Goal: Transaction & Acquisition: Obtain resource

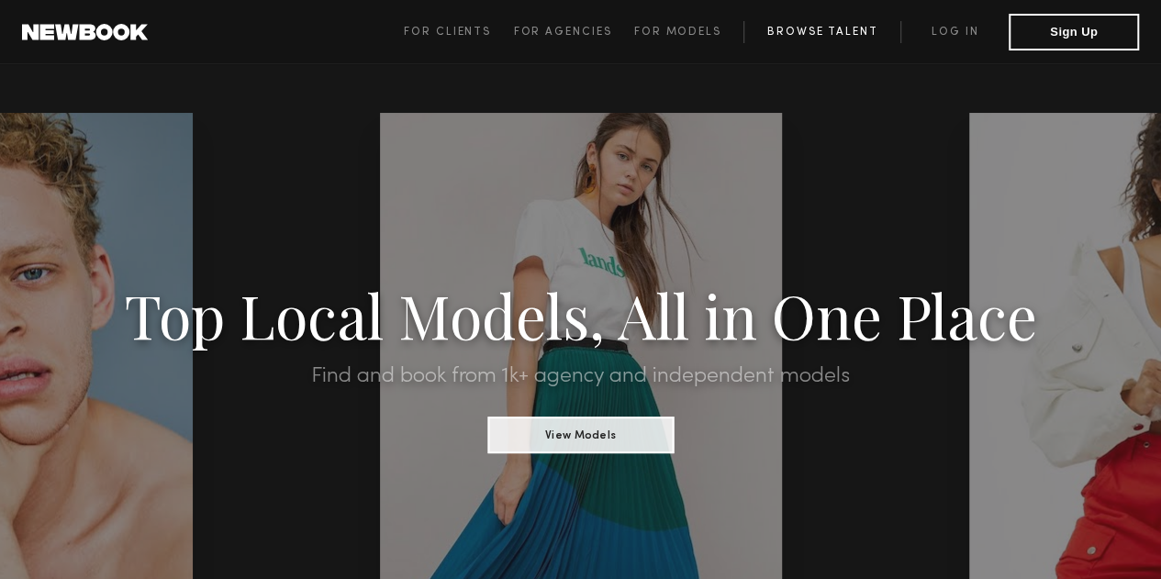
click at [804, 30] on link "Browse Talent" at bounding box center [821, 32] width 157 height 22
click at [467, 35] on span "For Clients" at bounding box center [447, 32] width 87 height 11
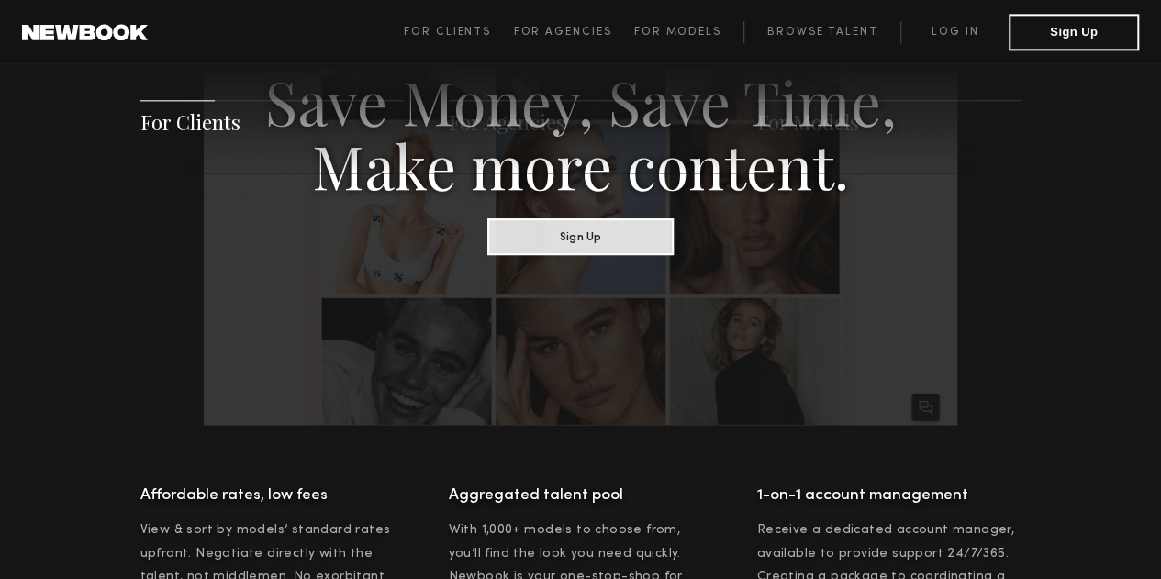
scroll to position [1155, 0]
click at [811, 38] on link "Browse Talent" at bounding box center [821, 32] width 157 height 22
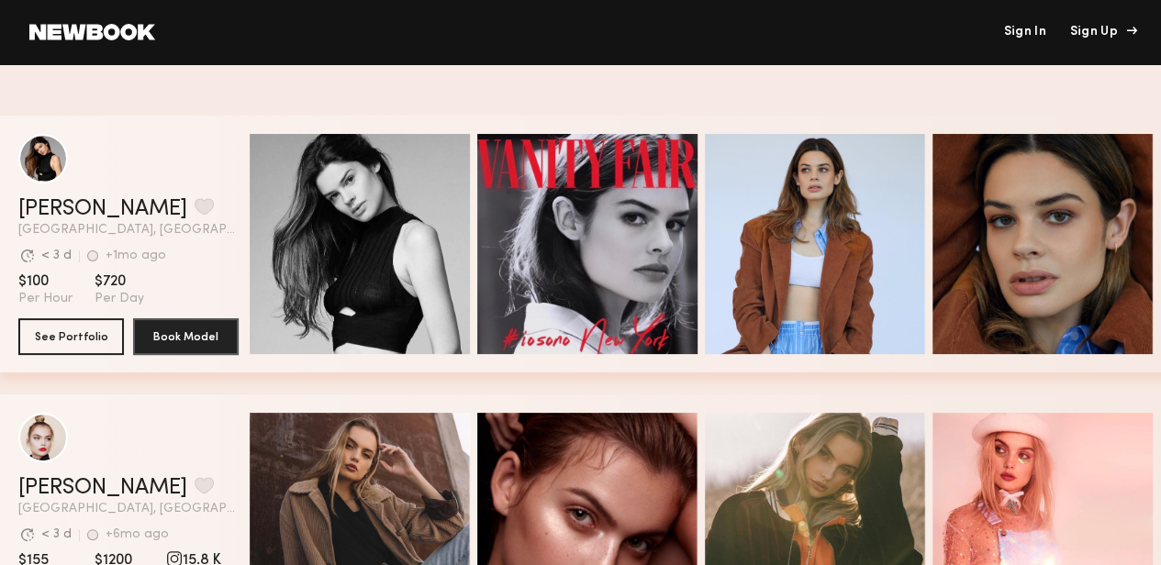
click at [1102, 32] on div "Sign Up" at bounding box center [1100, 32] width 61 height 13
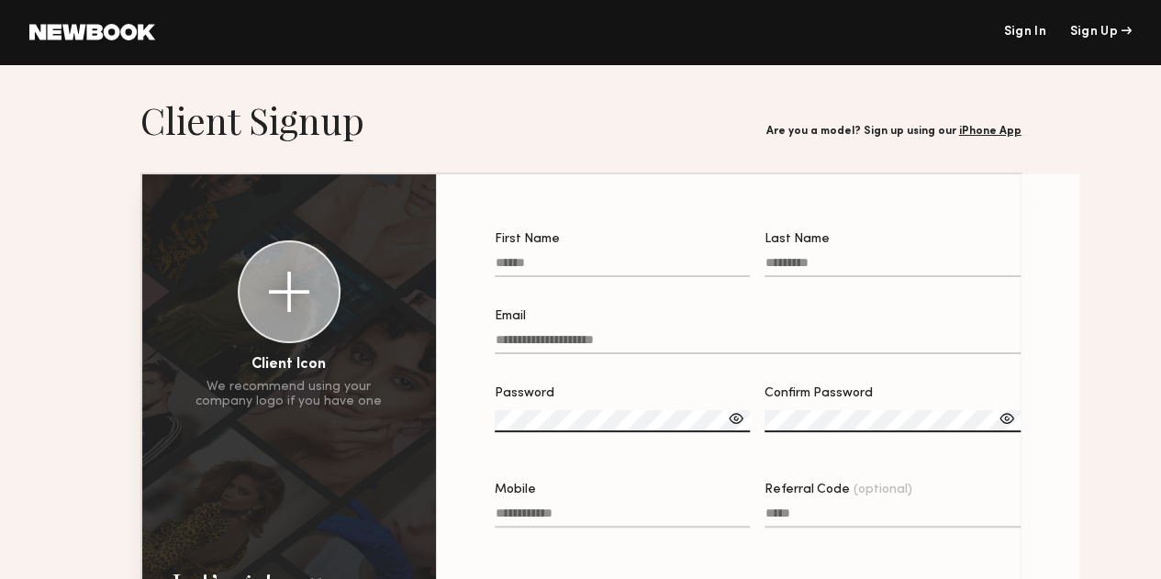
click at [536, 270] on input "First Name" at bounding box center [623, 266] width 256 height 21
type input "******"
type input "*****"
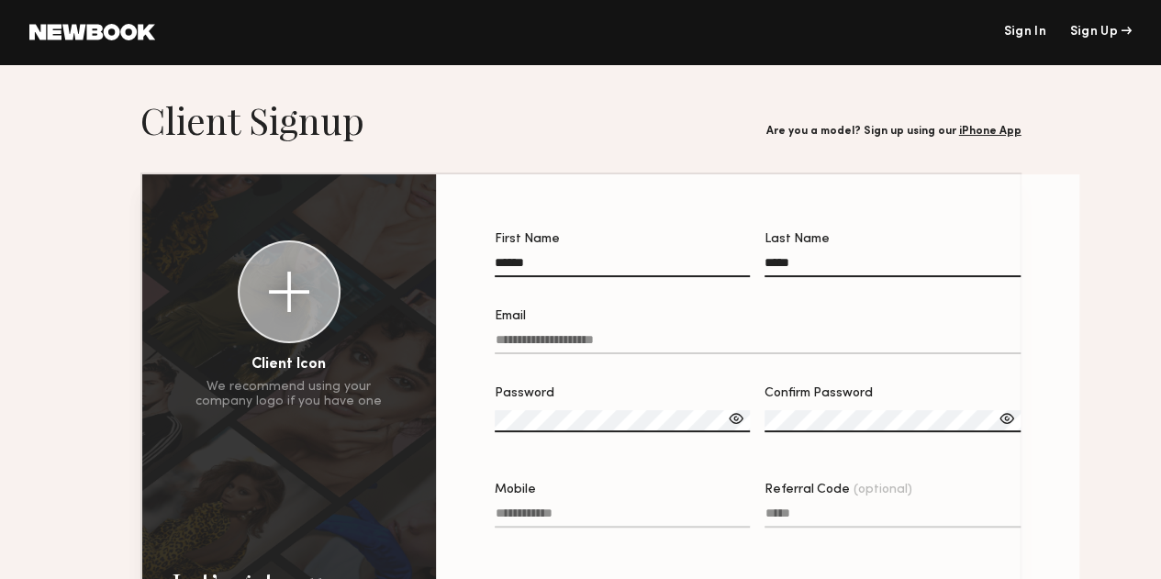
type input "**********"
click at [520, 339] on input "Email" at bounding box center [758, 343] width 526 height 21
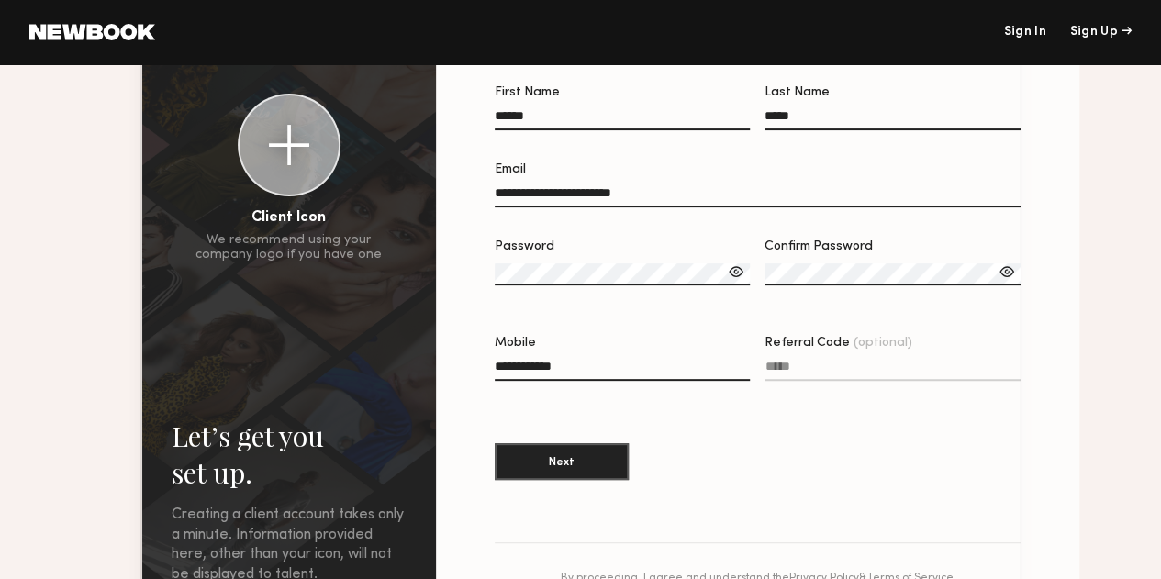
scroll to position [146, 0]
type input "**********"
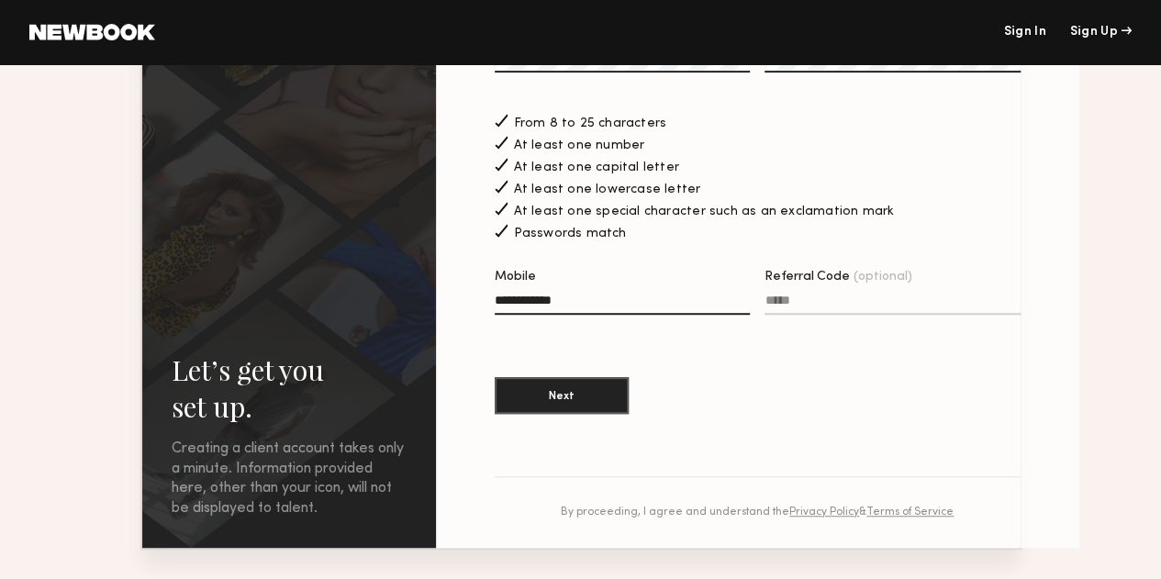
scroll to position [359, 0]
click at [551, 409] on button "Next" at bounding box center [562, 395] width 134 height 37
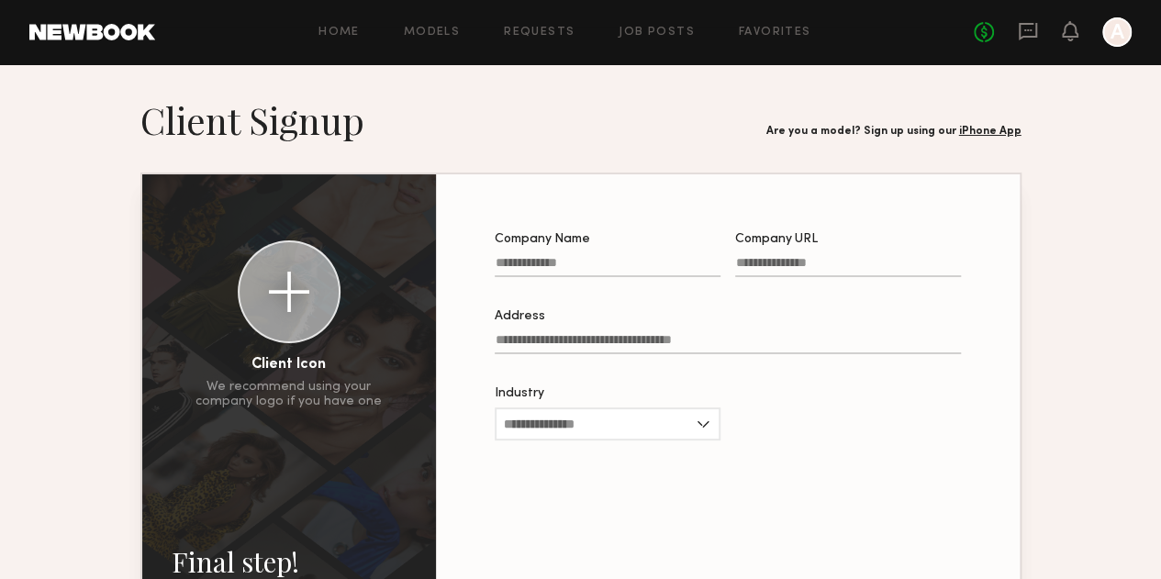
scroll to position [36, 0]
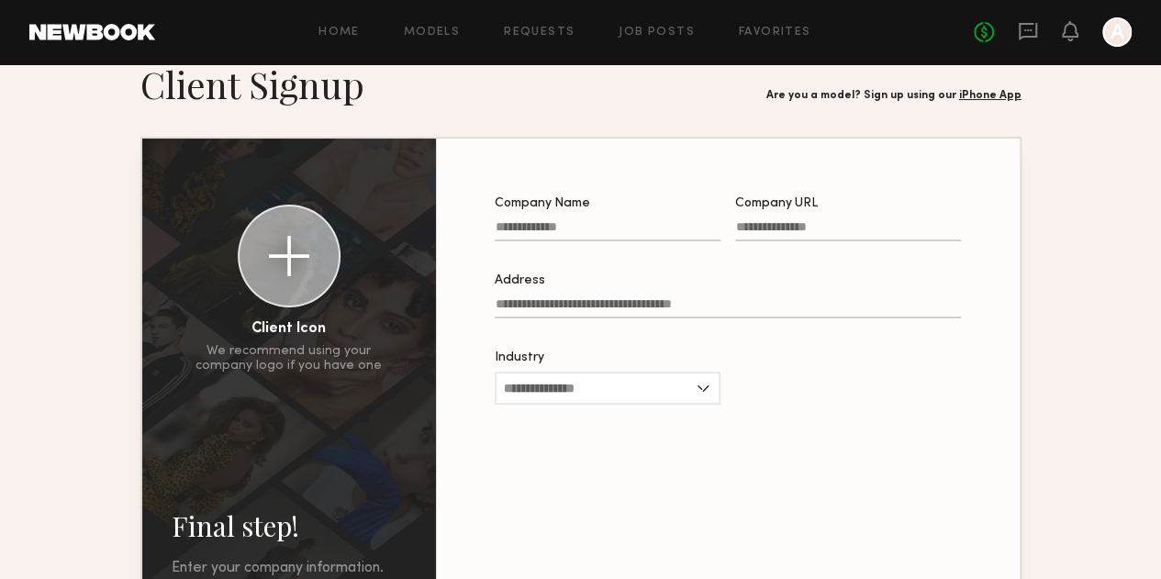
click at [786, 234] on input "Company URL" at bounding box center [848, 230] width 226 height 21
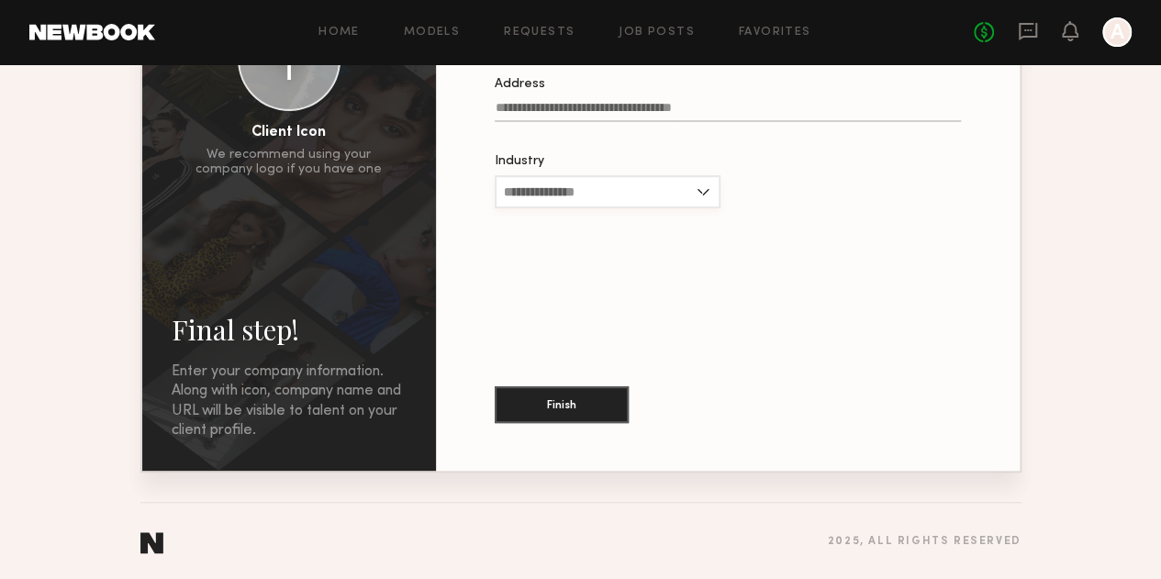
click at [597, 198] on input "Industry" at bounding box center [608, 191] width 226 height 33
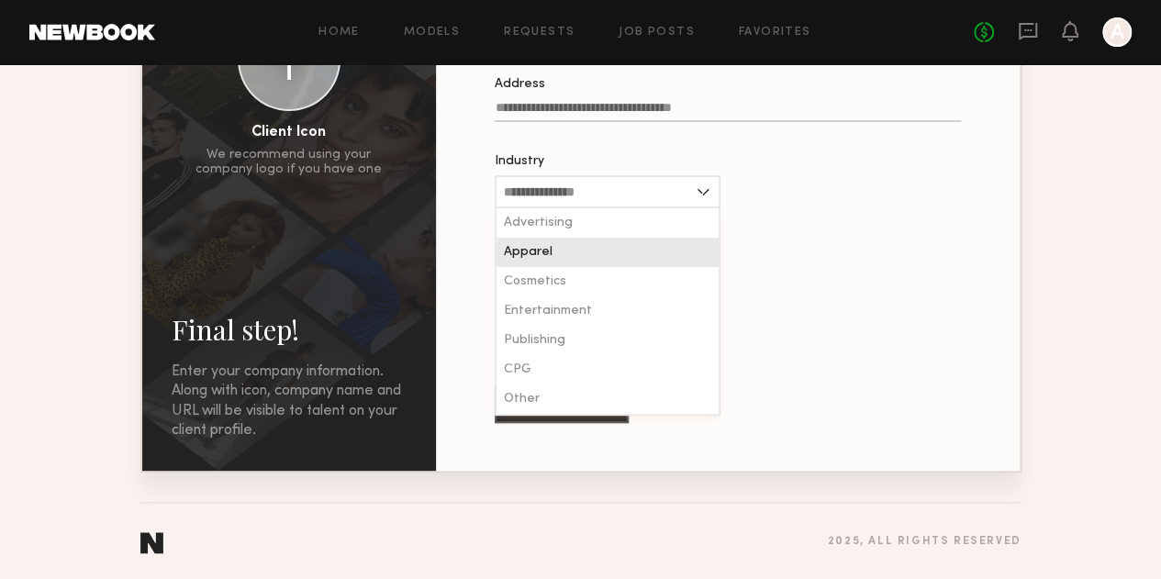
click at [568, 265] on div "Apparel" at bounding box center [607, 252] width 222 height 29
type input "*******"
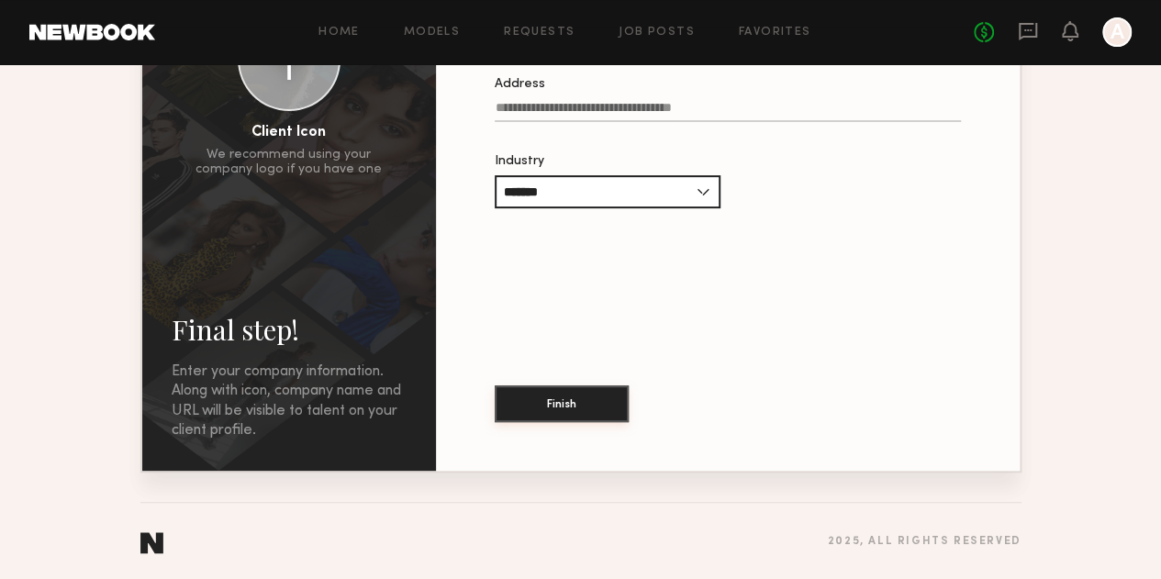
click at [547, 409] on button "Finish" at bounding box center [562, 403] width 134 height 37
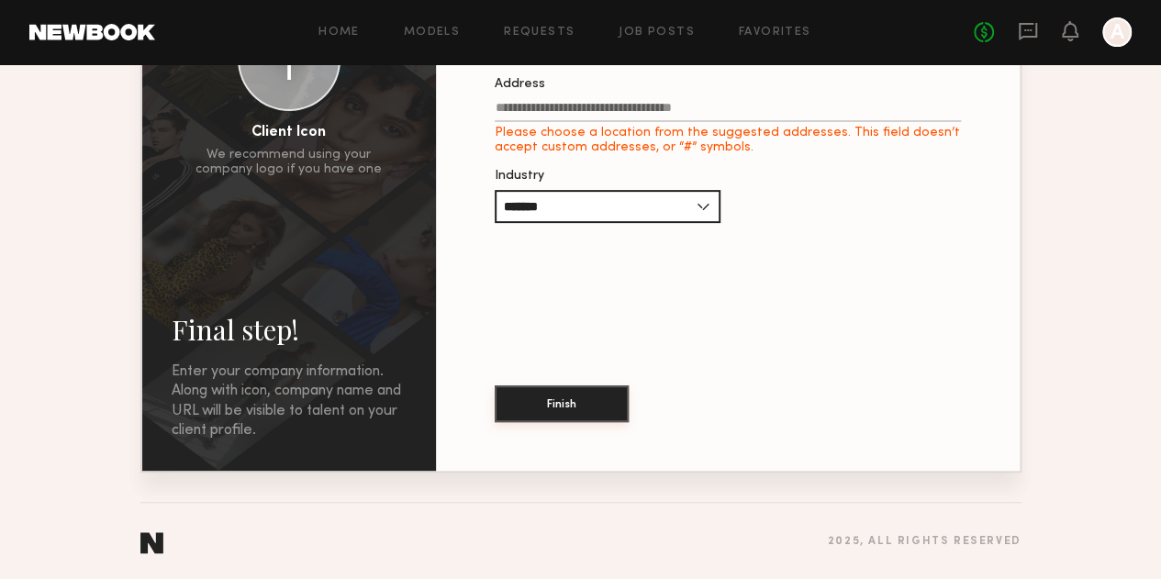
scroll to position [0, 0]
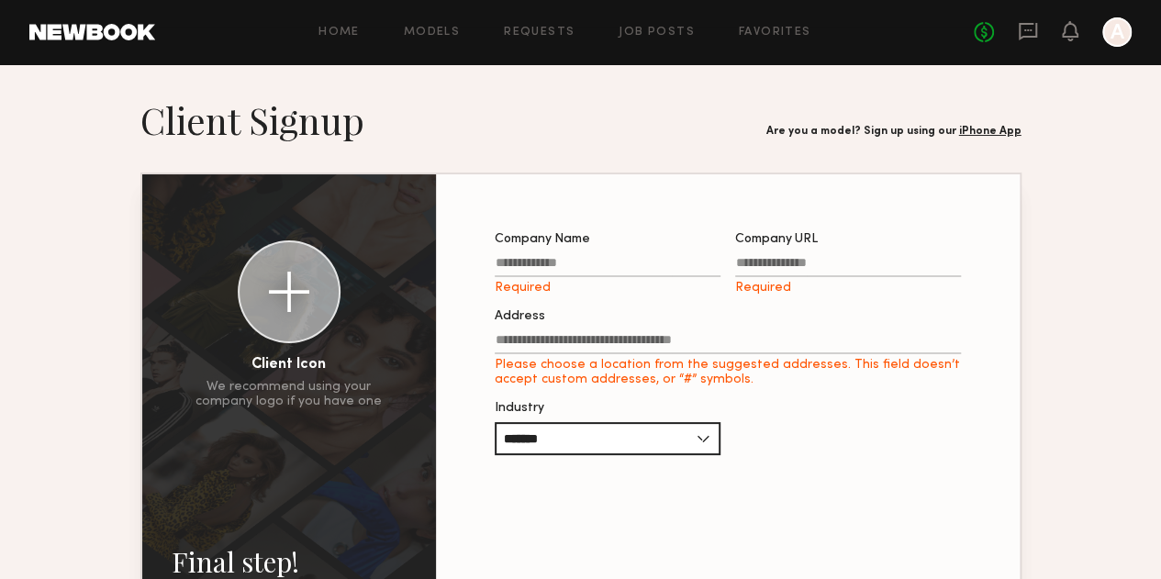
click at [582, 265] on input "Company Name Required" at bounding box center [608, 266] width 226 height 21
type input "****"
click at [784, 262] on input "Company URL Required" at bounding box center [848, 266] width 226 height 21
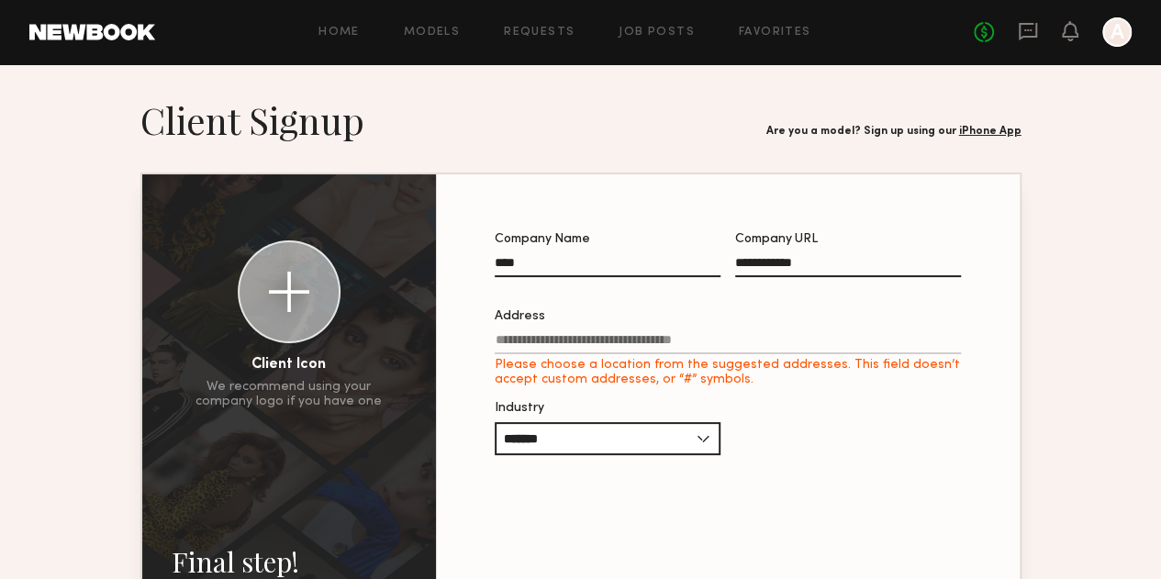
type input "**********"
click at [702, 341] on input "Address Please choose a location from the suggested addresses. This field doesn…" at bounding box center [728, 343] width 466 height 21
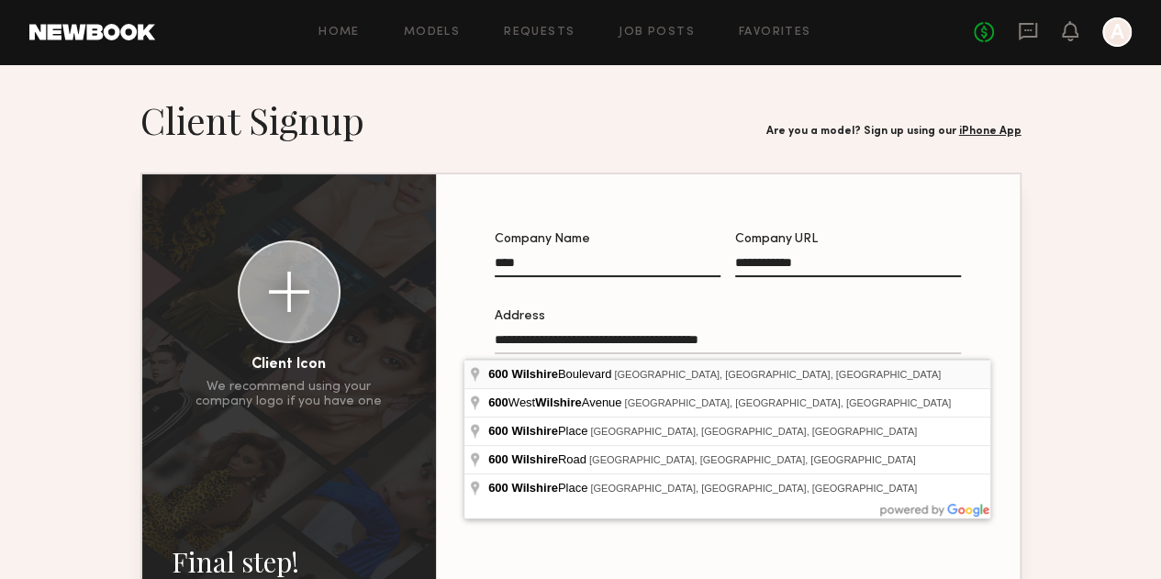
type input "**********"
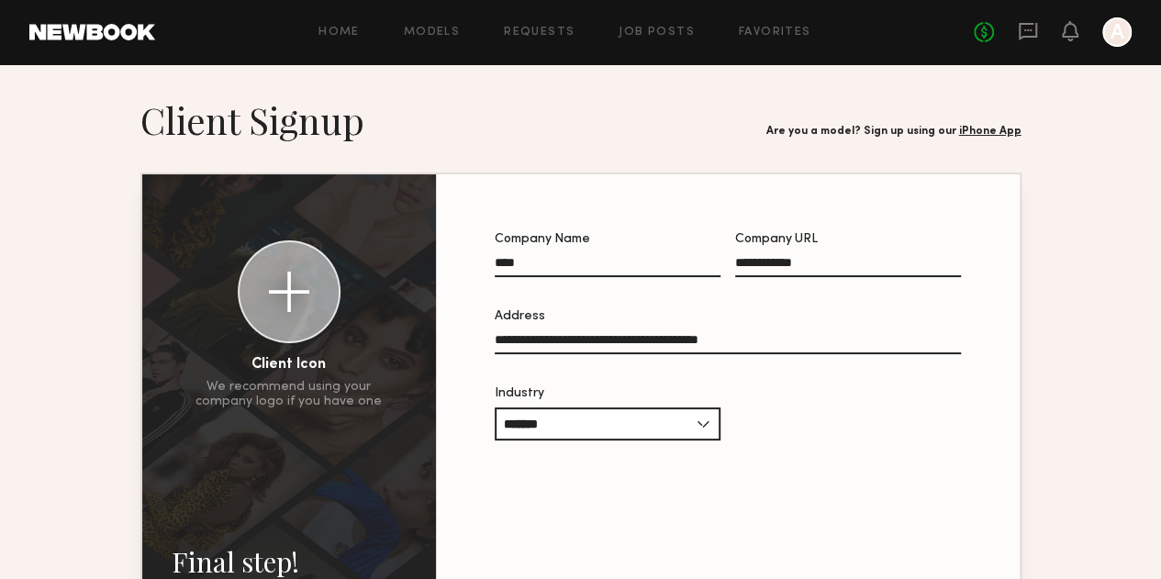
scroll to position [232, 0]
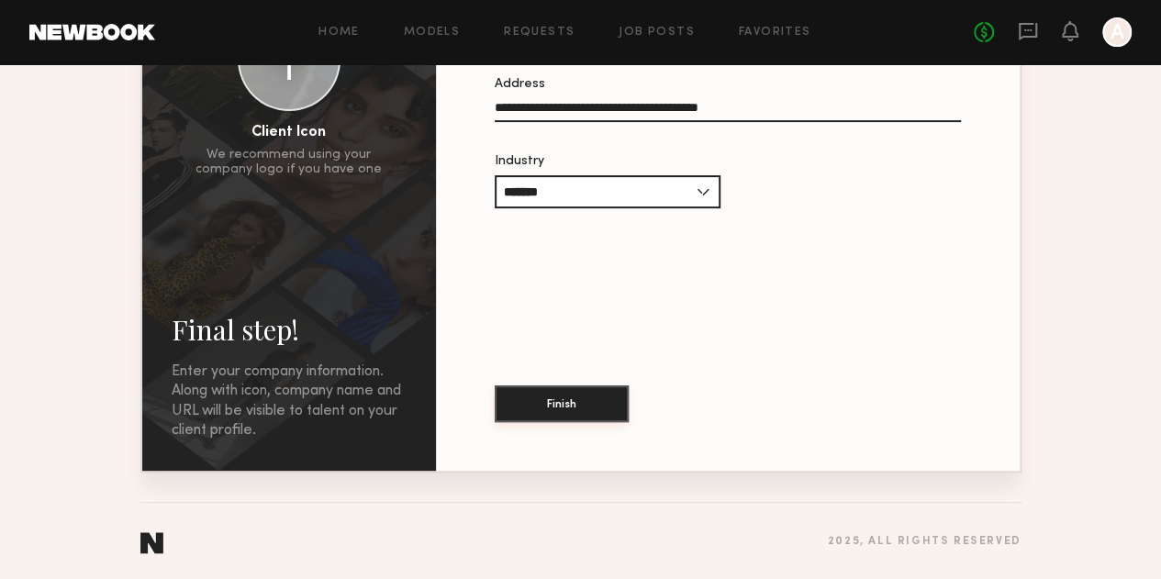
click at [542, 399] on button "Finish" at bounding box center [562, 403] width 134 height 37
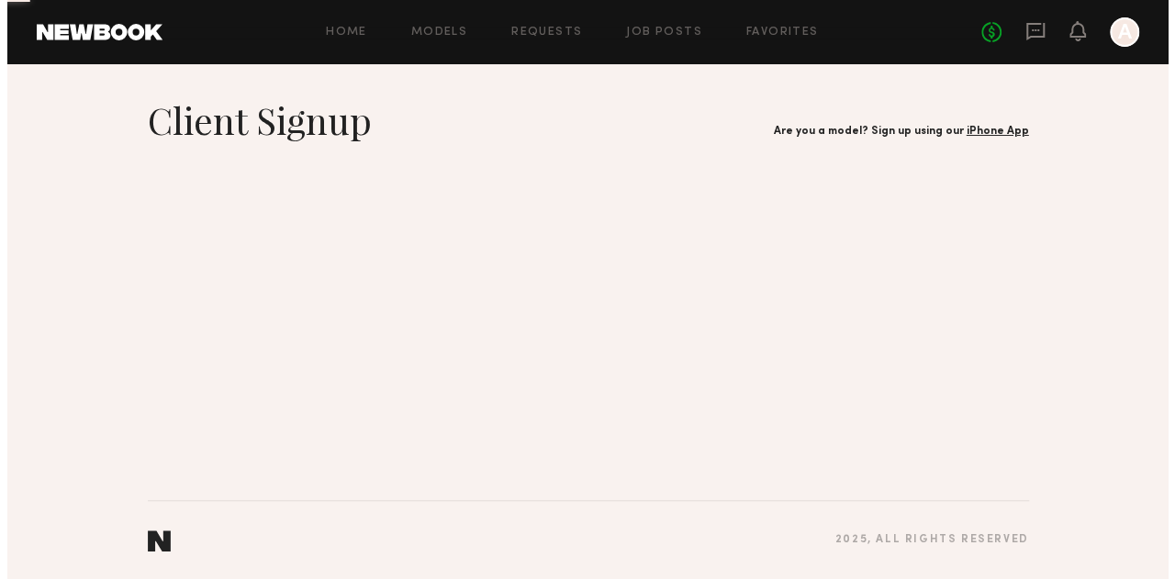
scroll to position [0, 0]
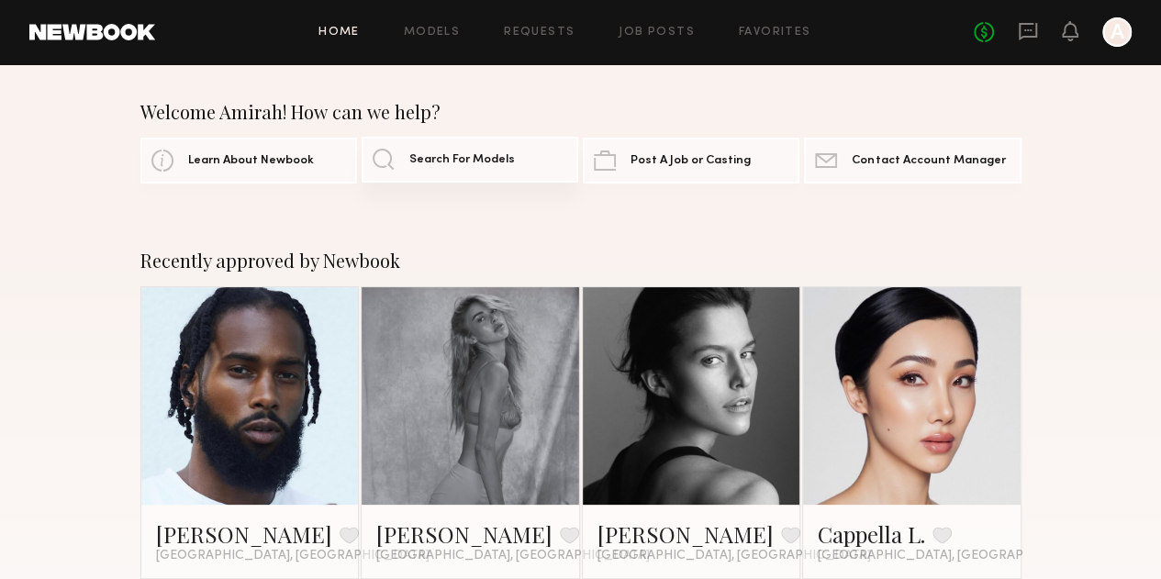
click at [446, 159] on span "Search For Models" at bounding box center [462, 160] width 106 height 12
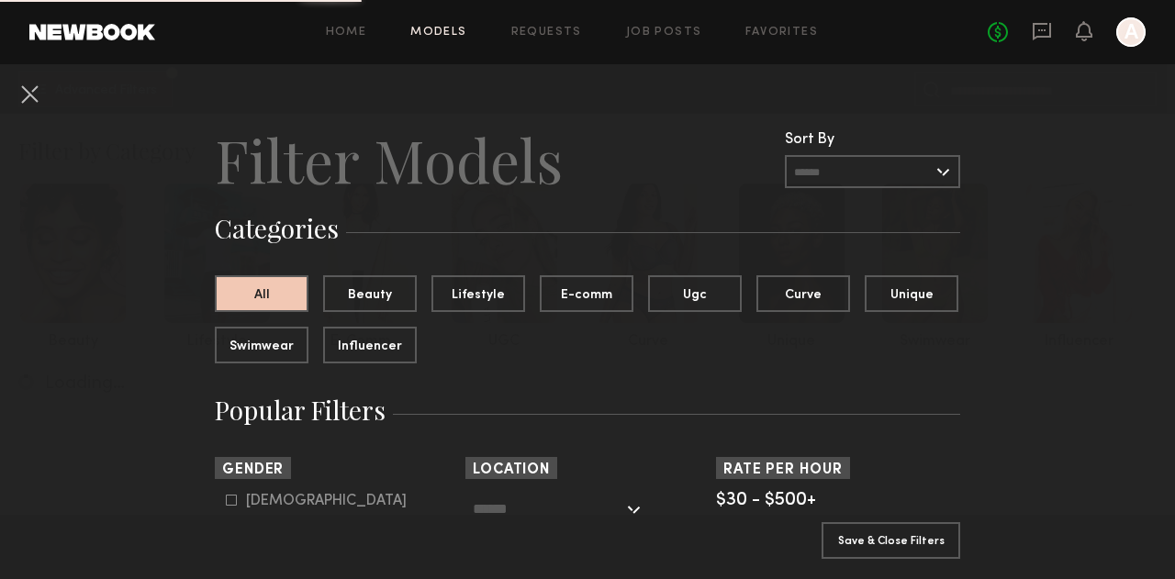
click at [478, 165] on h2 "Filter Models" at bounding box center [389, 159] width 348 height 73
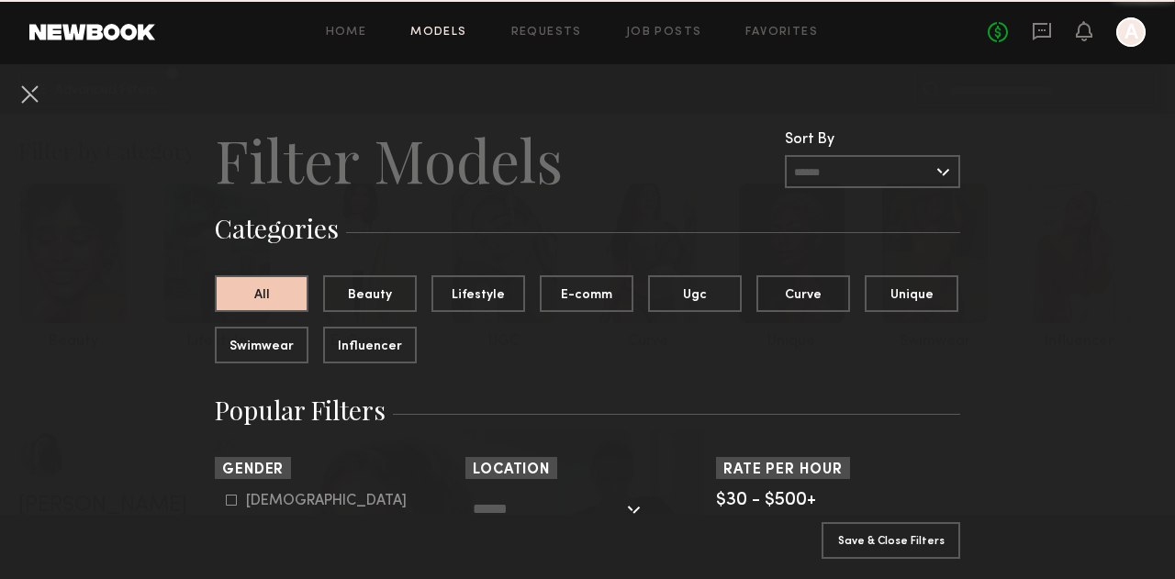
click at [473, 162] on h2 "Filter Models" at bounding box center [389, 159] width 348 height 73
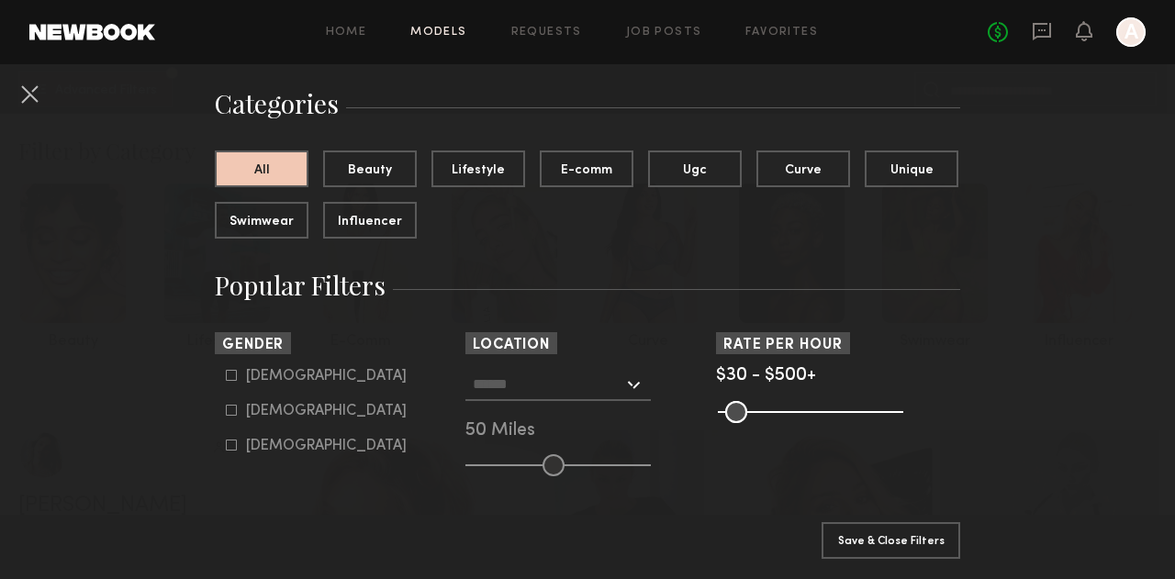
scroll to position [147, 0]
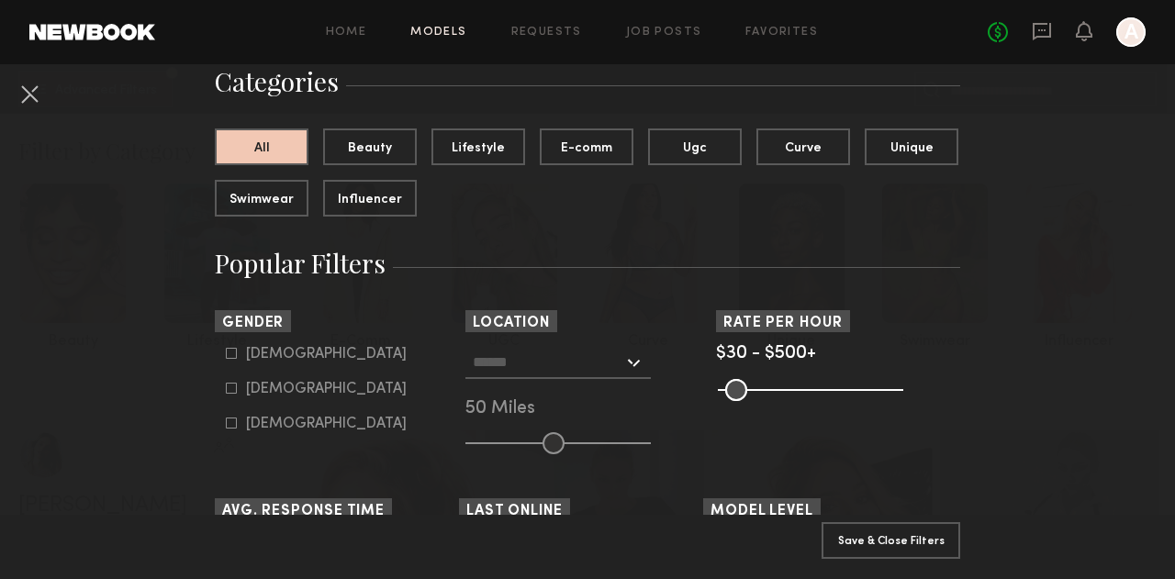
click at [227, 349] on icon at bounding box center [232, 354] width 10 height 10
type input "*"
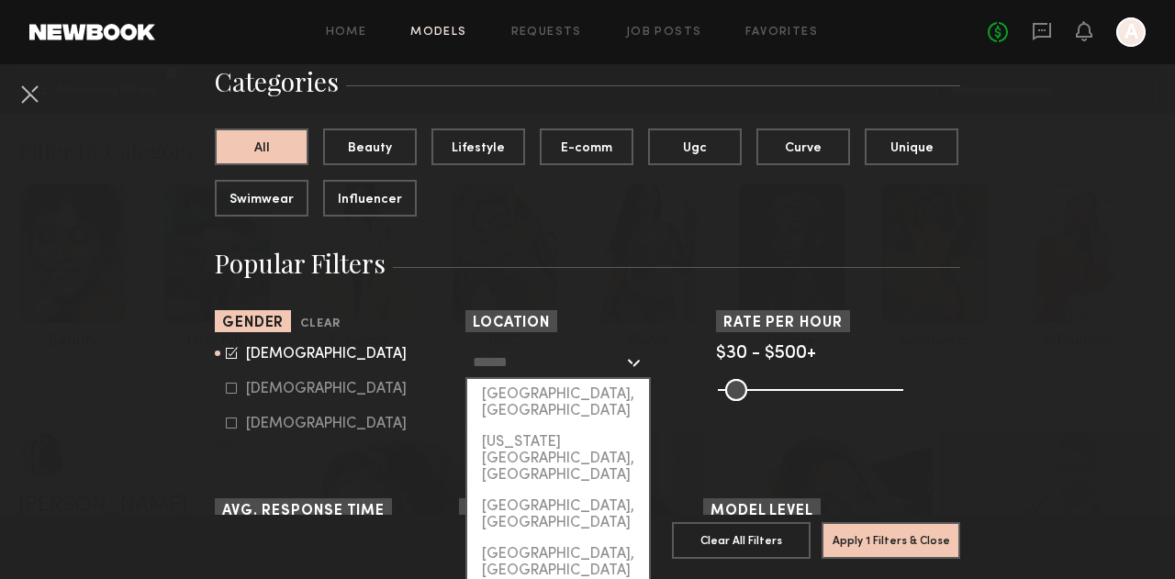
click at [594, 370] on input "text" at bounding box center [548, 361] width 151 height 31
click at [602, 407] on div "[GEOGRAPHIC_DATA], [GEOGRAPHIC_DATA]" at bounding box center [558, 403] width 182 height 48
type input "**********"
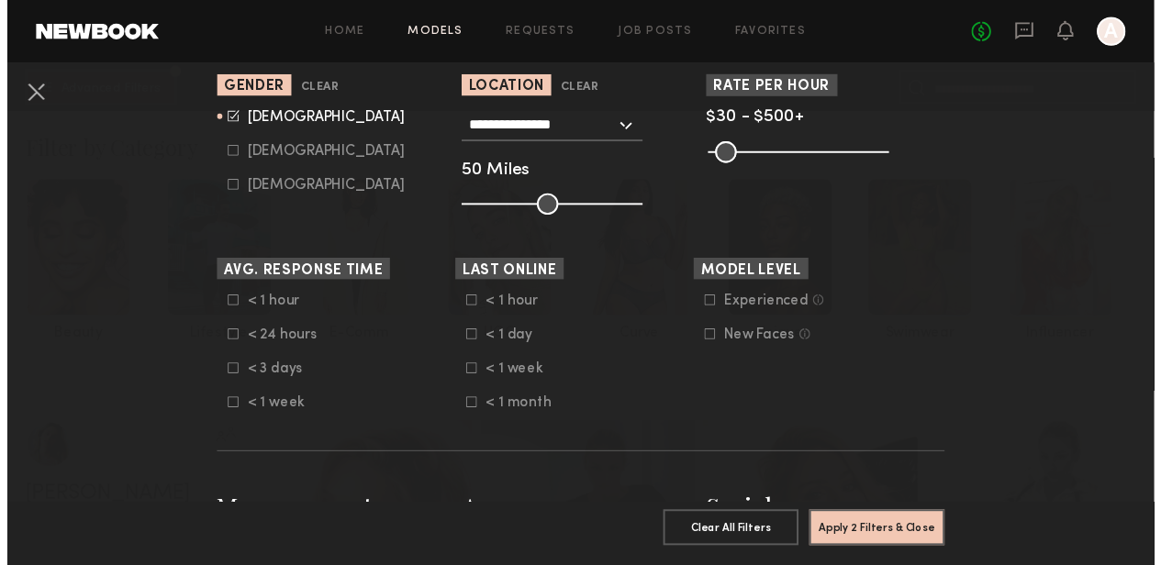
scroll to position [385, 0]
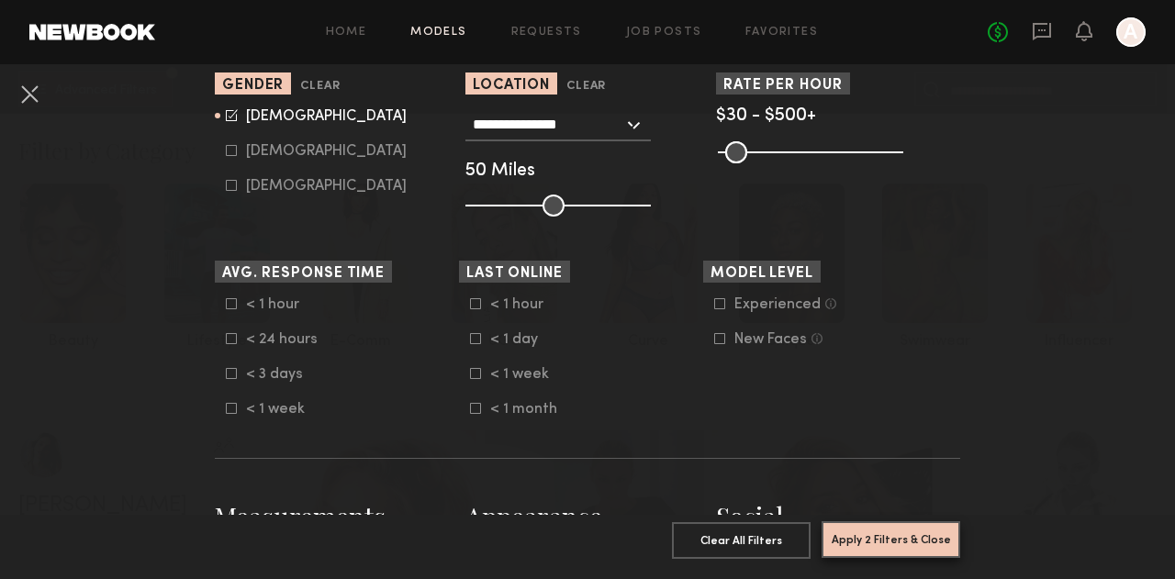
click at [918, 521] on button "Apply 2 Filters & Close" at bounding box center [890, 539] width 139 height 37
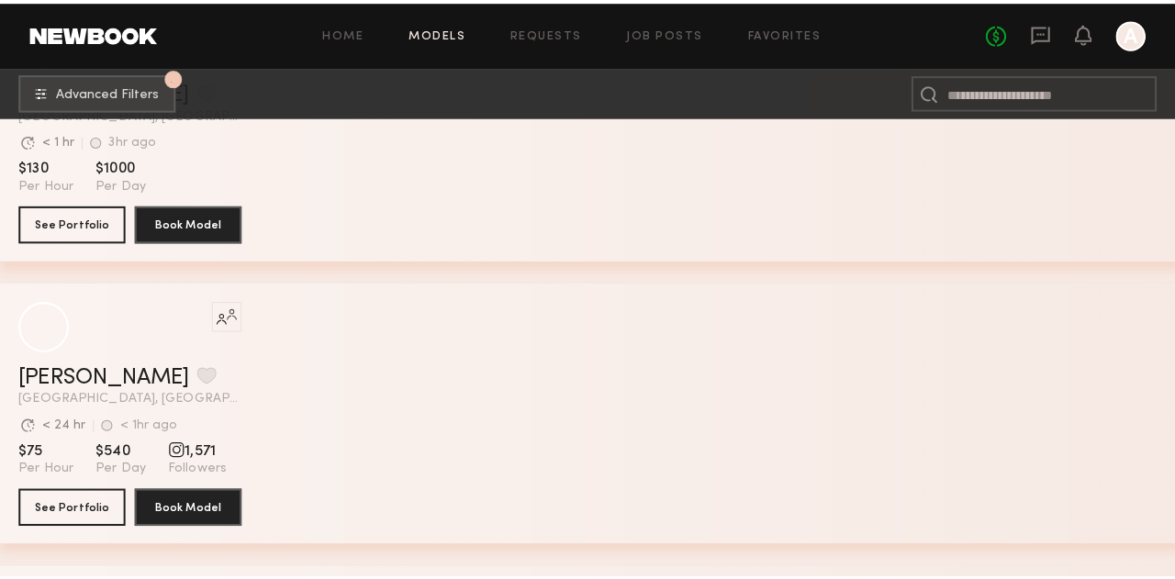
scroll to position [17756, 0]
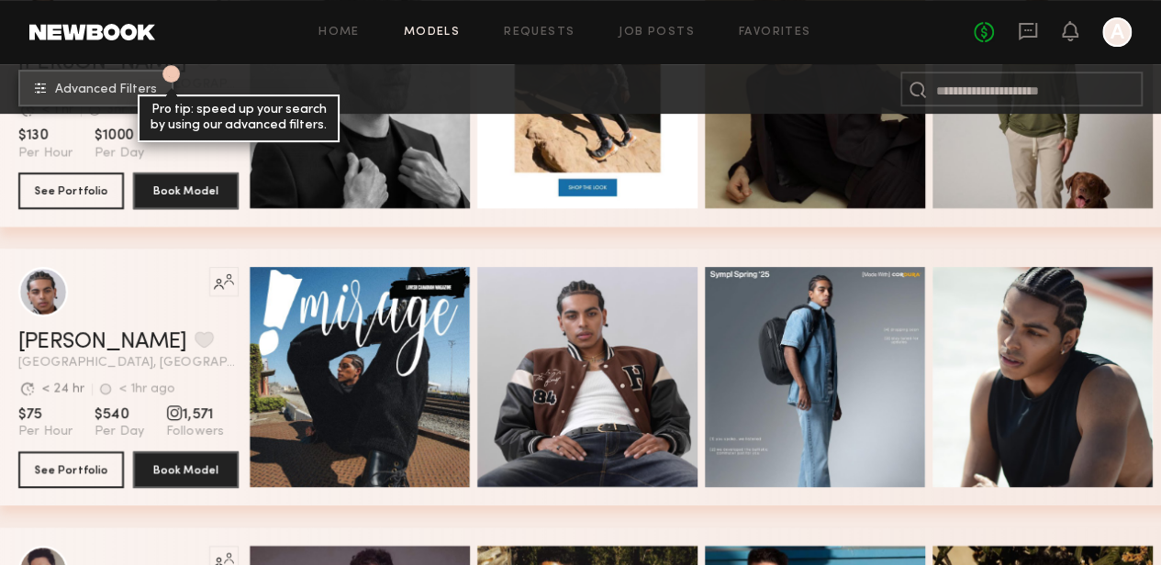
click at [105, 95] on span "Advanced Filters" at bounding box center [106, 90] width 102 height 13
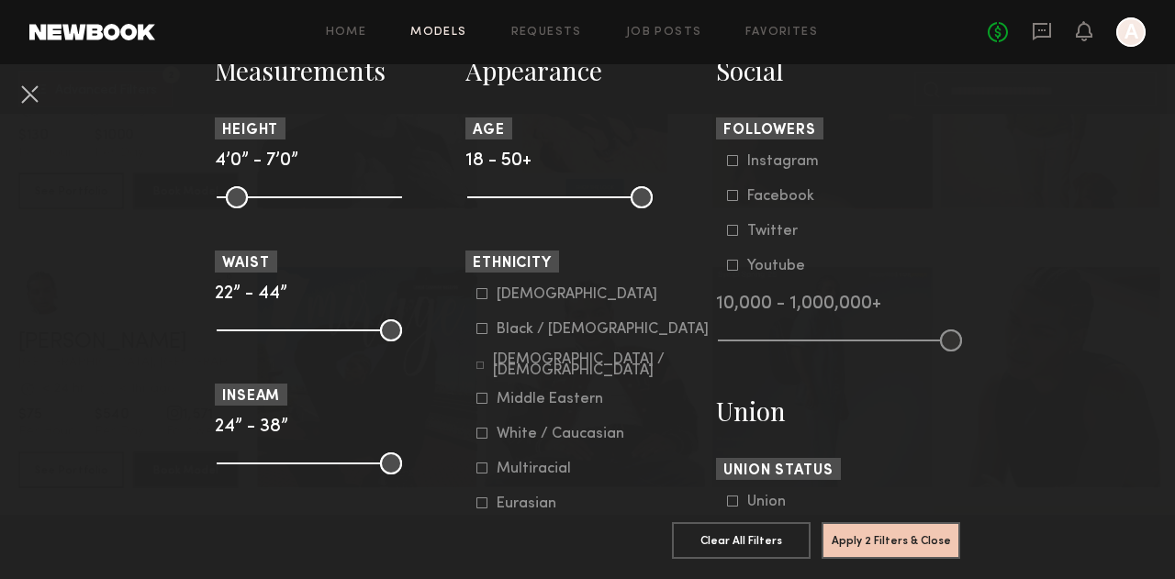
scroll to position [824, 0]
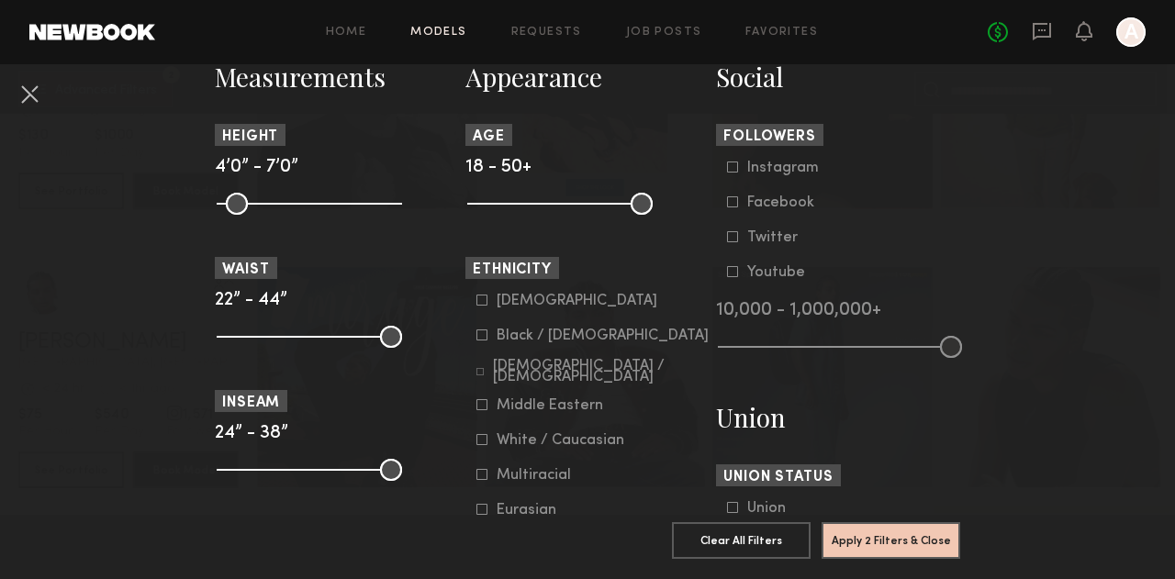
click at [478, 299] on icon at bounding box center [481, 300] width 11 height 11
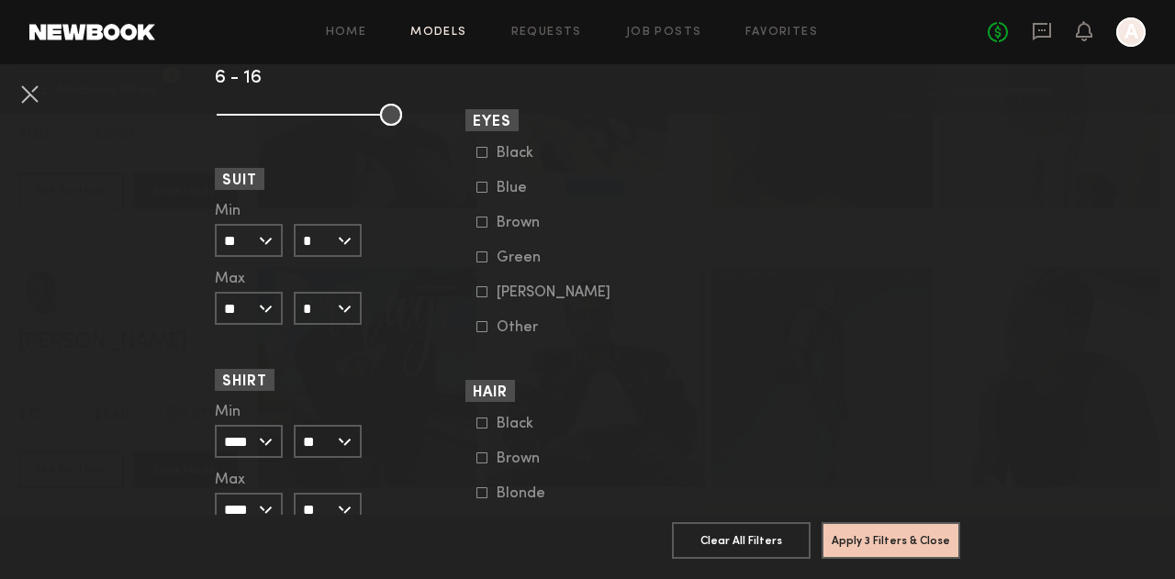
scroll to position [1386, 0]
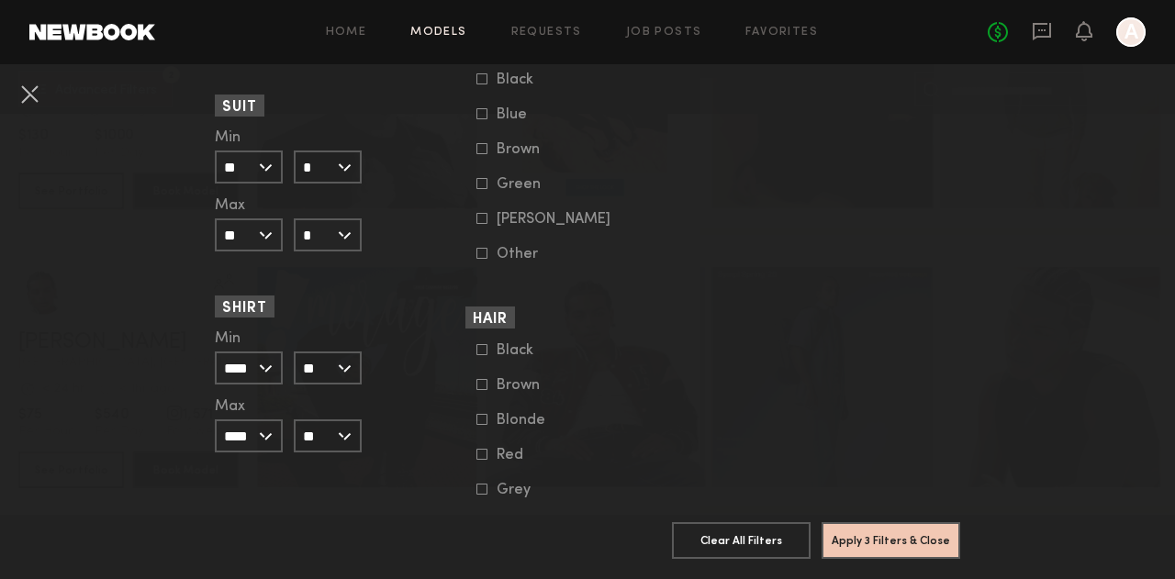
click at [476, 355] on icon at bounding box center [481, 349] width 11 height 11
click at [476, 390] on icon at bounding box center [481, 384] width 11 height 11
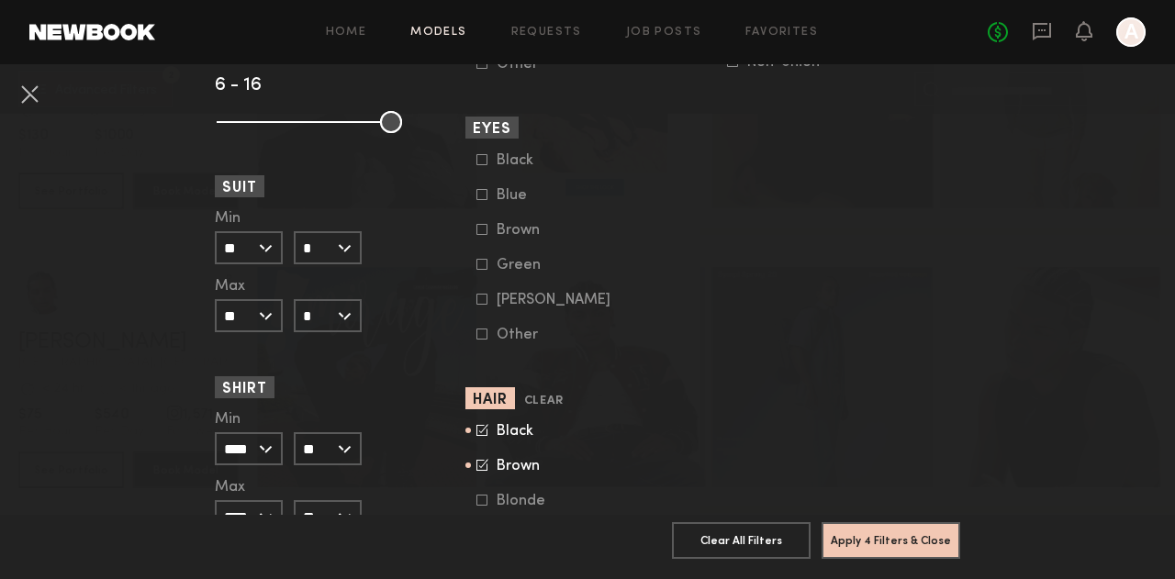
click at [476, 165] on icon at bounding box center [481, 159] width 11 height 11
click at [476, 235] on icon at bounding box center [481, 229] width 11 height 11
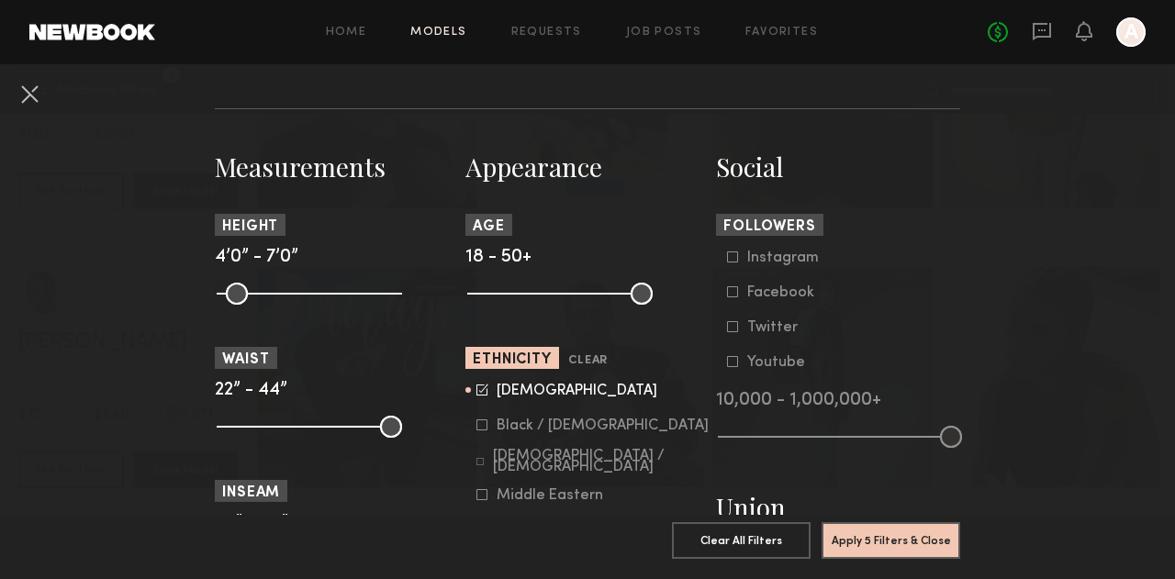
scroll to position [733, 0]
drag, startPoint x: 633, startPoint y: 297, endPoint x: 528, endPoint y: 298, distance: 105.5
click at [528, 298] on input "range" at bounding box center [559, 295] width 185 height 22
drag, startPoint x: 527, startPoint y: 296, endPoint x: 536, endPoint y: 298, distance: 9.4
type input "**"
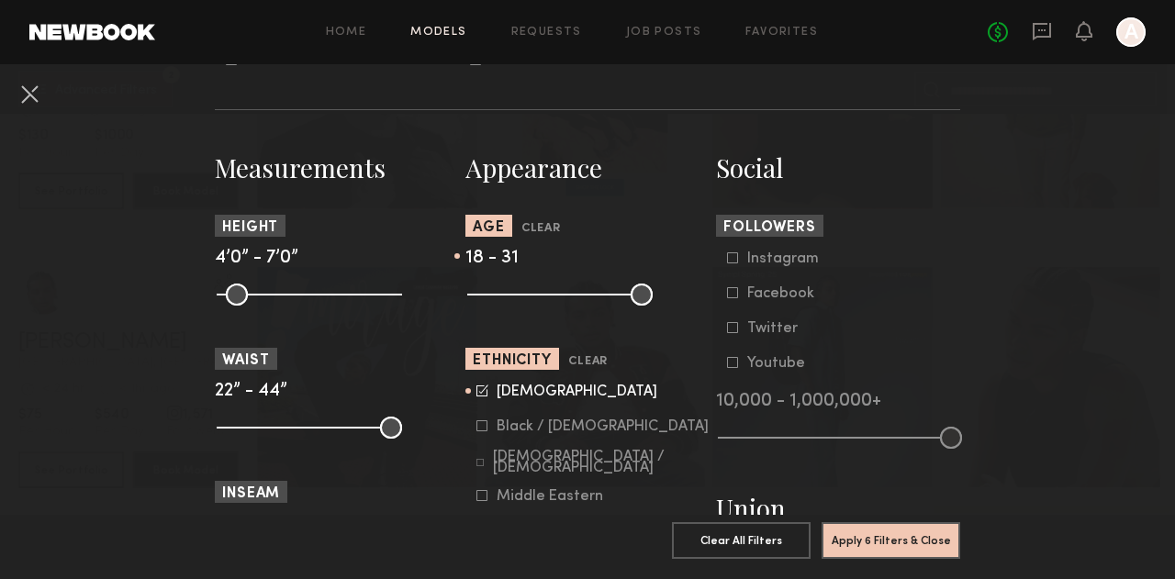
click at [536, 298] on input "range" at bounding box center [559, 295] width 185 height 22
click at [925, 522] on button "Apply 6 Filters & Close" at bounding box center [890, 539] width 139 height 37
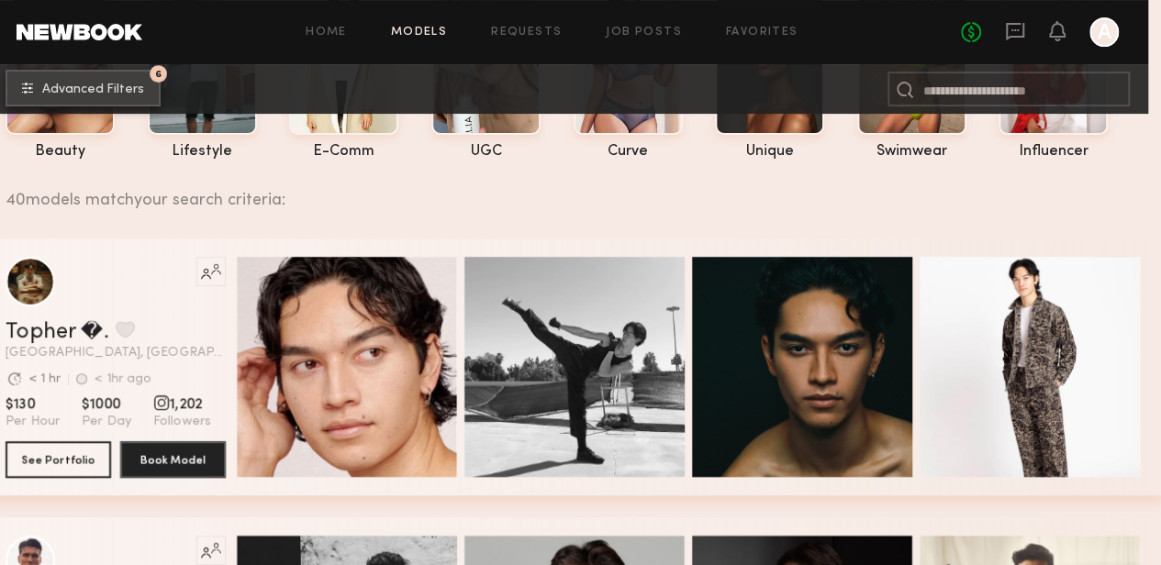
scroll to position [0, 13]
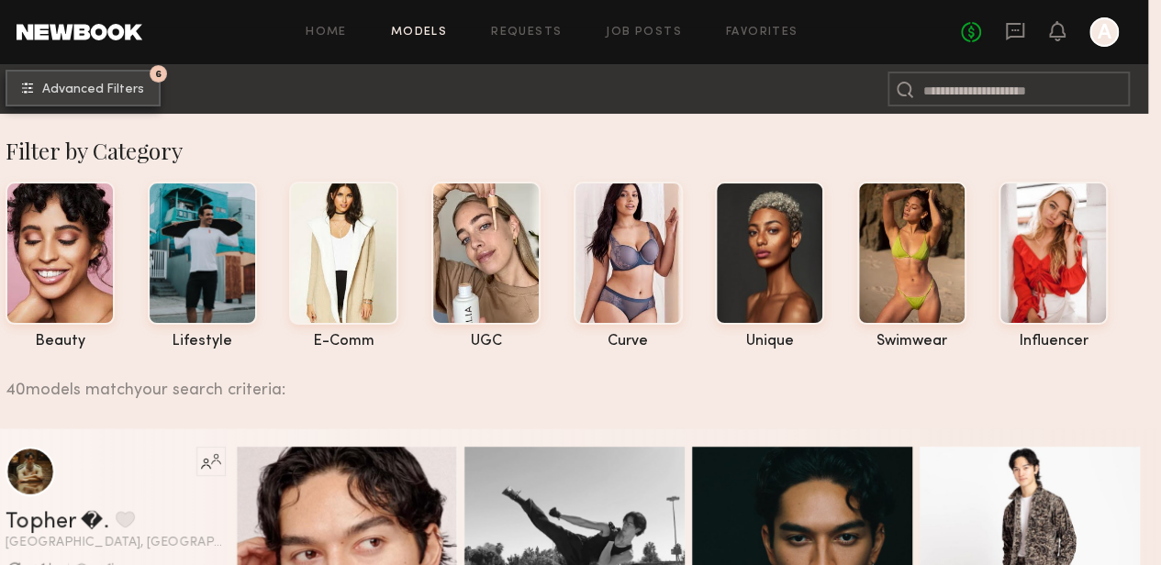
click at [110, 84] on span "Advanced Filters" at bounding box center [93, 90] width 102 height 13
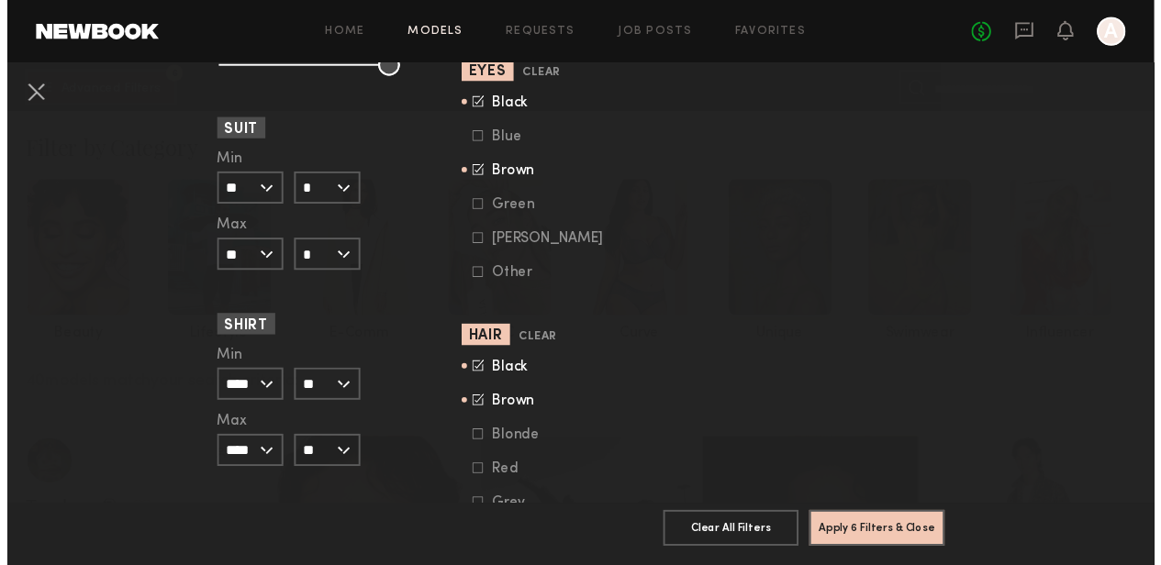
scroll to position [1330, 0]
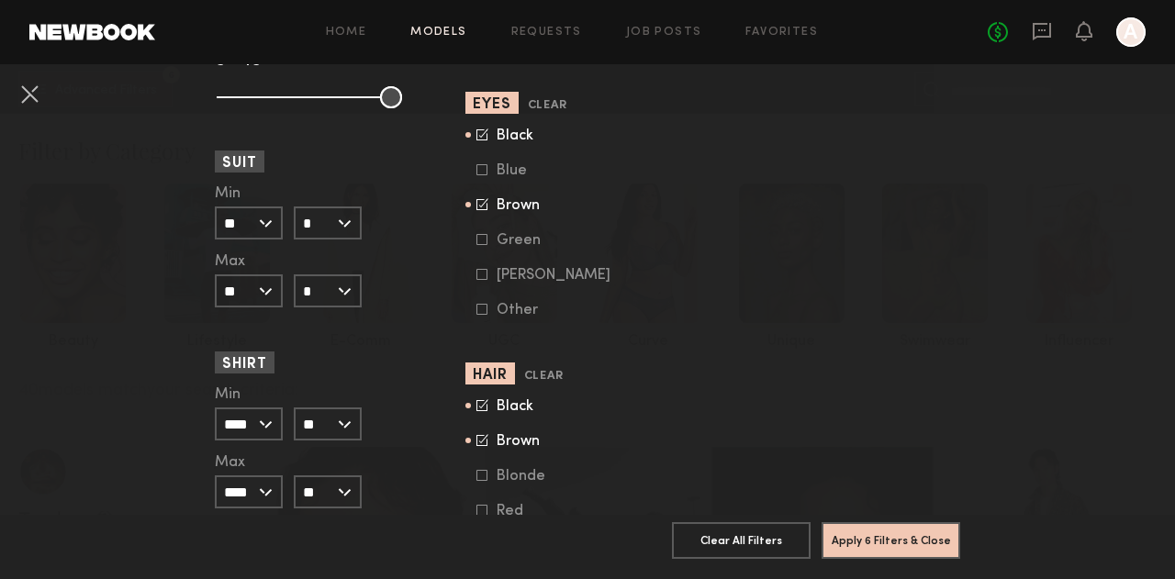
click at [476, 137] on icon at bounding box center [482, 134] width 12 height 12
click at [476, 210] on icon at bounding box center [482, 204] width 12 height 12
click at [865, 521] on button "Apply 5 Filters & Close" at bounding box center [890, 539] width 139 height 37
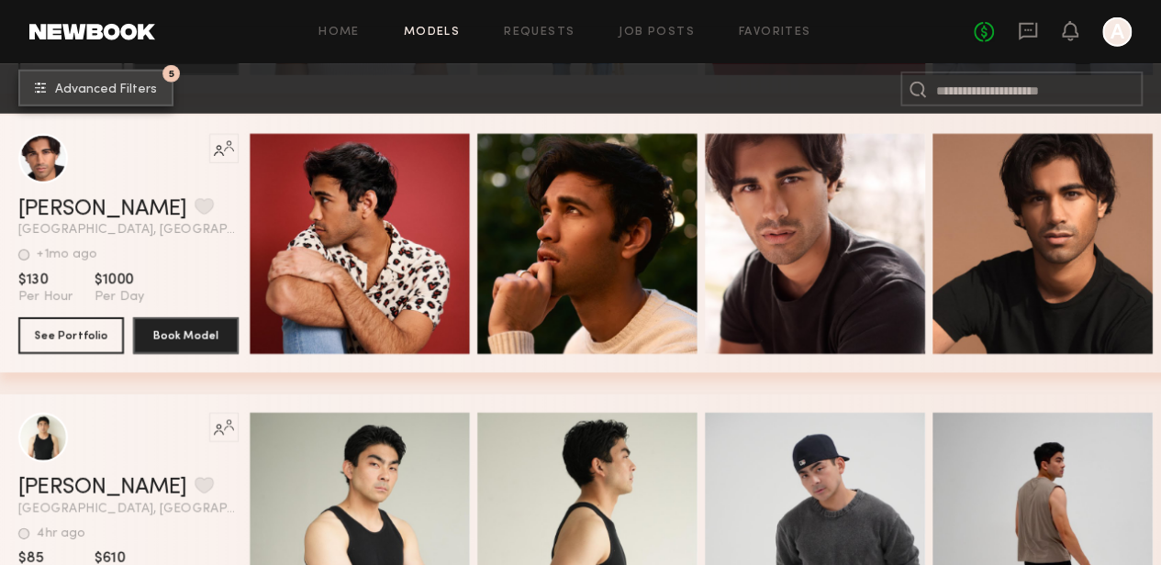
scroll to position [9234, 0]
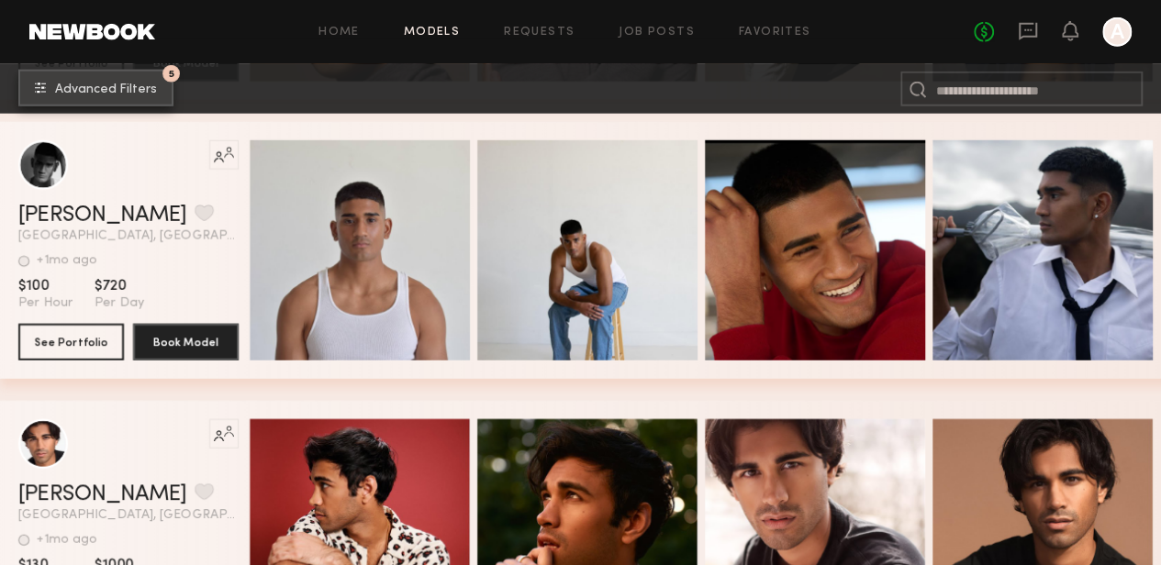
click at [114, 78] on button "5 Advanced Filters" at bounding box center [95, 88] width 155 height 37
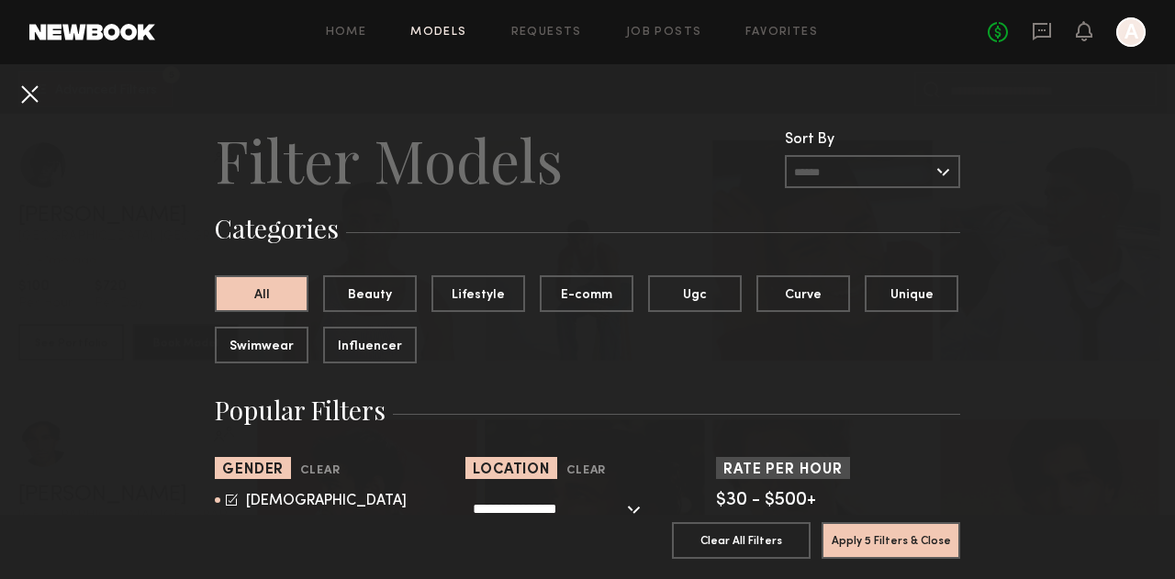
click at [28, 81] on button at bounding box center [29, 93] width 29 height 29
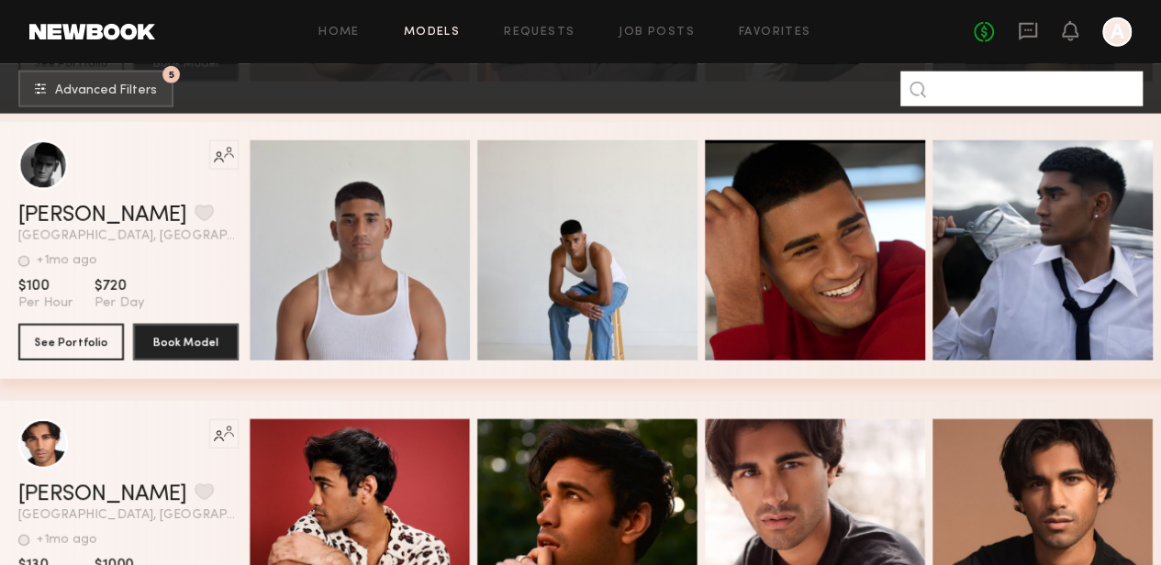
click at [1026, 84] on input at bounding box center [1021, 89] width 242 height 35
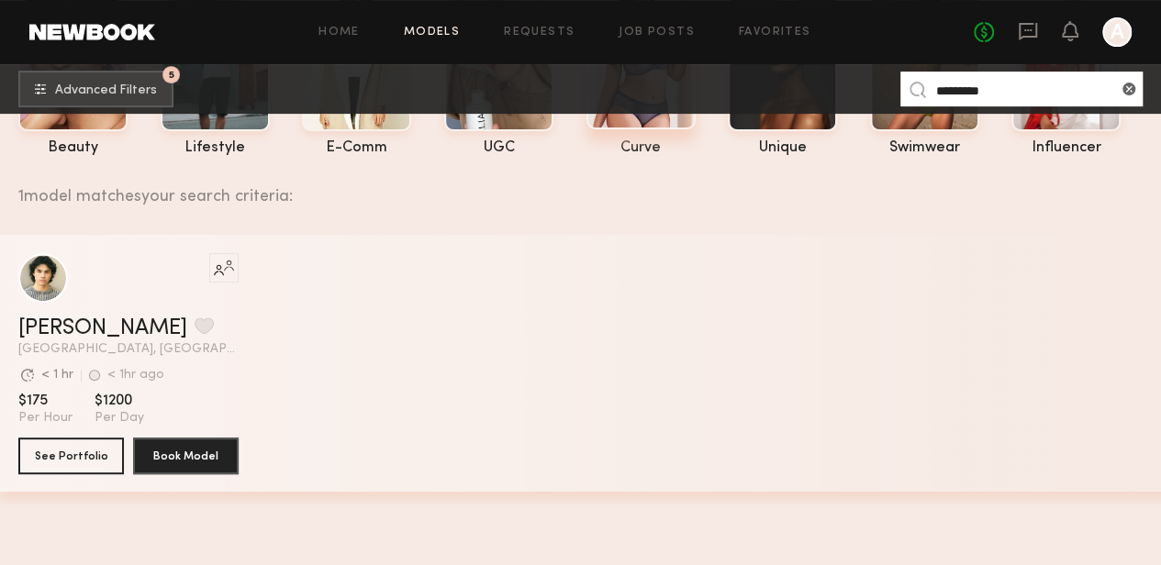
scroll to position [195, 0]
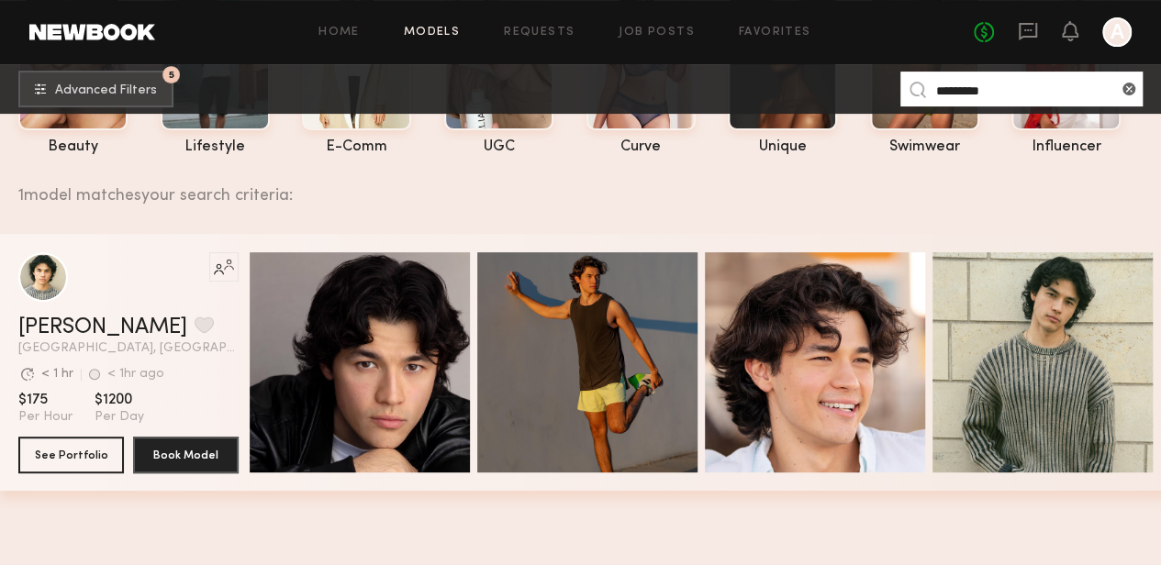
type input "*********"
click at [206, 328] on div "Silvestre S. Favorite" at bounding box center [128, 328] width 220 height 22
click at [71, 454] on button "See Portfolio" at bounding box center [71, 454] width 106 height 37
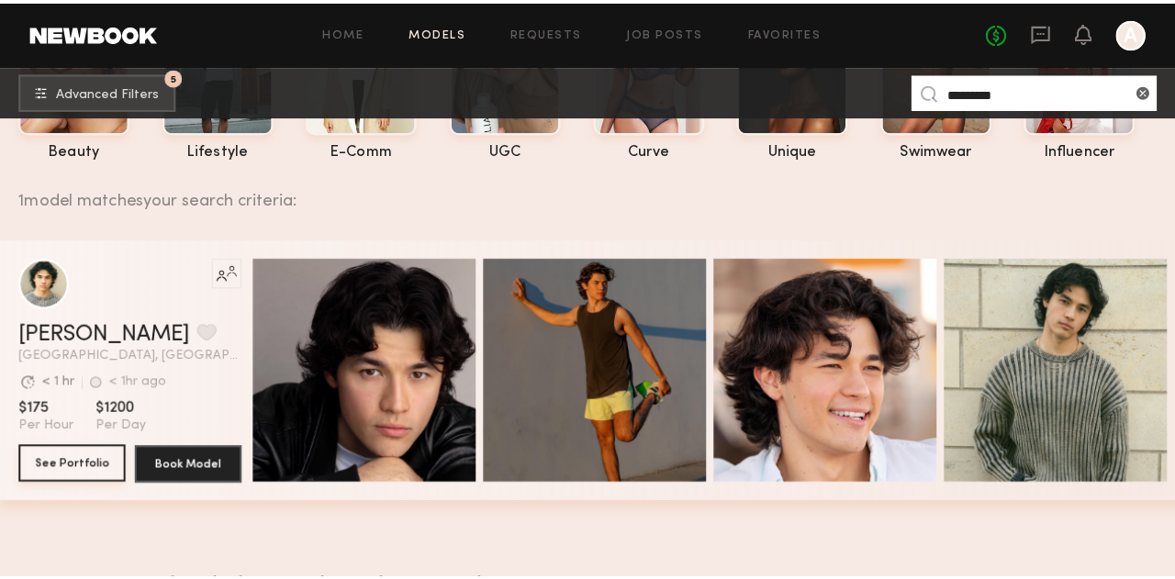
scroll to position [0, 0]
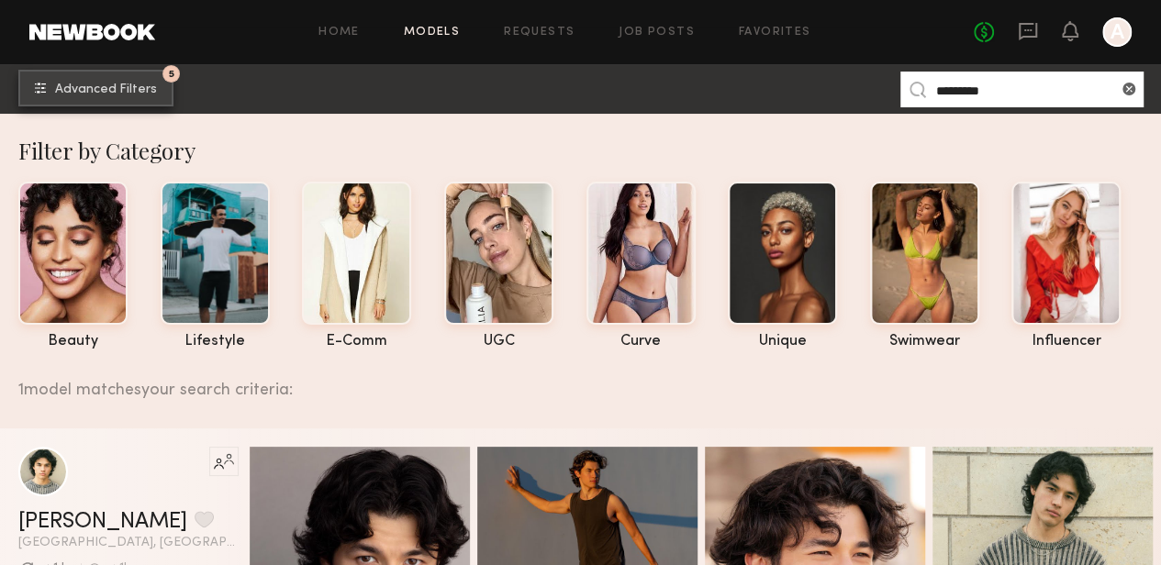
click at [149, 84] on span "Advanced Filters" at bounding box center [106, 90] width 102 height 13
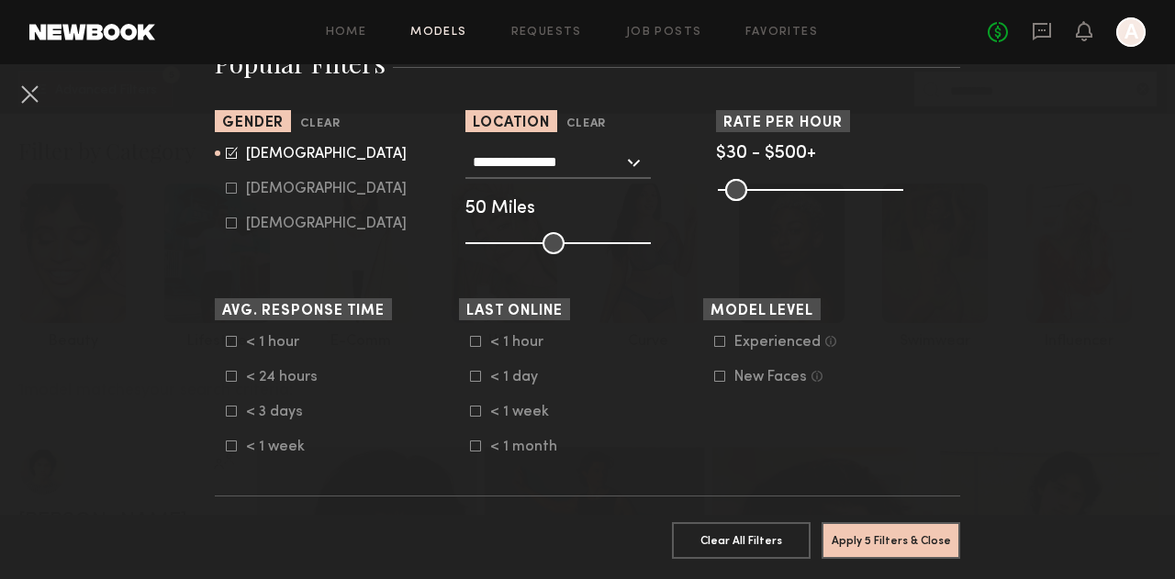
scroll to position [343, 0]
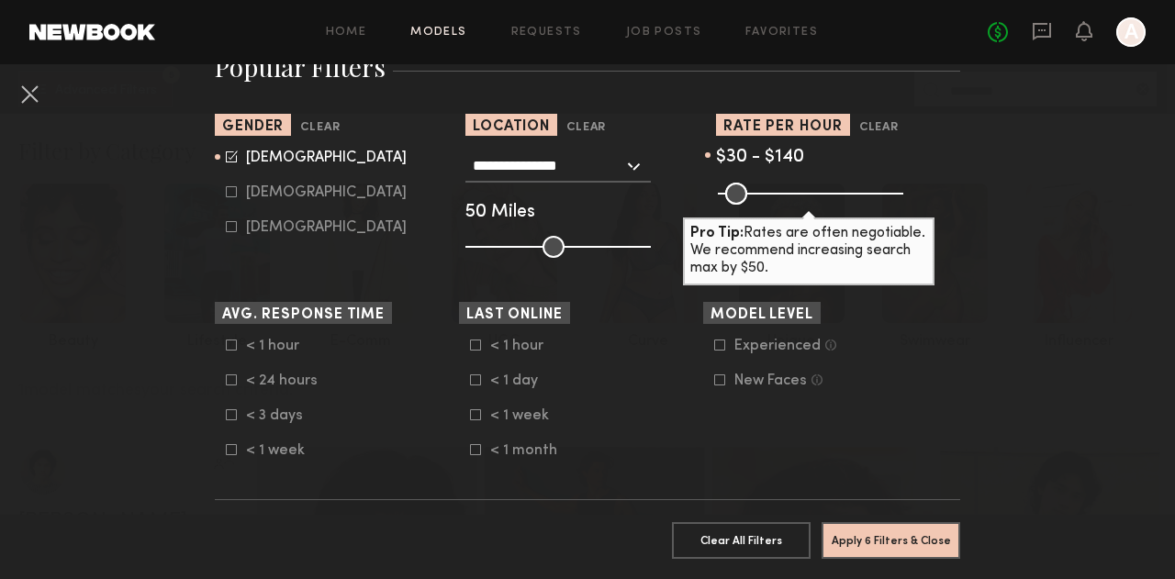
drag, startPoint x: 885, startPoint y: 190, endPoint x: 760, endPoint y: 193, distance: 124.8
type input "***"
click at [760, 193] on input "range" at bounding box center [810, 194] width 185 height 22
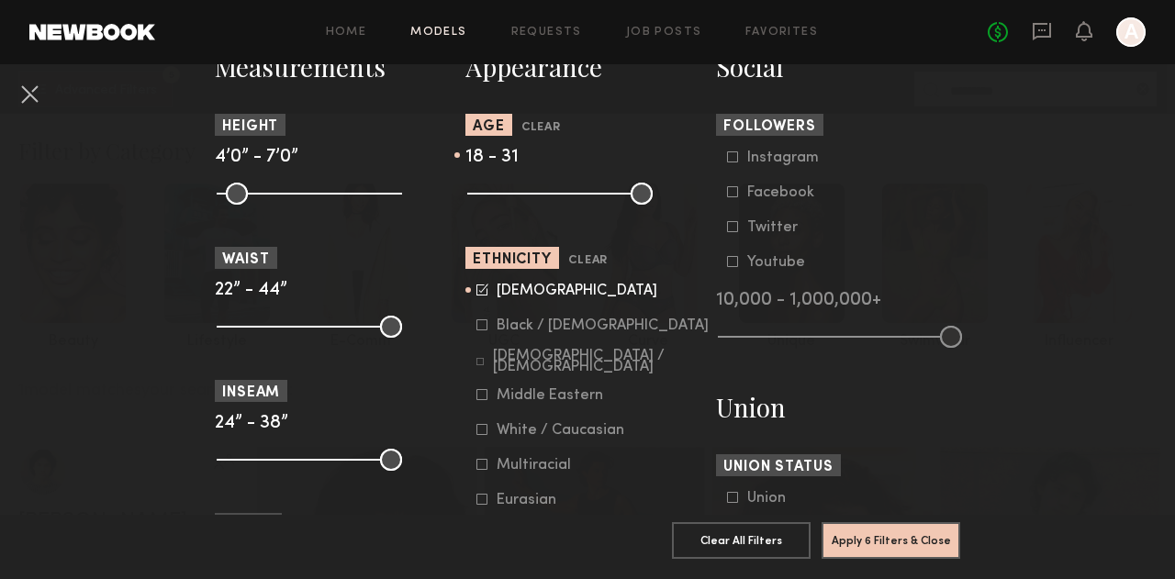
scroll to position [832, 0]
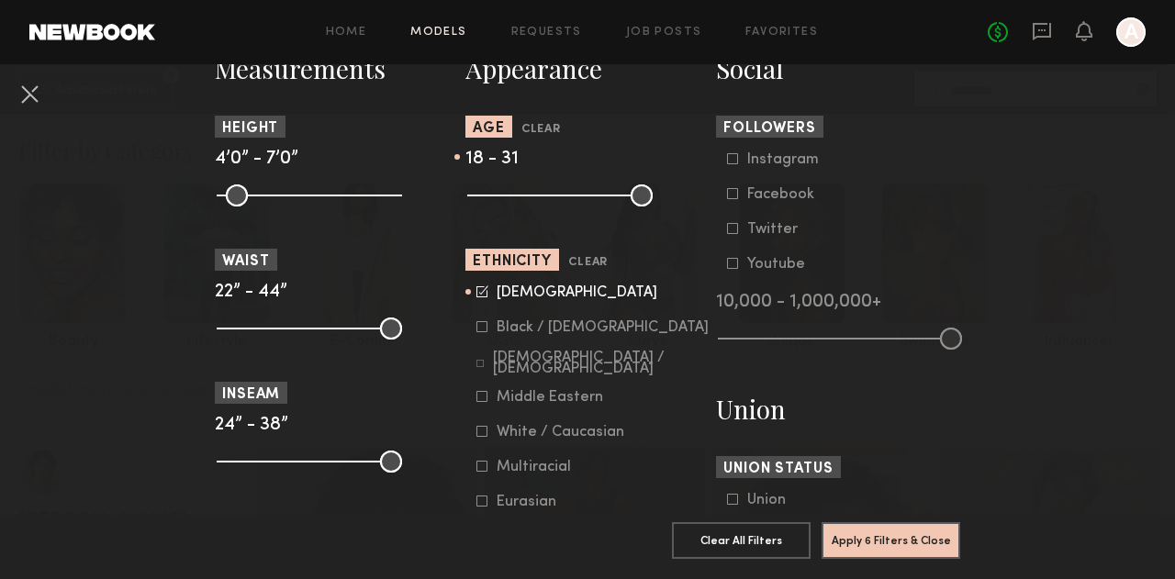
click at [478, 293] on icon at bounding box center [482, 291] width 12 height 12
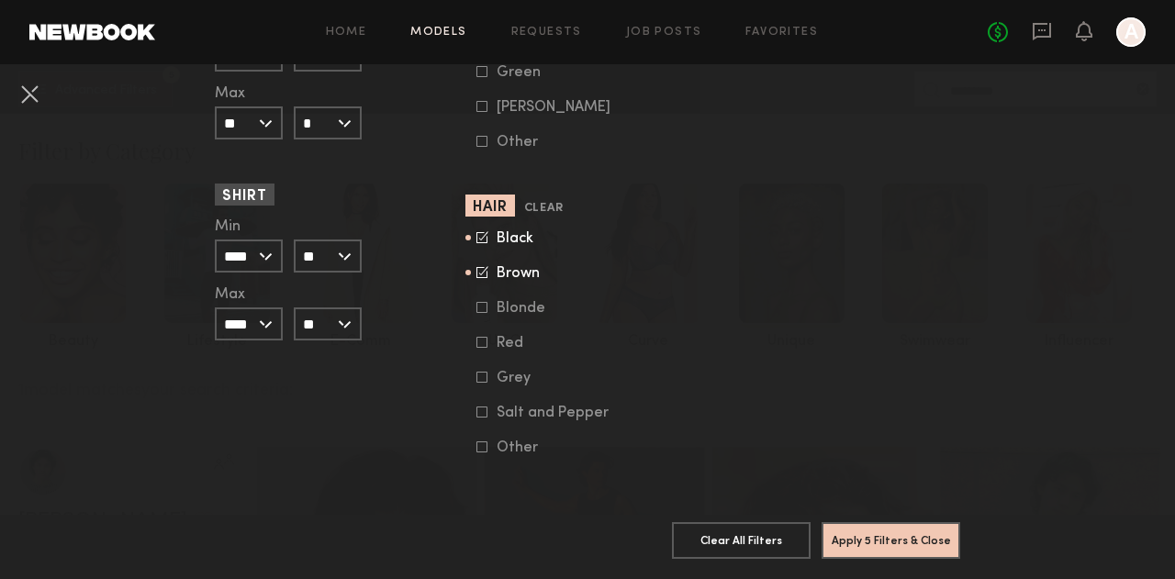
scroll to position [1527, 0]
click at [476, 231] on icon at bounding box center [482, 237] width 12 height 12
click at [476, 266] on icon at bounding box center [482, 272] width 12 height 12
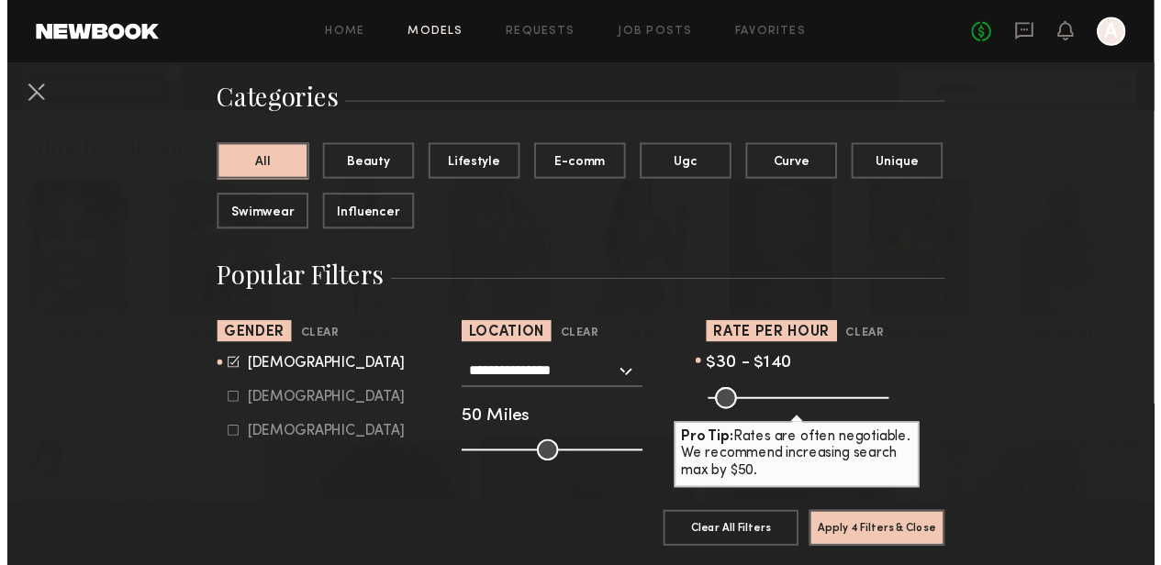
scroll to position [114, 0]
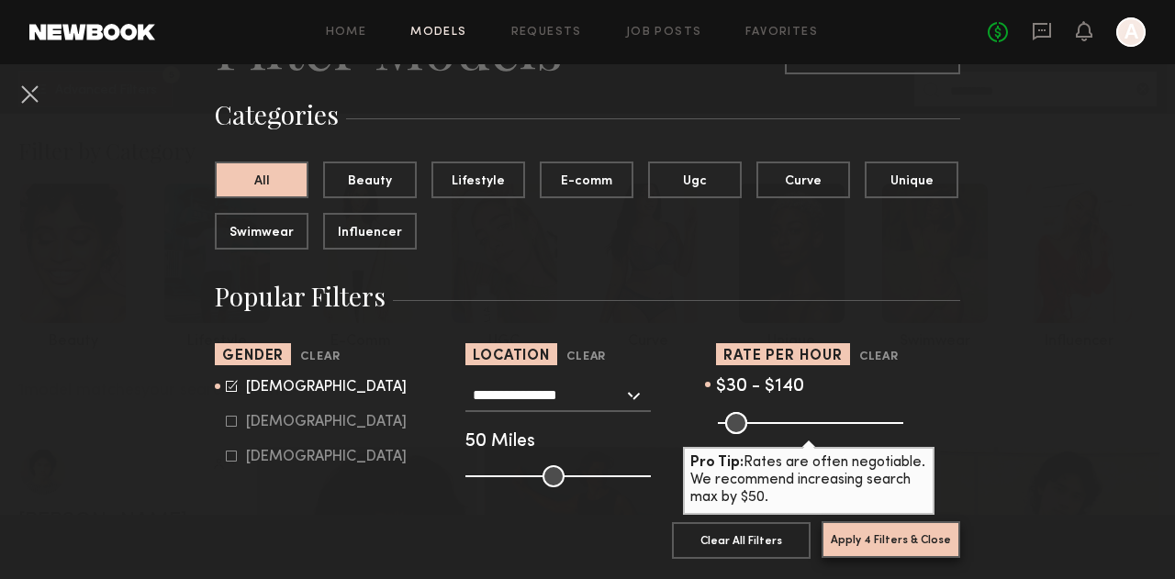
click at [890, 521] on button "Apply 4 Filters & Close" at bounding box center [890, 539] width 139 height 37
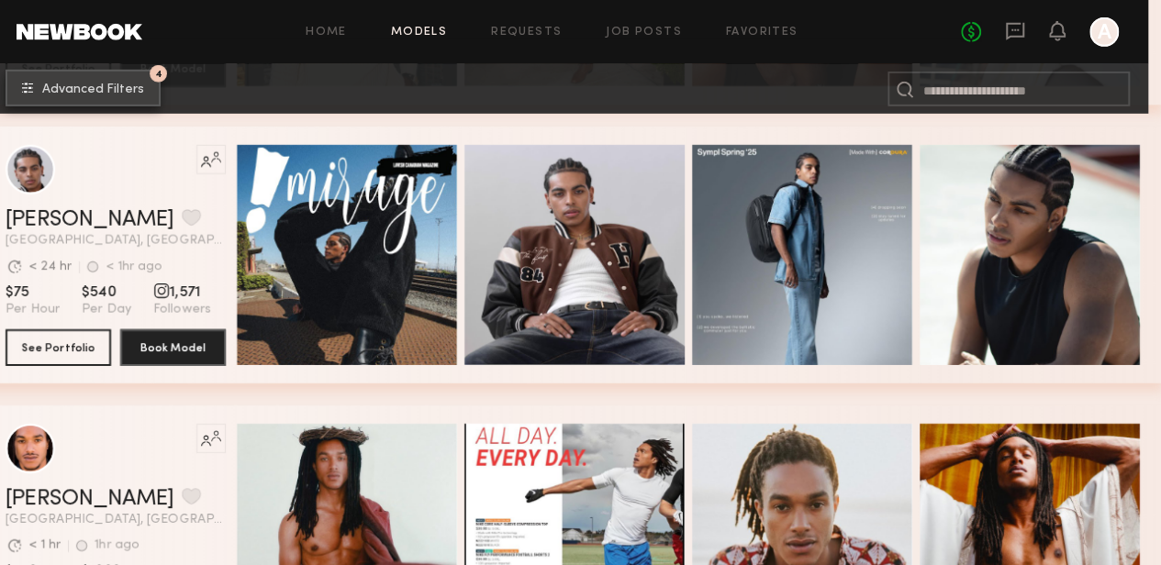
scroll to position [2829, 13]
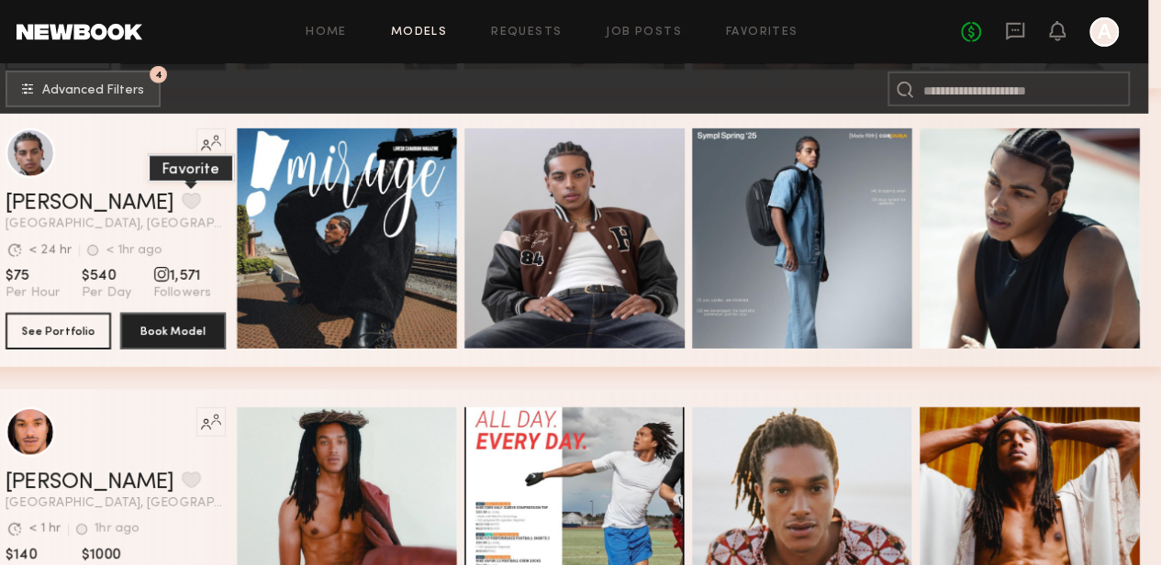
click at [182, 207] on button "grid" at bounding box center [191, 201] width 19 height 17
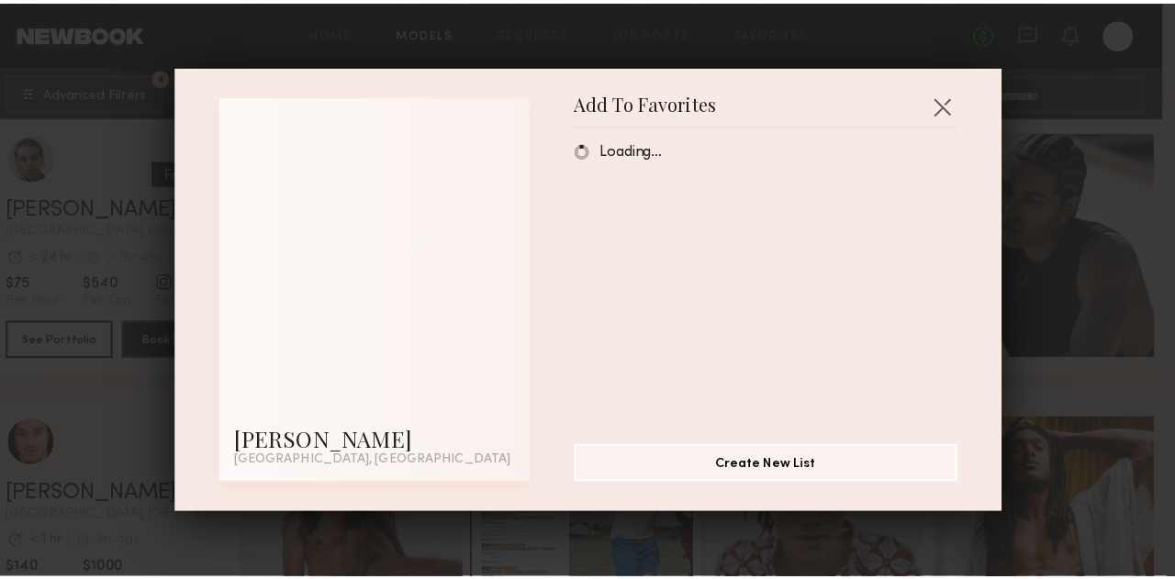
scroll to position [2829, 0]
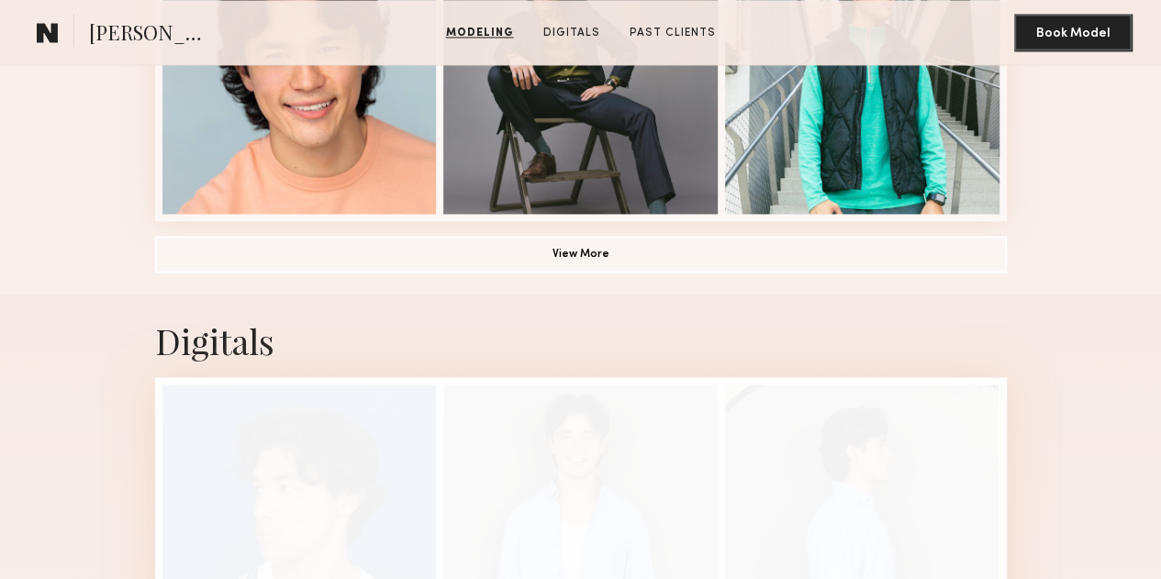
scroll to position [1428, 0]
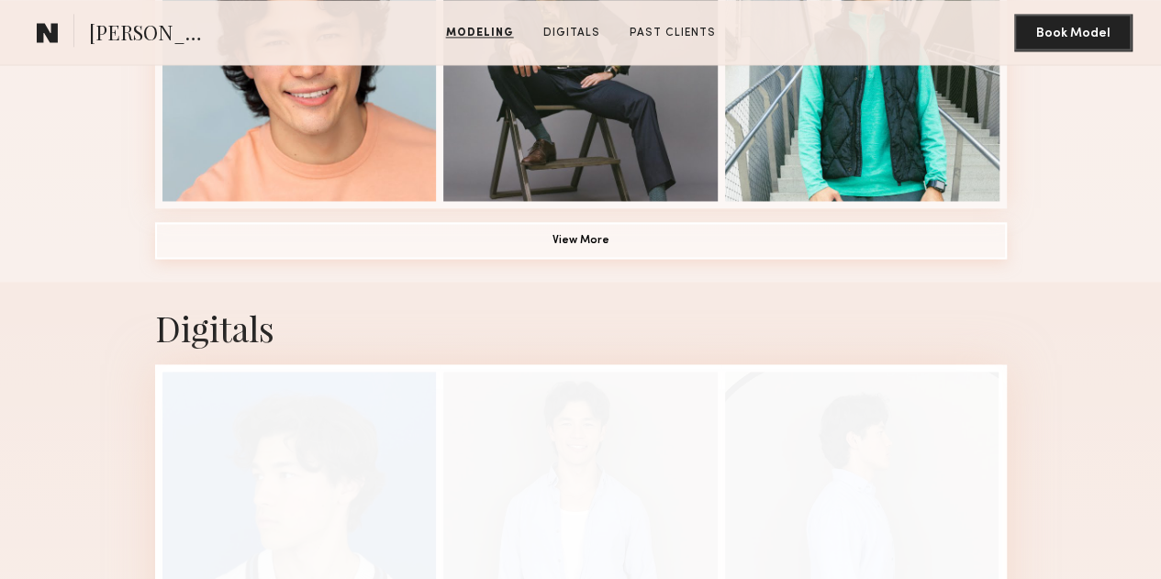
click at [478, 259] on button "View More" at bounding box center [581, 240] width 852 height 37
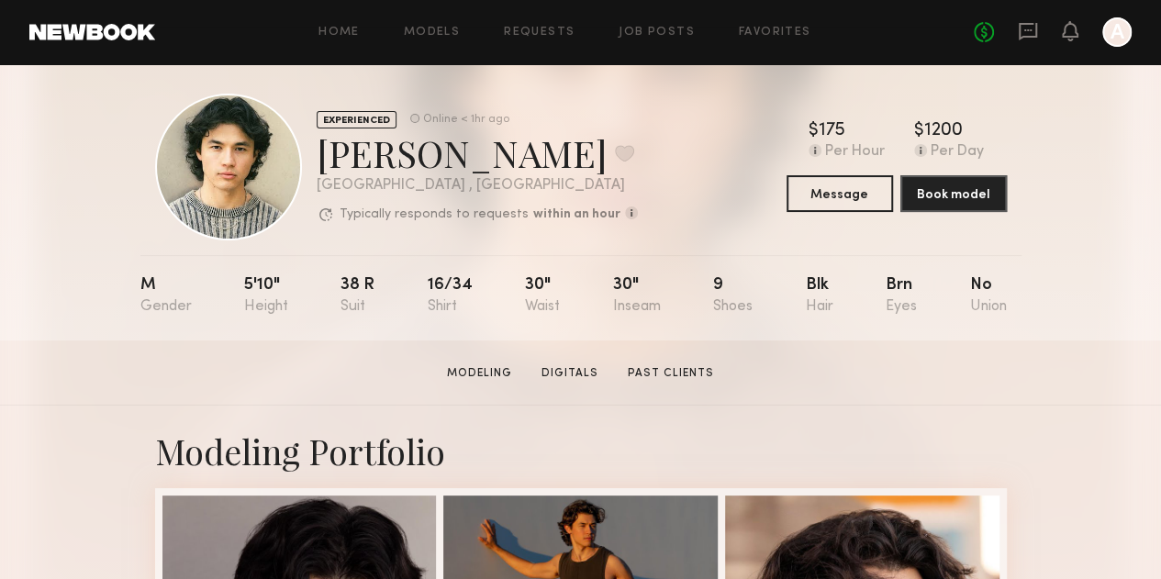
scroll to position [0, 0]
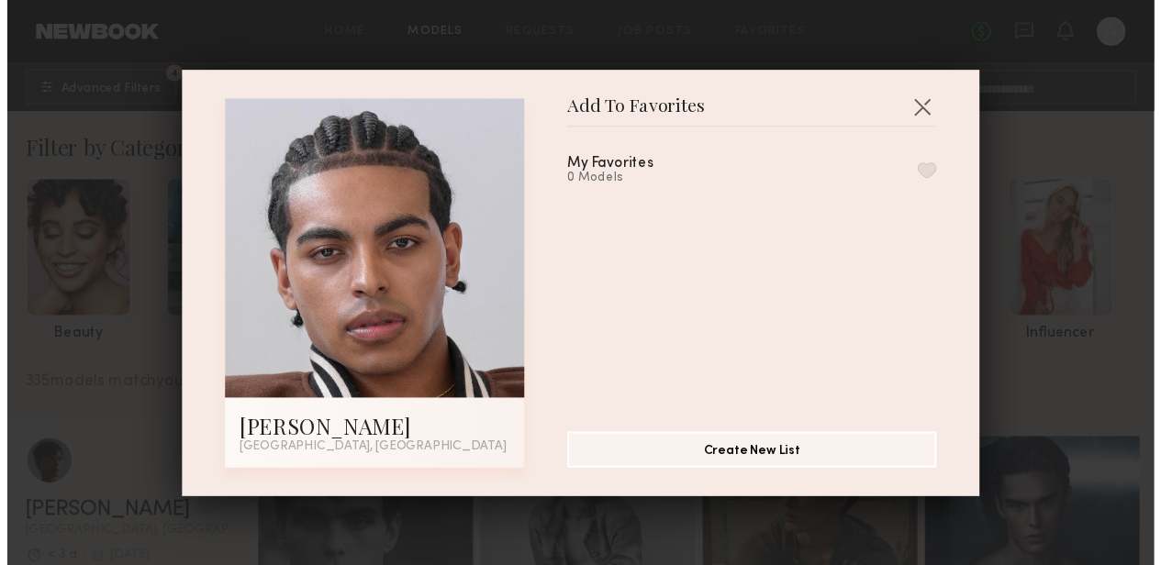
scroll to position [2829, 0]
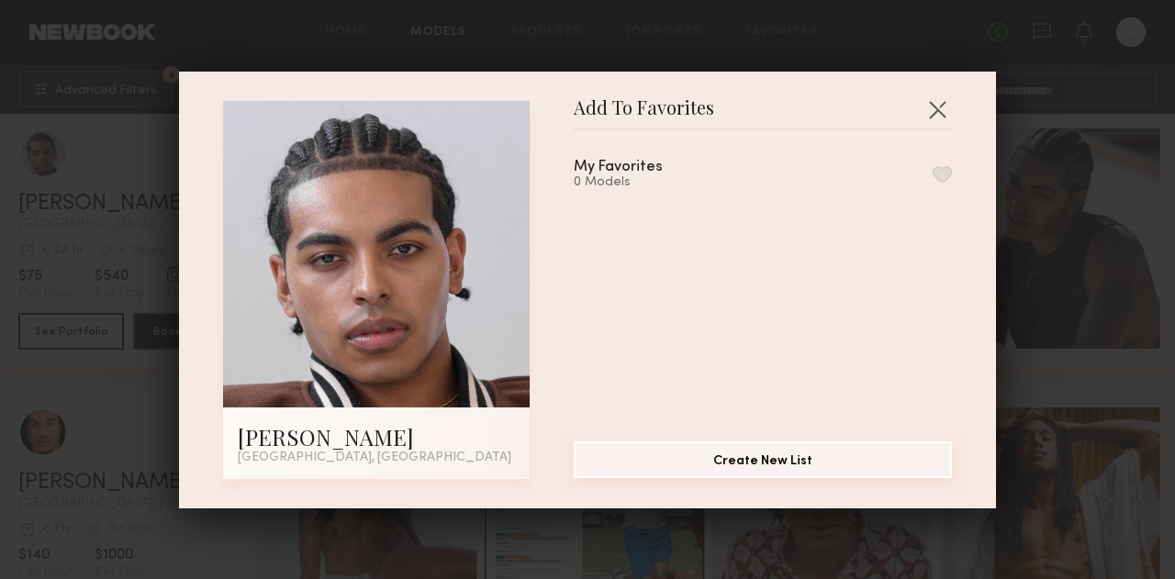
click at [746, 463] on button "Create New List" at bounding box center [763, 459] width 378 height 37
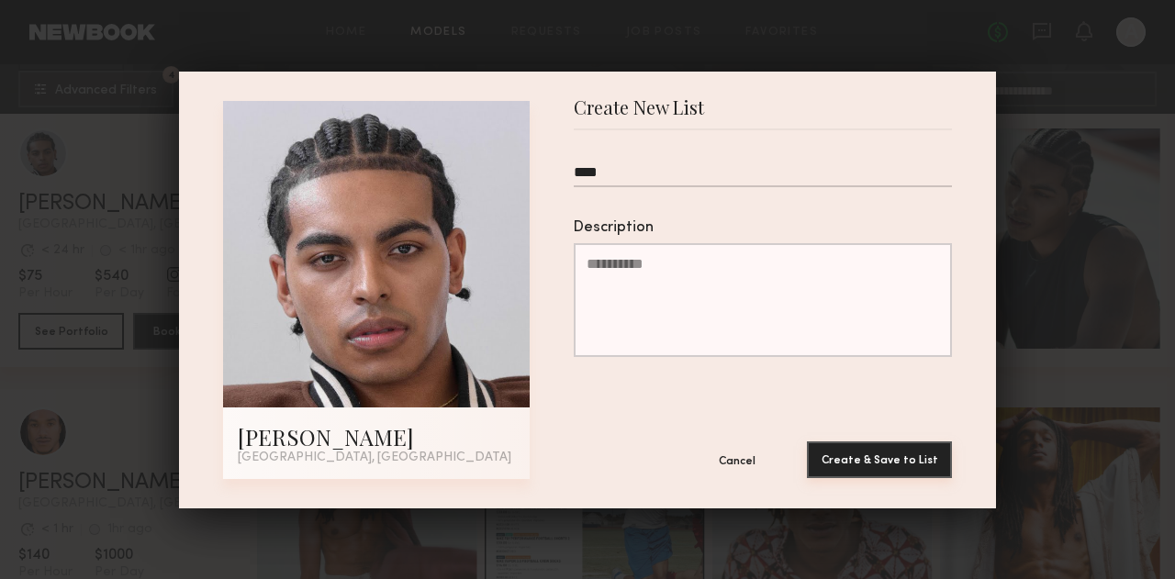
type input "****"
click at [892, 465] on button "Create & Save to List" at bounding box center [879, 459] width 145 height 37
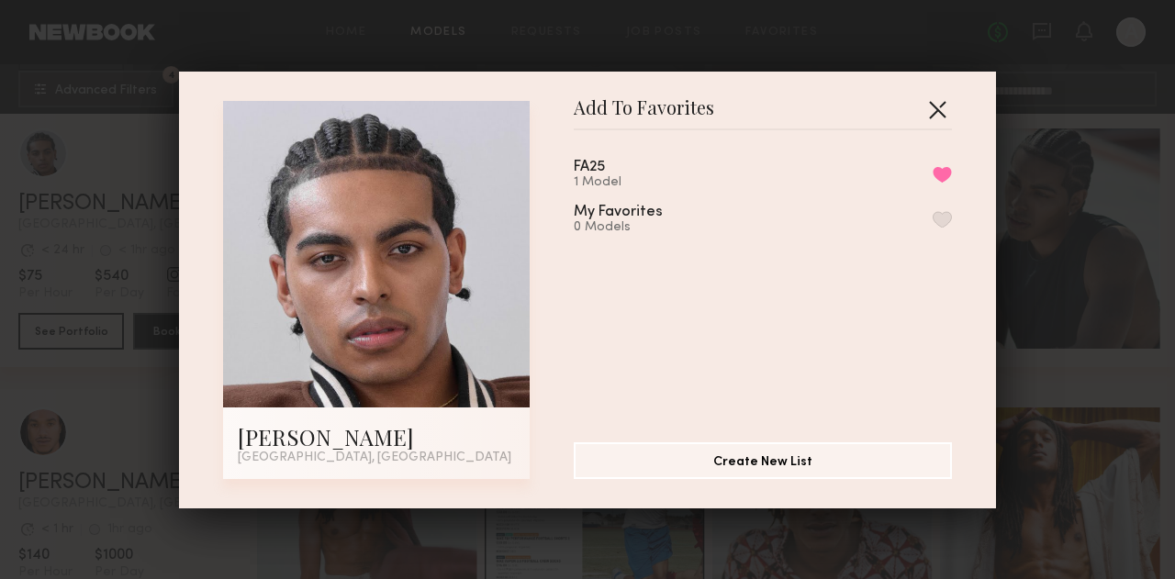
click at [930, 104] on button "button" at bounding box center [936, 109] width 29 height 29
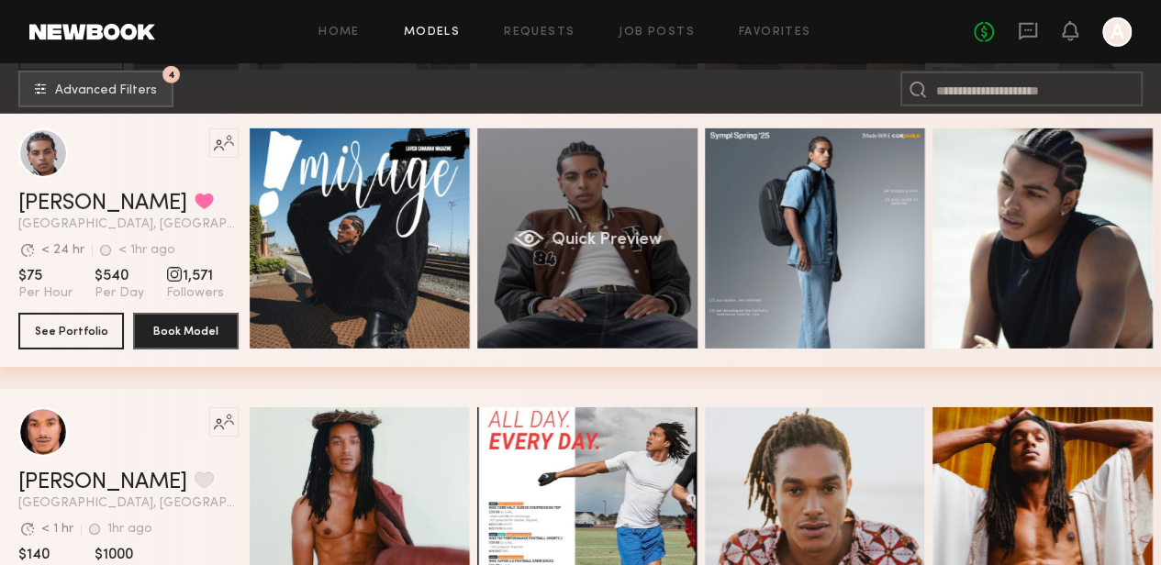
click at [567, 184] on div "Quick Preview" at bounding box center [587, 238] width 220 height 220
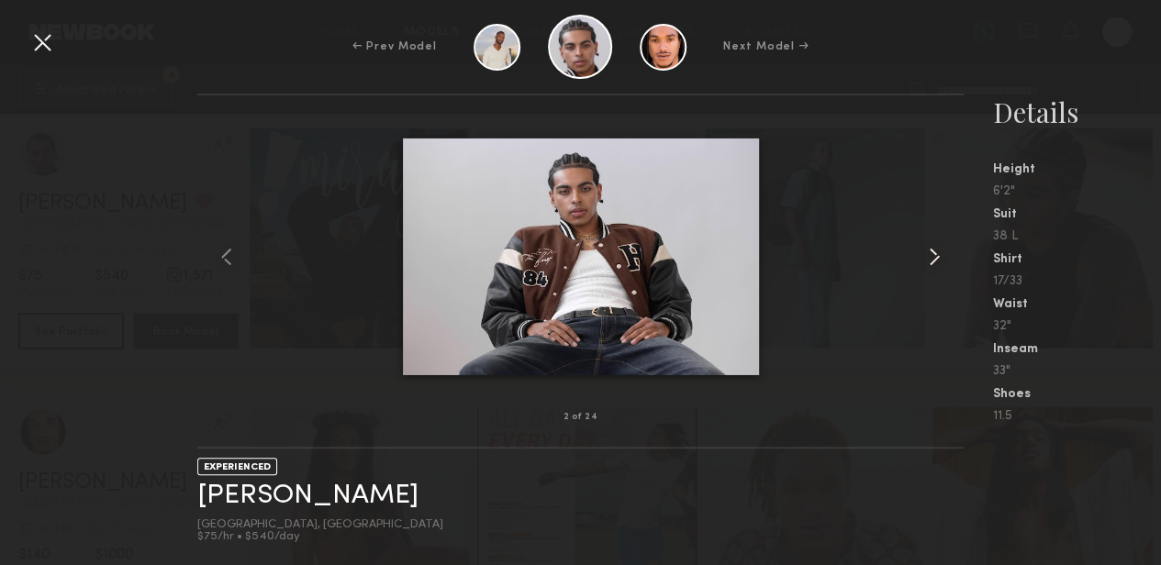
click at [934, 251] on common-icon at bounding box center [934, 256] width 29 height 29
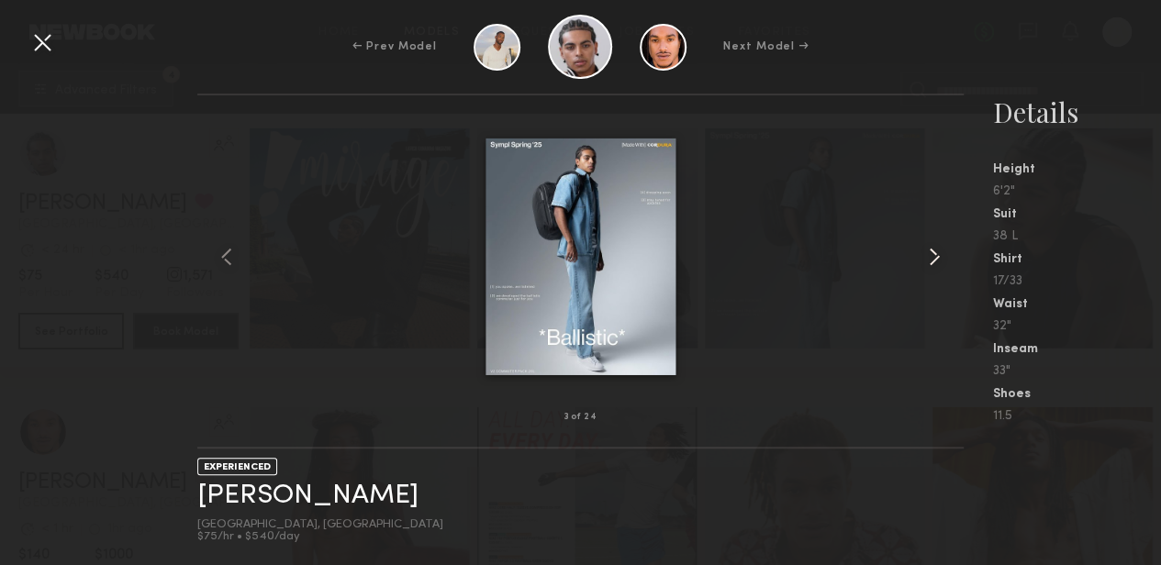
click at [934, 251] on common-icon at bounding box center [934, 256] width 29 height 29
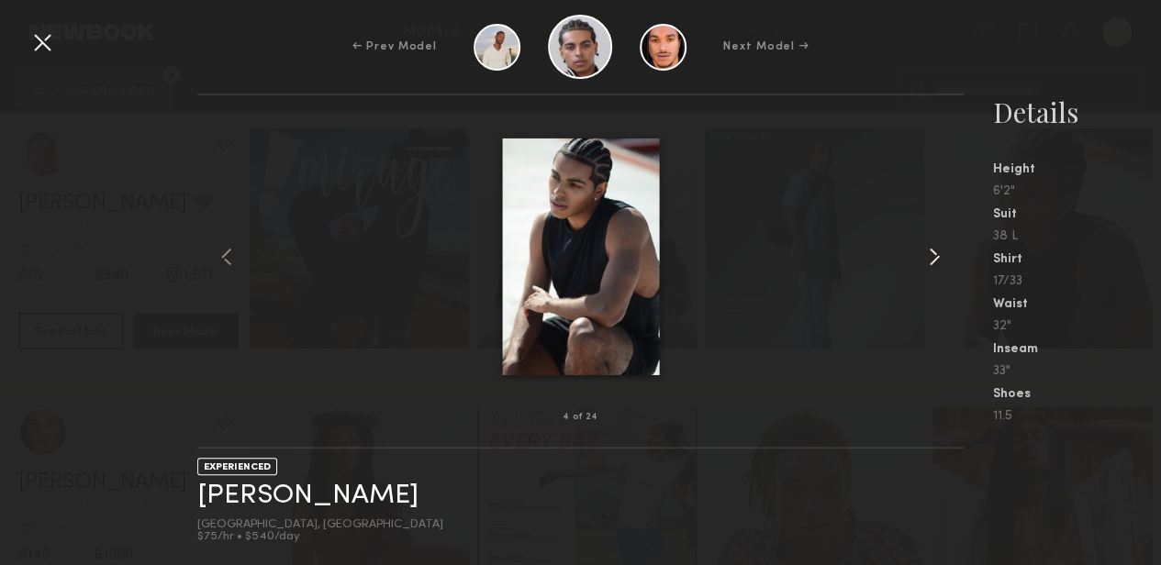
click at [934, 251] on common-icon at bounding box center [934, 256] width 29 height 29
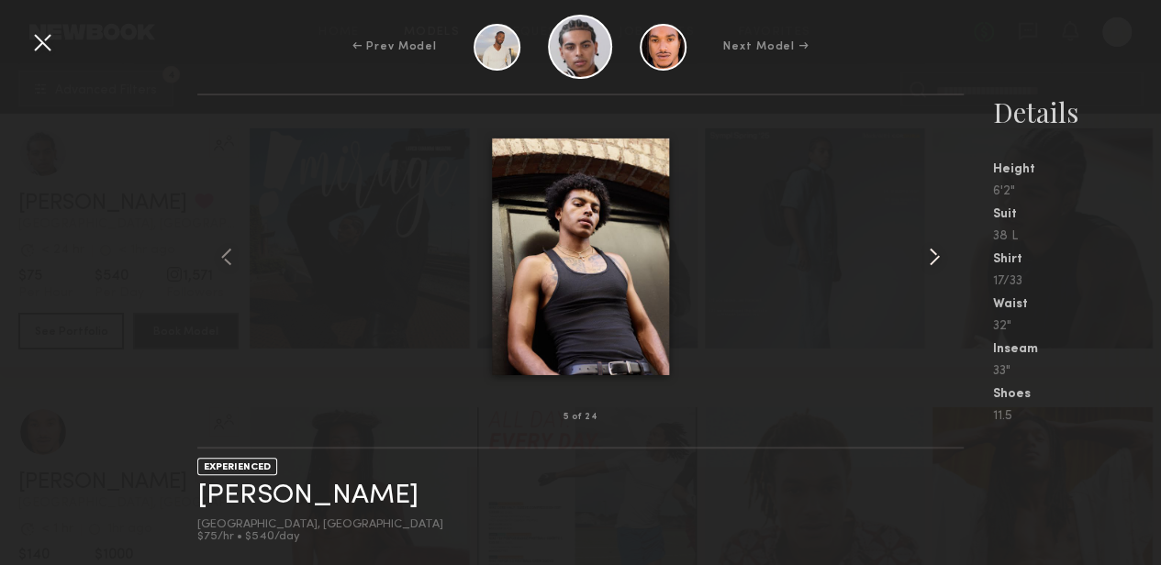
click at [934, 251] on common-icon at bounding box center [934, 256] width 29 height 29
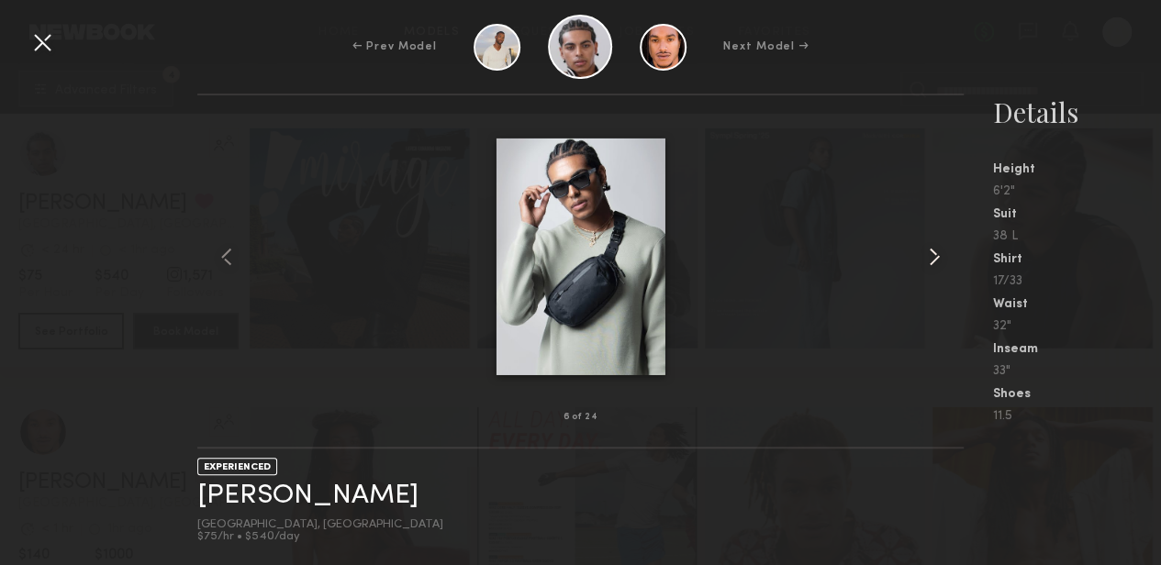
click at [934, 251] on common-icon at bounding box center [934, 256] width 29 height 29
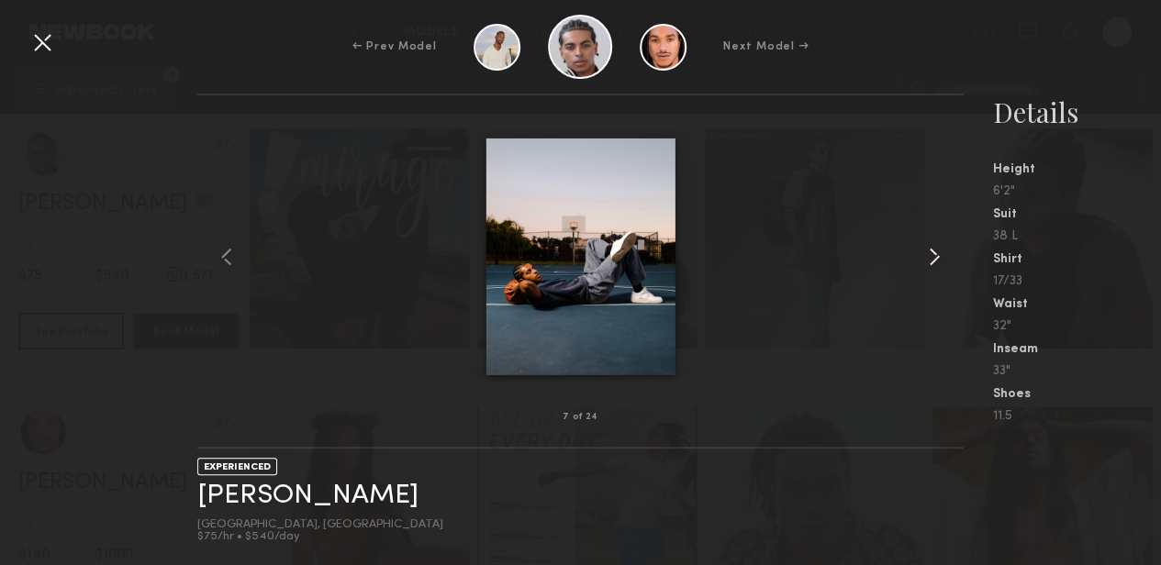
click at [934, 251] on common-icon at bounding box center [934, 256] width 29 height 29
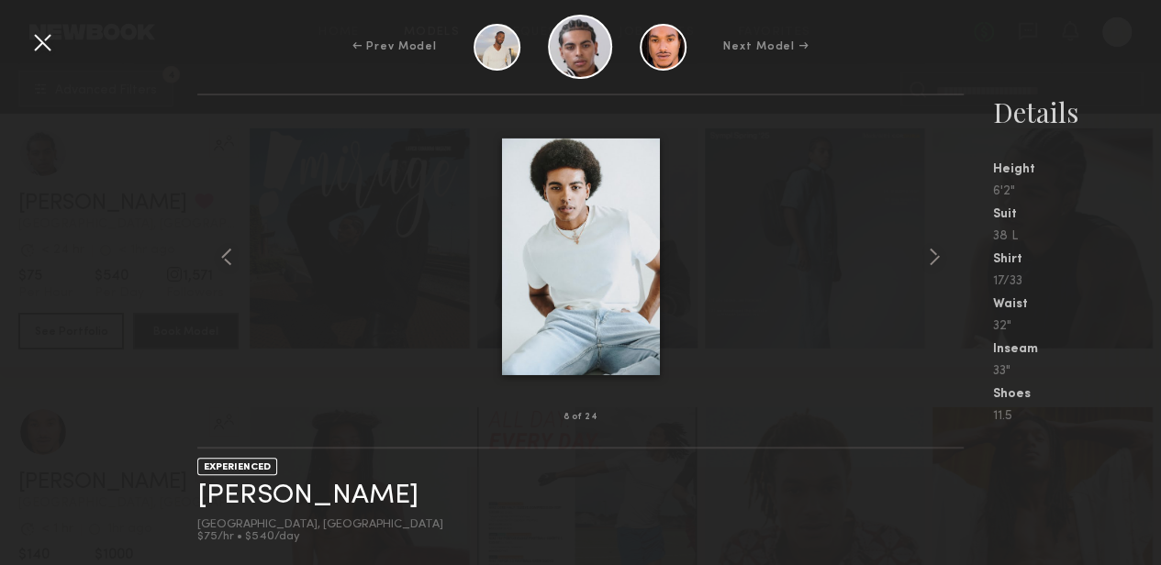
click at [44, 45] on div at bounding box center [42, 42] width 29 height 29
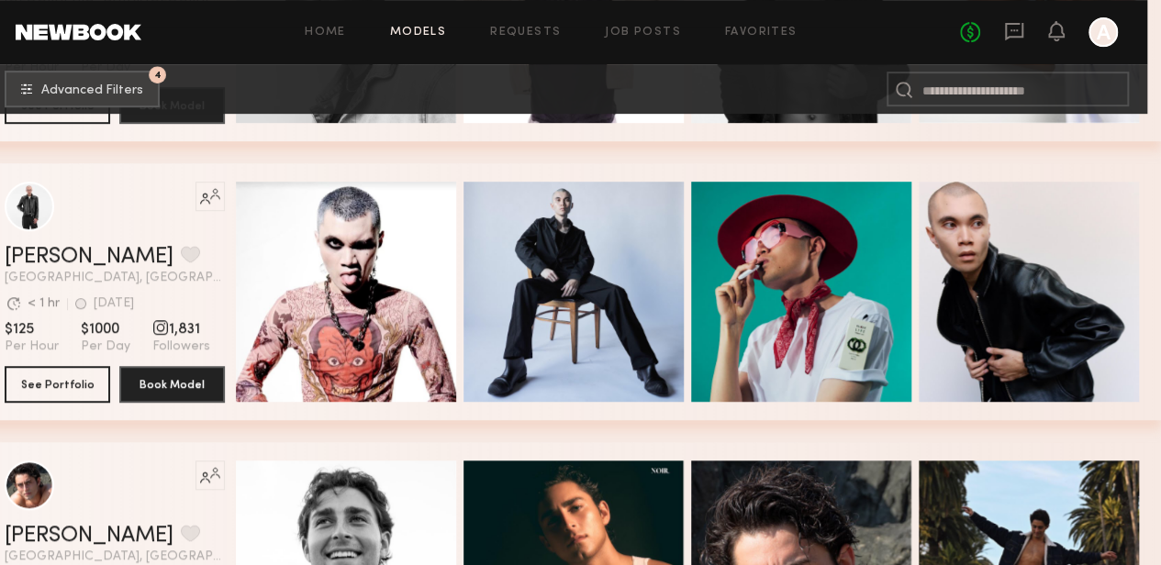
scroll to position [4082, 14]
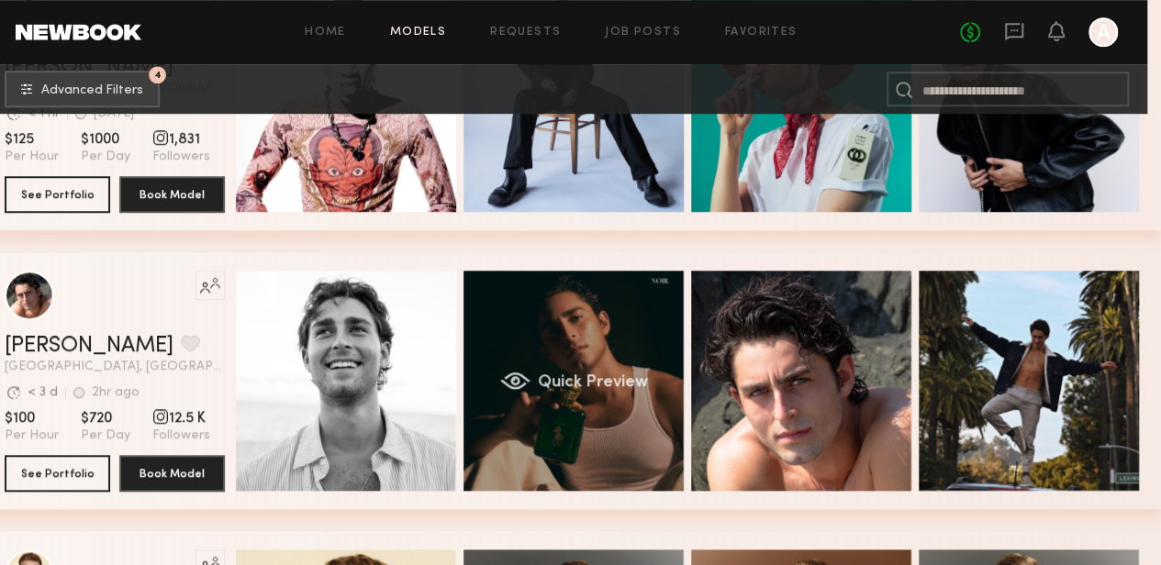
click at [553, 324] on div "Quick Preview" at bounding box center [573, 381] width 220 height 220
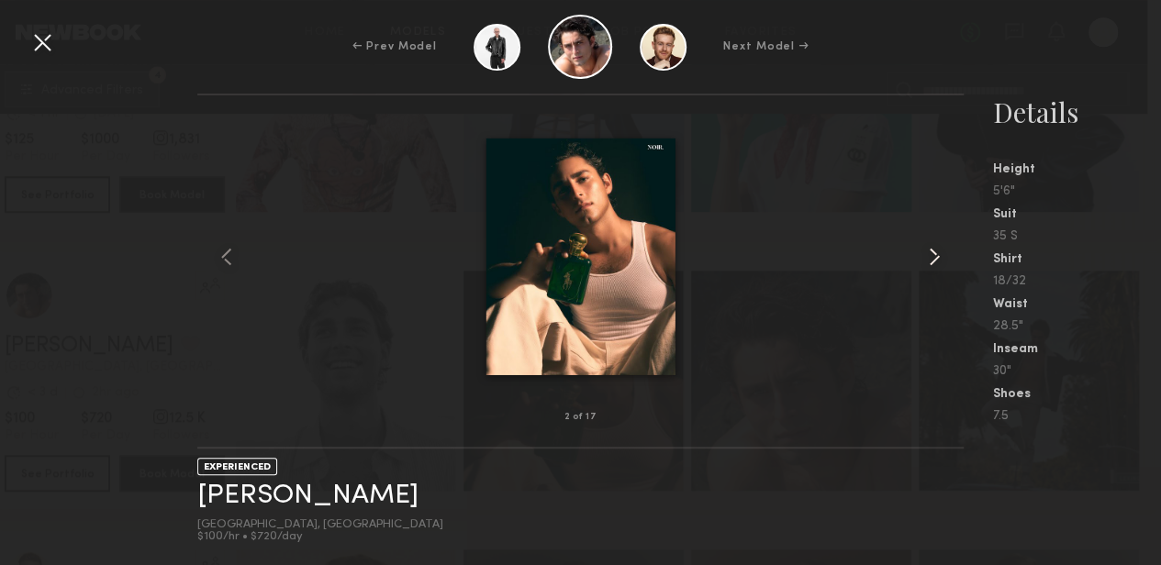
click at [938, 252] on common-icon at bounding box center [934, 256] width 29 height 29
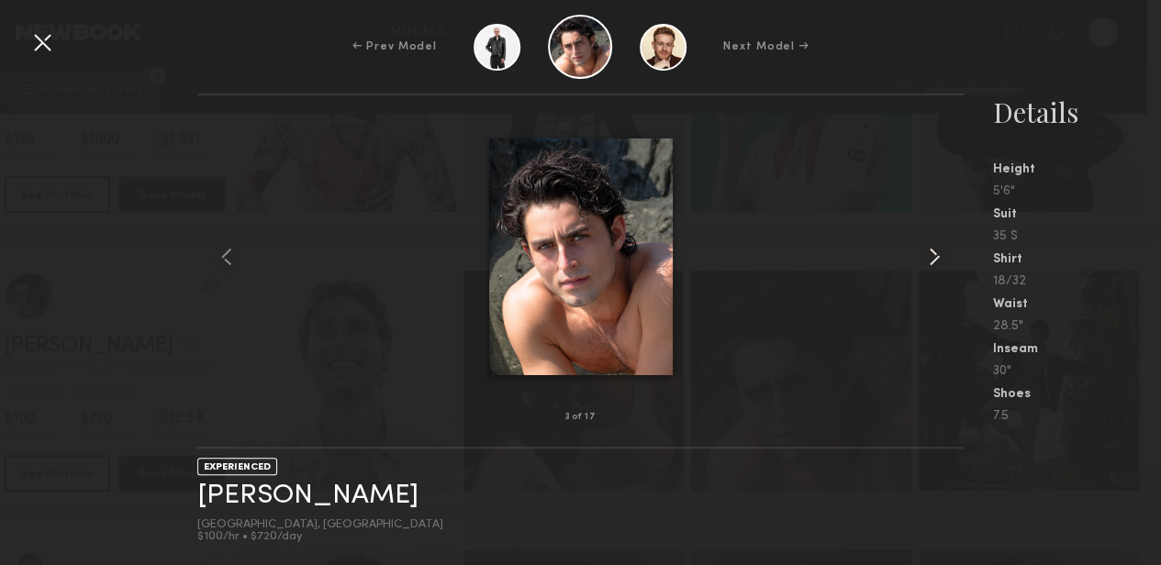
click at [938, 252] on common-icon at bounding box center [934, 256] width 29 height 29
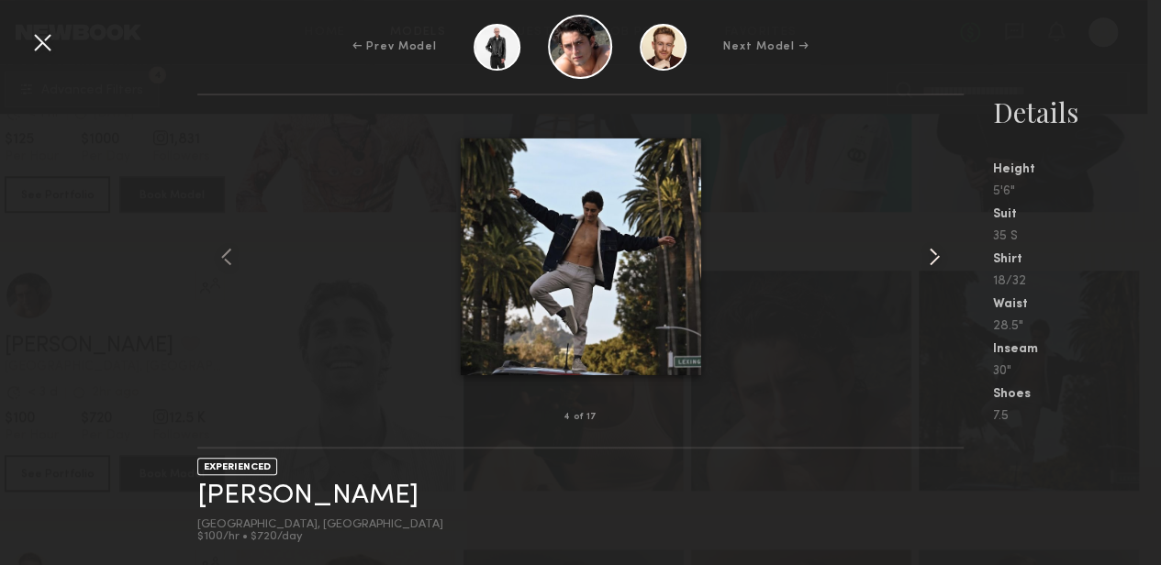
click at [938, 252] on common-icon at bounding box center [934, 256] width 29 height 29
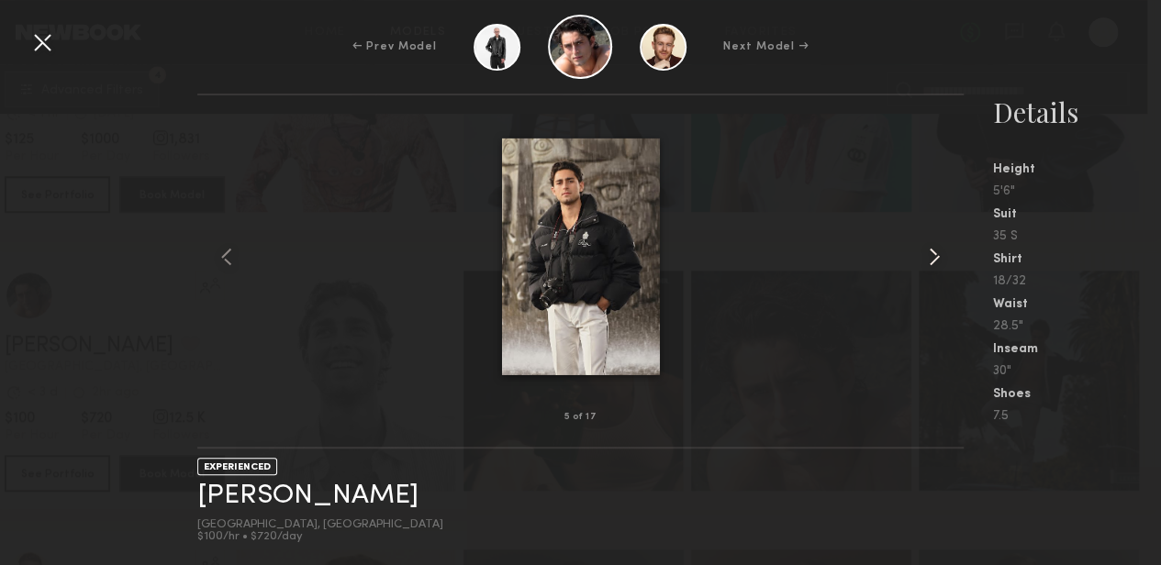
click at [938, 252] on common-icon at bounding box center [934, 256] width 29 height 29
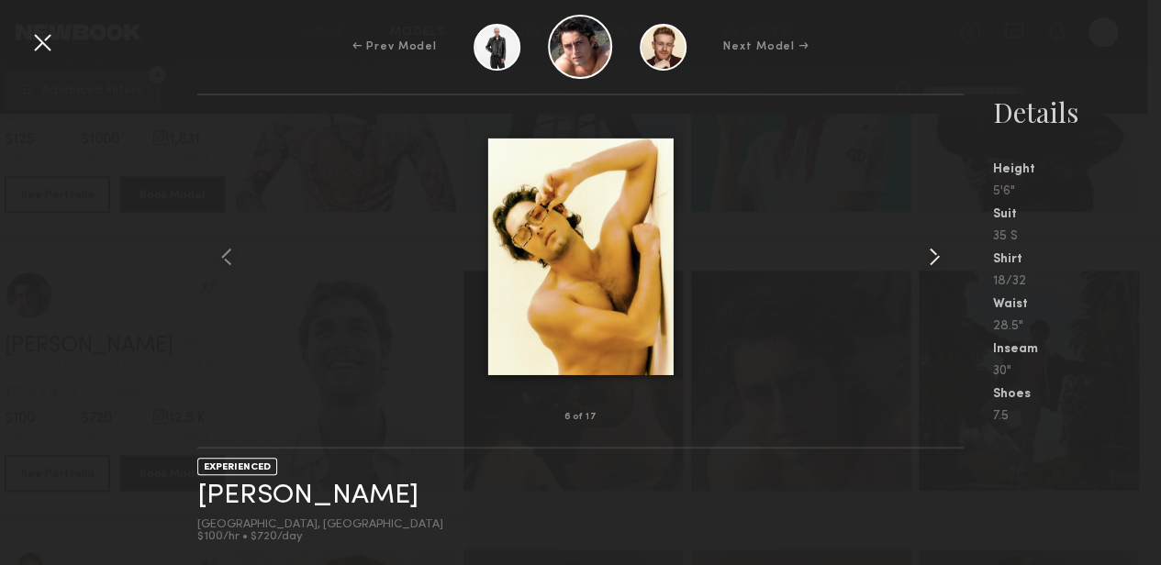
click at [938, 252] on common-icon at bounding box center [934, 256] width 29 height 29
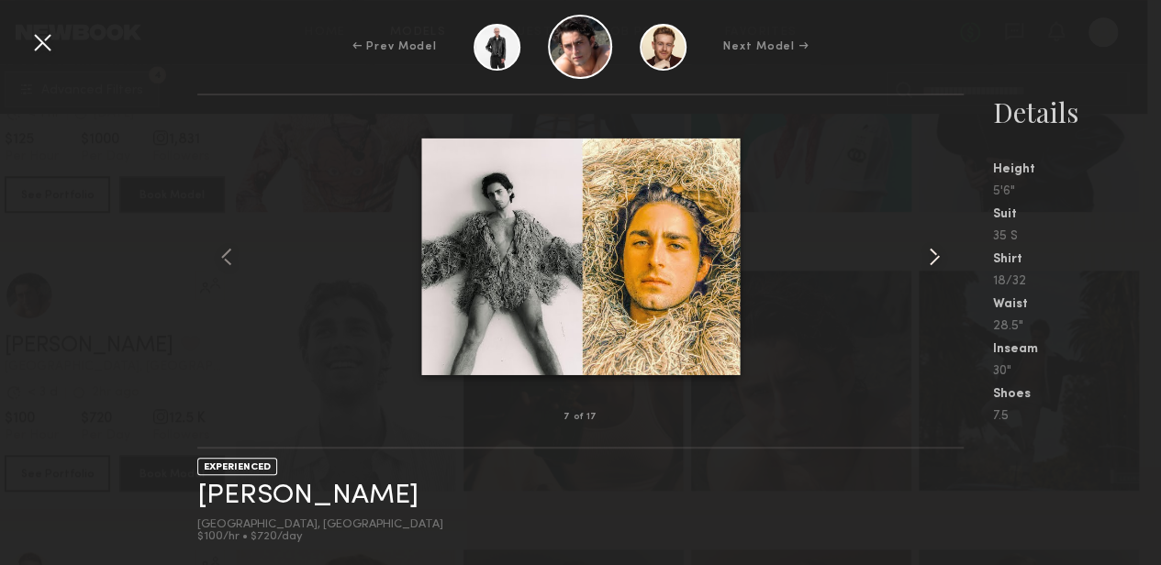
click at [938, 252] on common-icon at bounding box center [934, 256] width 29 height 29
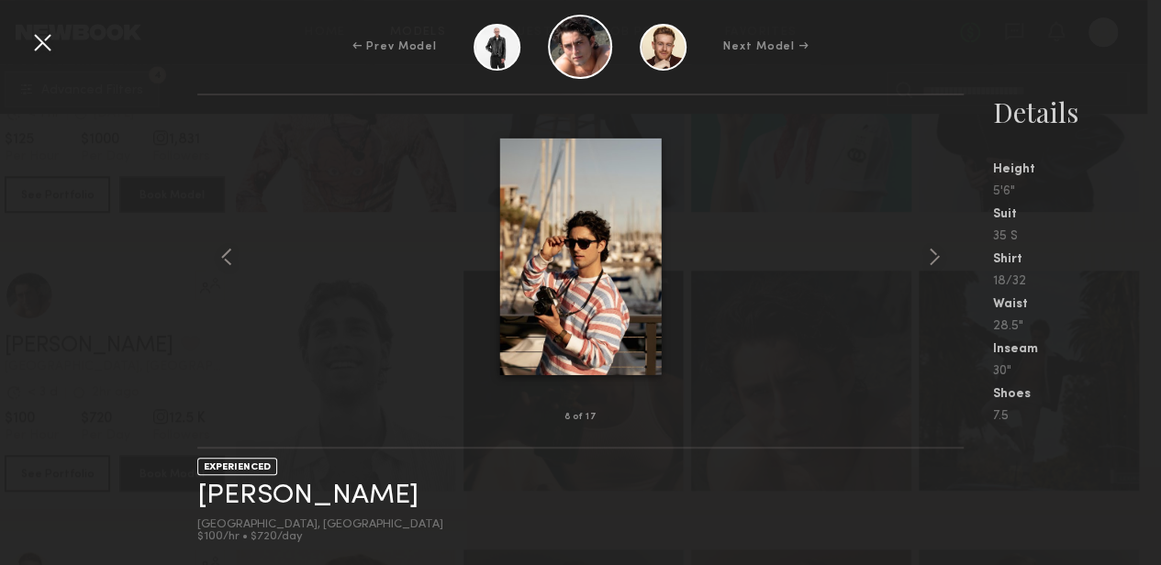
click at [38, 39] on div at bounding box center [42, 42] width 29 height 29
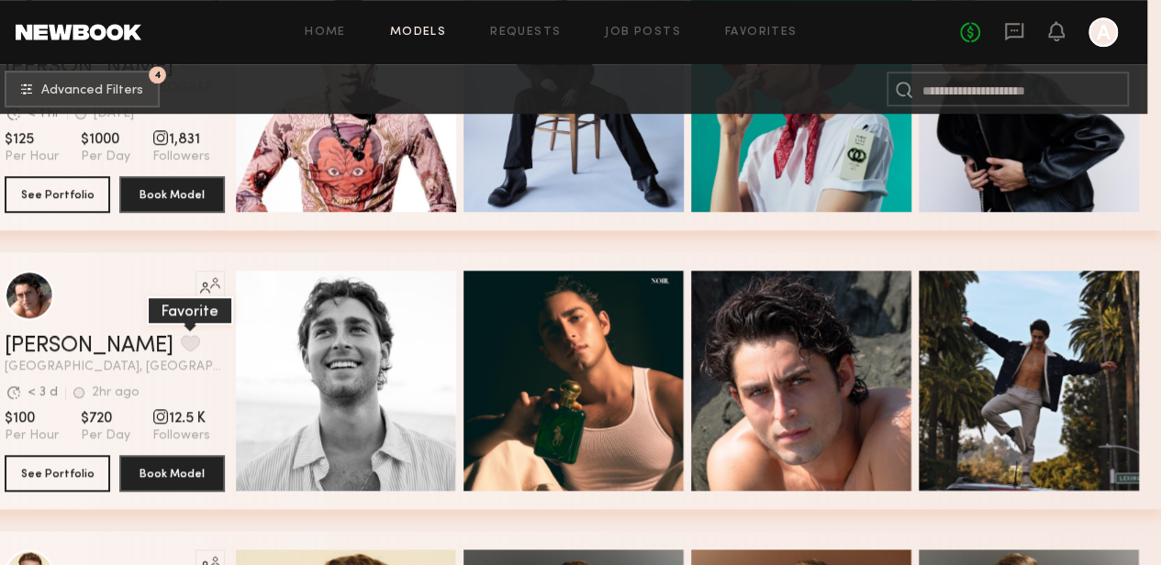
click at [181, 348] on button "grid" at bounding box center [190, 343] width 19 height 17
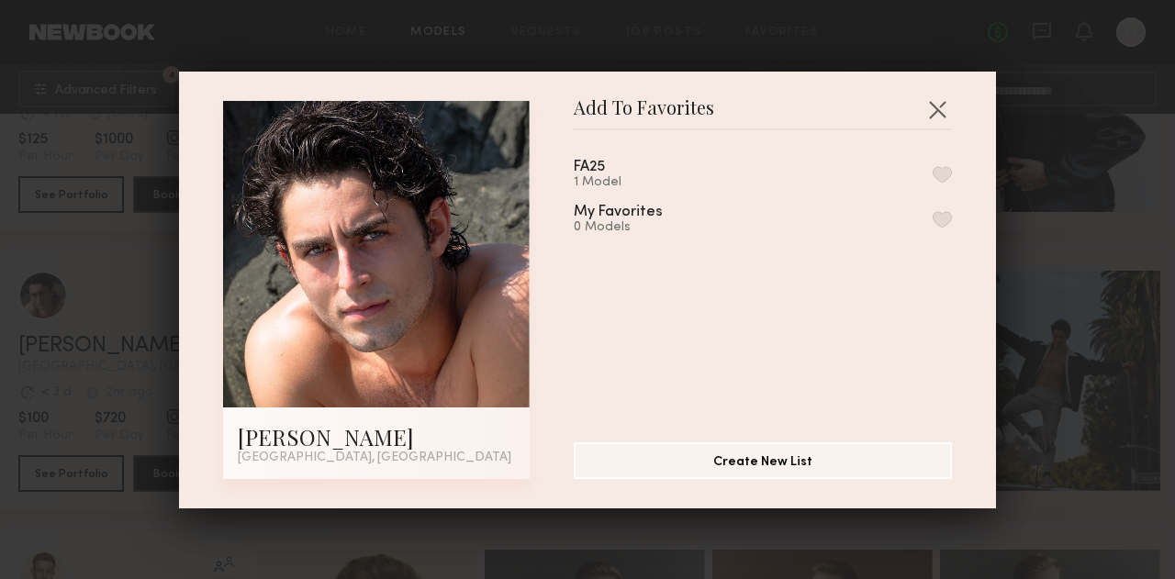
click at [602, 185] on div "1 Model" at bounding box center [611, 182] width 75 height 15
click at [932, 177] on button "button" at bounding box center [941, 174] width 19 height 17
click at [828, 462] on button "Create New List" at bounding box center [763, 459] width 378 height 37
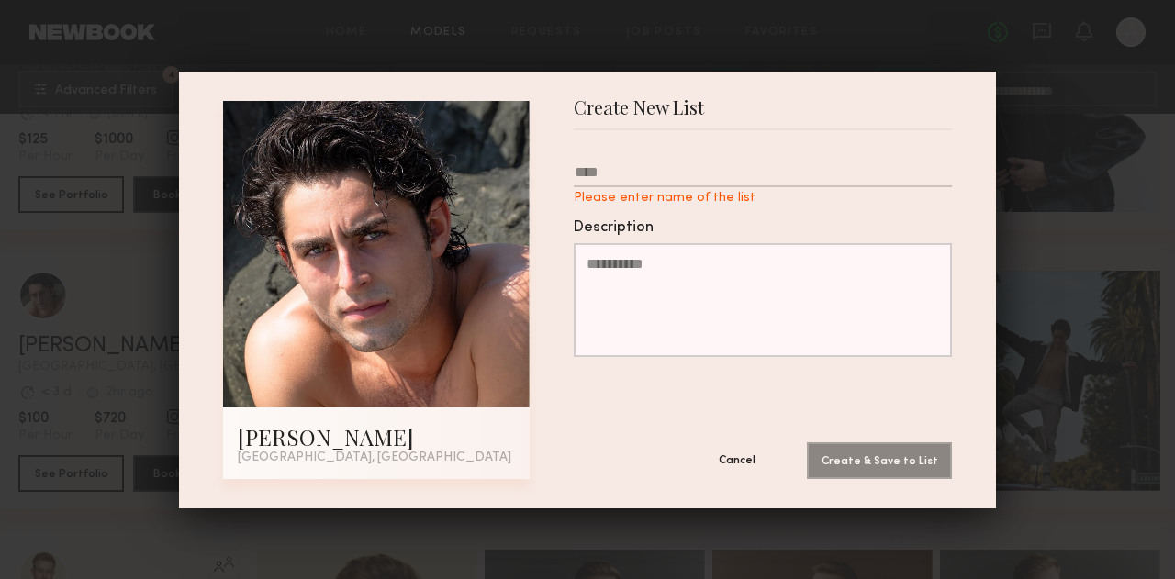
click at [722, 460] on button "Cancel" at bounding box center [737, 459] width 110 height 37
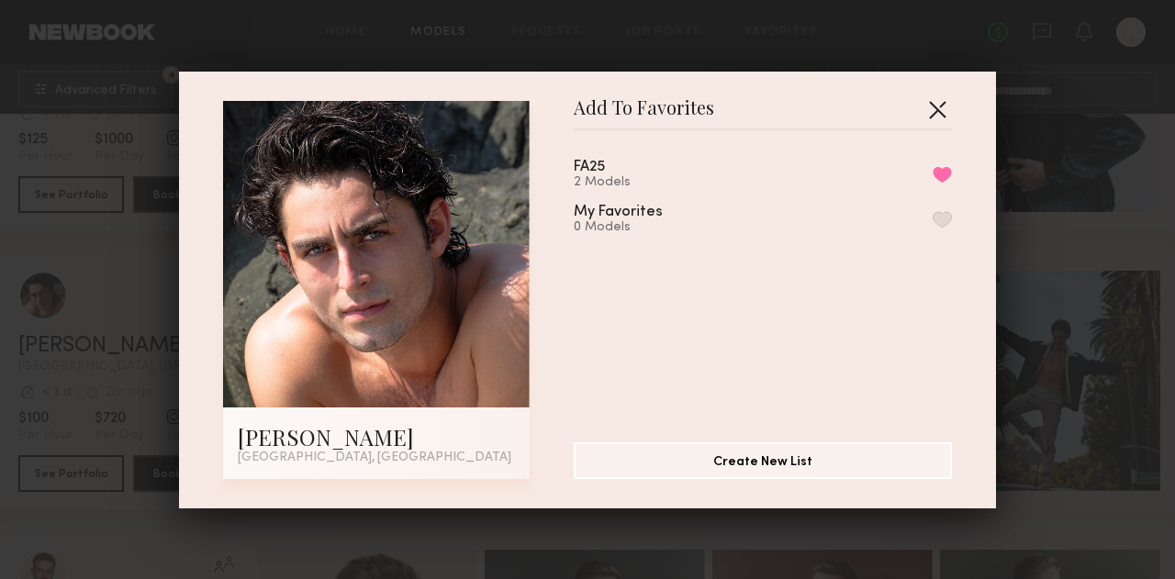
click at [931, 104] on button "button" at bounding box center [936, 109] width 29 height 29
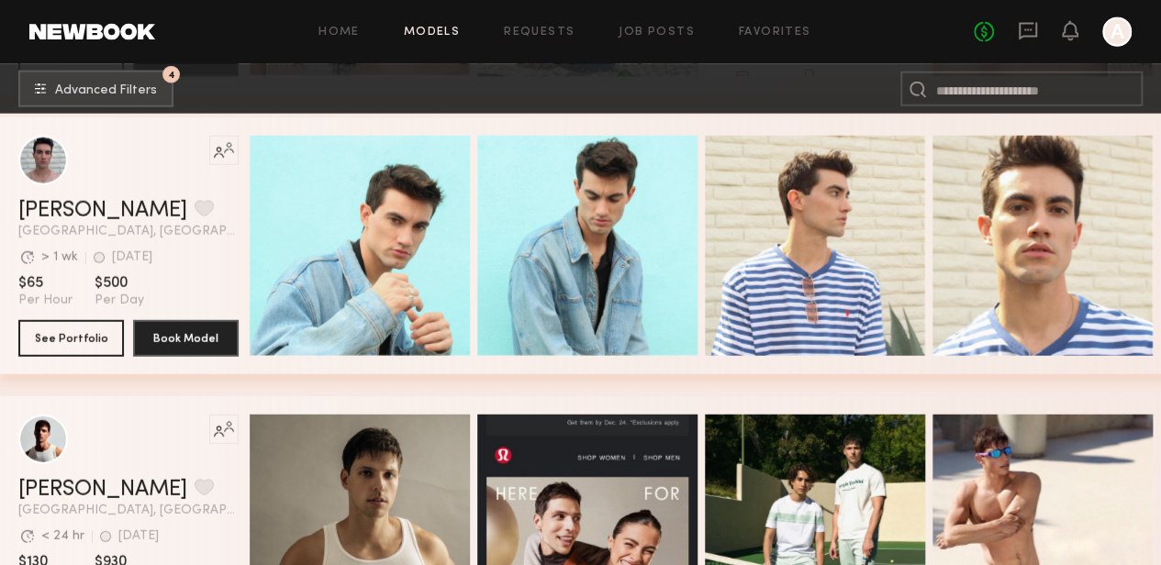
scroll to position [5624, 0]
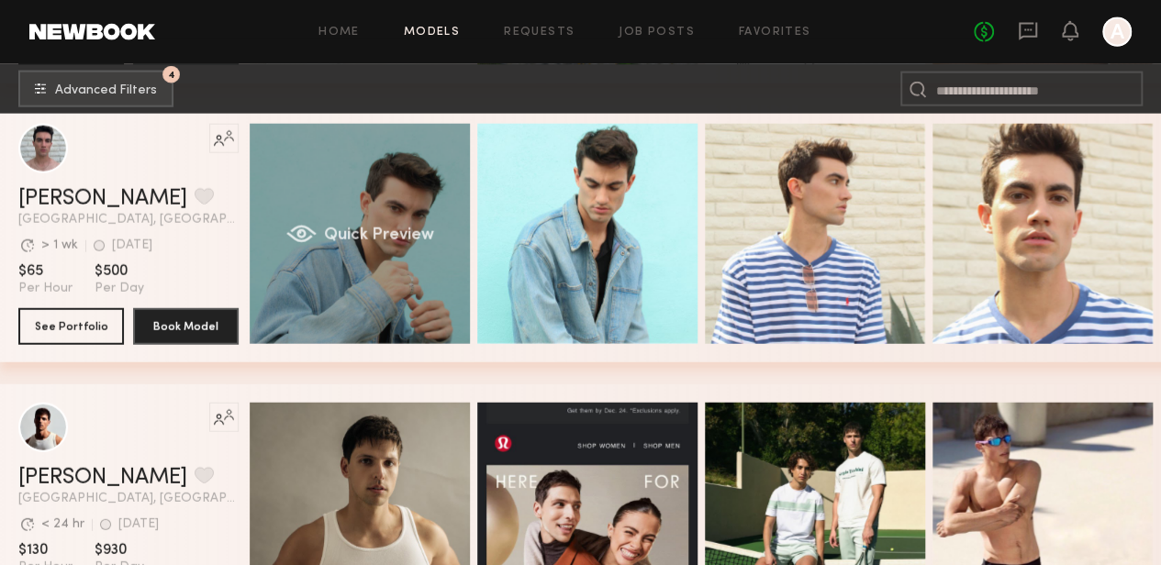
click at [391, 236] on span "Quick Preview" at bounding box center [379, 236] width 110 height 17
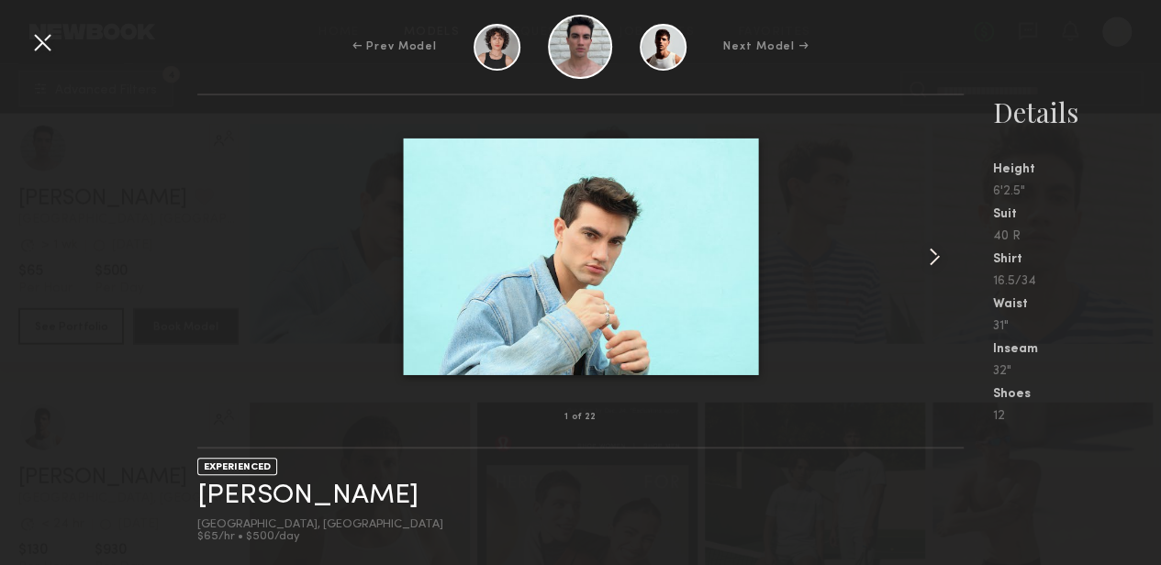
click at [928, 253] on common-icon at bounding box center [934, 256] width 29 height 29
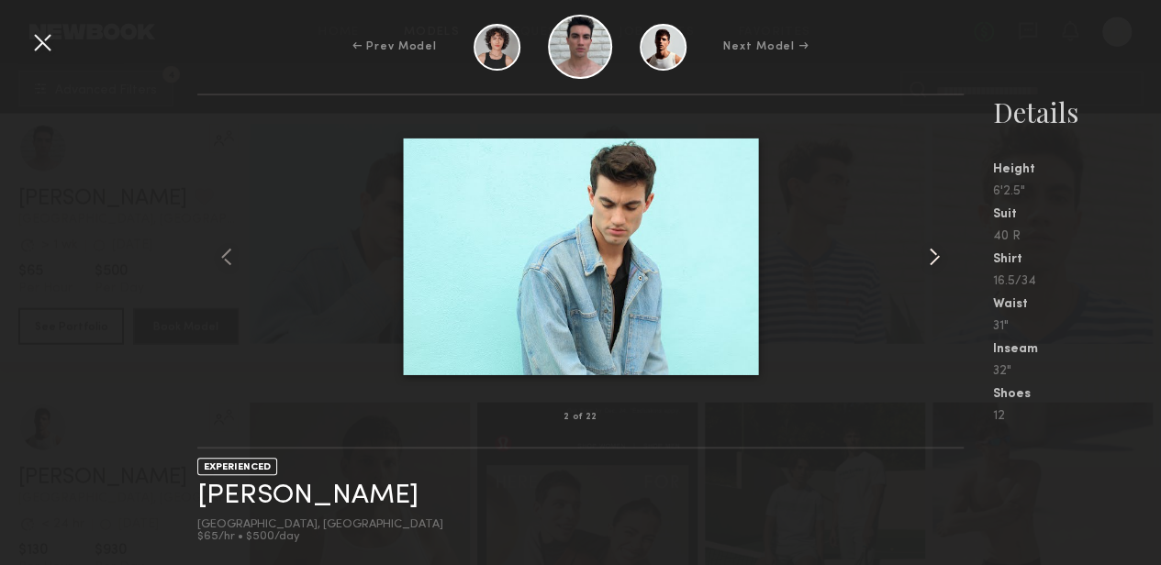
click at [928, 253] on common-icon at bounding box center [934, 256] width 29 height 29
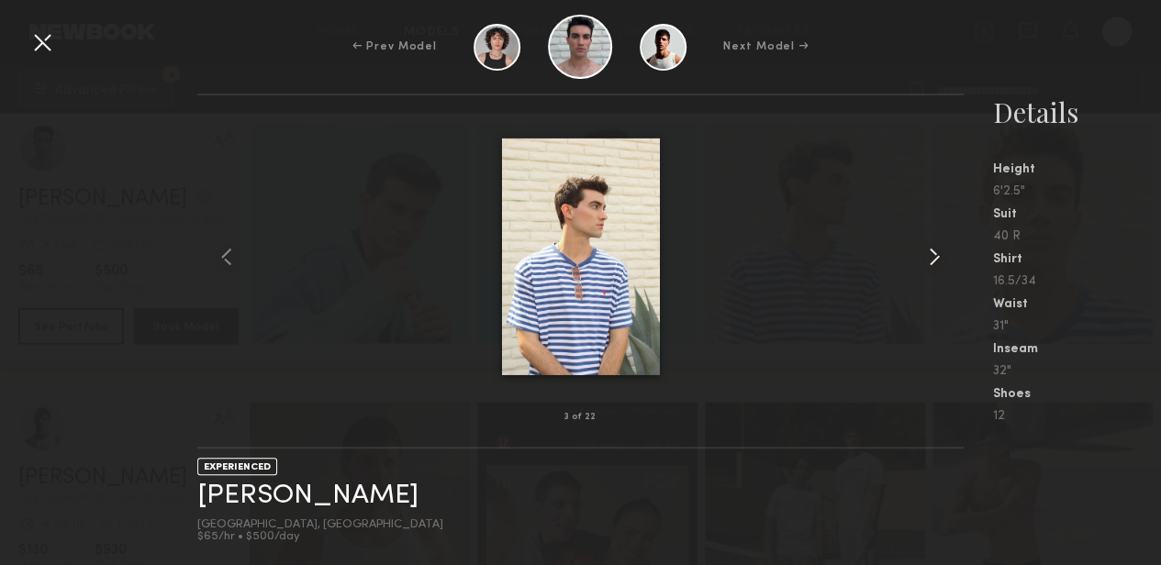
click at [928, 253] on common-icon at bounding box center [934, 256] width 29 height 29
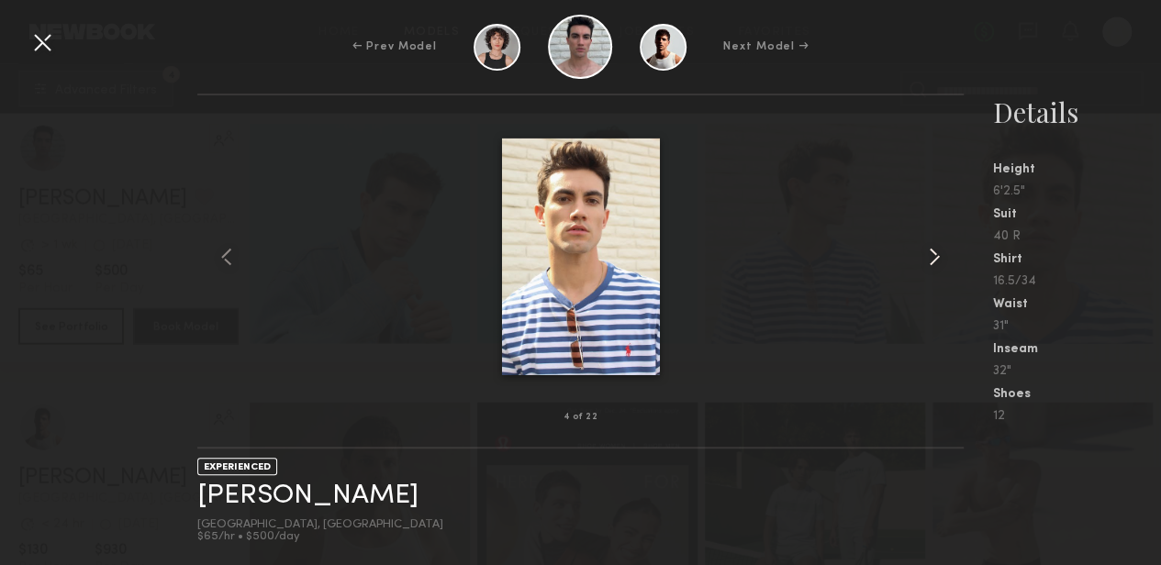
click at [928, 253] on common-icon at bounding box center [934, 256] width 29 height 29
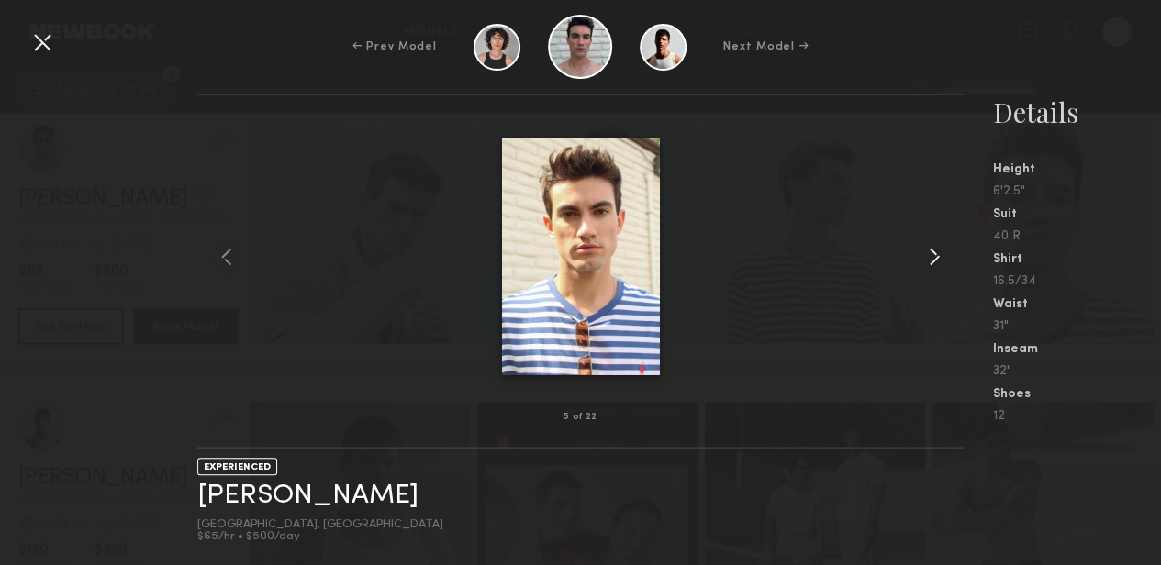
click at [928, 253] on common-icon at bounding box center [934, 256] width 29 height 29
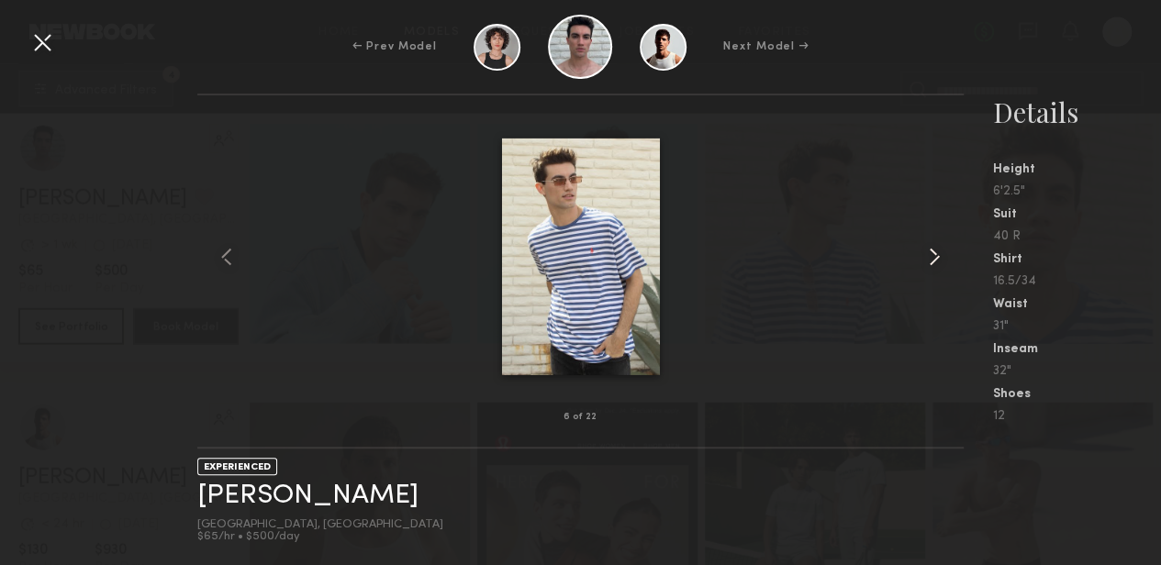
click at [928, 253] on common-icon at bounding box center [934, 256] width 29 height 29
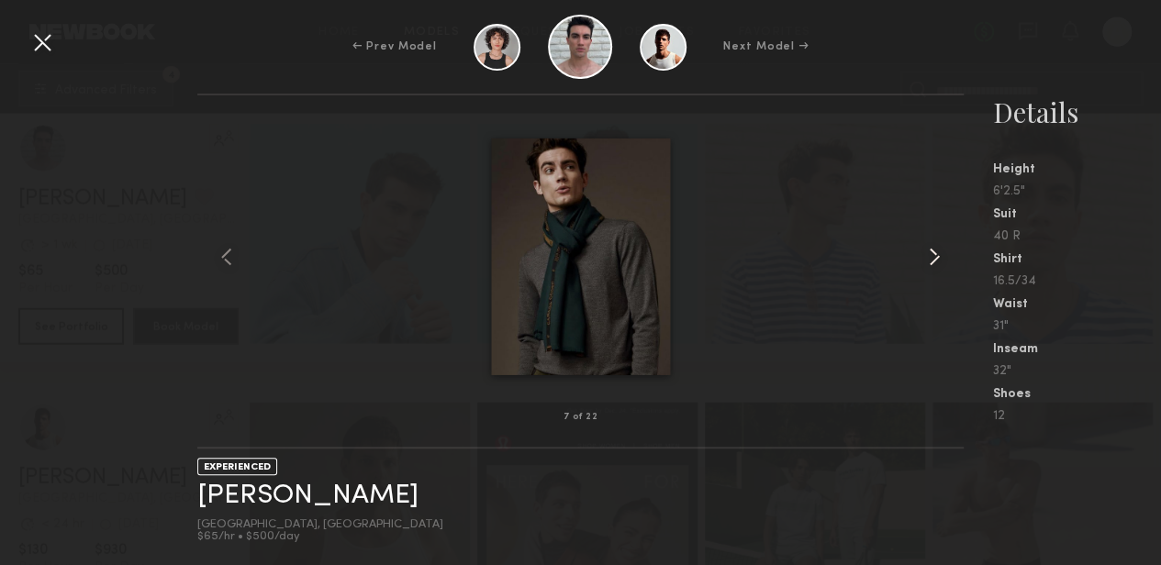
click at [928, 253] on common-icon at bounding box center [934, 256] width 29 height 29
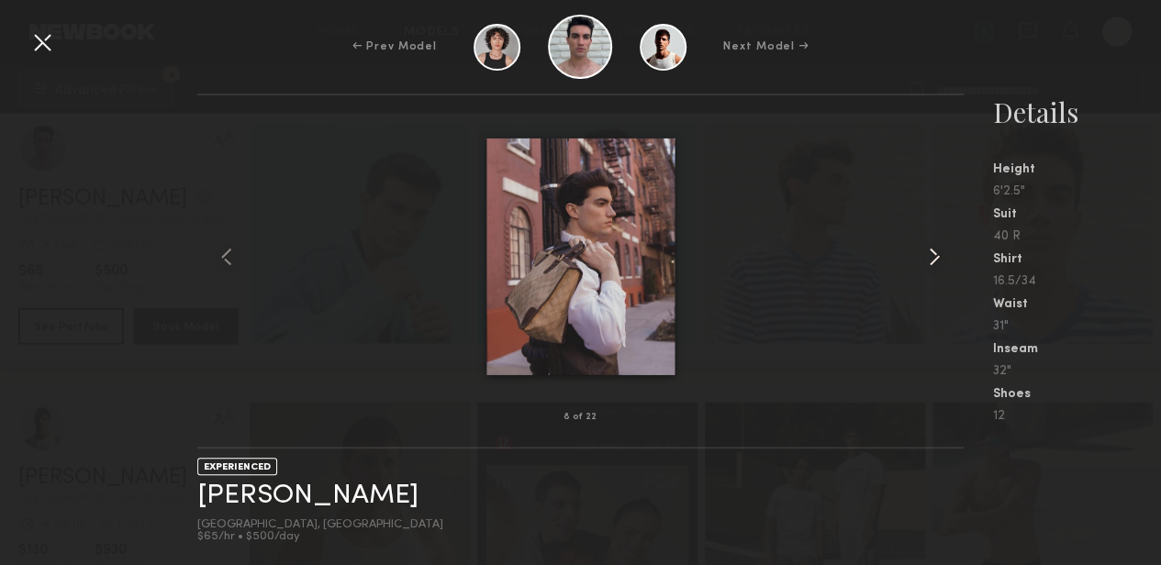
click at [928, 253] on common-icon at bounding box center [934, 256] width 29 height 29
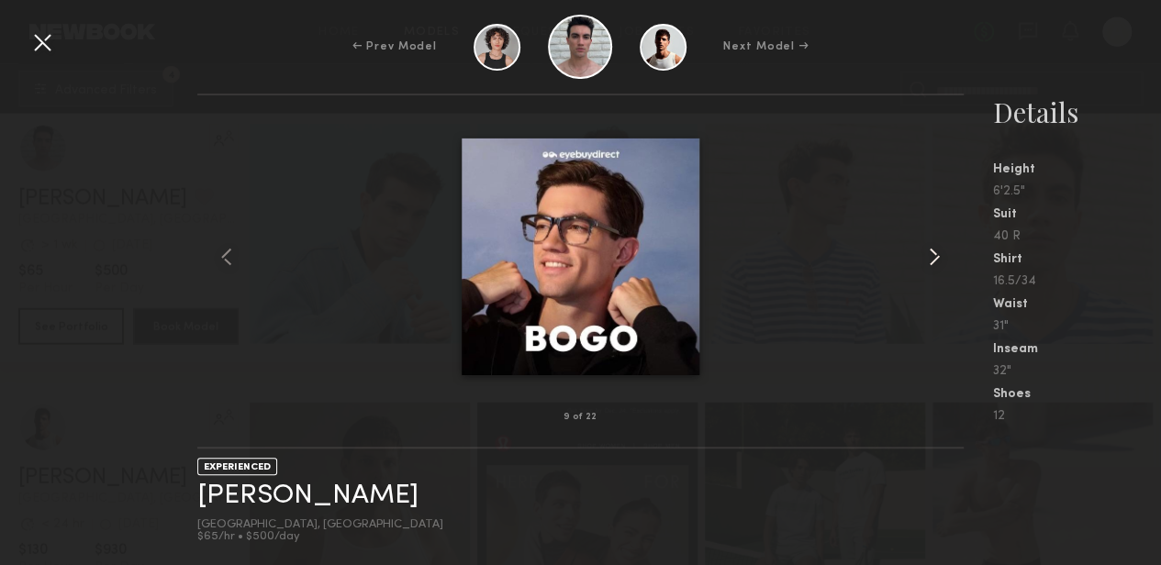
click at [928, 253] on common-icon at bounding box center [934, 256] width 29 height 29
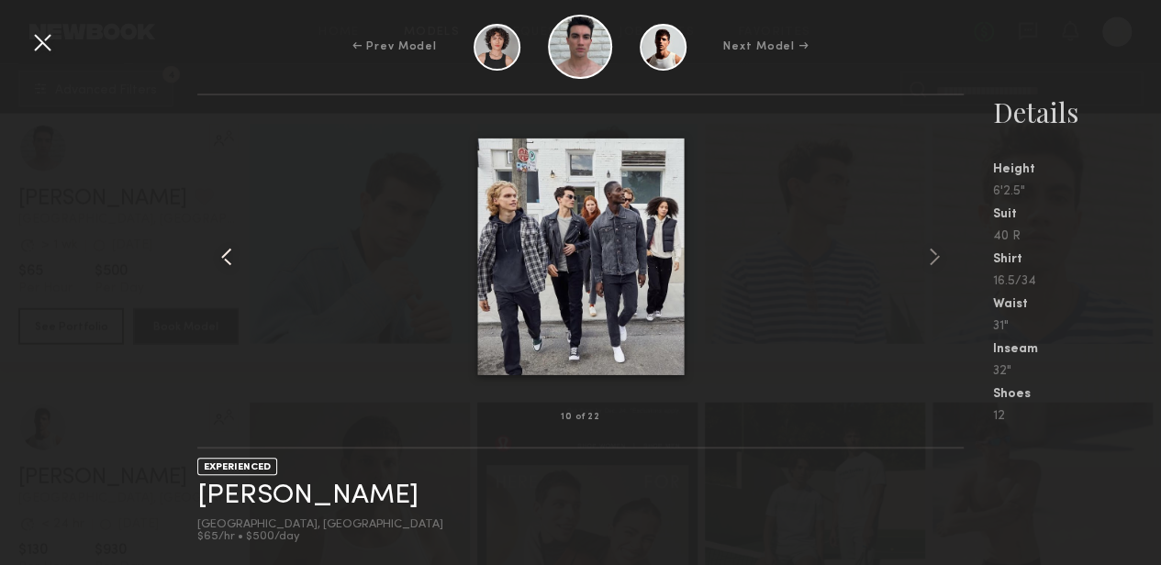
click at [222, 268] on common-icon at bounding box center [226, 256] width 29 height 29
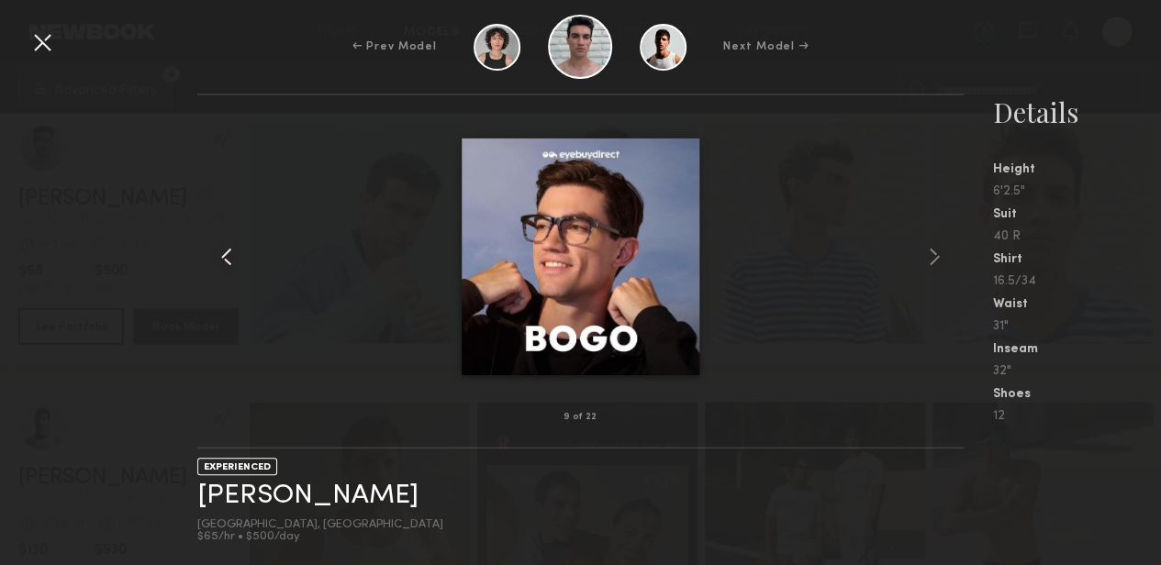
click at [222, 268] on common-icon at bounding box center [226, 256] width 29 height 29
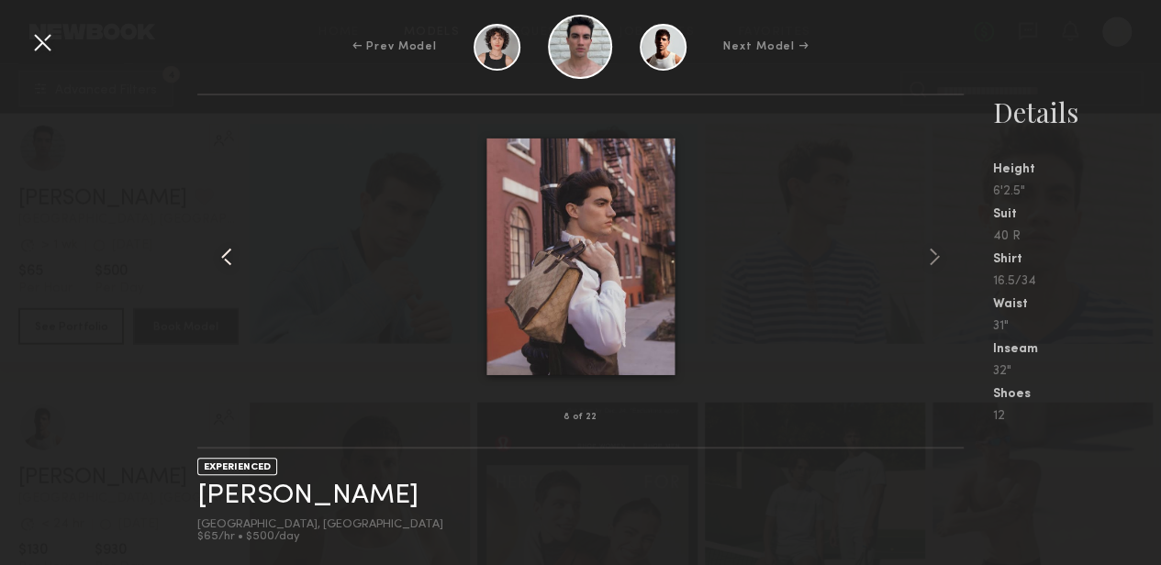
click at [222, 268] on common-icon at bounding box center [226, 256] width 29 height 29
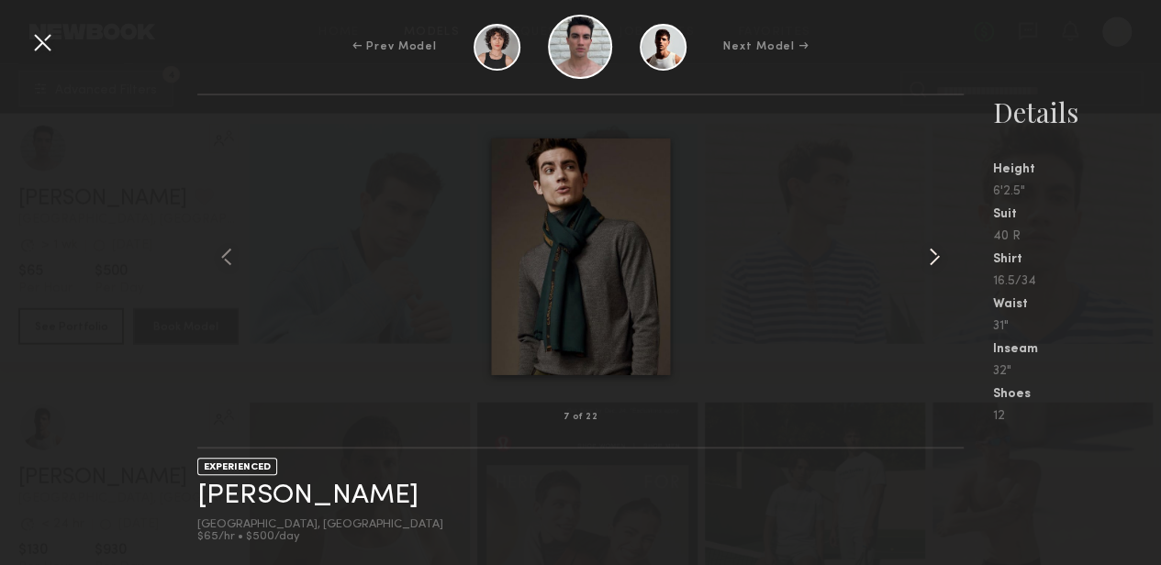
click at [934, 258] on common-icon at bounding box center [934, 256] width 29 height 29
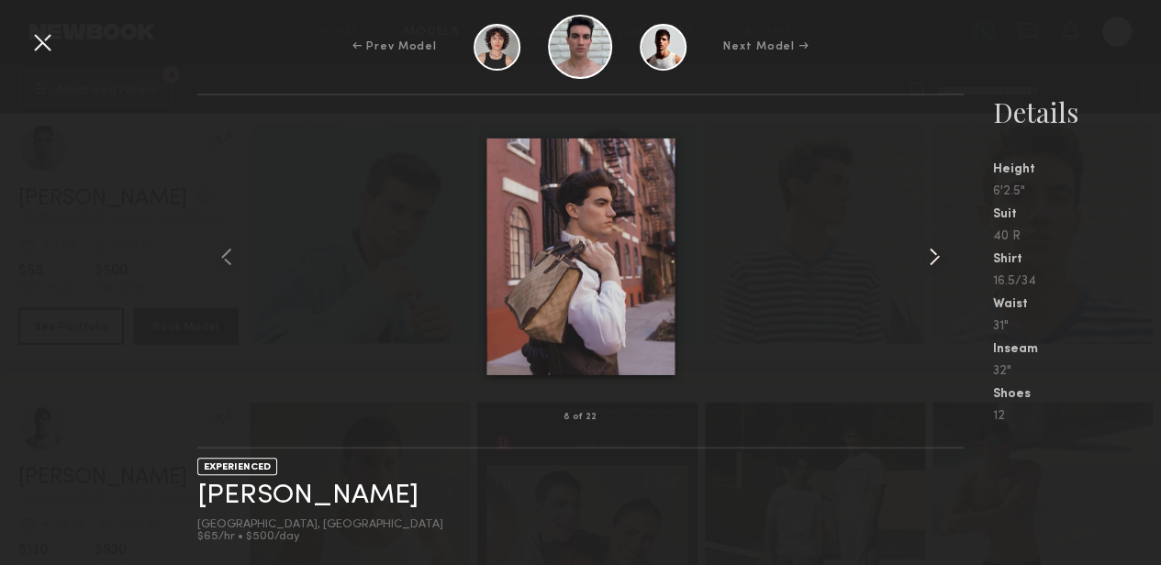
click at [934, 258] on common-icon at bounding box center [934, 256] width 29 height 29
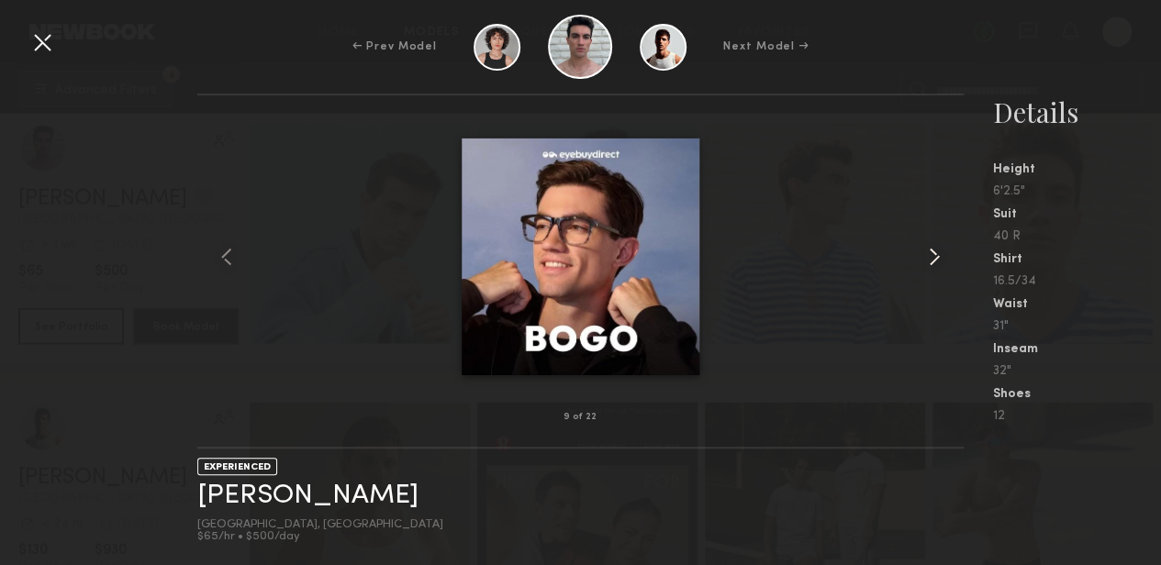
click at [934, 258] on common-icon at bounding box center [934, 256] width 29 height 29
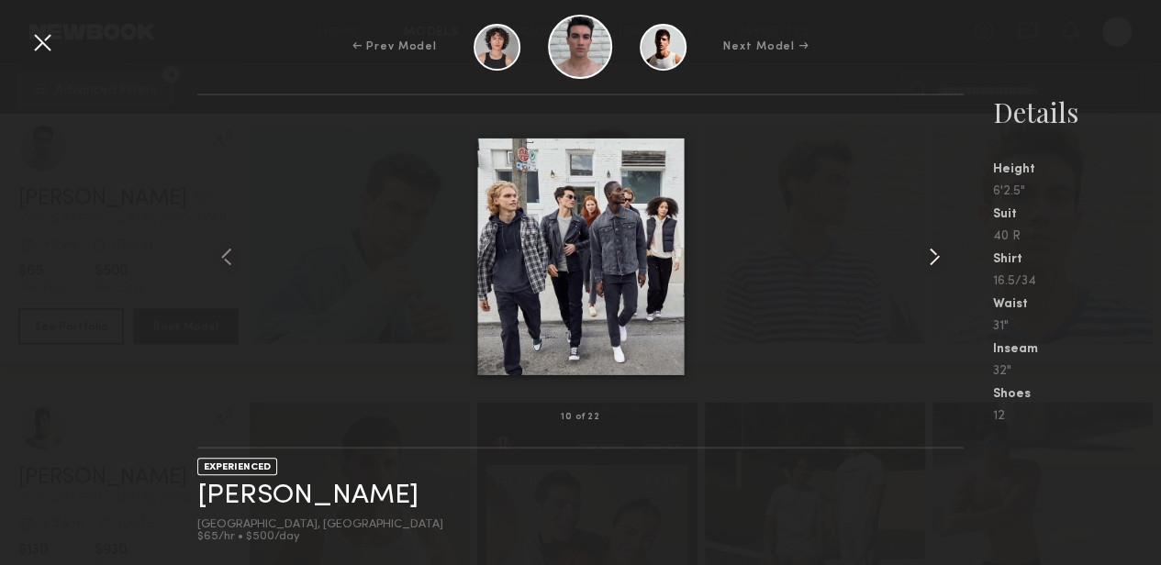
click at [934, 258] on common-icon at bounding box center [934, 256] width 29 height 29
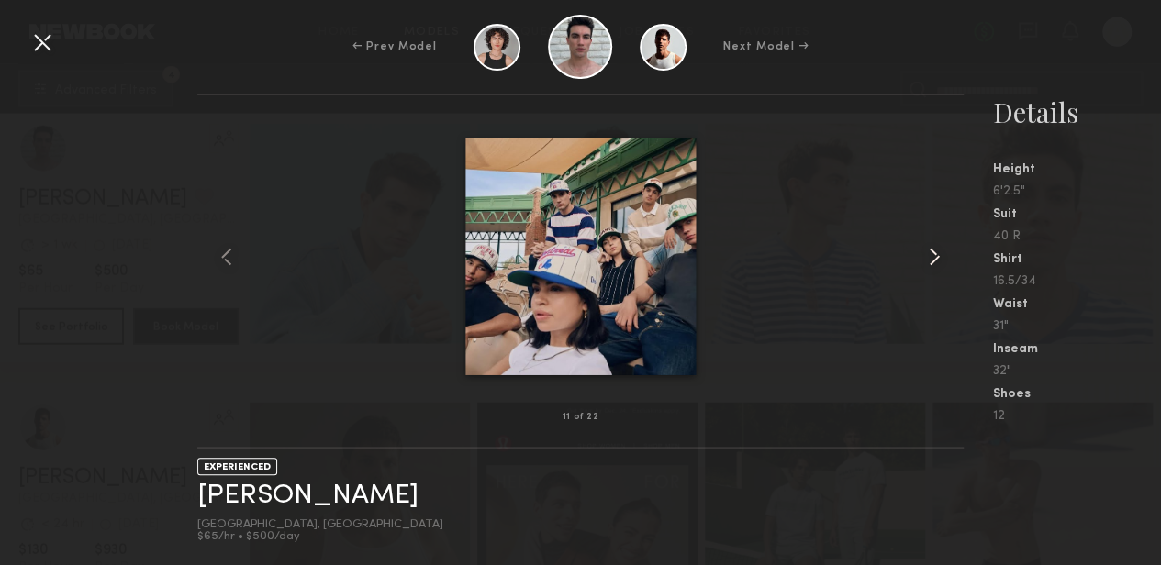
click at [934, 258] on common-icon at bounding box center [934, 256] width 29 height 29
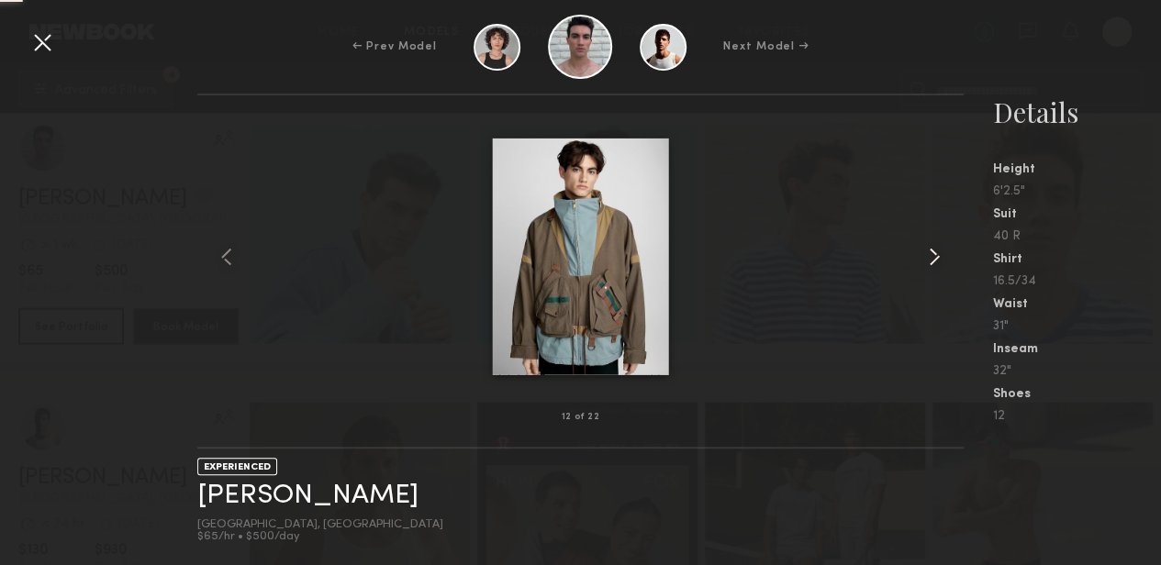
click at [934, 258] on common-icon at bounding box center [934, 256] width 29 height 29
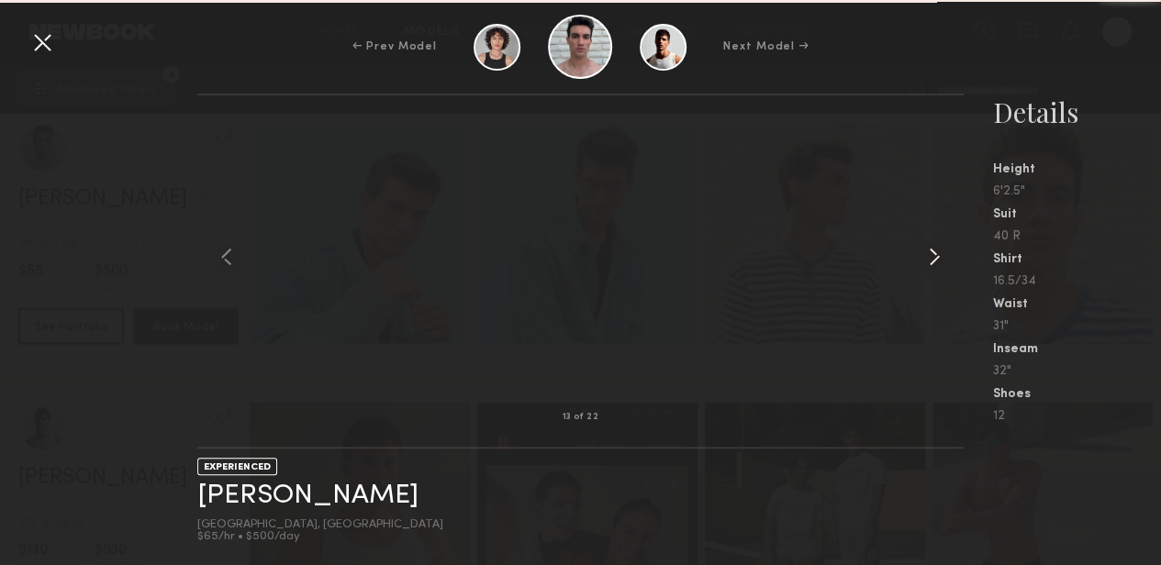
click at [934, 258] on common-icon at bounding box center [934, 256] width 29 height 29
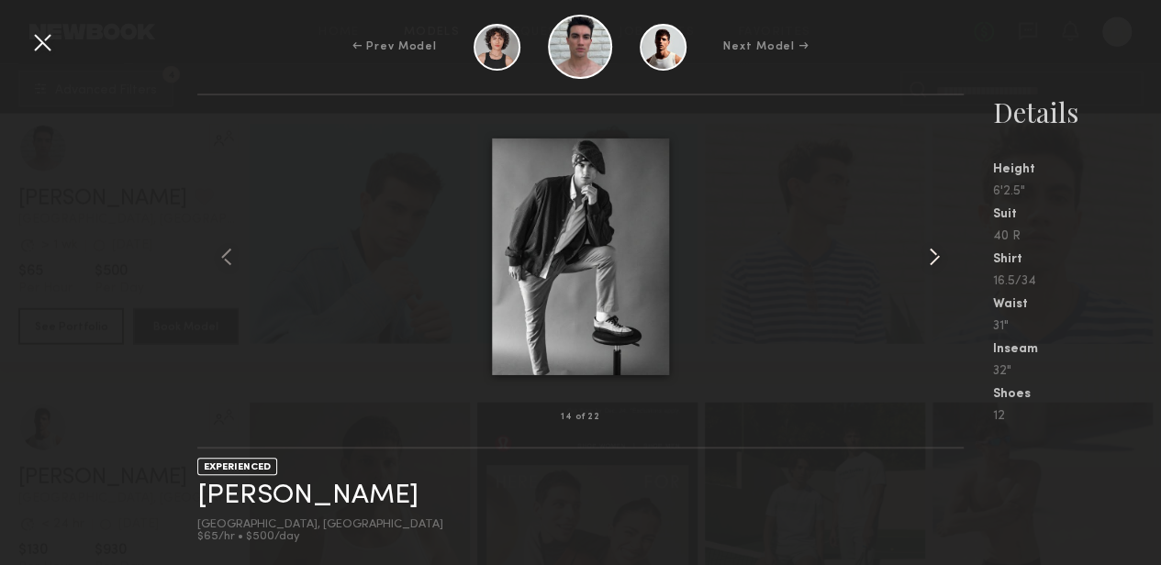
click at [934, 258] on common-icon at bounding box center [934, 256] width 29 height 29
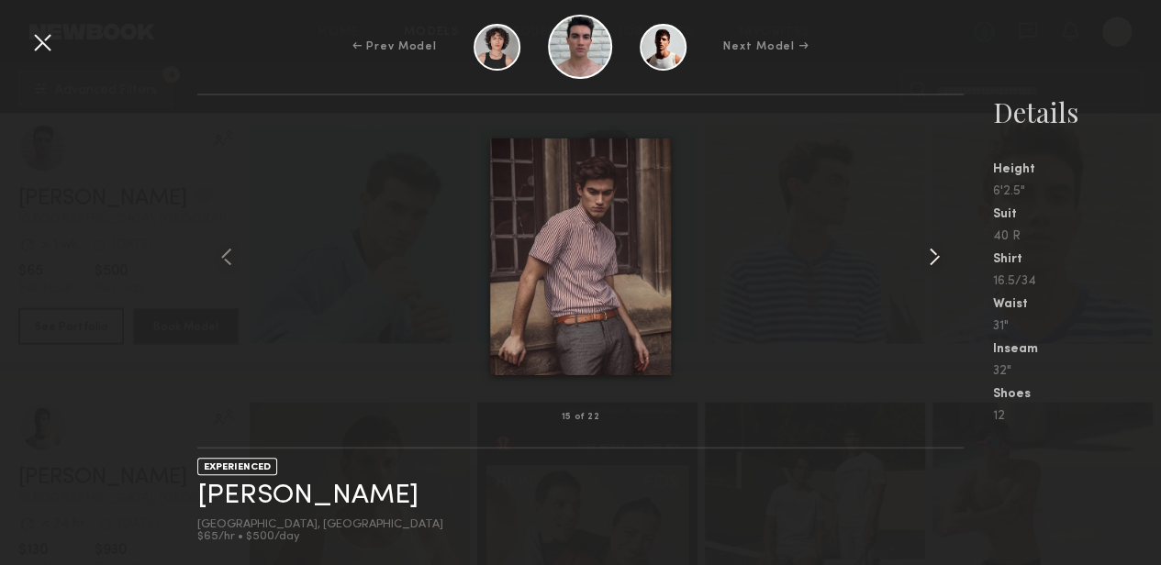
click at [934, 258] on common-icon at bounding box center [934, 256] width 29 height 29
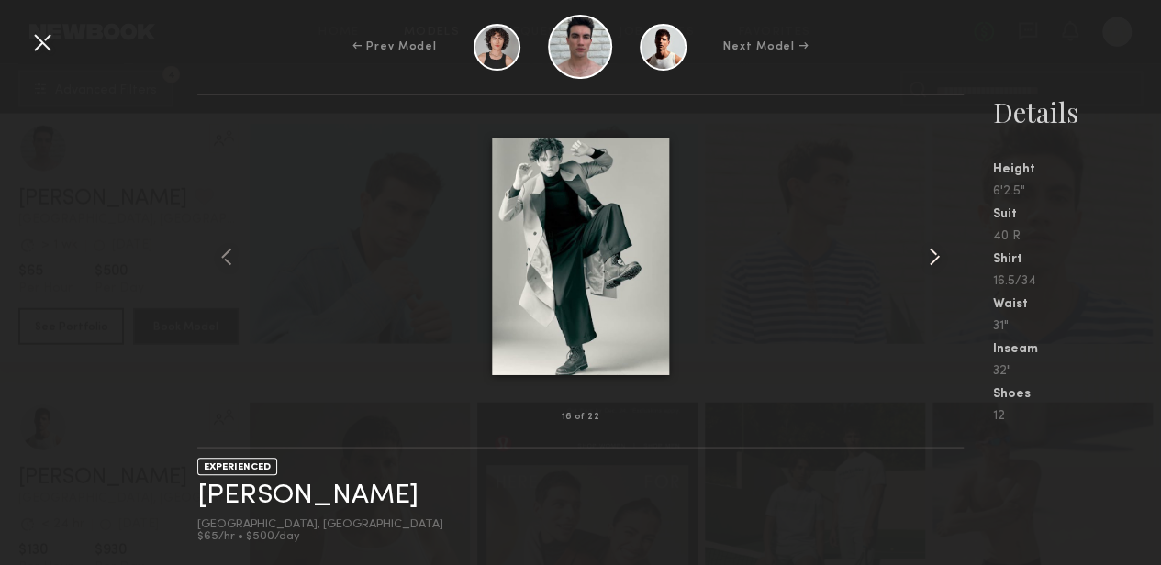
click at [944, 261] on common-icon at bounding box center [934, 256] width 29 height 29
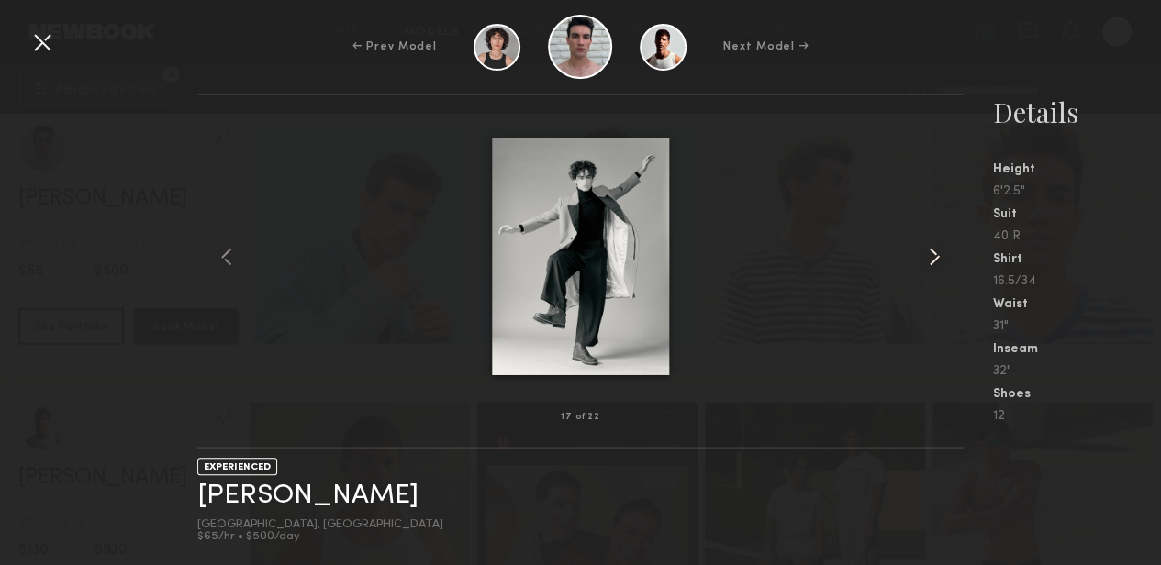
click at [944, 261] on common-icon at bounding box center [934, 256] width 29 height 29
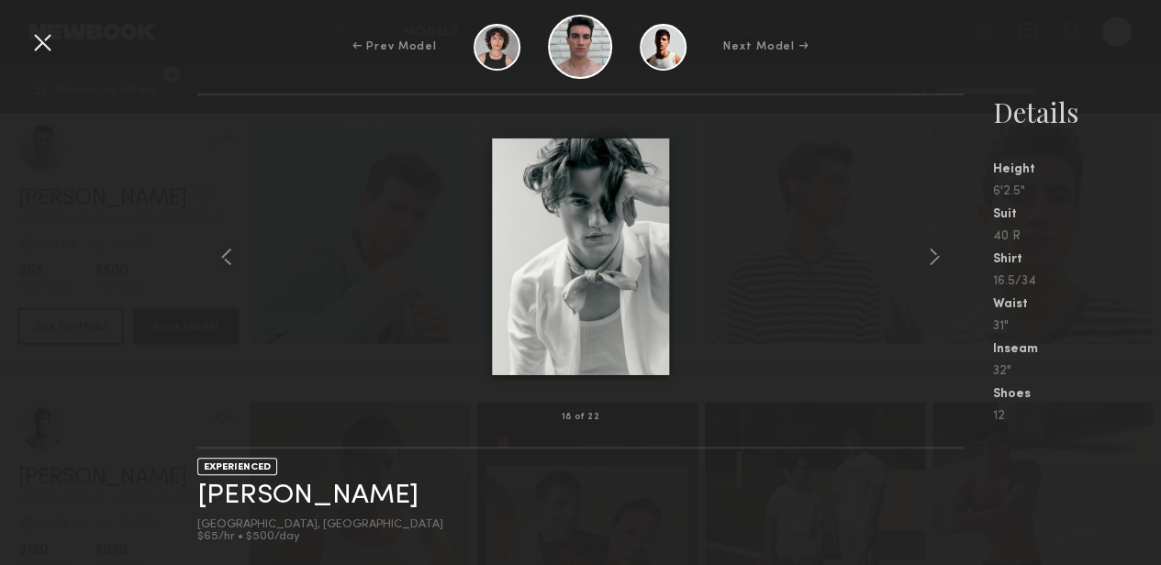
click at [37, 41] on div at bounding box center [42, 42] width 29 height 29
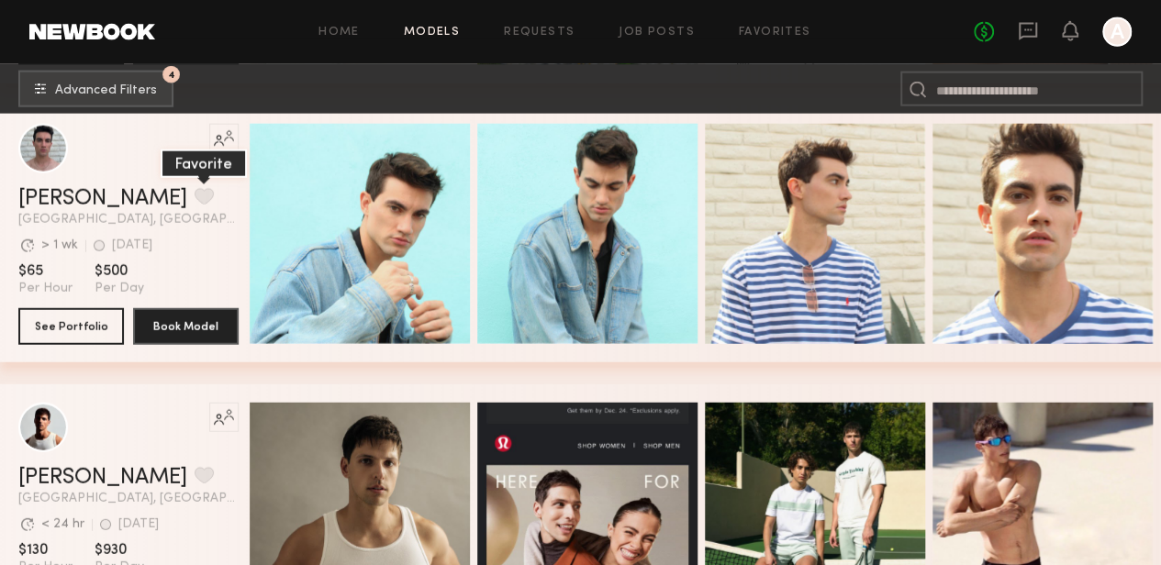
click at [195, 200] on button "grid" at bounding box center [204, 196] width 19 height 17
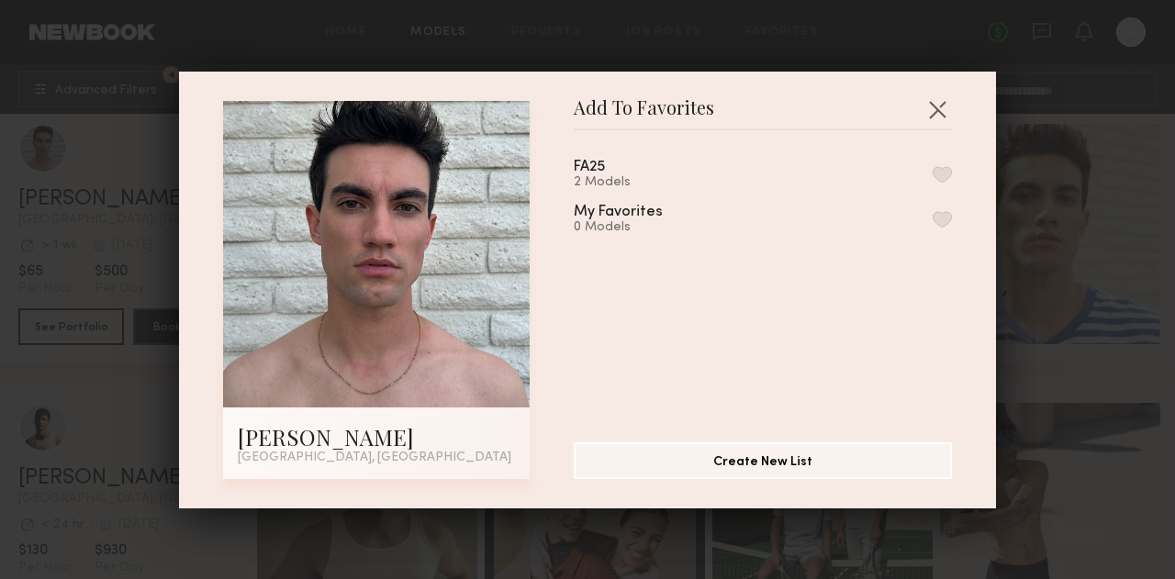
click at [932, 173] on button "button" at bounding box center [941, 174] width 19 height 17
click at [931, 95] on button "button" at bounding box center [936, 109] width 29 height 29
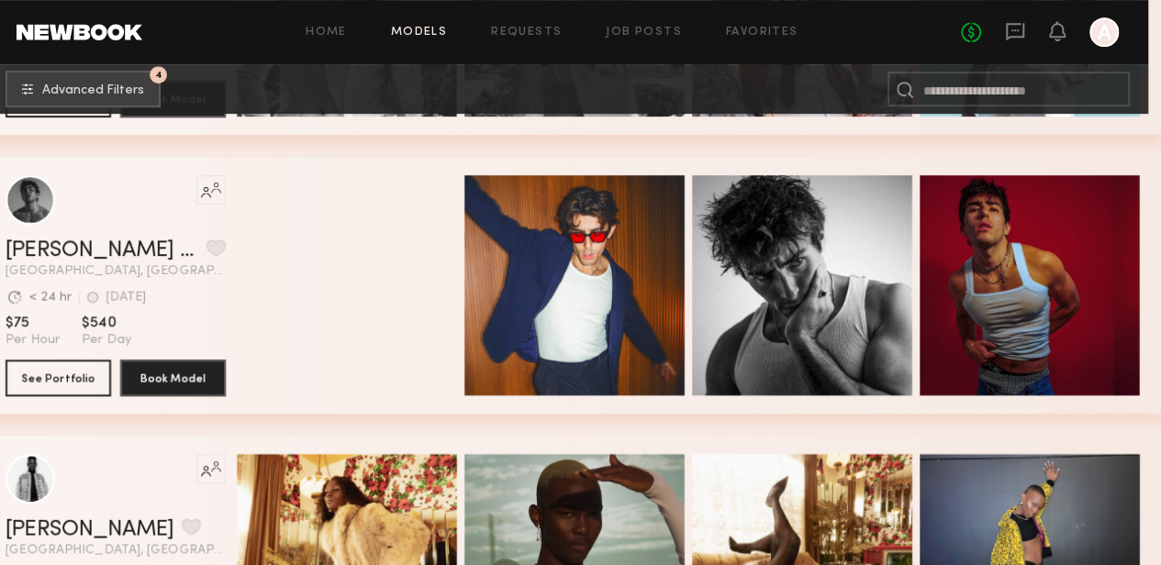
scroll to position [10872, 13]
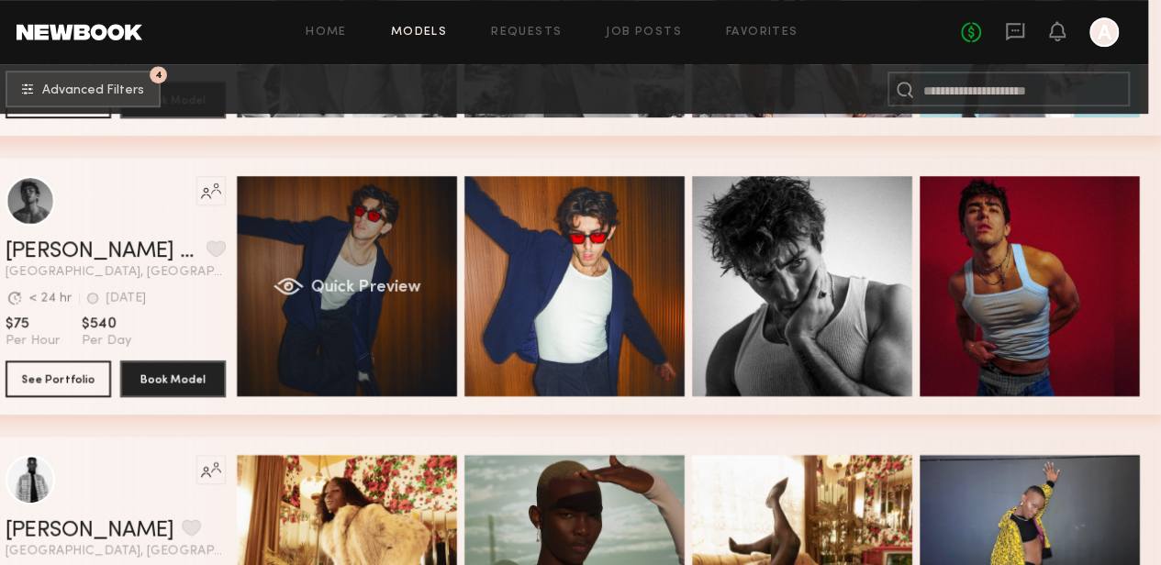
click at [371, 237] on div "Quick Preview" at bounding box center [347, 286] width 220 height 220
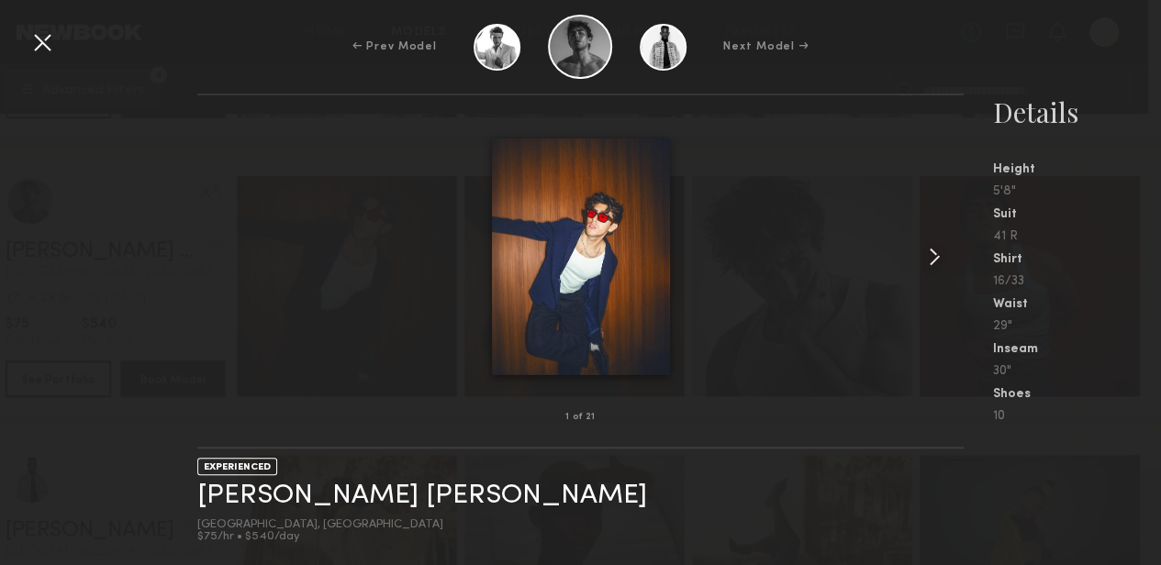
click at [931, 247] on common-icon at bounding box center [934, 256] width 29 height 29
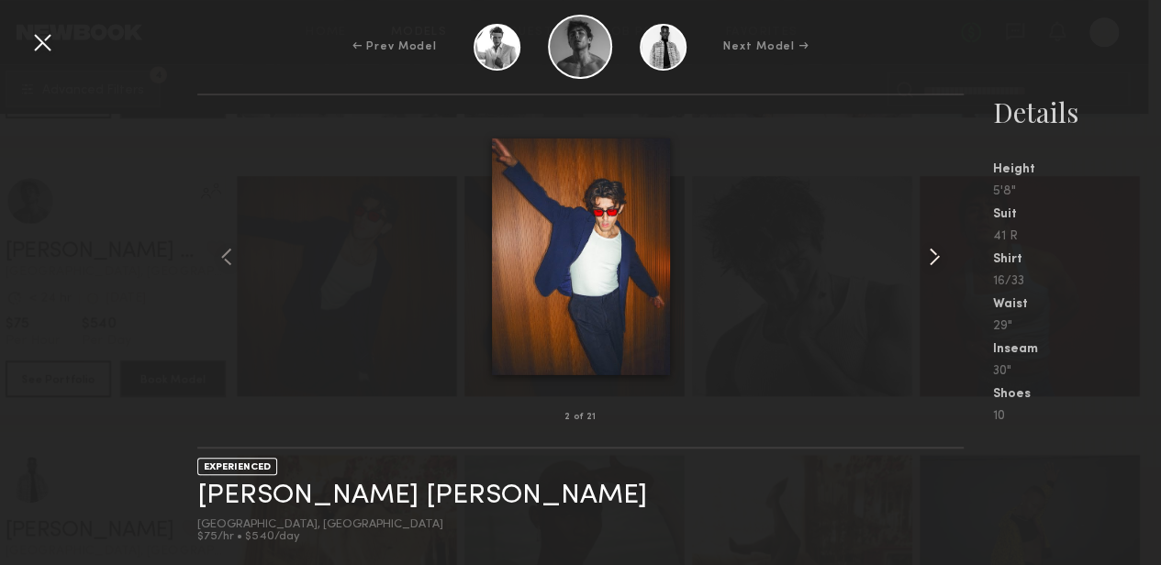
click at [931, 247] on common-icon at bounding box center [934, 256] width 29 height 29
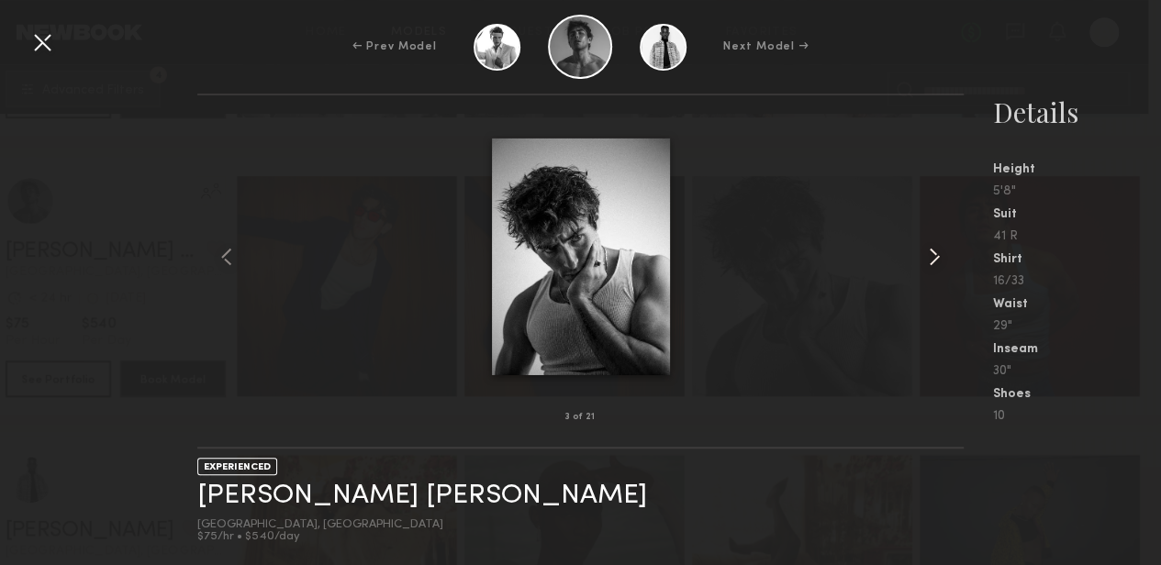
click at [931, 247] on common-icon at bounding box center [934, 256] width 29 height 29
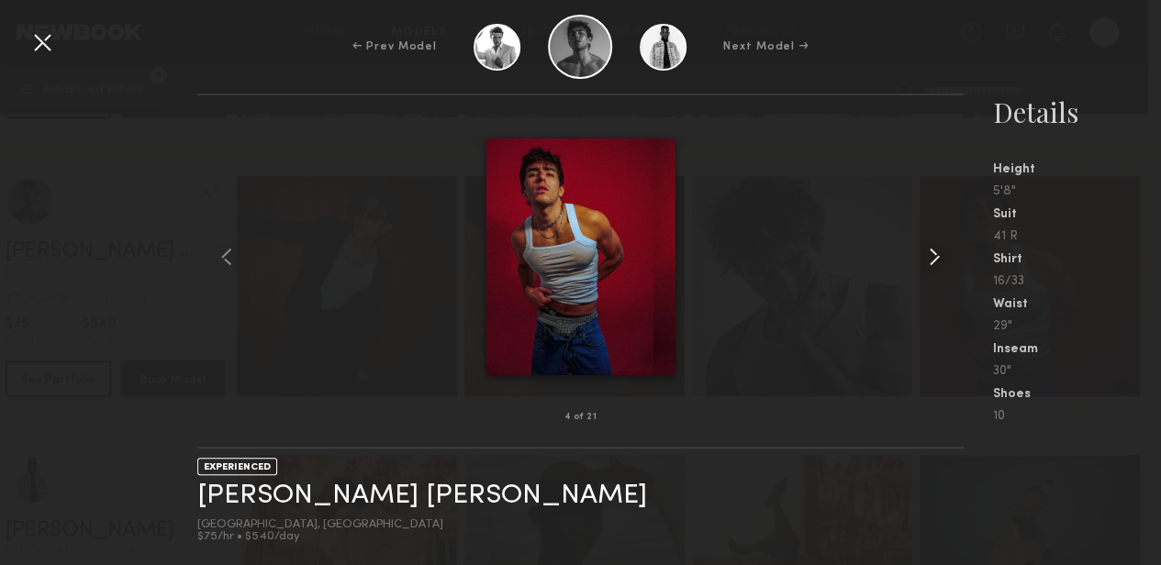
click at [931, 247] on common-icon at bounding box center [934, 256] width 29 height 29
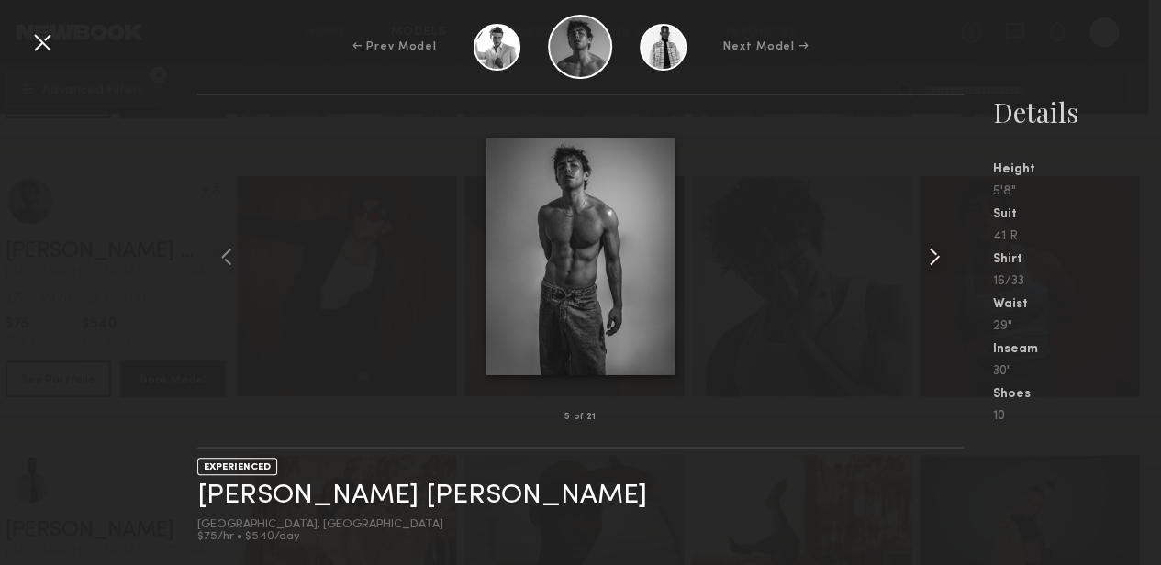
click at [931, 247] on common-icon at bounding box center [934, 256] width 29 height 29
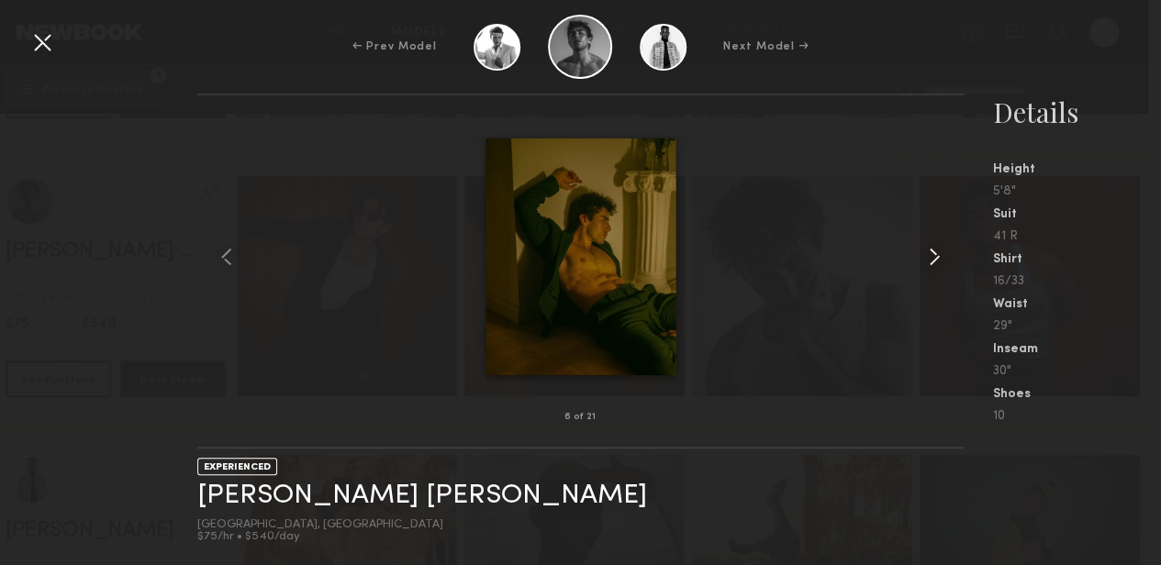
click at [931, 247] on common-icon at bounding box center [934, 256] width 29 height 29
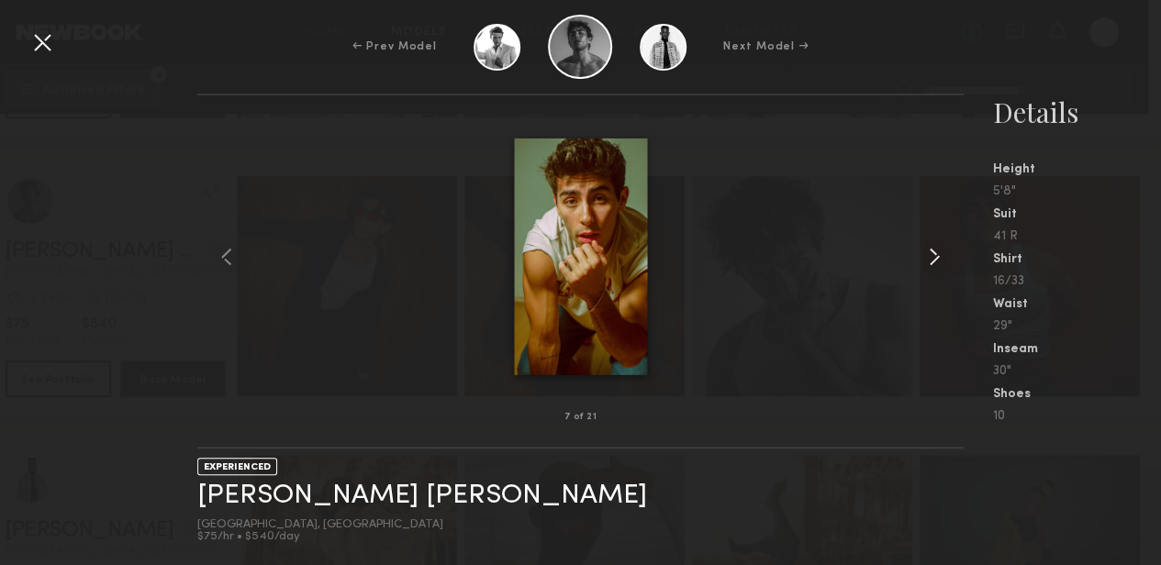
click at [931, 247] on common-icon at bounding box center [934, 256] width 29 height 29
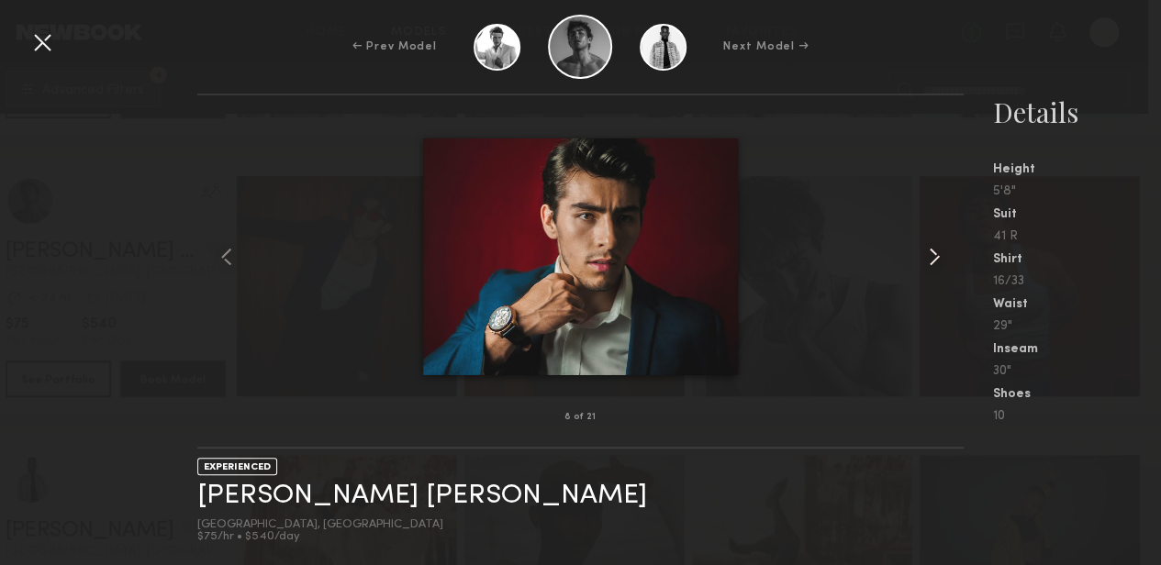
click at [931, 247] on common-icon at bounding box center [934, 256] width 29 height 29
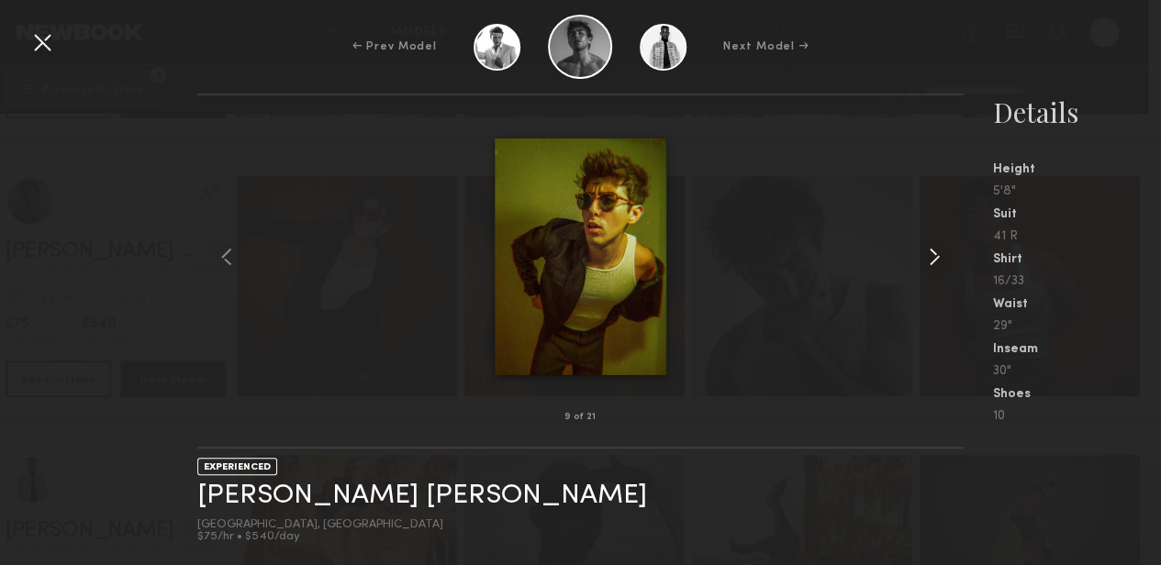
click at [931, 247] on common-icon at bounding box center [934, 256] width 29 height 29
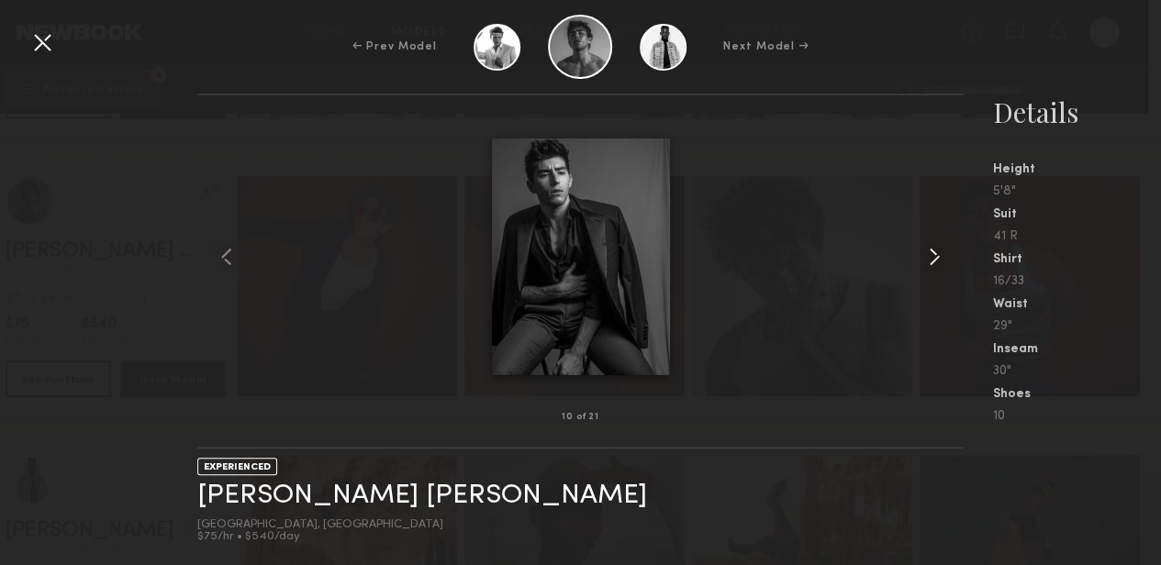
click at [931, 247] on common-icon at bounding box center [934, 256] width 29 height 29
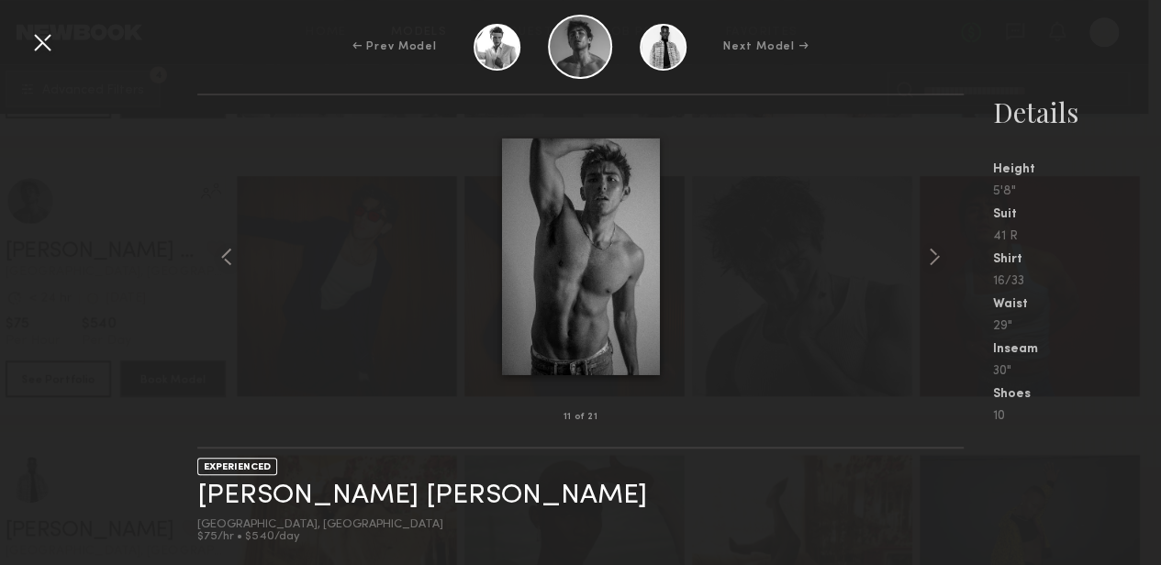
click at [49, 41] on div at bounding box center [42, 42] width 29 height 29
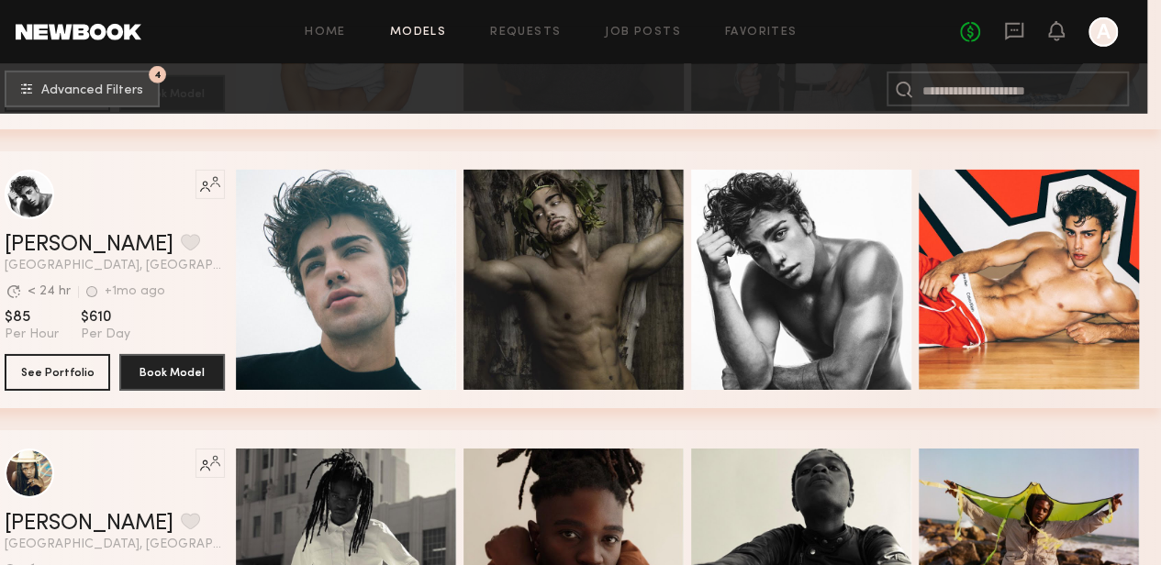
scroll to position [13389, 13]
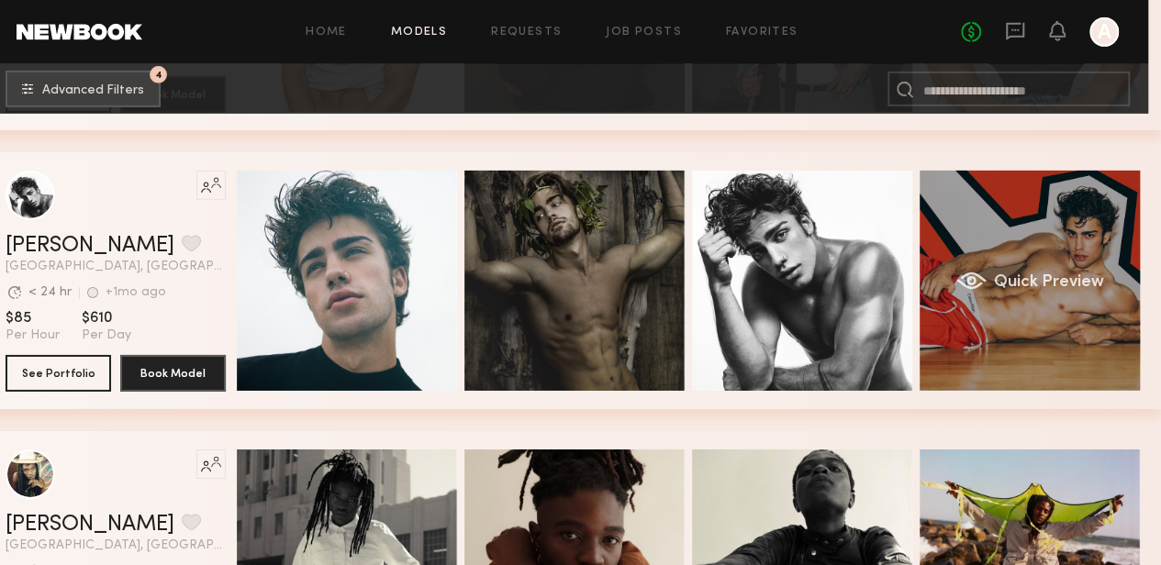
click at [1068, 228] on div "Quick Preview" at bounding box center [1030, 281] width 220 height 220
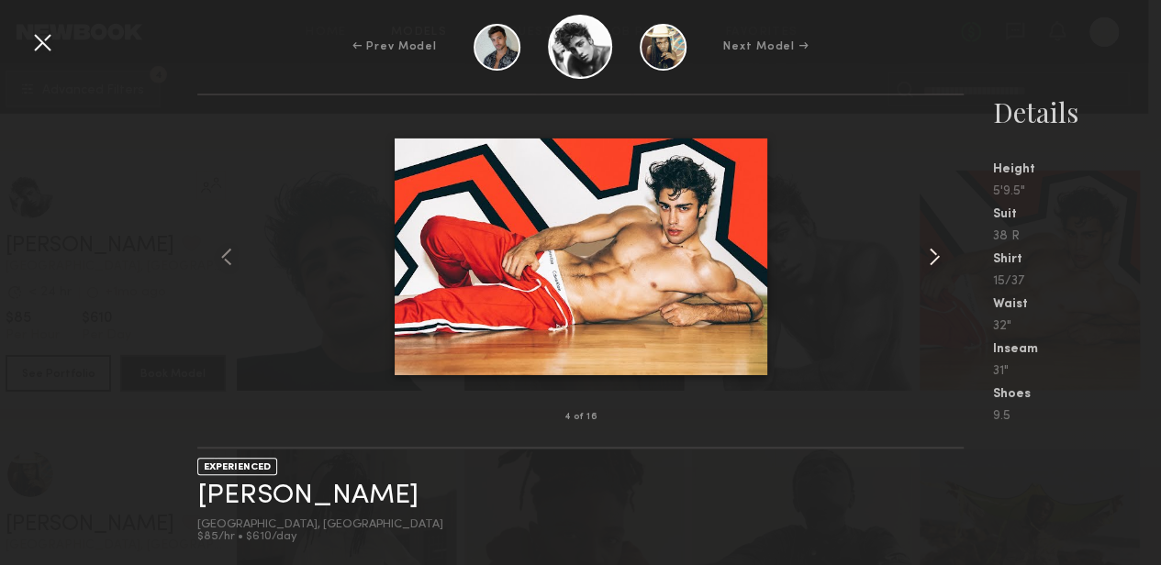
click at [935, 251] on common-icon at bounding box center [934, 256] width 29 height 29
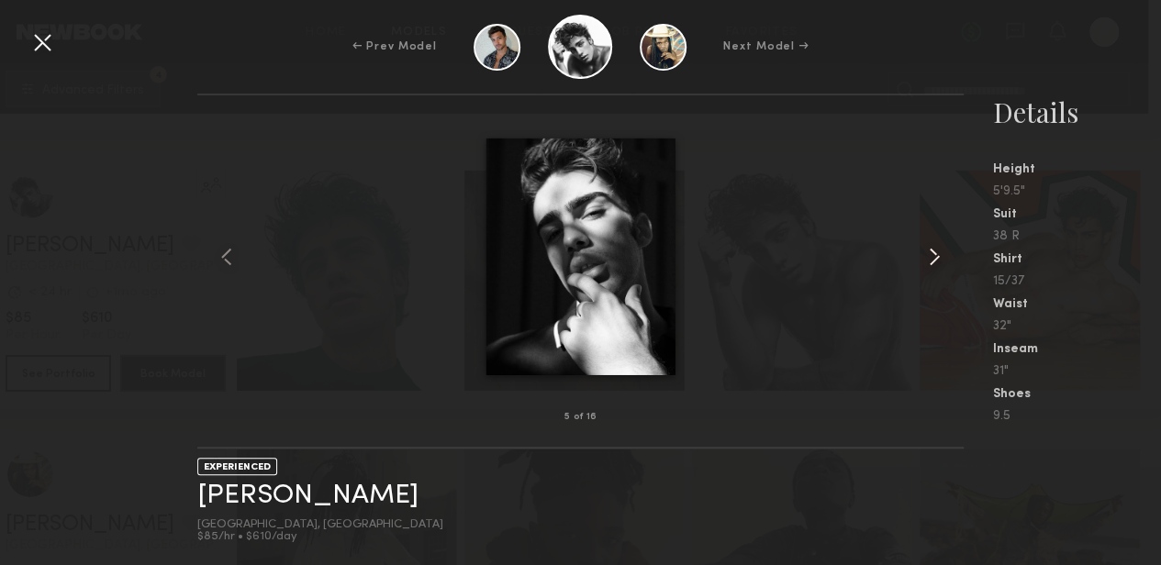
click at [935, 251] on common-icon at bounding box center [934, 256] width 29 height 29
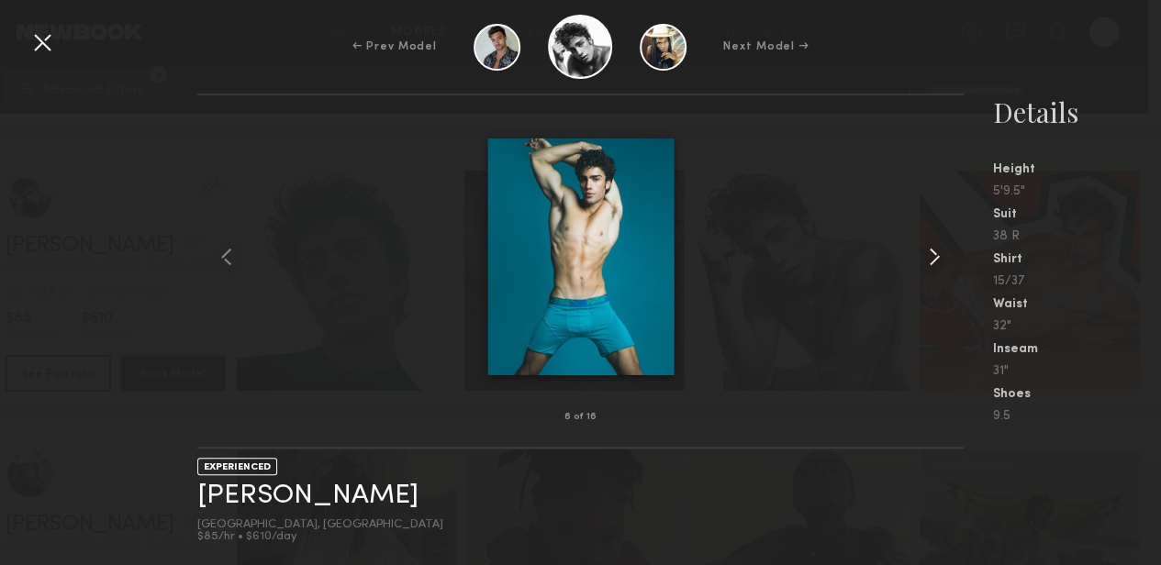
click at [935, 251] on common-icon at bounding box center [934, 256] width 29 height 29
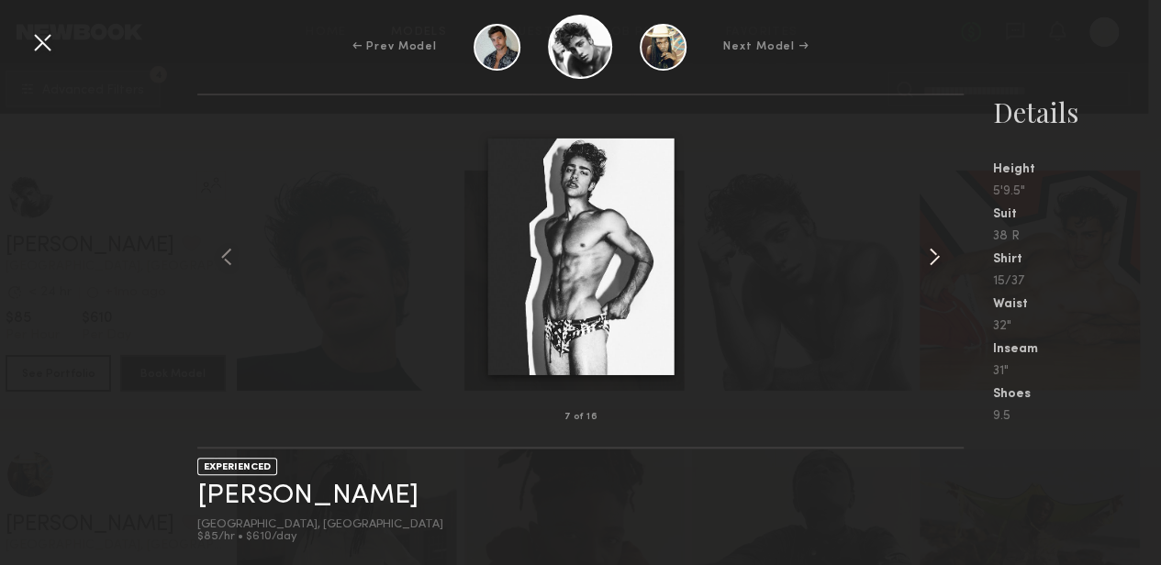
click at [935, 251] on common-icon at bounding box center [934, 256] width 29 height 29
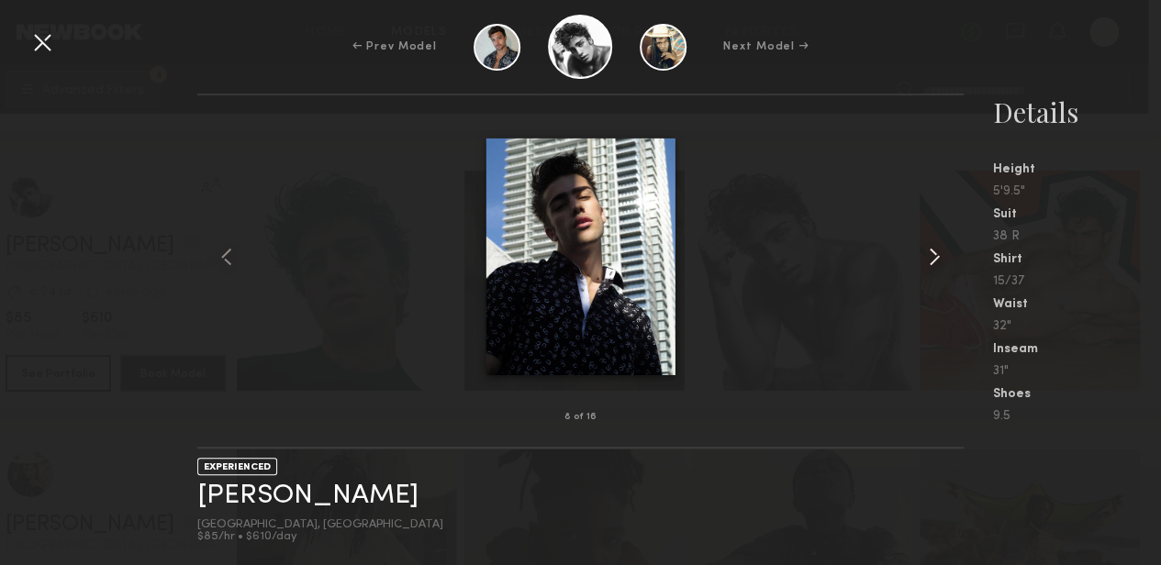
click at [935, 251] on common-icon at bounding box center [934, 256] width 29 height 29
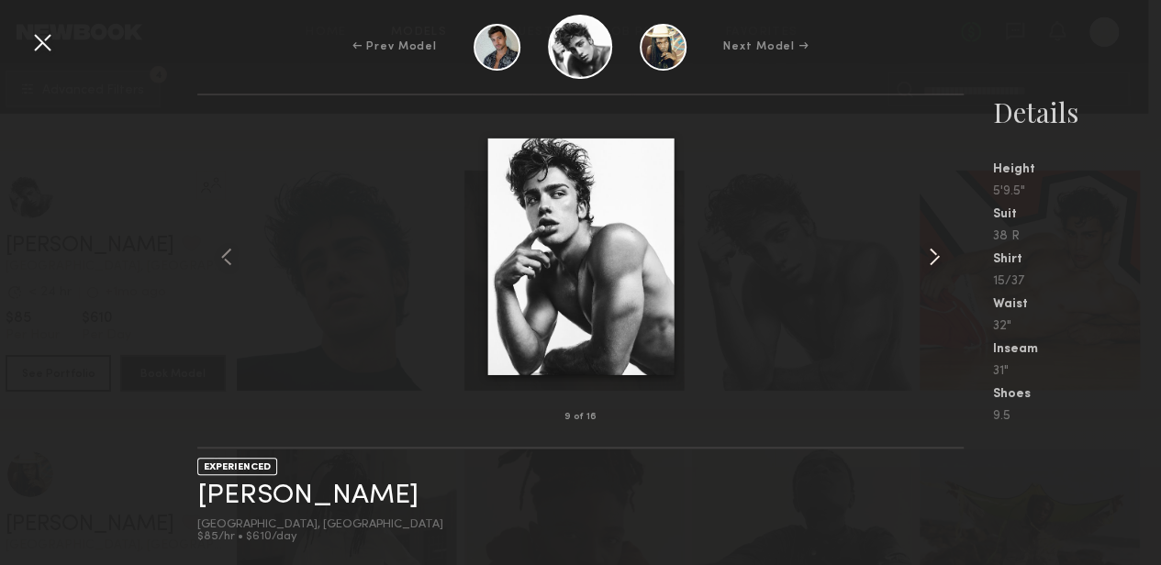
click at [935, 251] on common-icon at bounding box center [934, 256] width 29 height 29
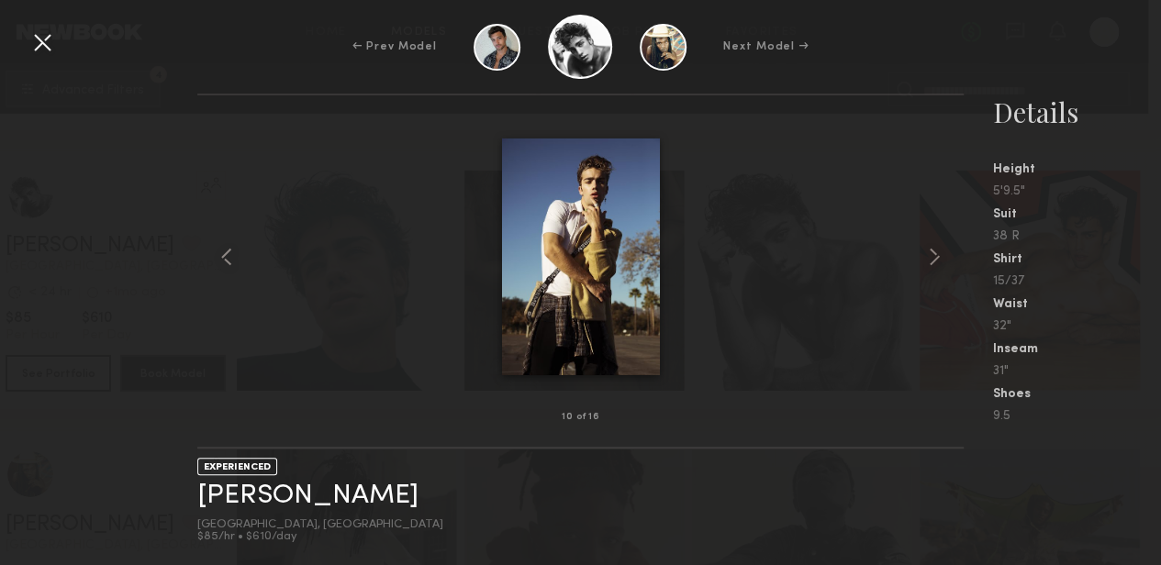
click at [42, 36] on div at bounding box center [42, 42] width 29 height 29
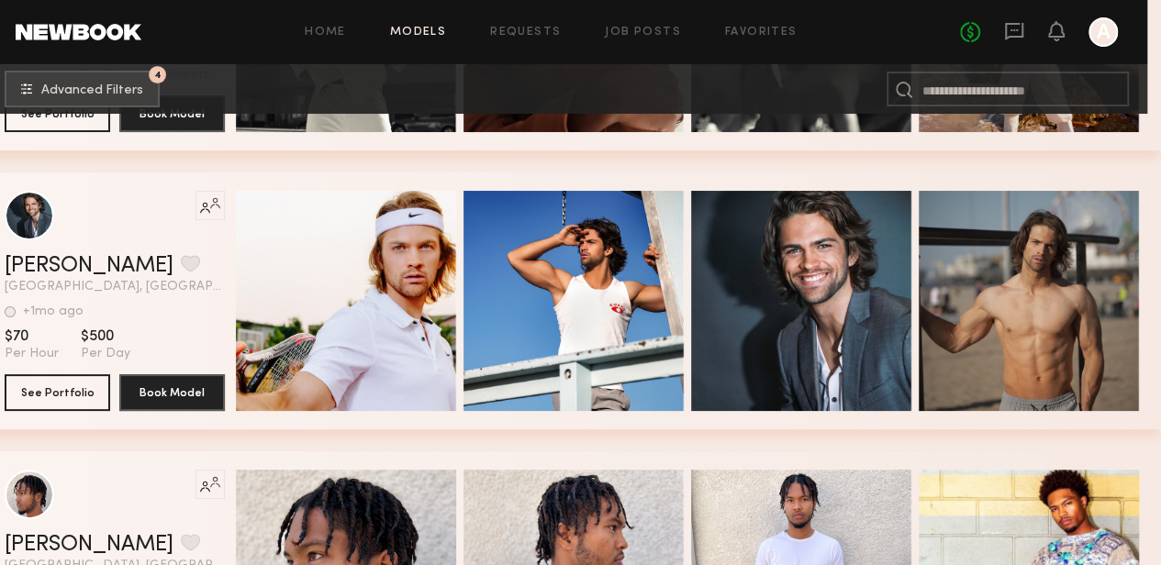
scroll to position [13946, 14]
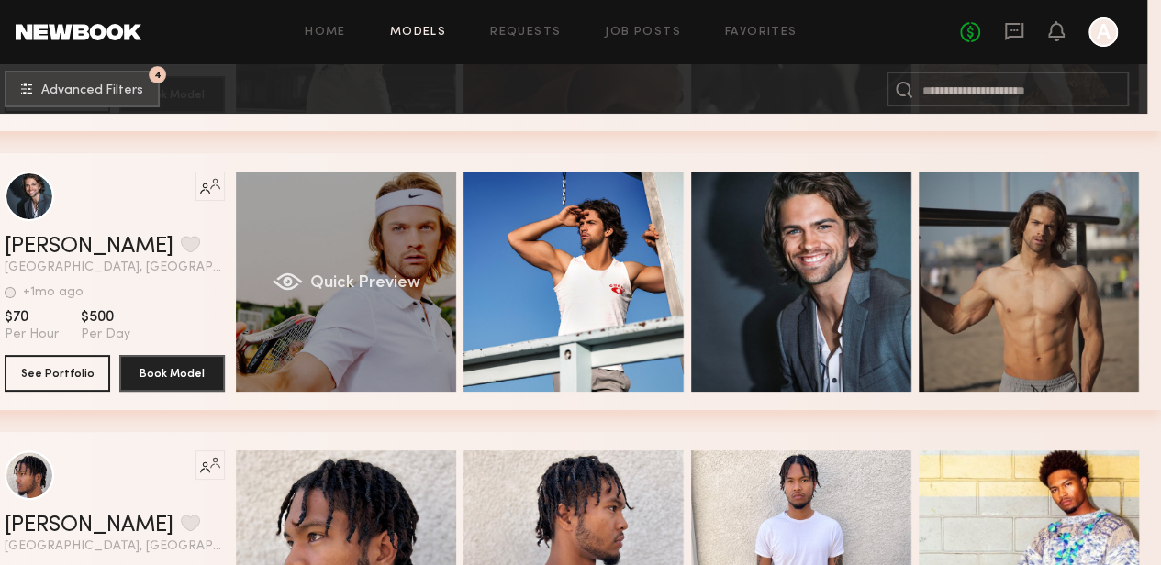
click at [399, 241] on div "Quick Preview" at bounding box center [346, 282] width 220 height 220
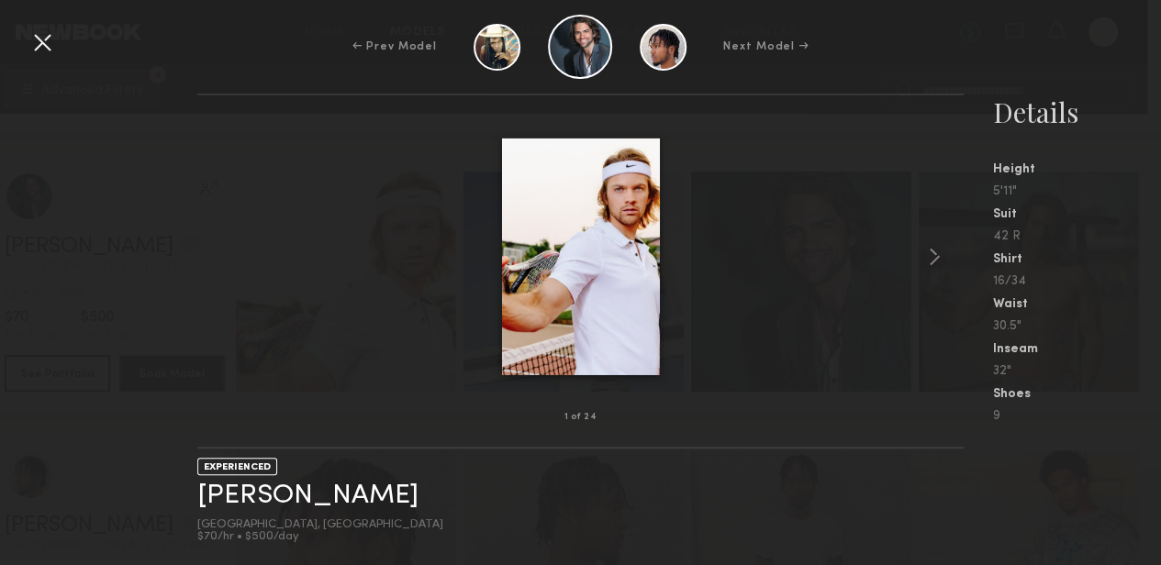
click at [42, 38] on div at bounding box center [42, 42] width 29 height 29
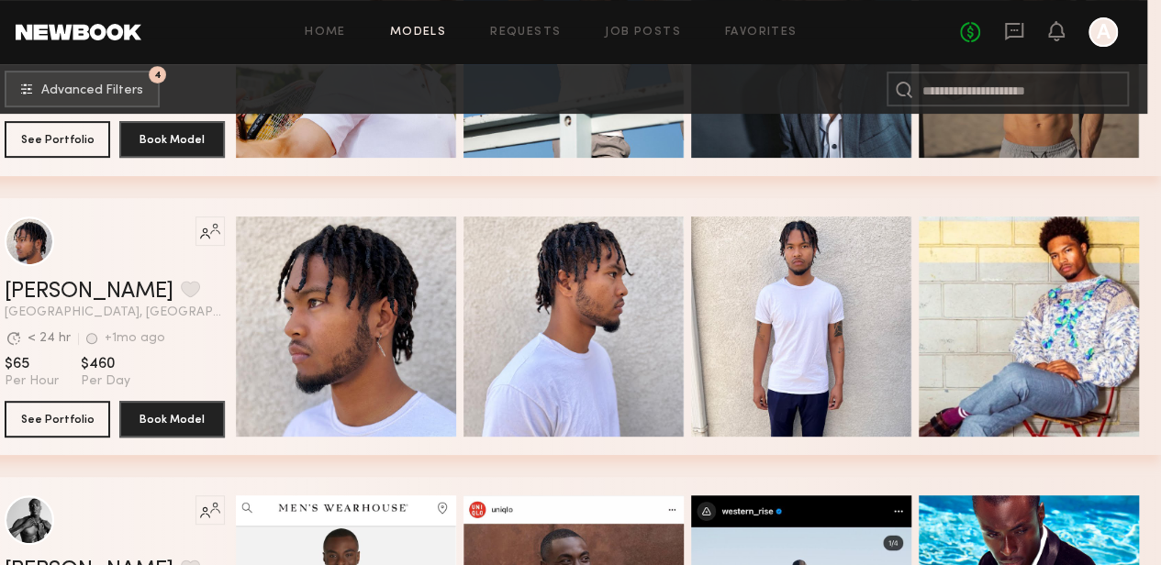
scroll to position [14260, 14]
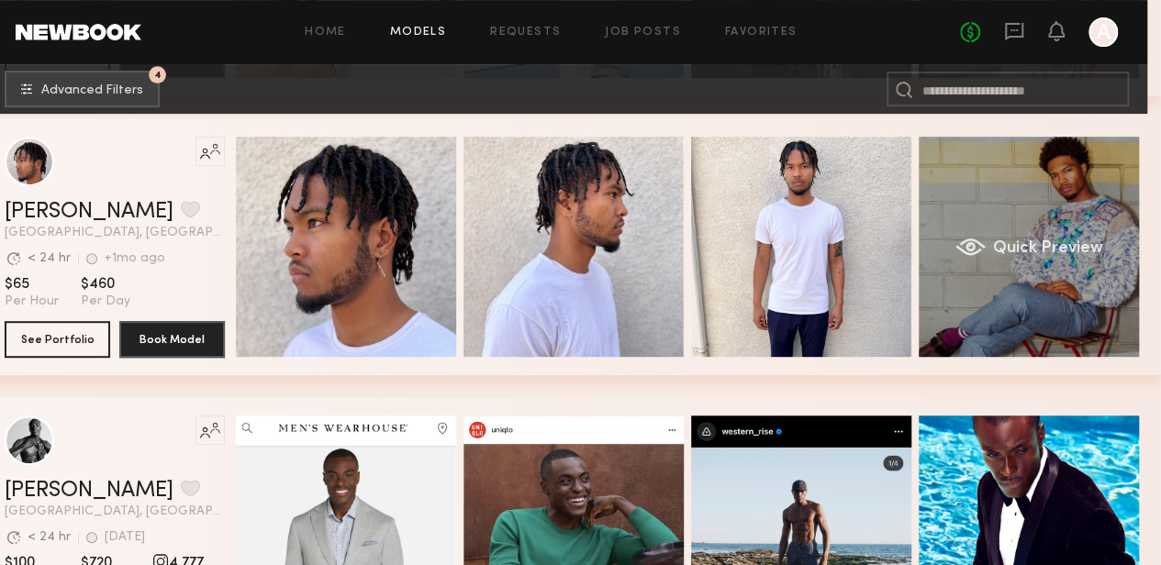
click at [1062, 177] on div "Quick Preview" at bounding box center [1029, 247] width 220 height 220
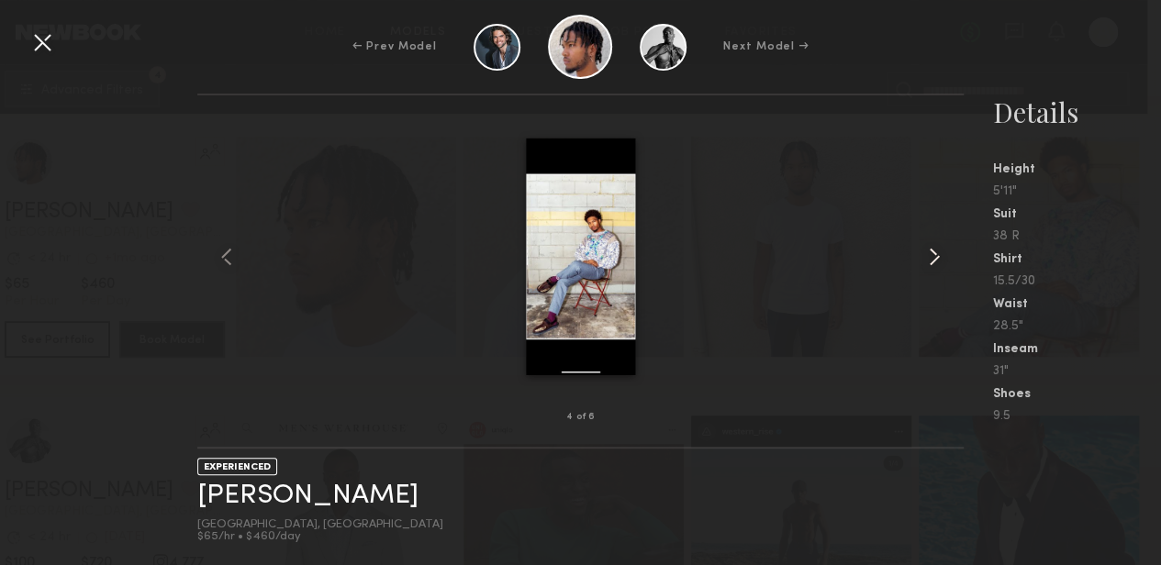
click at [939, 264] on common-icon at bounding box center [934, 256] width 29 height 29
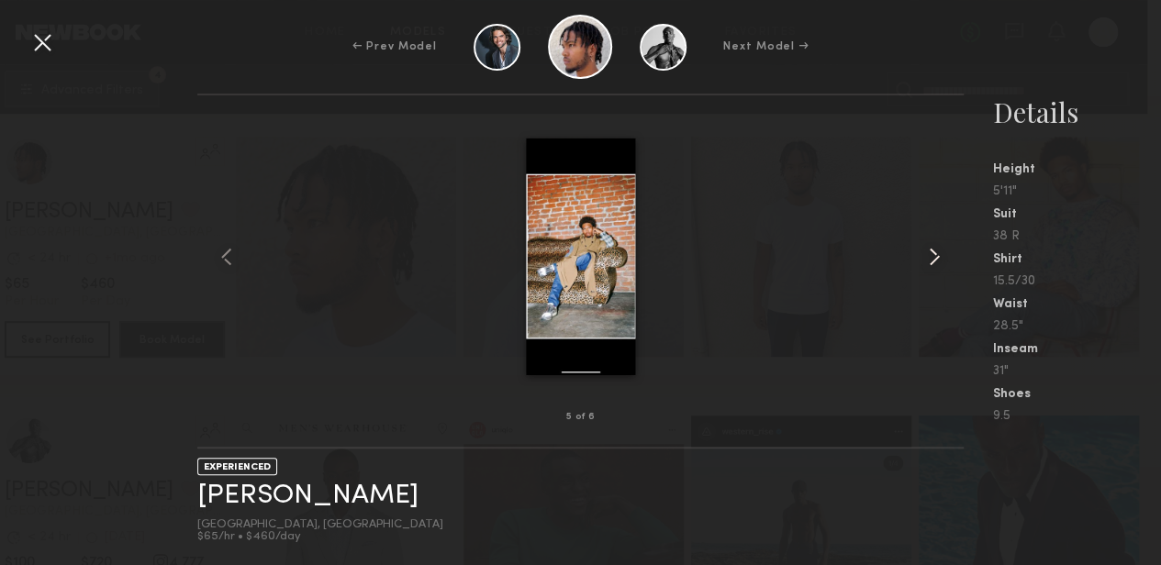
click at [939, 264] on common-icon at bounding box center [934, 256] width 29 height 29
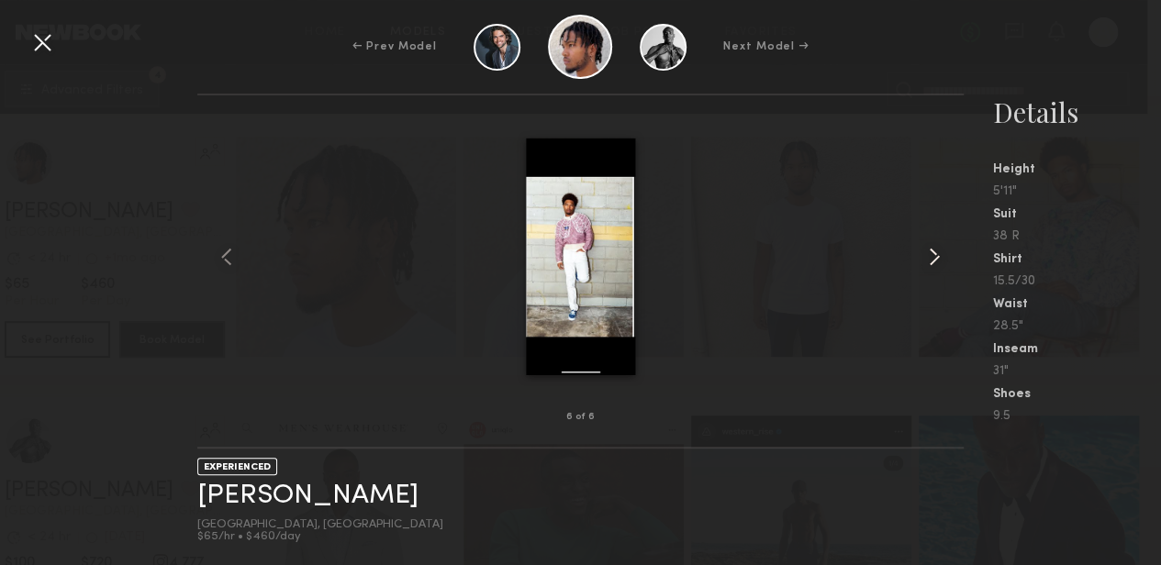
click at [939, 264] on common-icon at bounding box center [934, 256] width 29 height 29
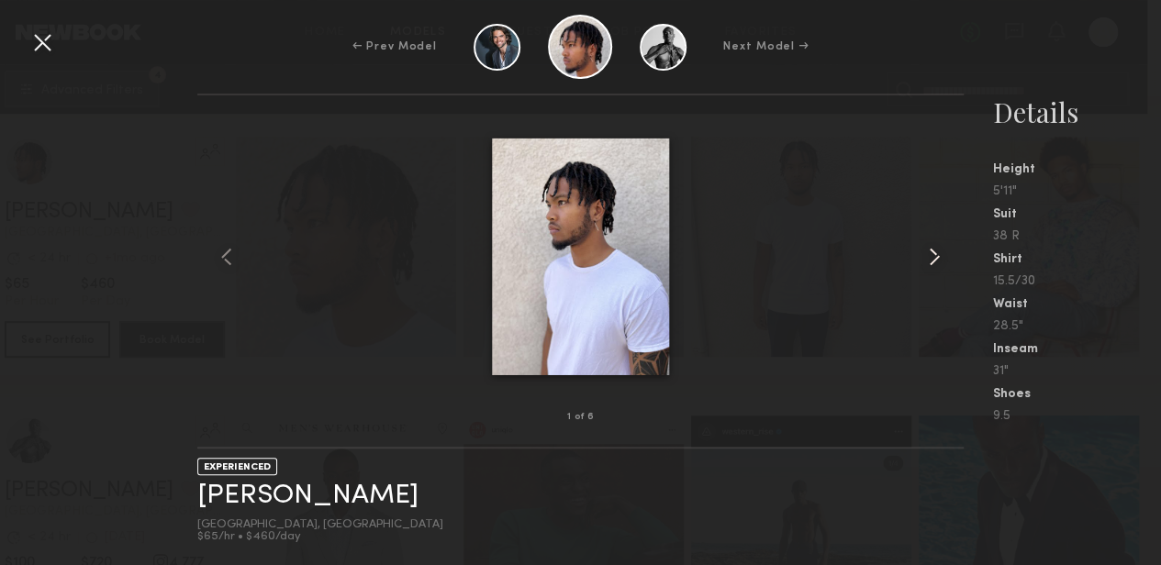
click at [939, 264] on common-icon at bounding box center [934, 256] width 29 height 29
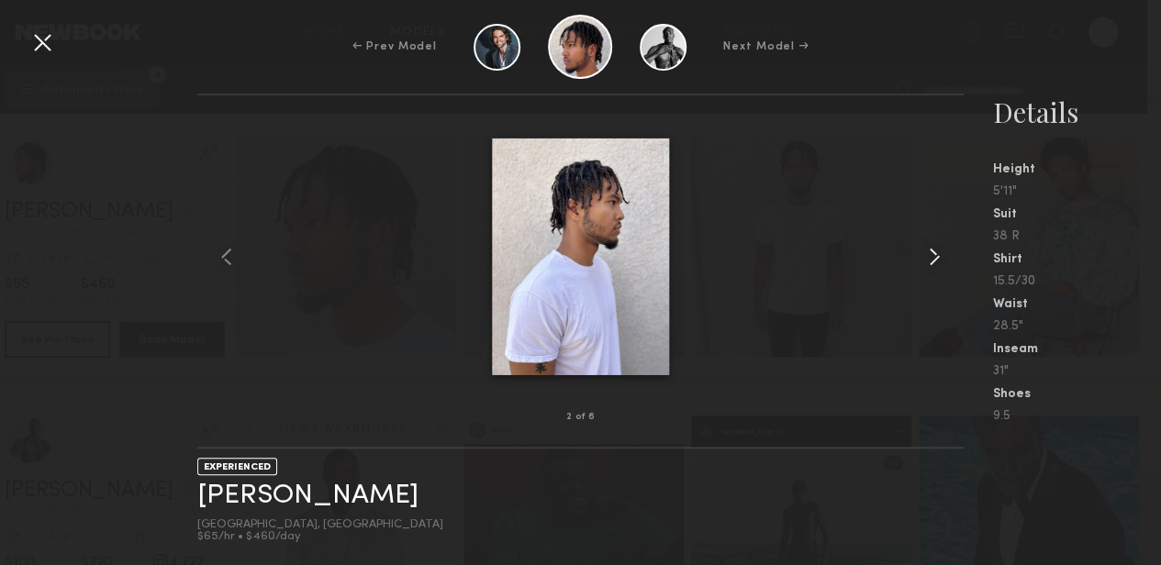
click at [939, 264] on common-icon at bounding box center [934, 256] width 29 height 29
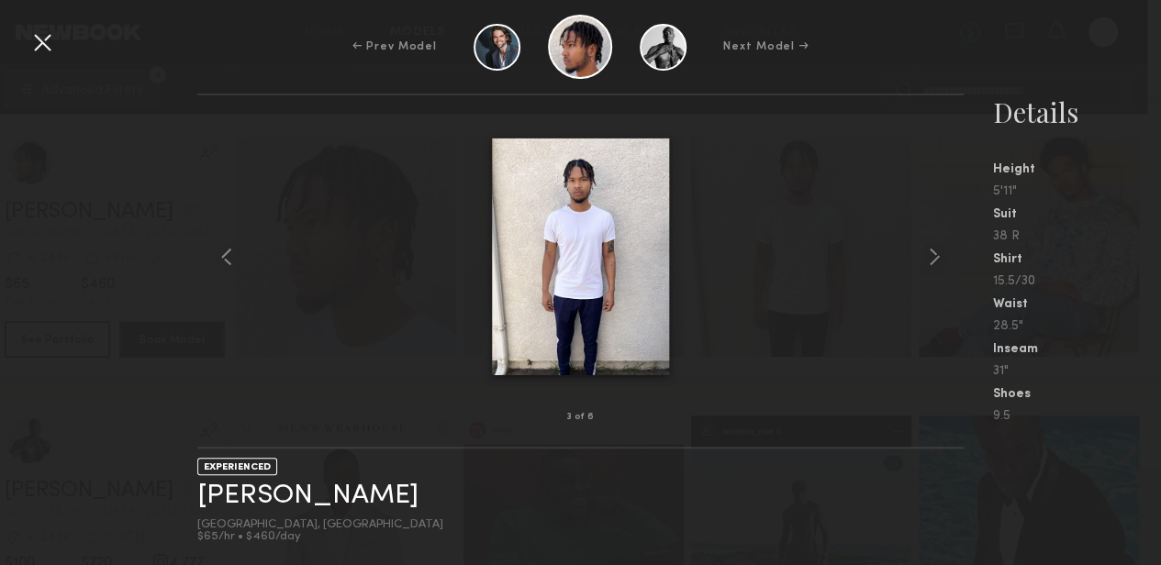
scroll to position [14346, 14]
click at [40, 39] on div at bounding box center [42, 42] width 29 height 29
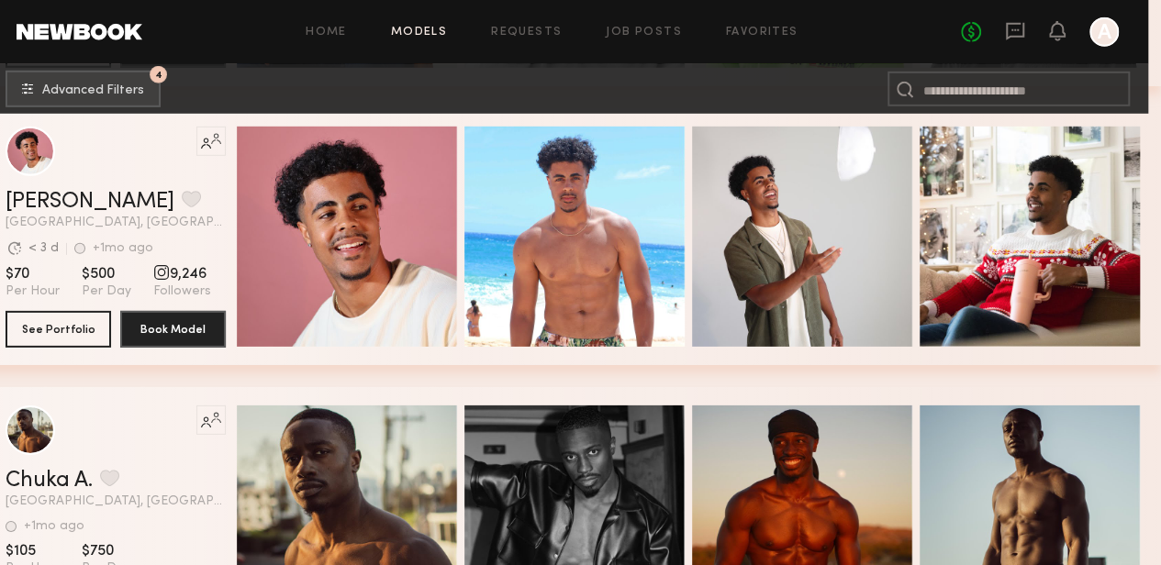
scroll to position [20129, 13]
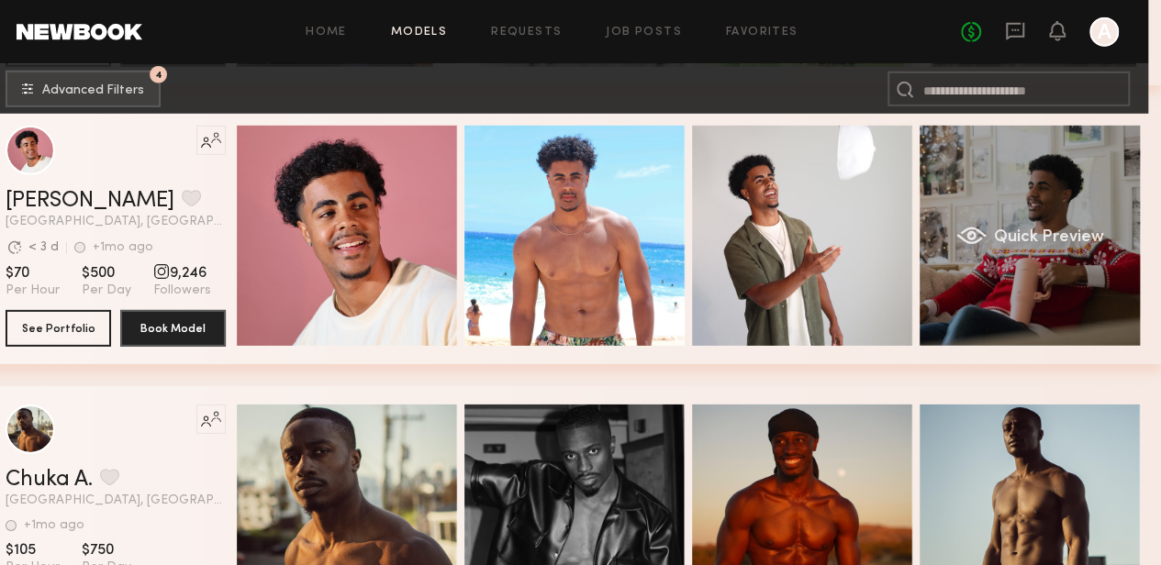
click at [1052, 169] on div "Quick Preview" at bounding box center [1030, 236] width 220 height 220
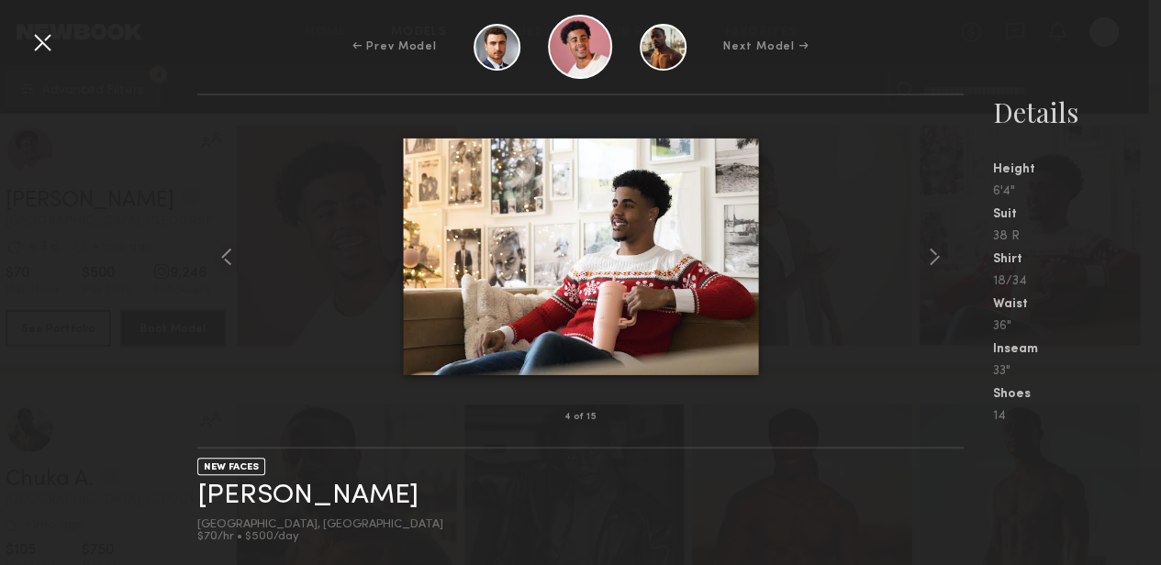
click at [949, 34] on div "← Prev Model Next Model →" at bounding box center [580, 47] width 1161 height 64
click at [39, 38] on div at bounding box center [42, 42] width 29 height 29
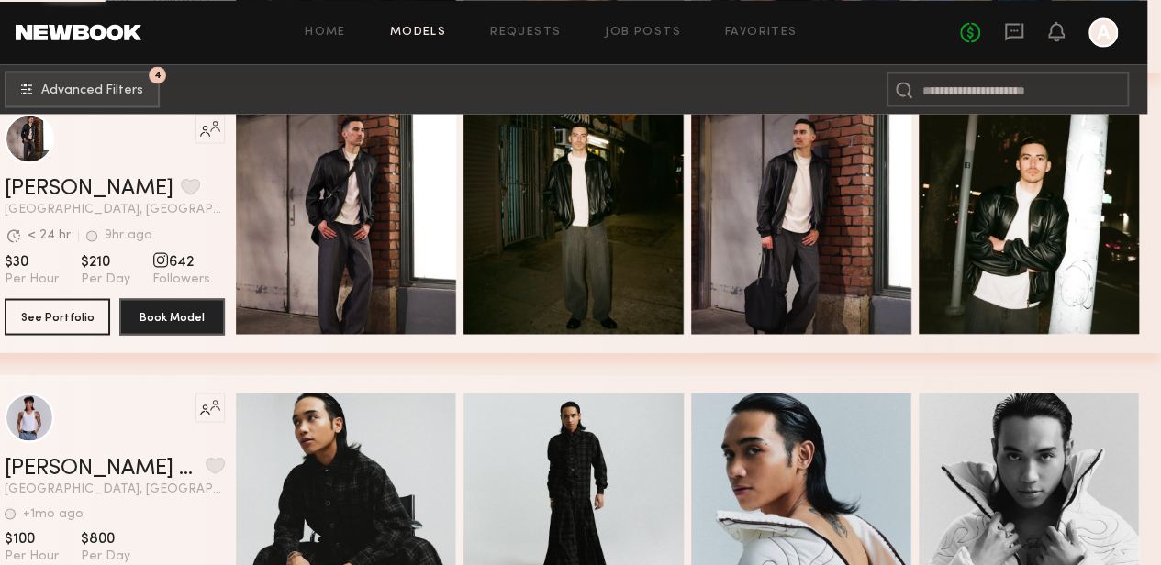
scroll to position [22248, 14]
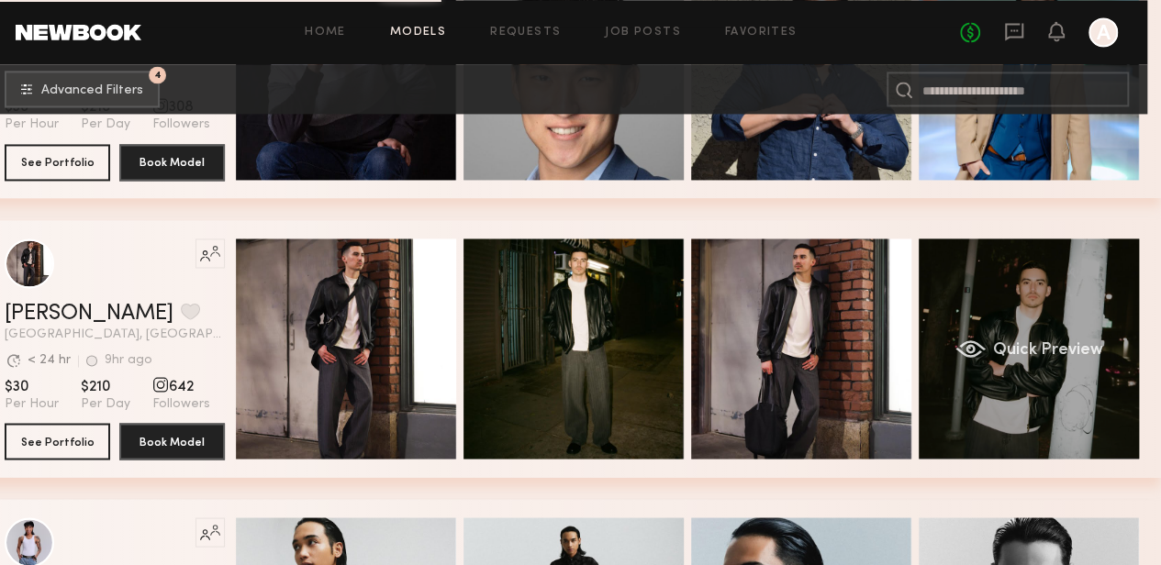
click at [1035, 296] on div "Quick Preview" at bounding box center [1029, 349] width 220 height 220
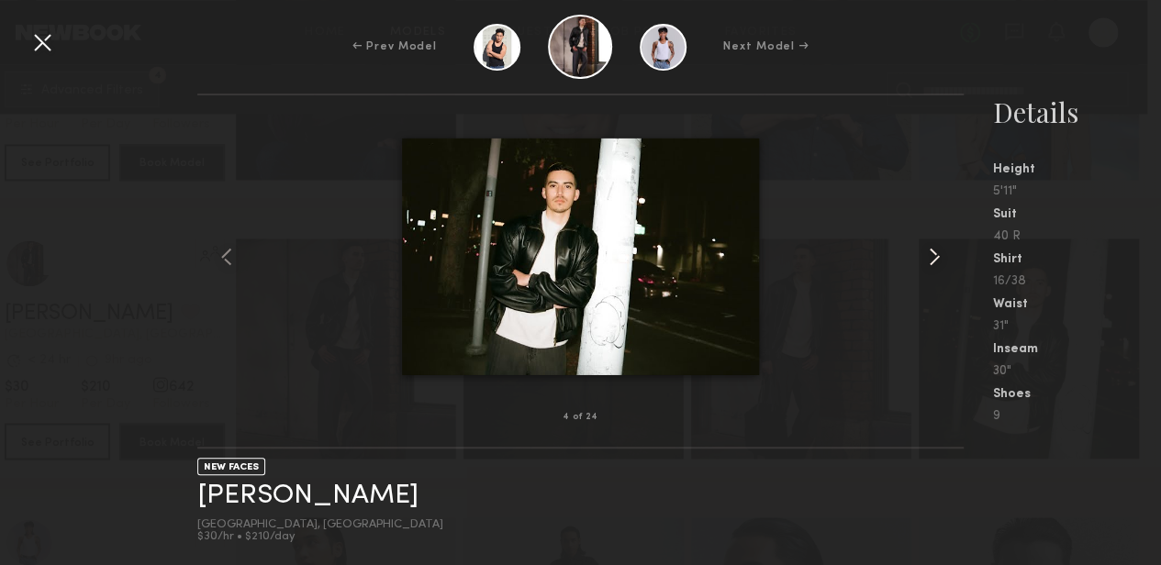
click at [938, 251] on common-icon at bounding box center [934, 256] width 29 height 29
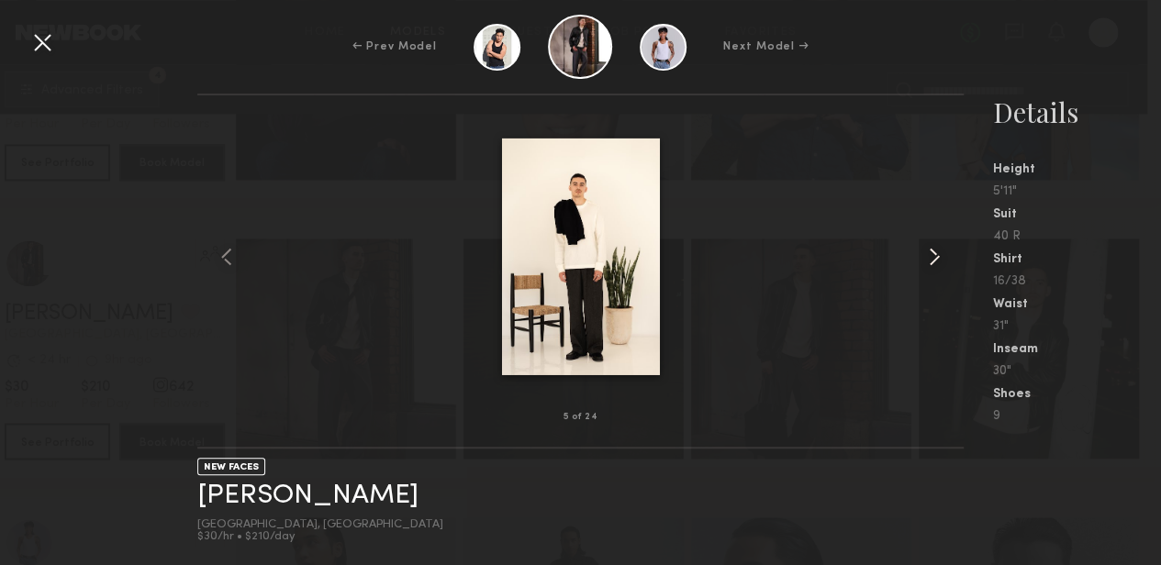
click at [938, 251] on common-icon at bounding box center [934, 256] width 29 height 29
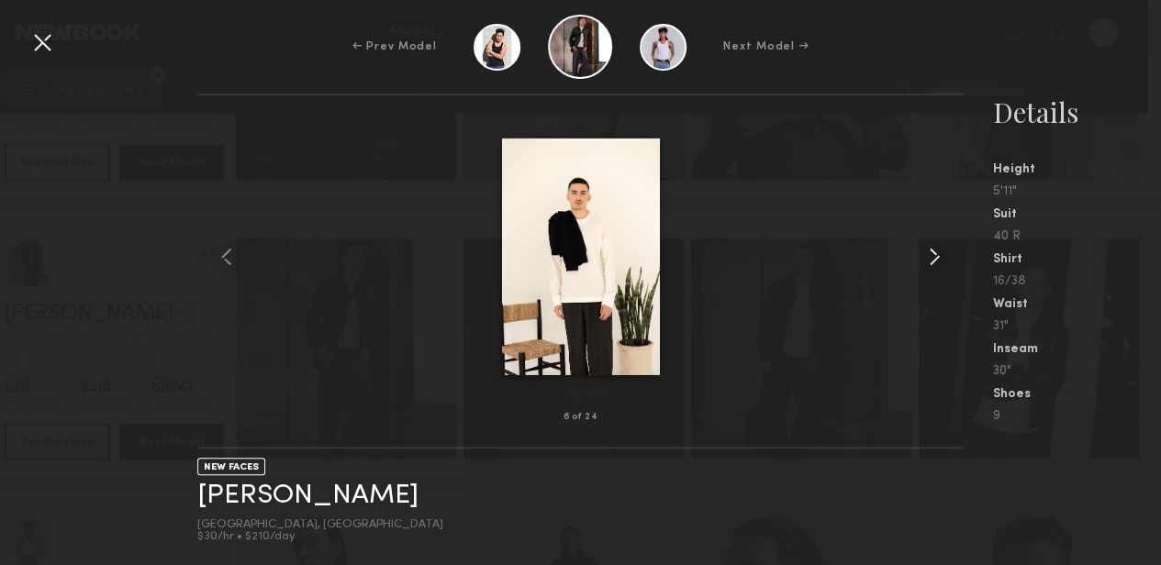
click at [938, 251] on common-icon at bounding box center [934, 256] width 29 height 29
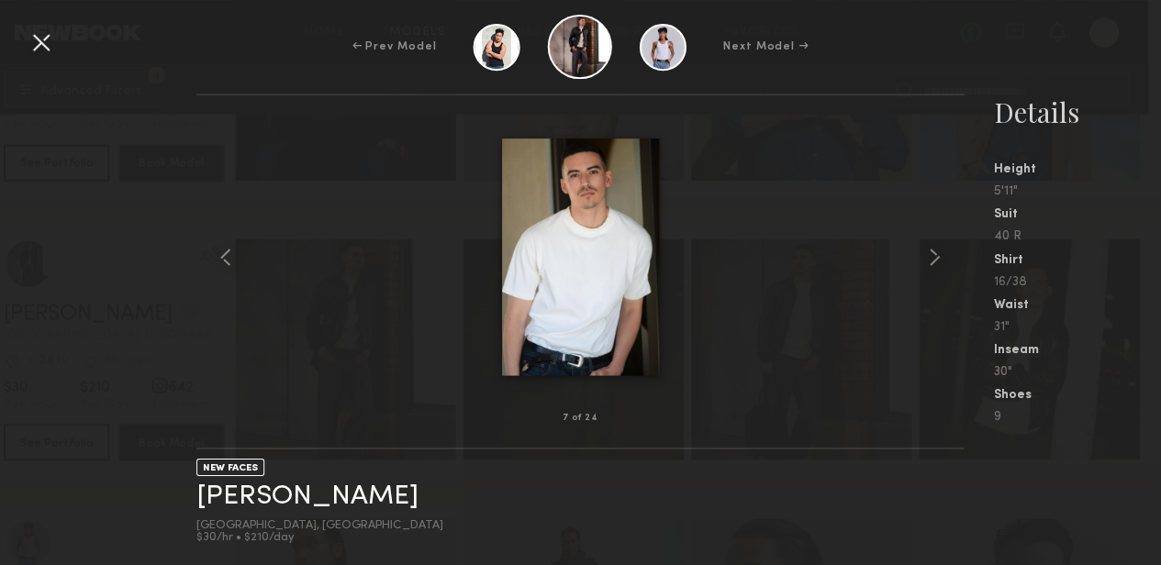
scroll to position [22247, 0]
click at [936, 254] on common-icon at bounding box center [934, 256] width 29 height 29
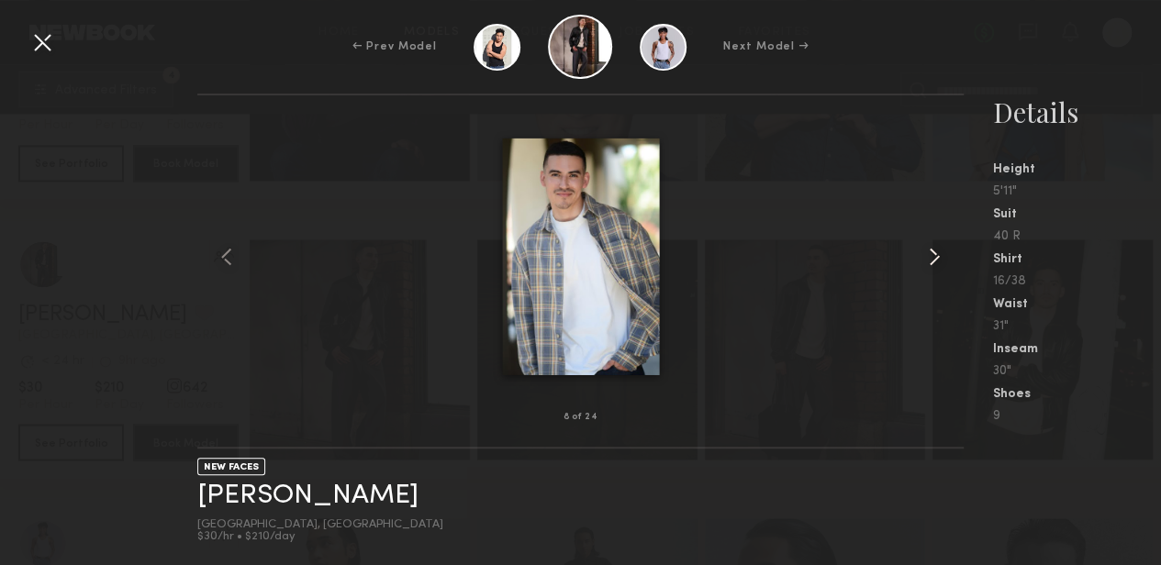
click at [936, 254] on common-icon at bounding box center [934, 256] width 29 height 29
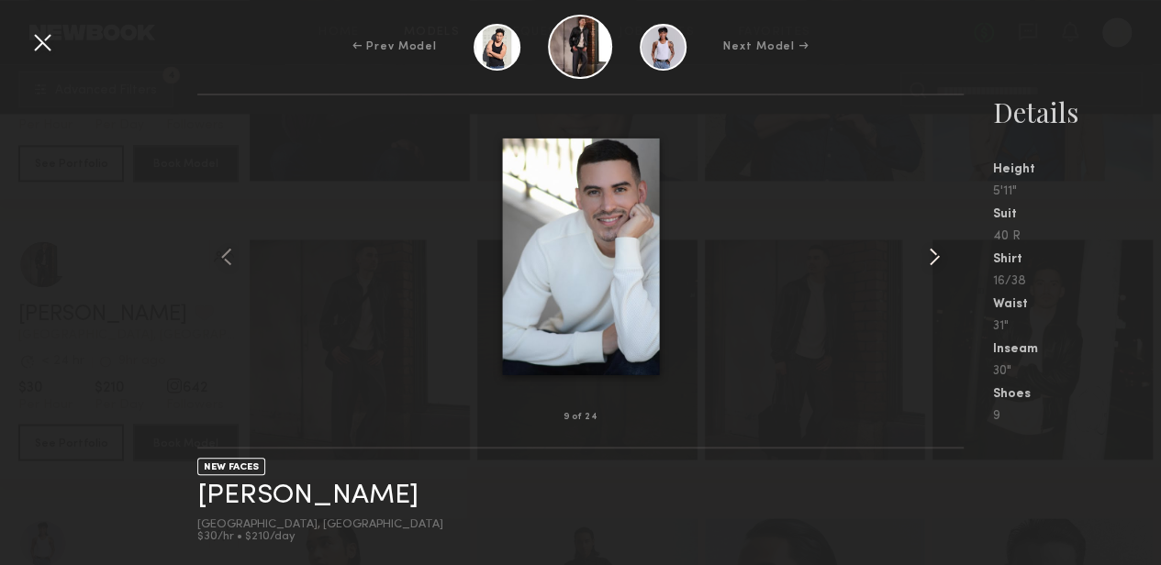
click at [936, 254] on common-icon at bounding box center [934, 256] width 29 height 29
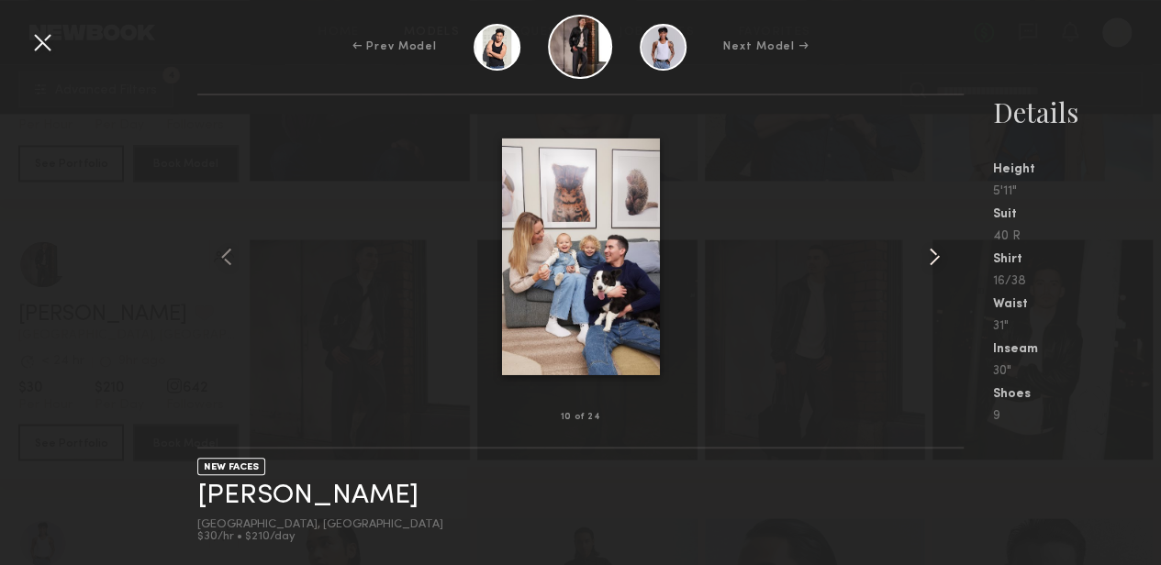
click at [936, 254] on common-icon at bounding box center [934, 256] width 29 height 29
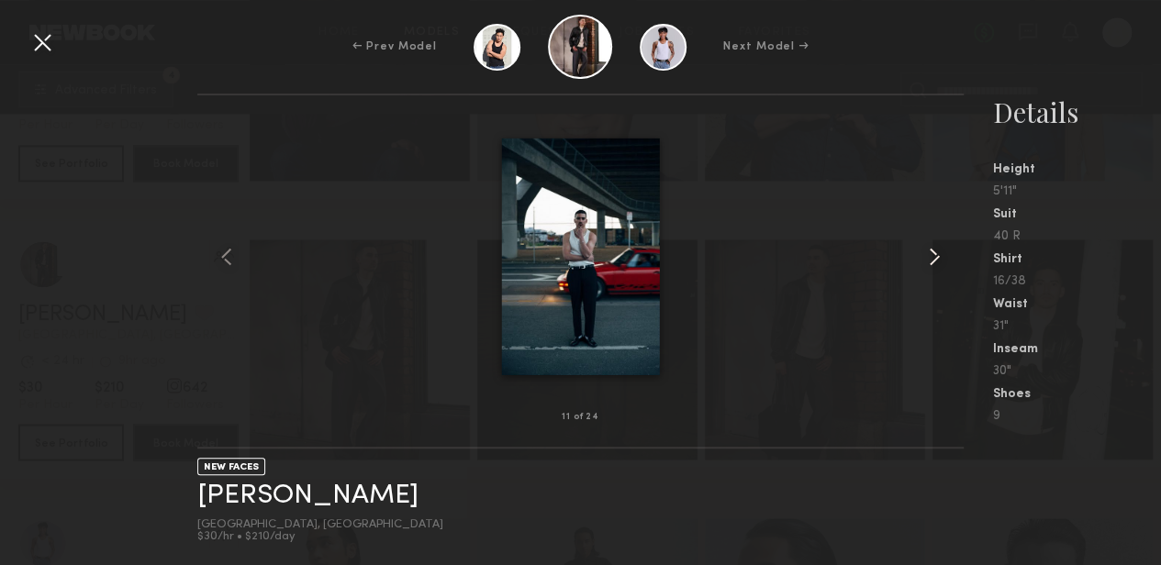
click at [936, 254] on common-icon at bounding box center [934, 256] width 29 height 29
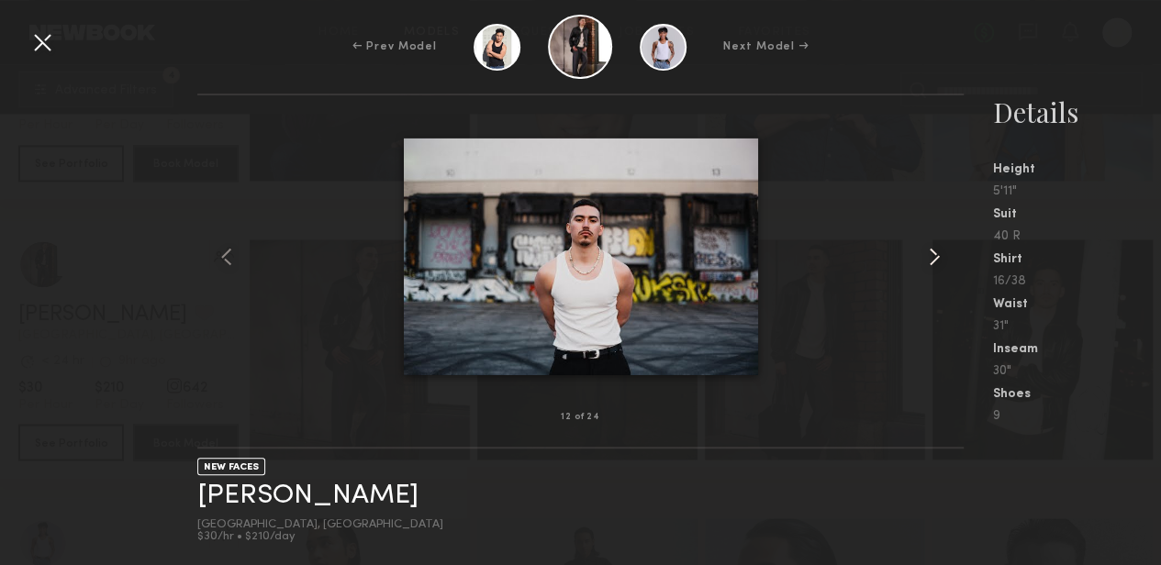
click at [936, 254] on common-icon at bounding box center [934, 256] width 29 height 29
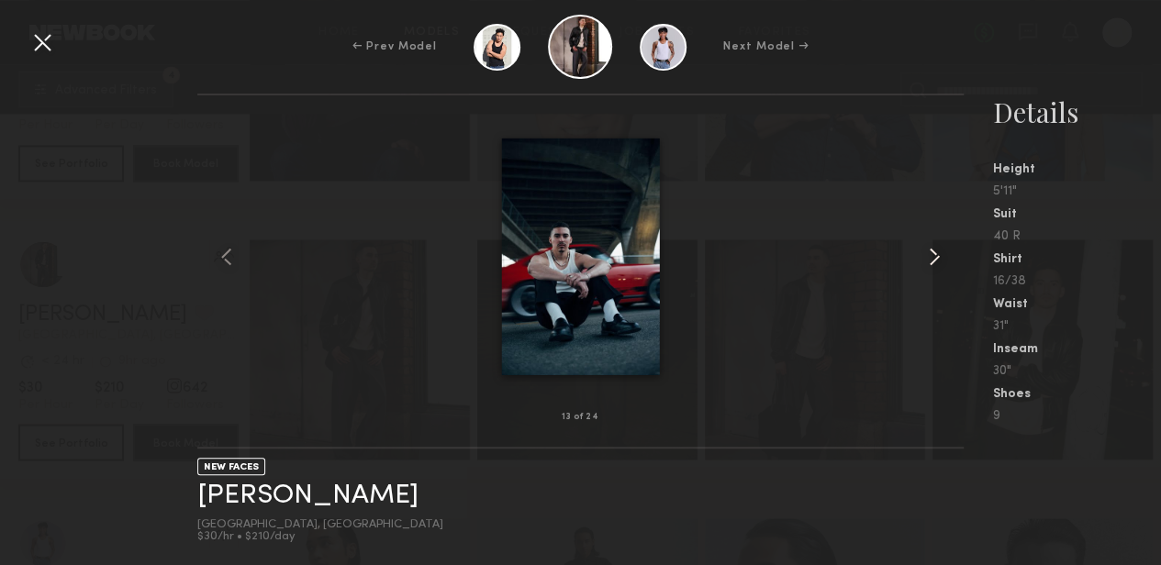
click at [939, 250] on common-icon at bounding box center [934, 256] width 29 height 29
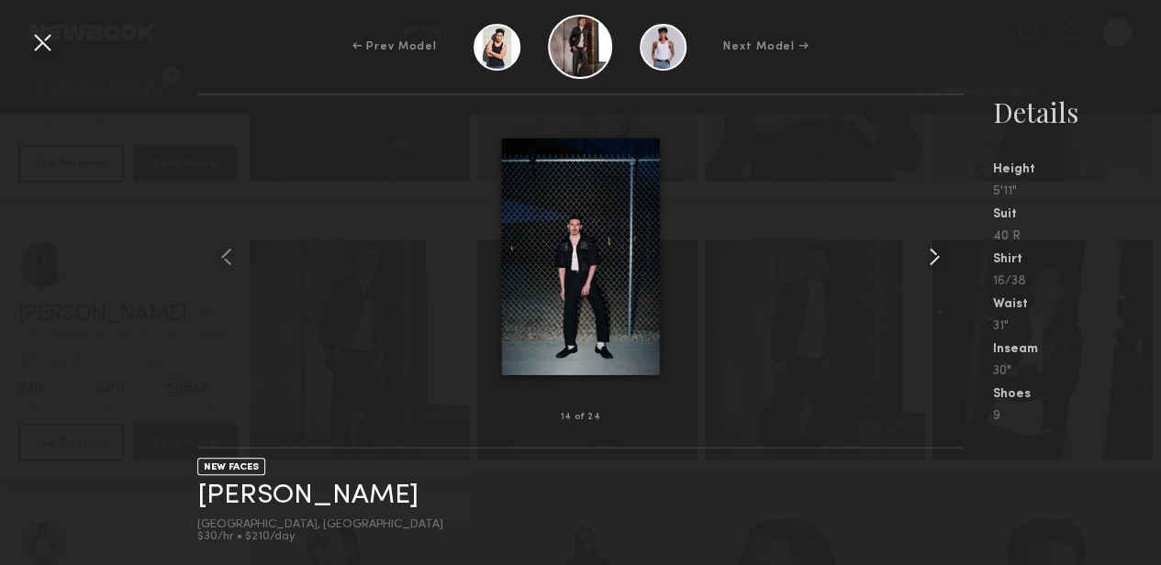
click at [939, 250] on common-icon at bounding box center [934, 256] width 29 height 29
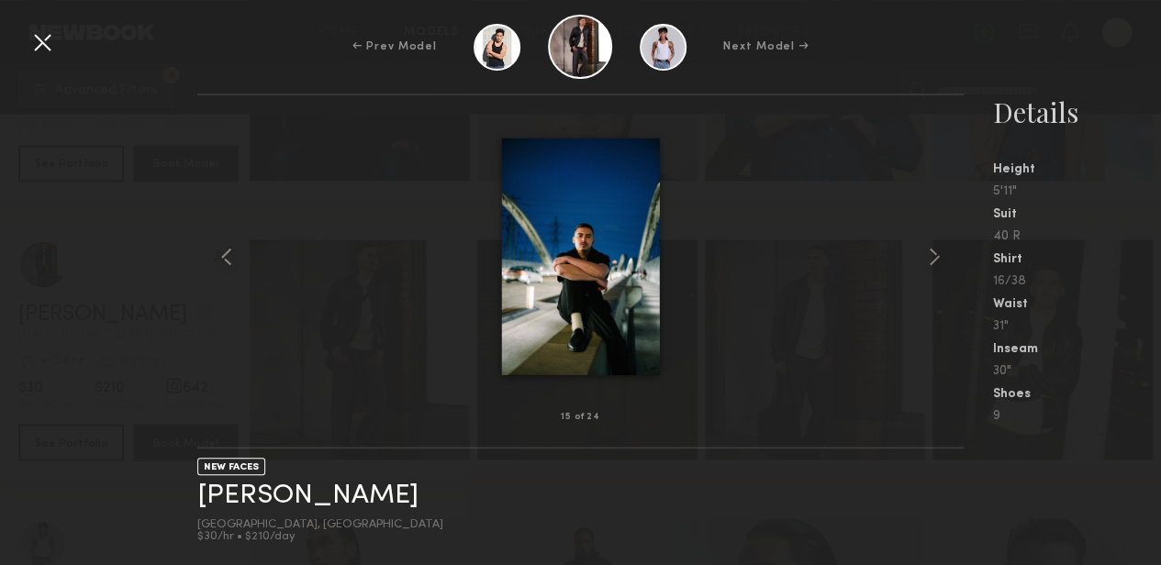
click at [36, 39] on div at bounding box center [42, 42] width 29 height 29
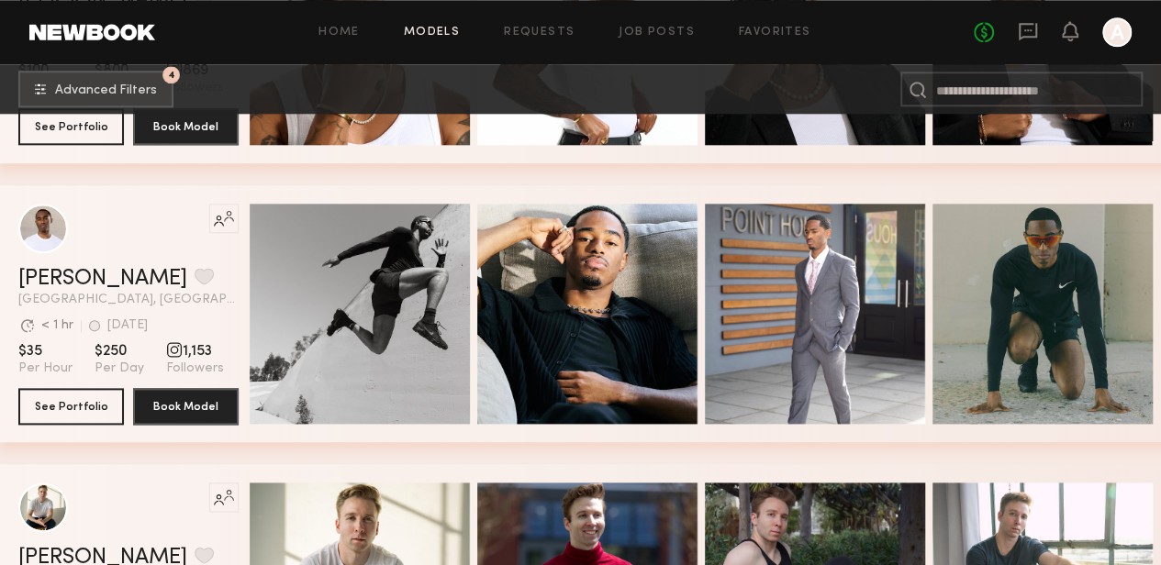
scroll to position [25354, 0]
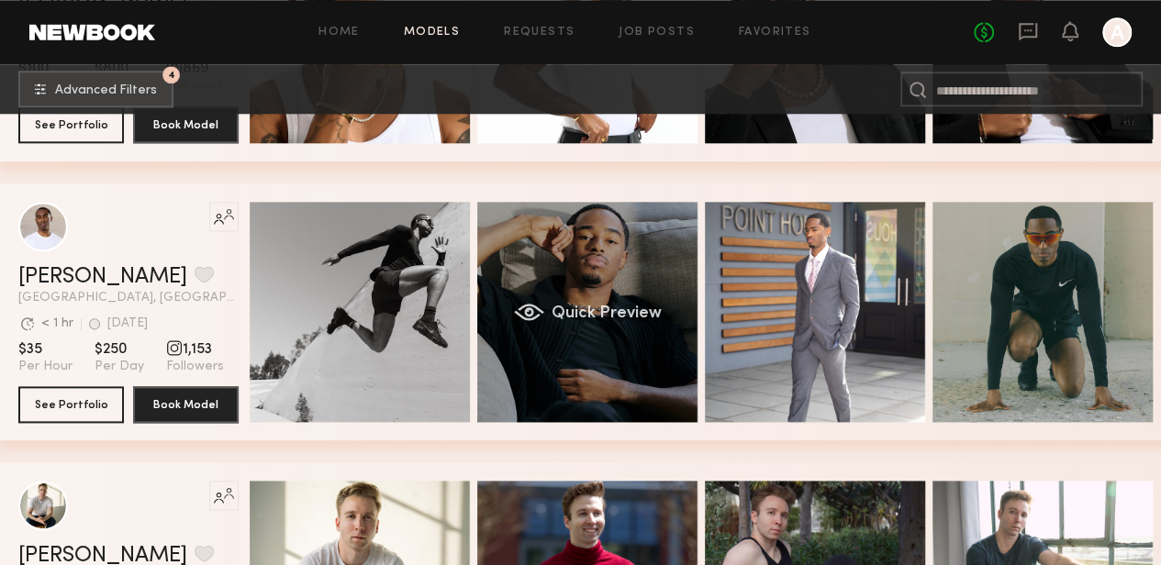
click at [606, 255] on div "Quick Preview" at bounding box center [587, 312] width 220 height 220
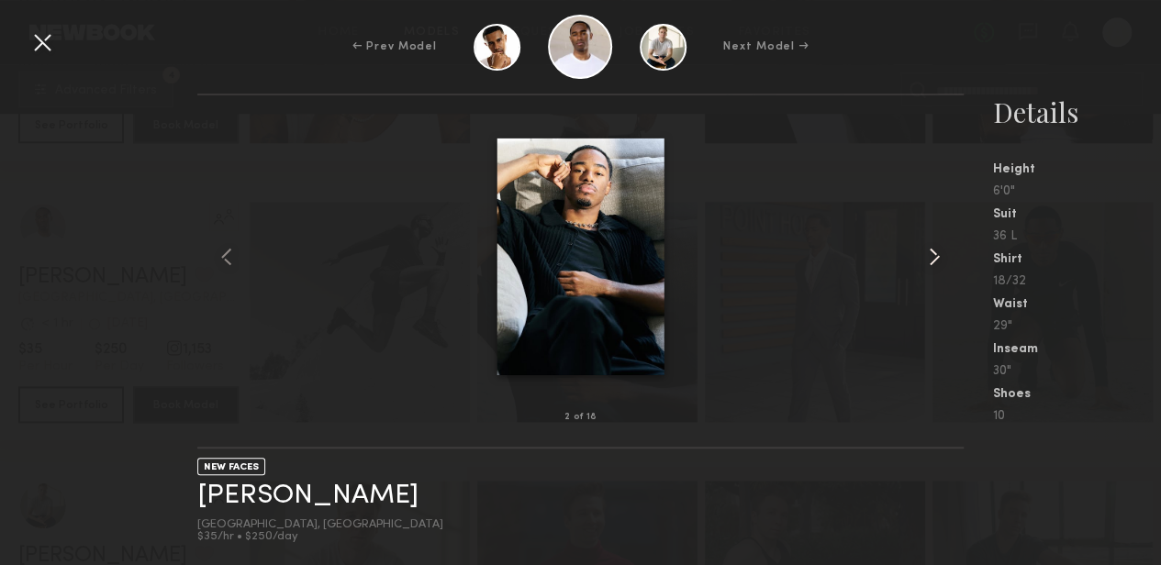
click at [937, 257] on common-icon at bounding box center [934, 256] width 29 height 29
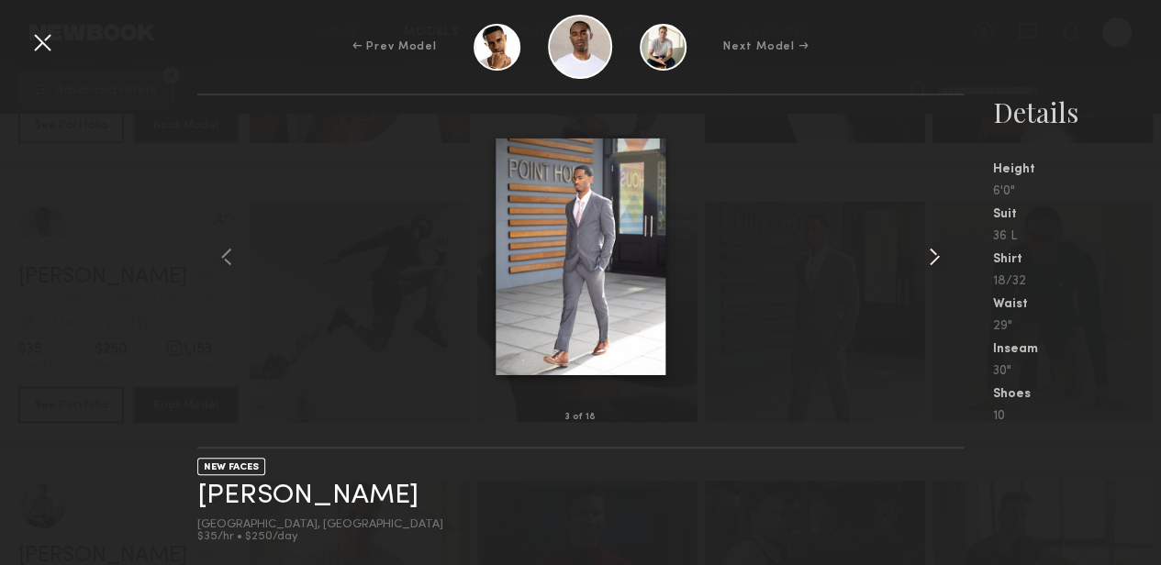
click at [937, 257] on common-icon at bounding box center [934, 256] width 29 height 29
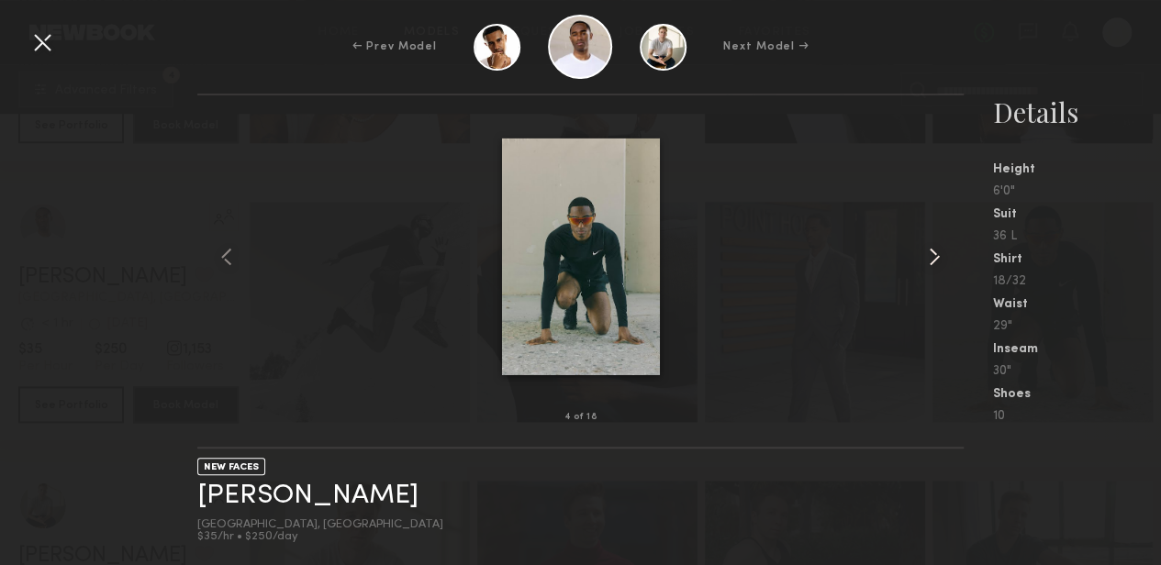
click at [937, 257] on common-icon at bounding box center [934, 256] width 29 height 29
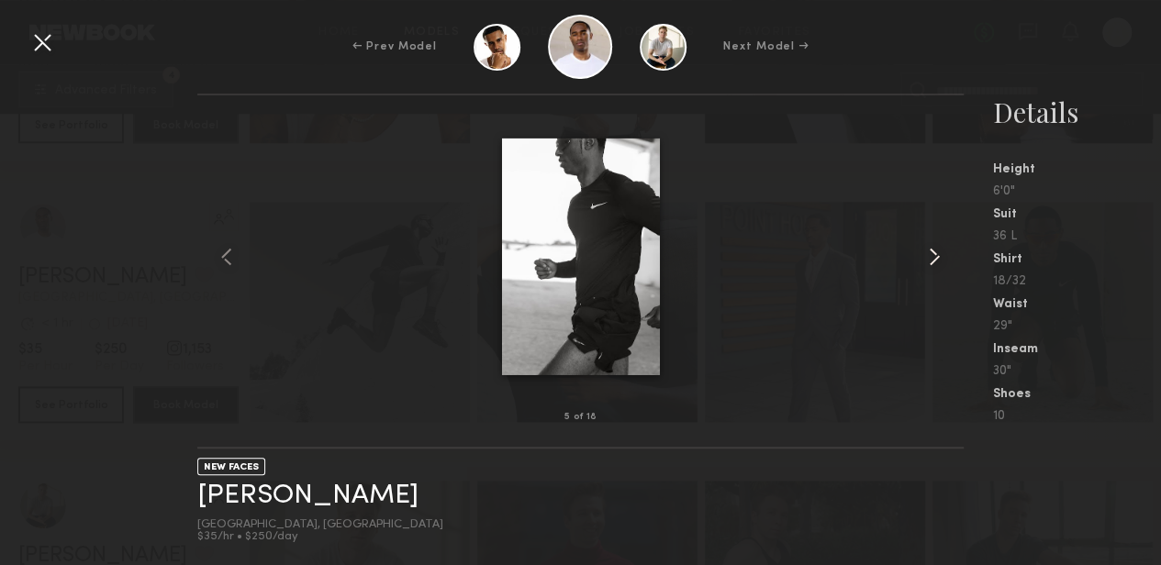
click at [937, 257] on common-icon at bounding box center [934, 256] width 29 height 29
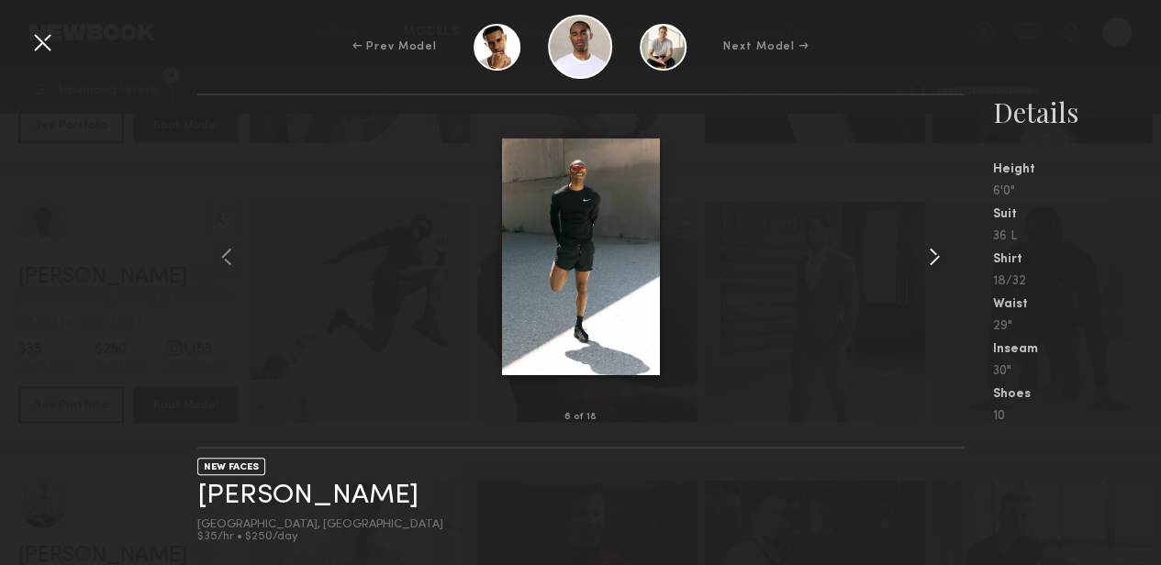
click at [937, 257] on common-icon at bounding box center [934, 256] width 29 height 29
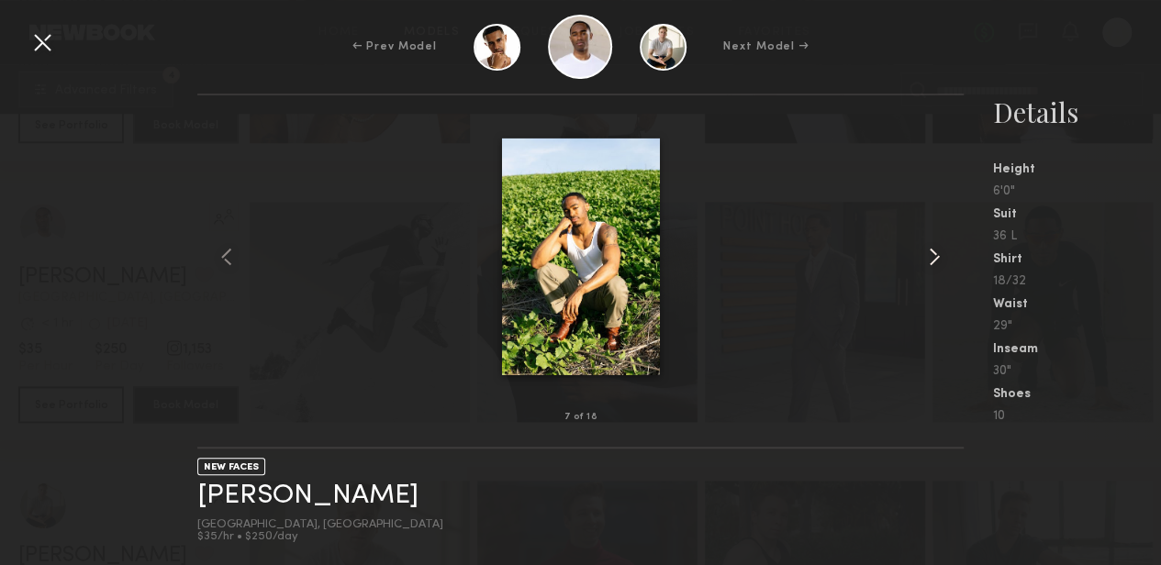
click at [937, 257] on common-icon at bounding box center [934, 256] width 29 height 29
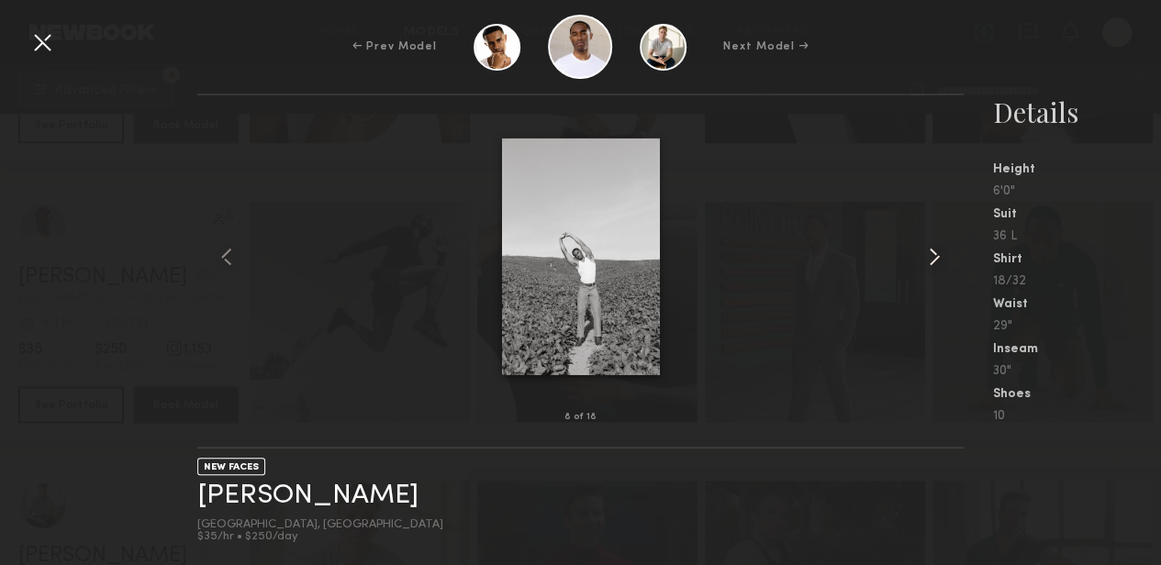
click at [937, 257] on common-icon at bounding box center [934, 256] width 29 height 29
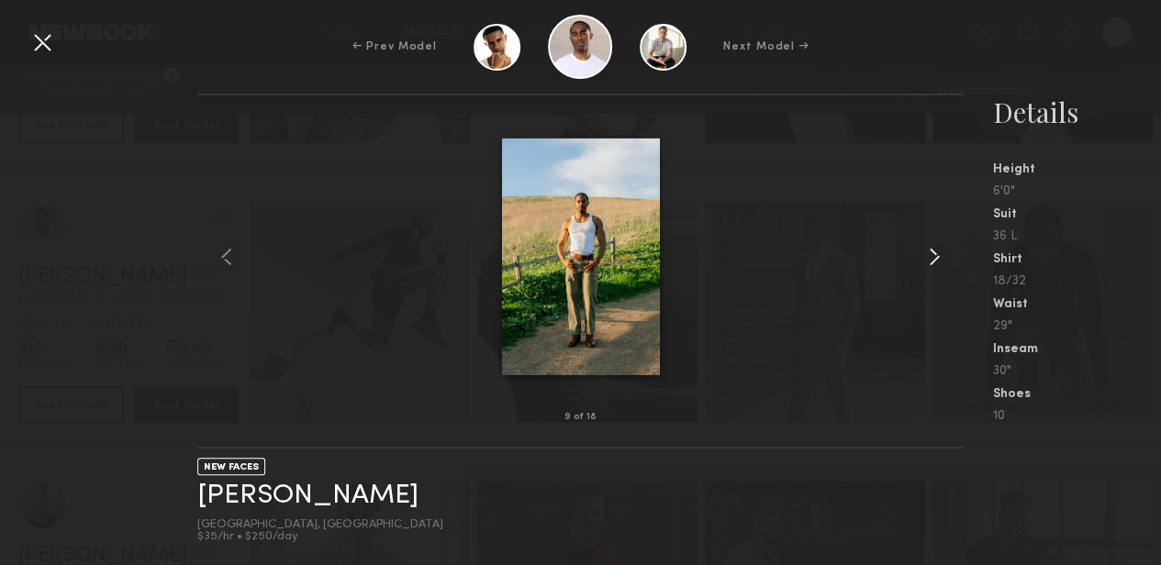
click at [937, 257] on common-icon at bounding box center [934, 256] width 29 height 29
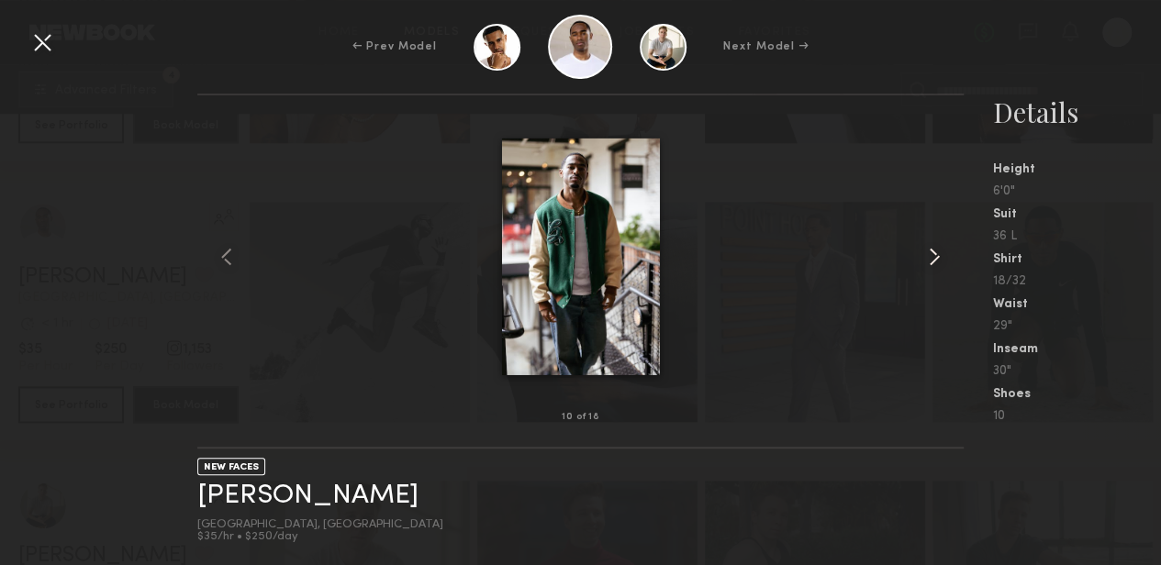
click at [937, 257] on common-icon at bounding box center [934, 256] width 29 height 29
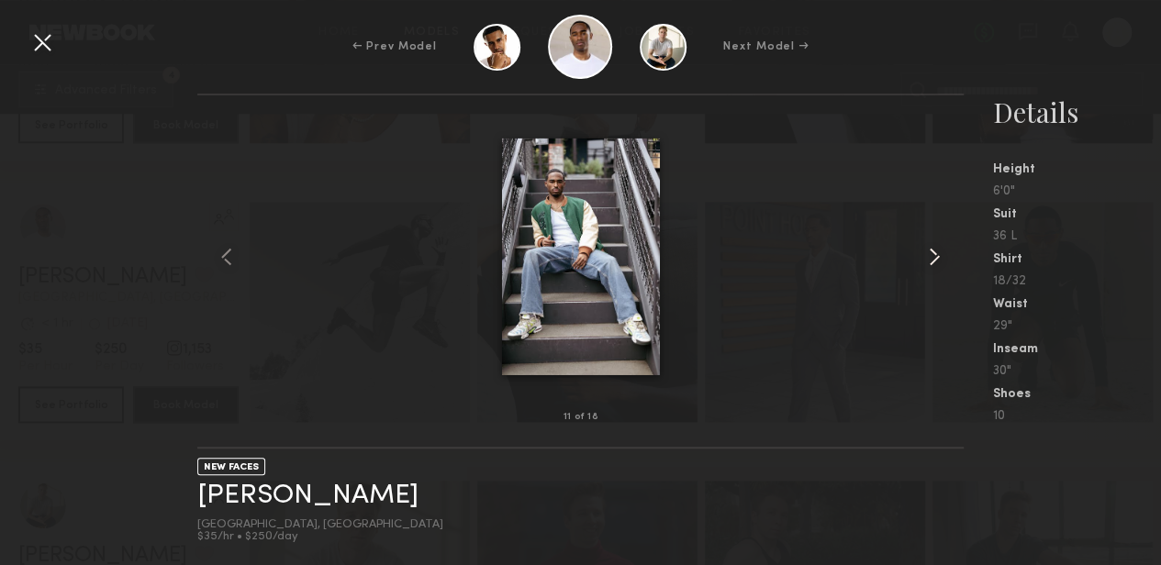
click at [932, 258] on common-icon at bounding box center [934, 256] width 29 height 29
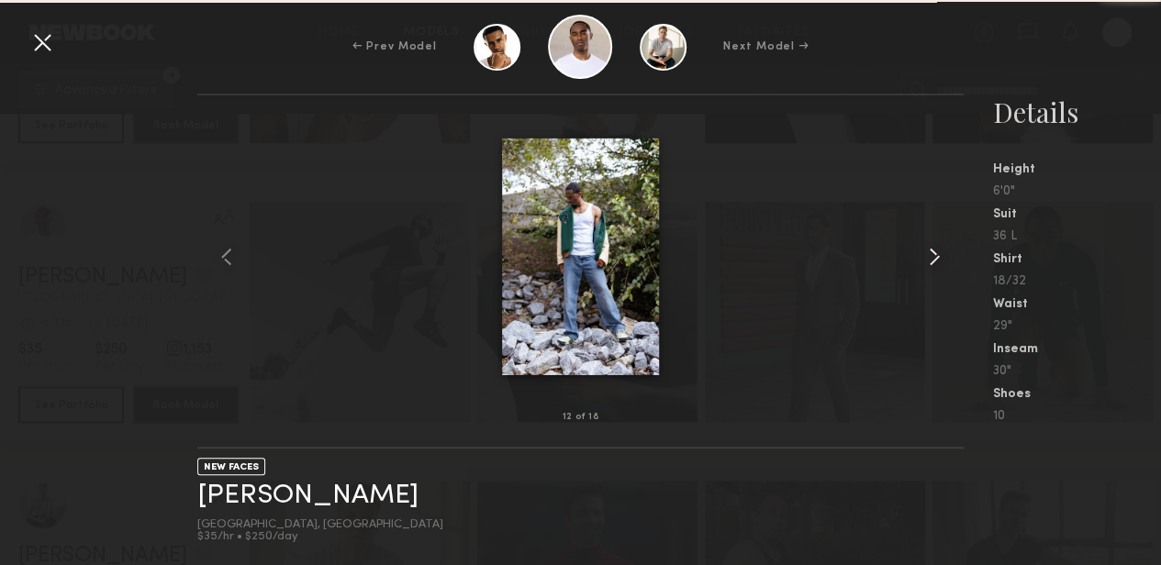
click at [932, 258] on common-icon at bounding box center [934, 256] width 29 height 29
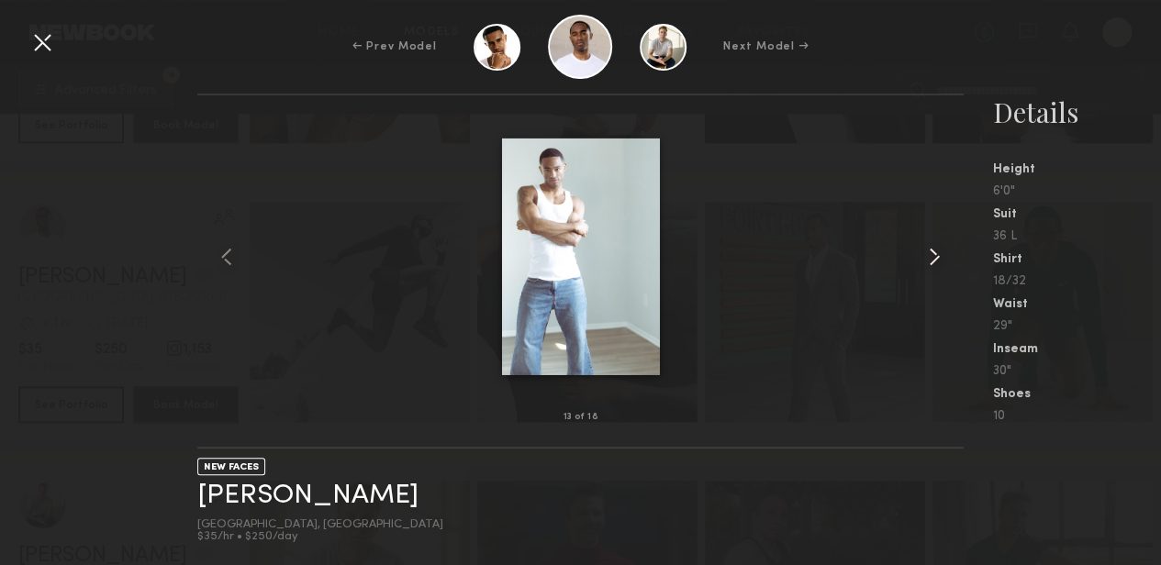
click at [932, 258] on common-icon at bounding box center [934, 256] width 29 height 29
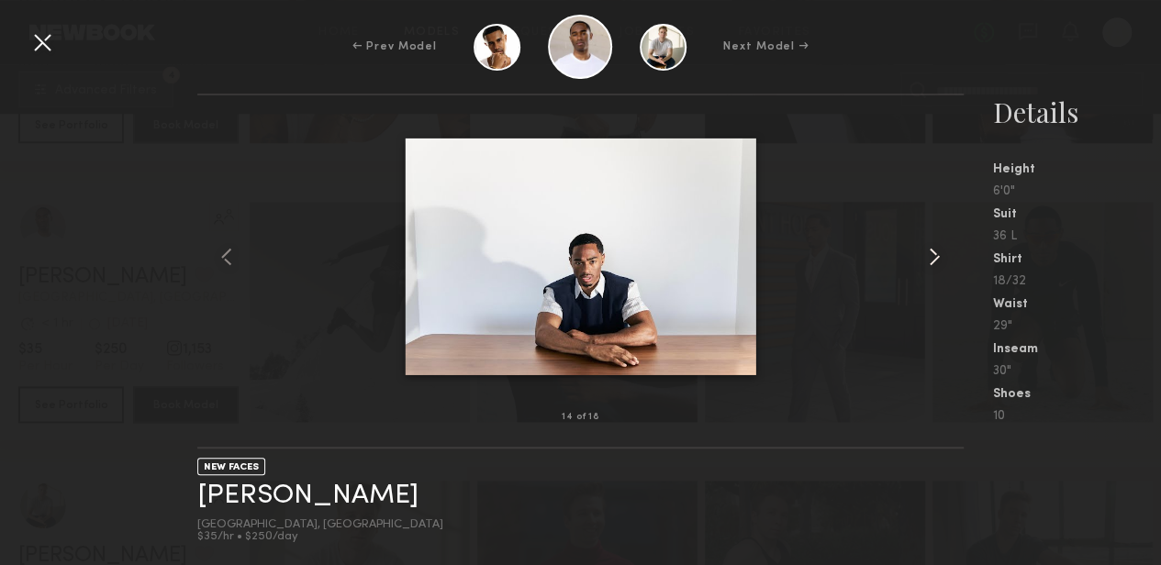
click at [932, 258] on common-icon at bounding box center [934, 256] width 29 height 29
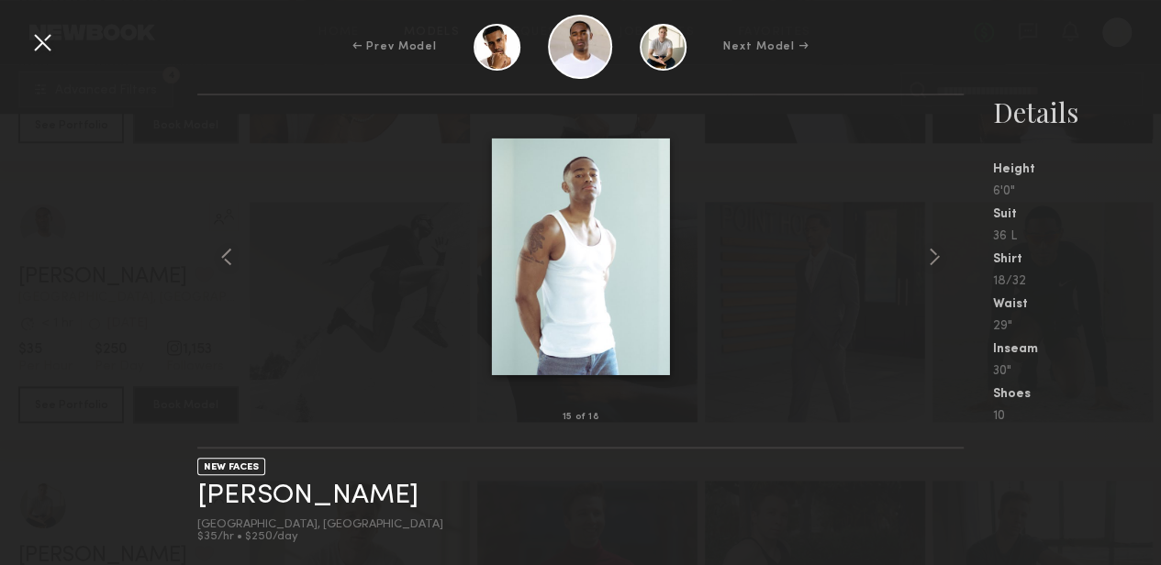
click at [31, 39] on div at bounding box center [42, 42] width 29 height 29
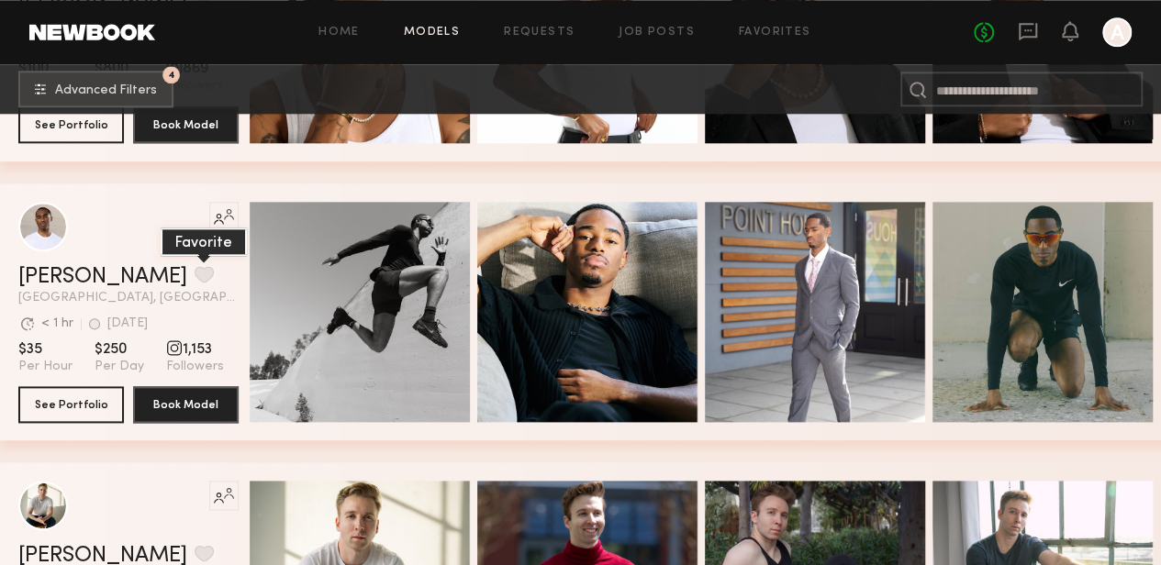
click at [195, 273] on button "grid" at bounding box center [204, 274] width 19 height 17
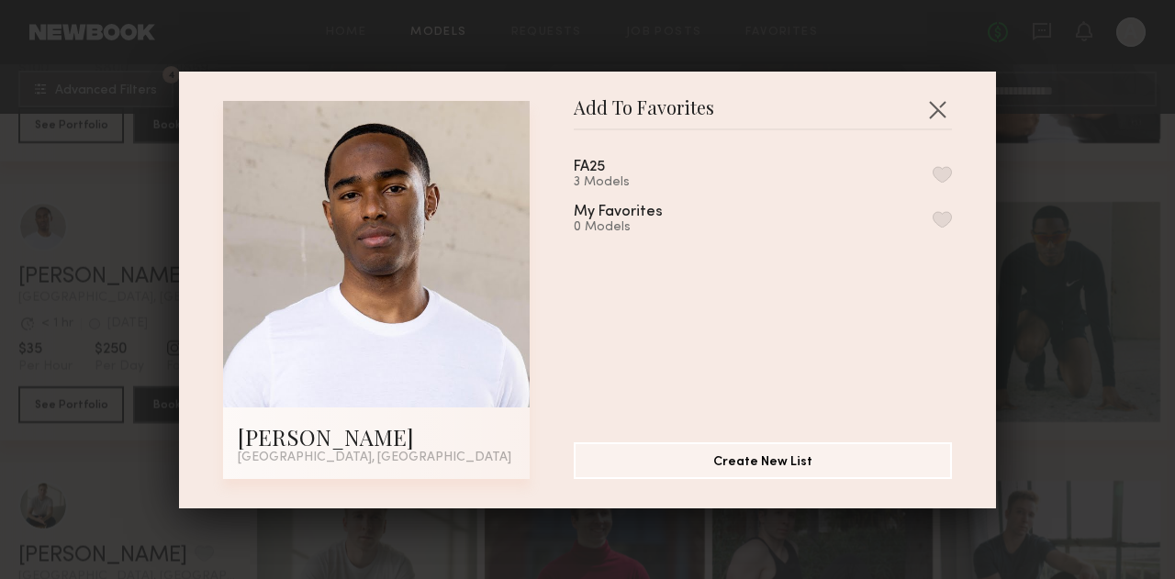
click at [932, 173] on button "button" at bounding box center [941, 174] width 19 height 17
click at [934, 113] on button "button" at bounding box center [936, 109] width 29 height 29
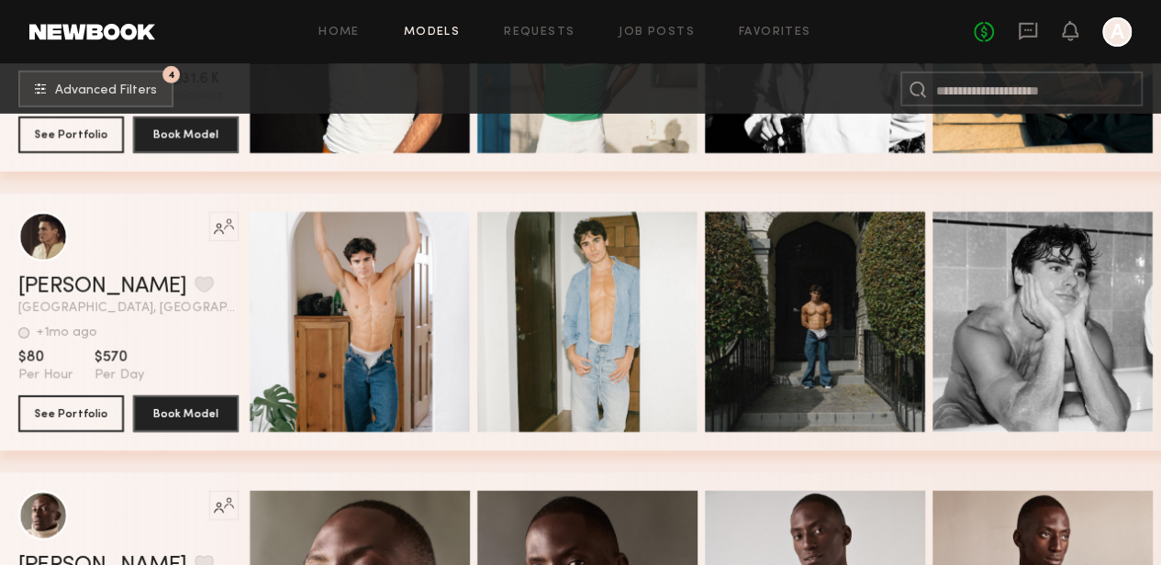
scroll to position [27311, 0]
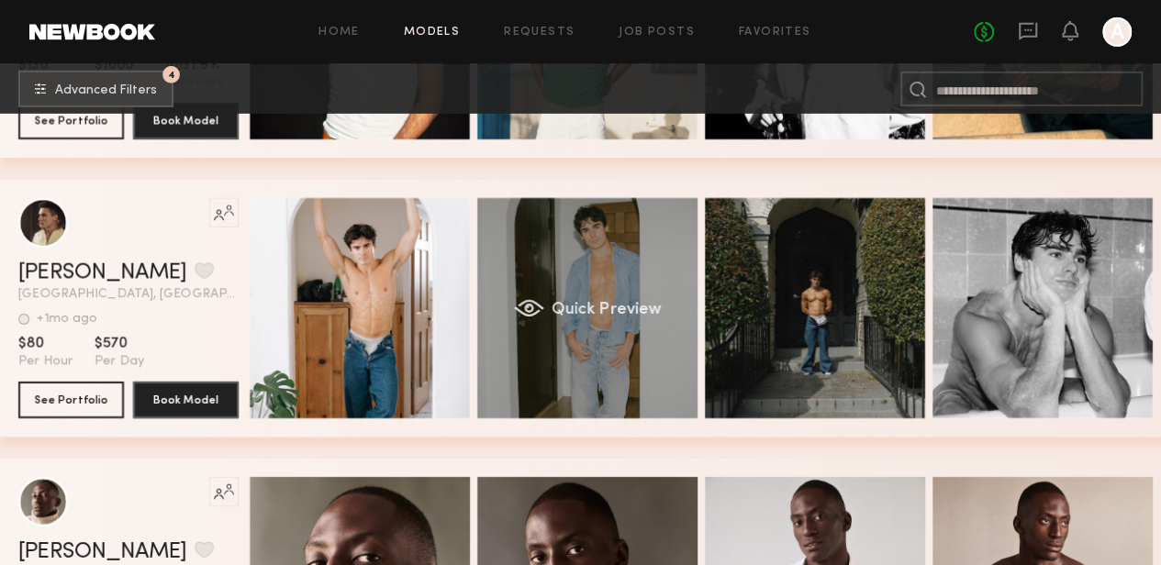
click at [601, 265] on div "Quick Preview" at bounding box center [587, 308] width 220 height 220
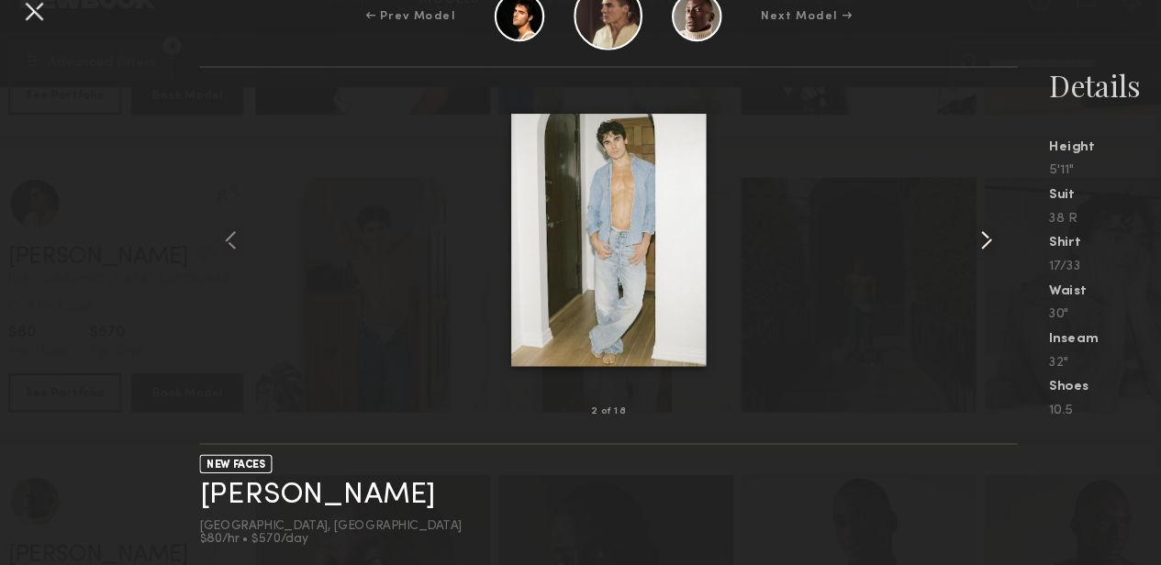
click at [936, 261] on common-icon at bounding box center [934, 256] width 29 height 29
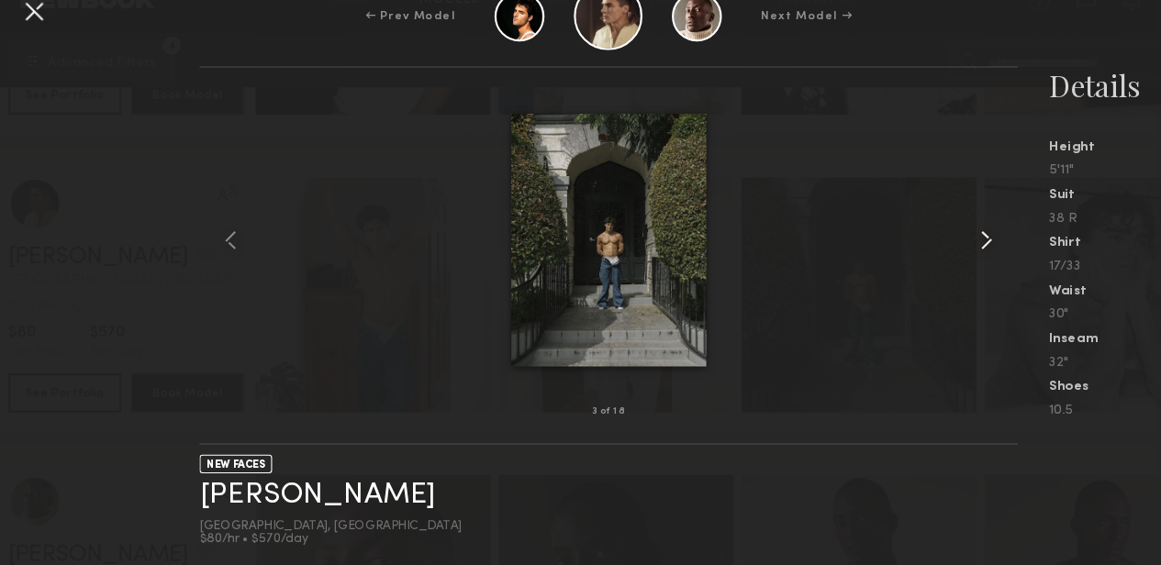
click at [936, 261] on common-icon at bounding box center [934, 256] width 29 height 29
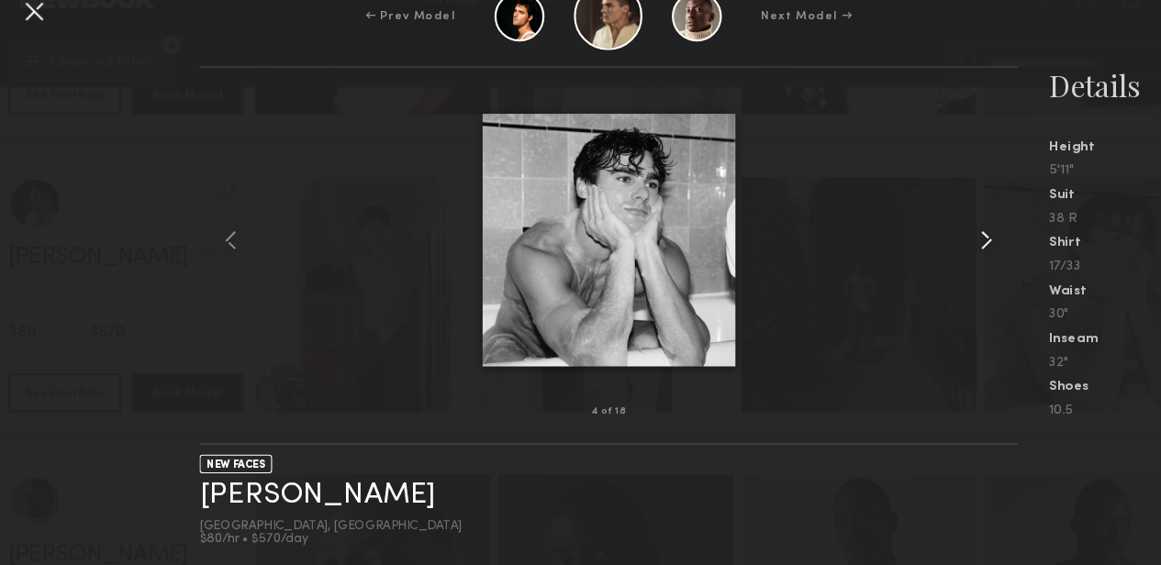
click at [936, 261] on common-icon at bounding box center [934, 256] width 29 height 29
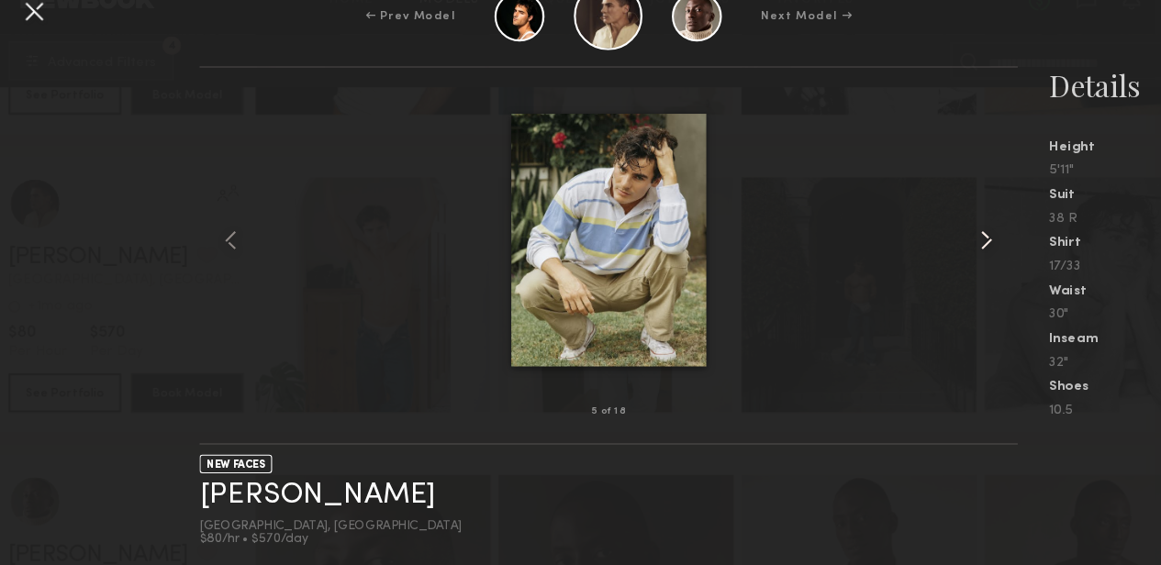
click at [936, 261] on common-icon at bounding box center [934, 256] width 29 height 29
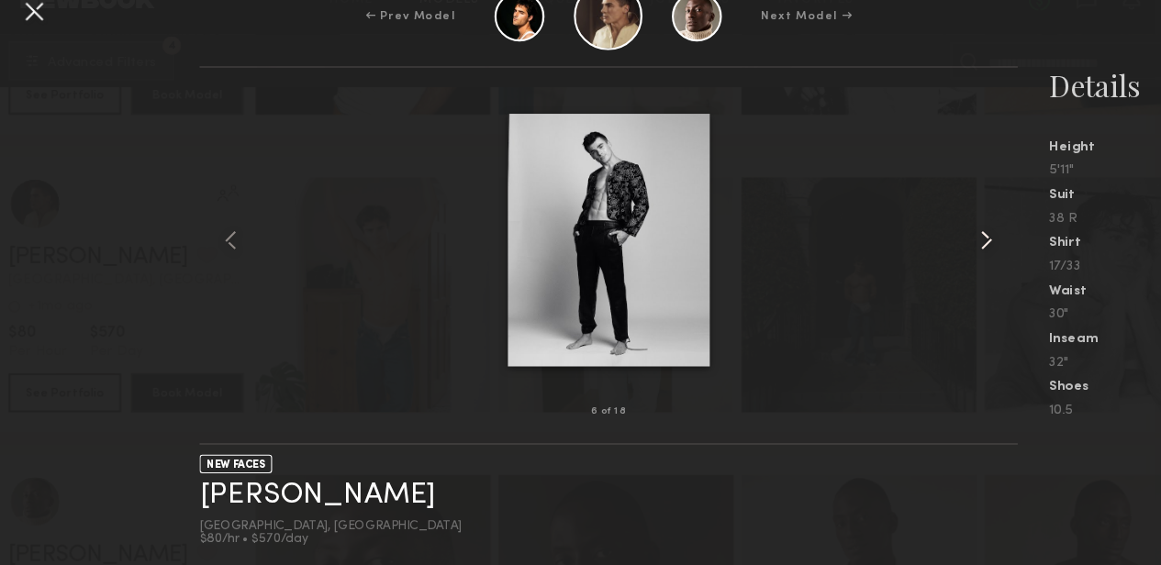
click at [936, 261] on common-icon at bounding box center [934, 256] width 29 height 29
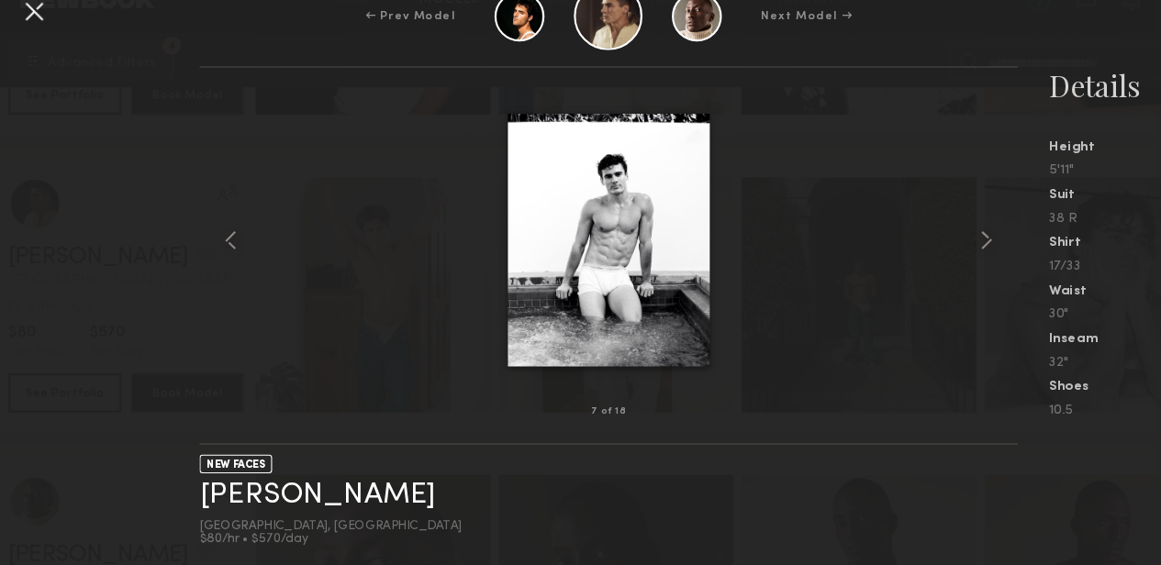
click at [37, 39] on div at bounding box center [42, 42] width 29 height 29
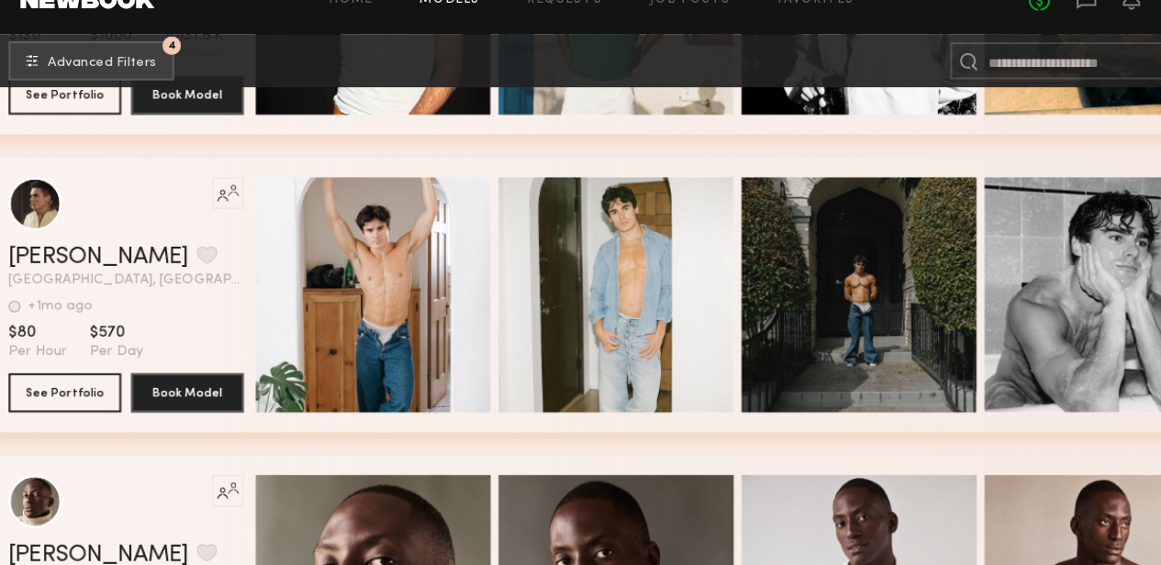
scroll to position [27347, 0]
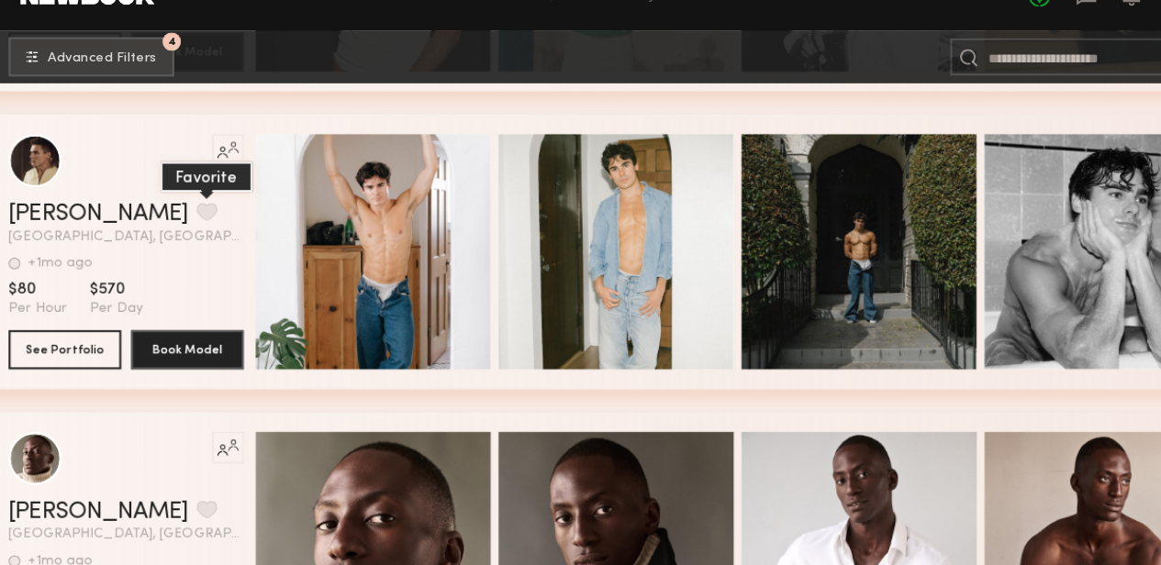
click at [195, 242] on button "grid" at bounding box center [204, 234] width 19 height 17
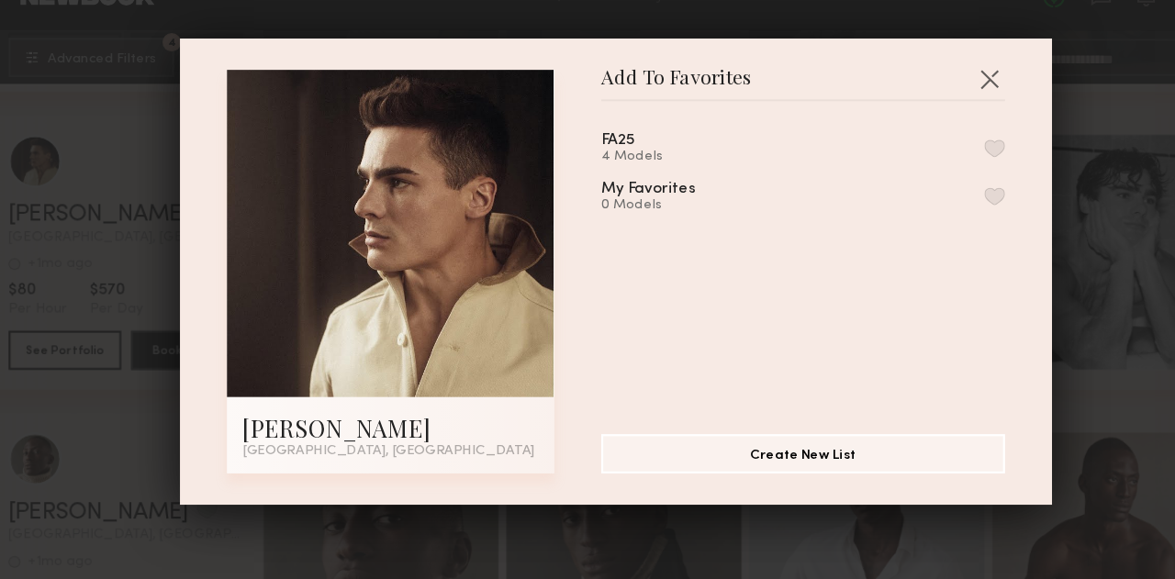
click at [932, 172] on button "button" at bounding box center [941, 174] width 19 height 17
click at [938, 101] on button "button" at bounding box center [936, 109] width 29 height 29
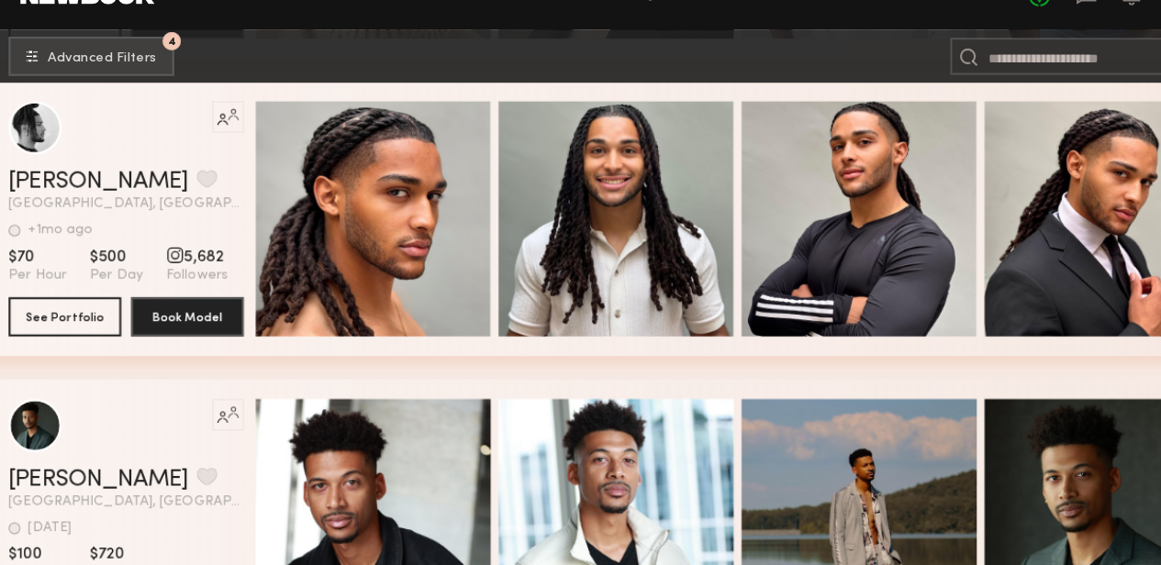
scroll to position [27936, 0]
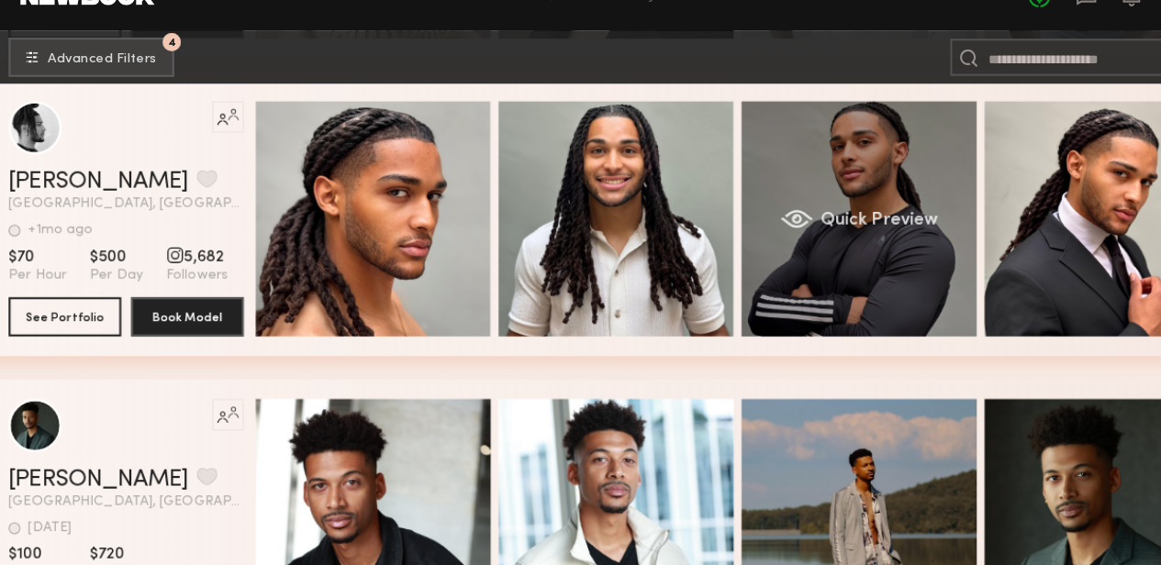
click at [816, 244] on span "Quick Preview" at bounding box center [834, 242] width 110 height 17
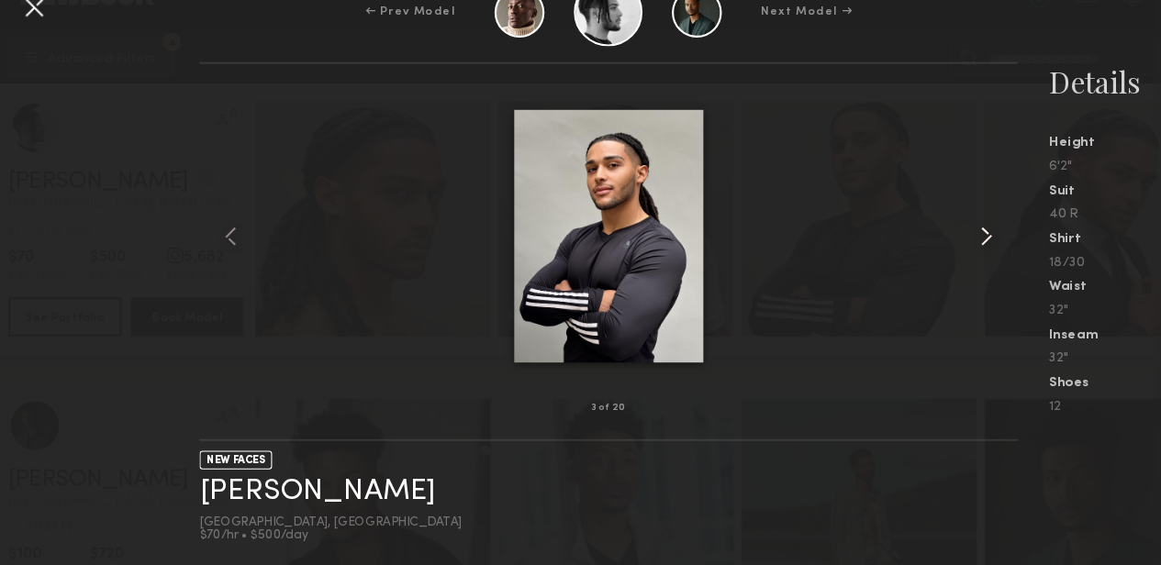
click at [937, 257] on common-icon at bounding box center [934, 256] width 29 height 29
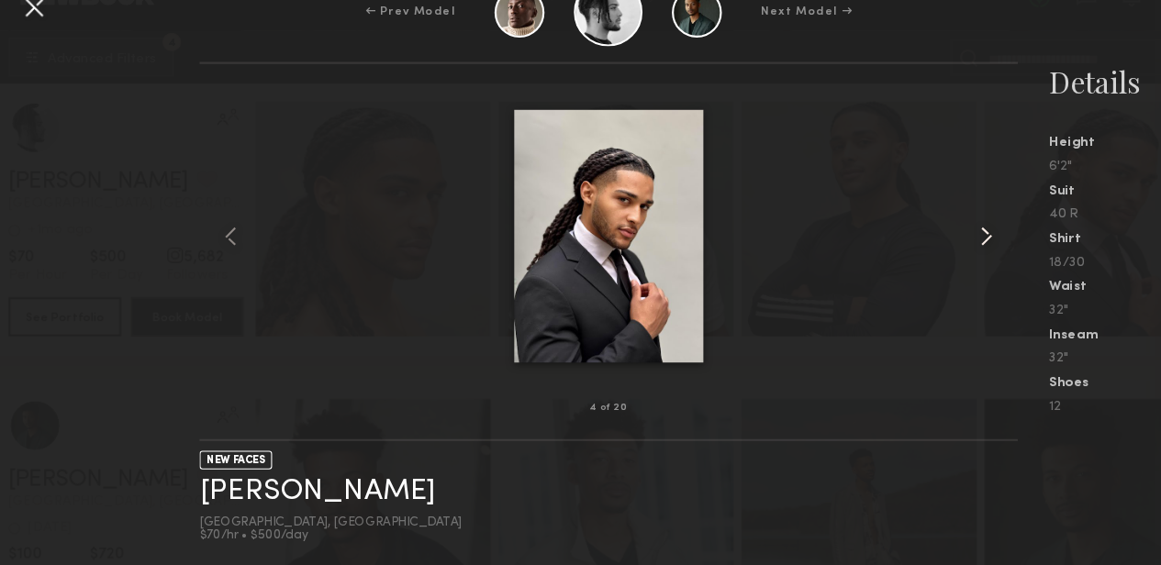
click at [937, 257] on common-icon at bounding box center [934, 256] width 29 height 29
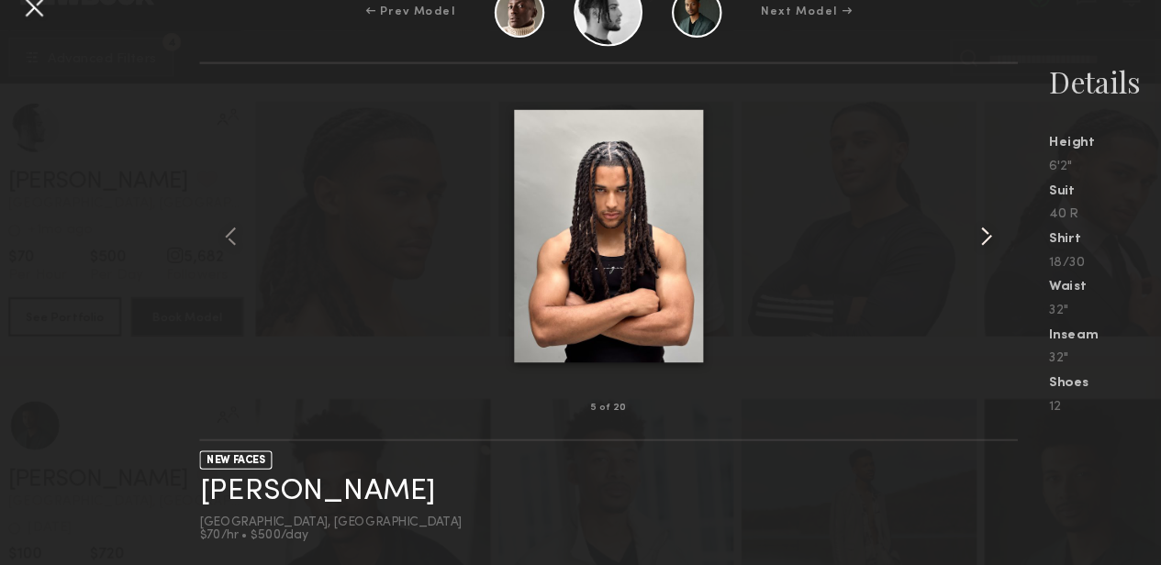
click at [937, 257] on common-icon at bounding box center [934, 256] width 29 height 29
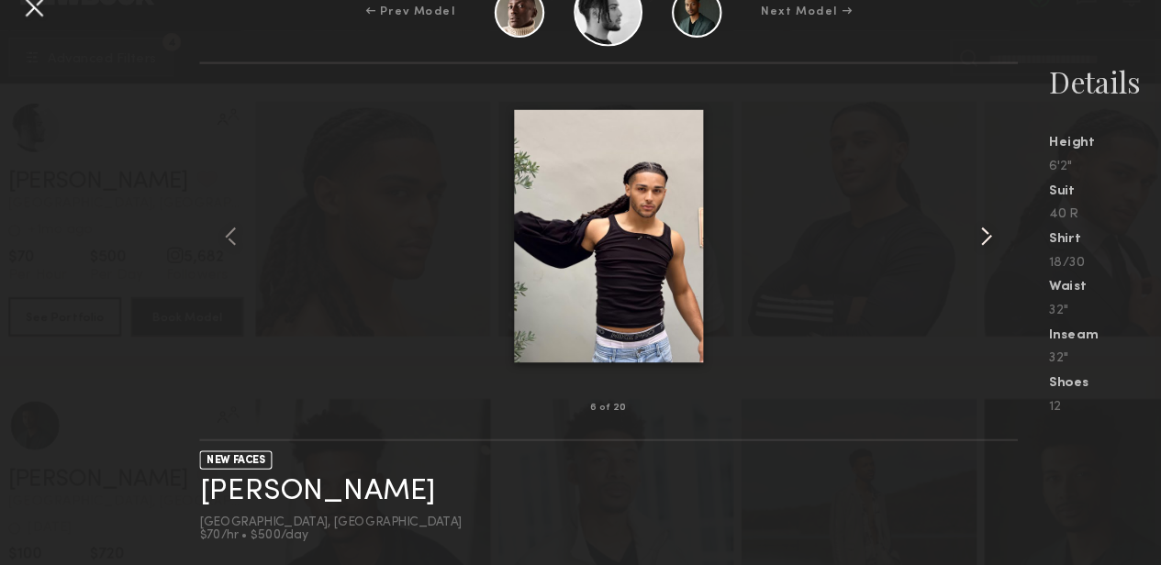
click at [937, 257] on common-icon at bounding box center [934, 256] width 29 height 29
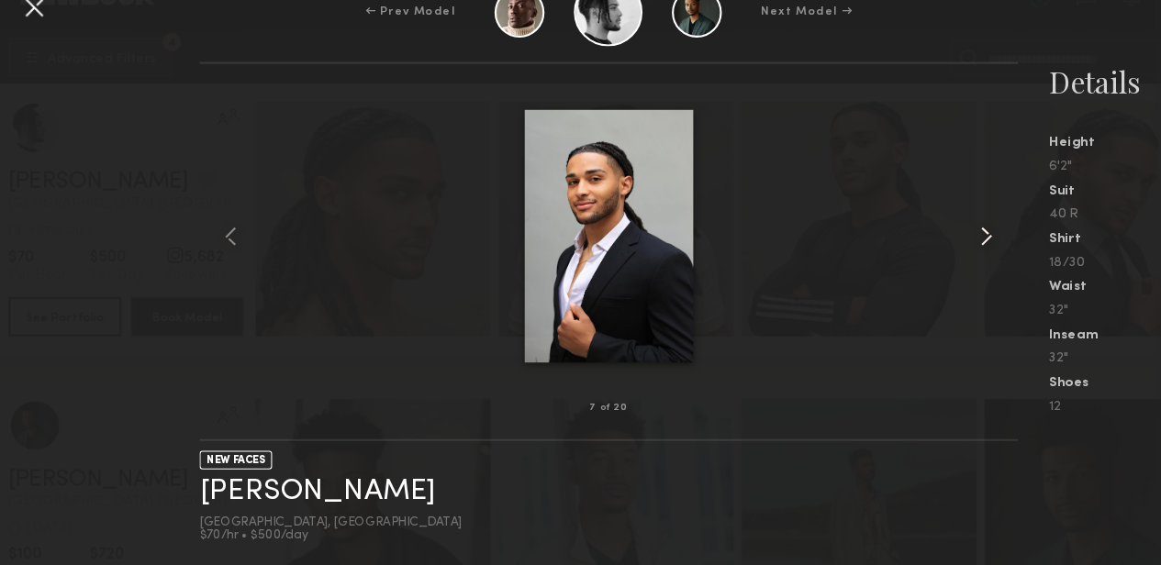
click at [937, 257] on common-icon at bounding box center [934, 256] width 29 height 29
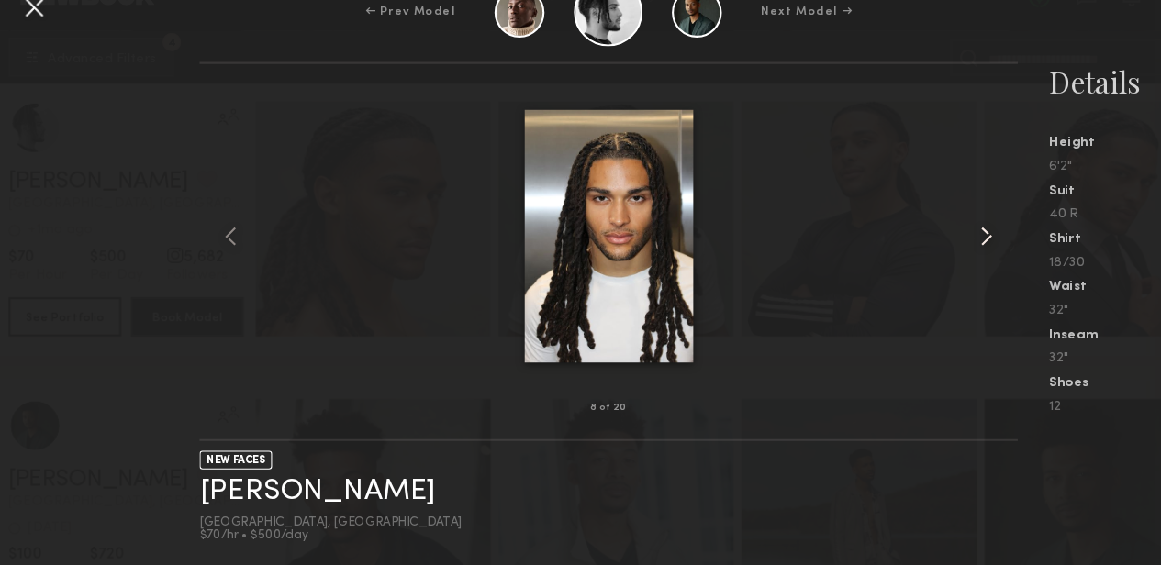
click at [937, 257] on common-icon at bounding box center [934, 256] width 29 height 29
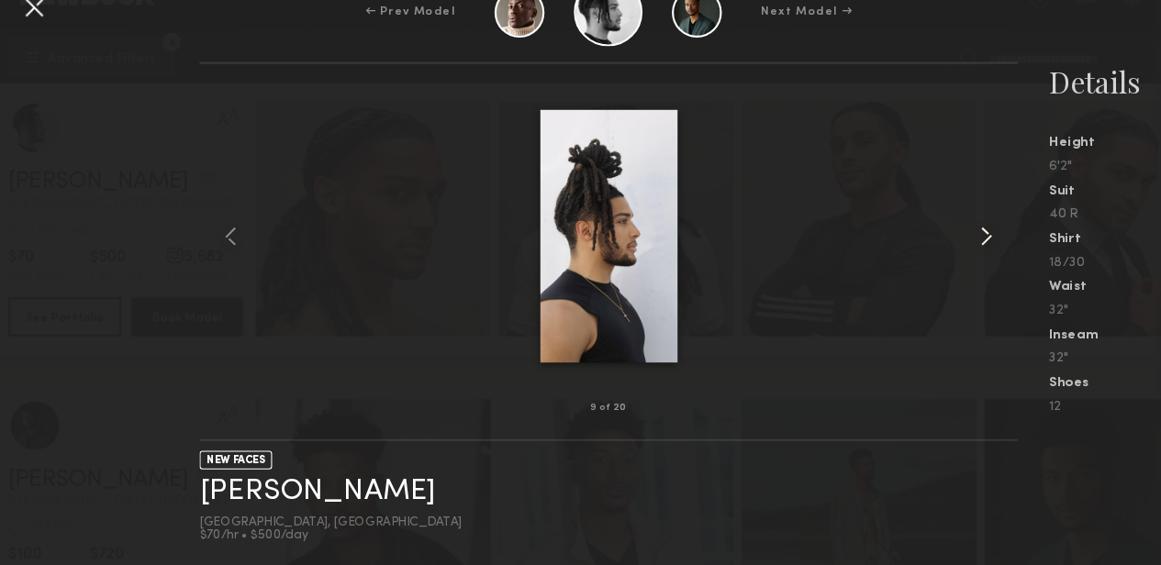
click at [937, 257] on common-icon at bounding box center [934, 256] width 29 height 29
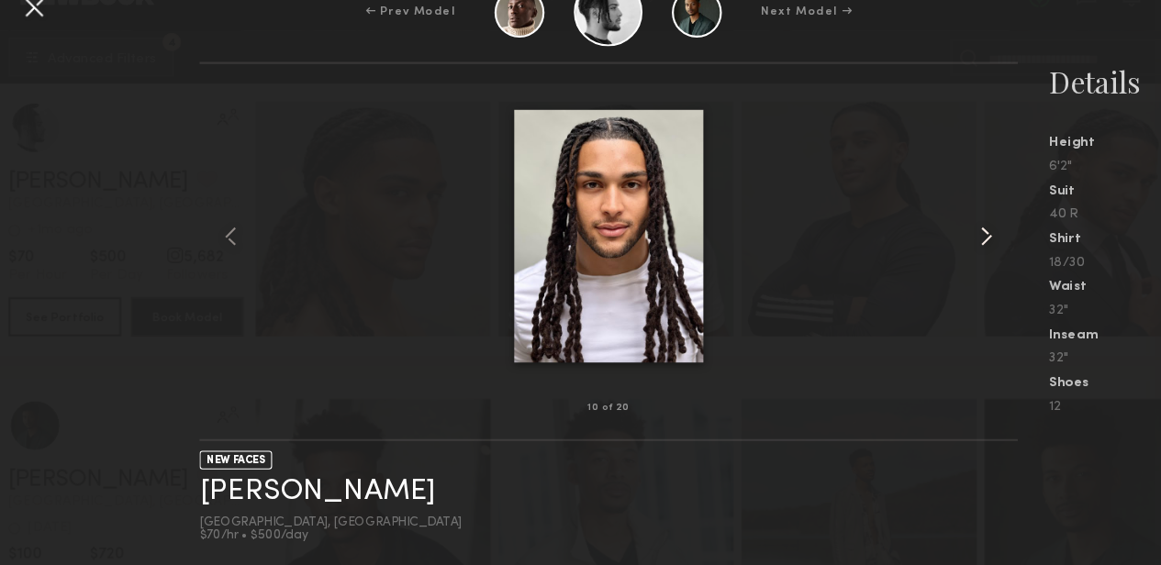
click at [937, 257] on common-icon at bounding box center [934, 256] width 29 height 29
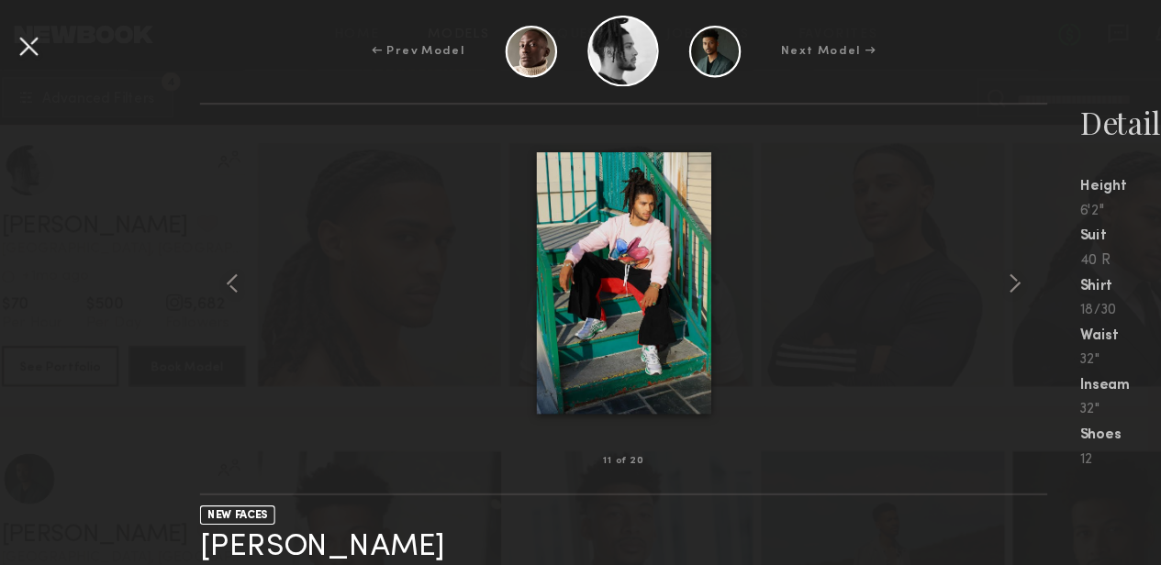
click at [46, 48] on div at bounding box center [42, 42] width 29 height 29
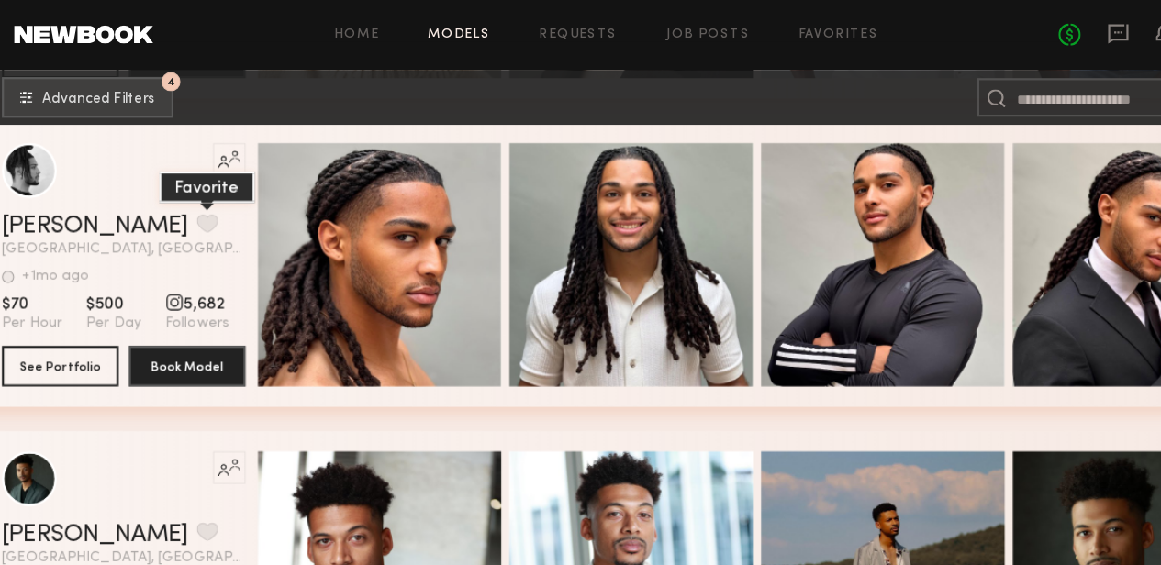
click at [195, 211] on button "grid" at bounding box center [204, 203] width 19 height 17
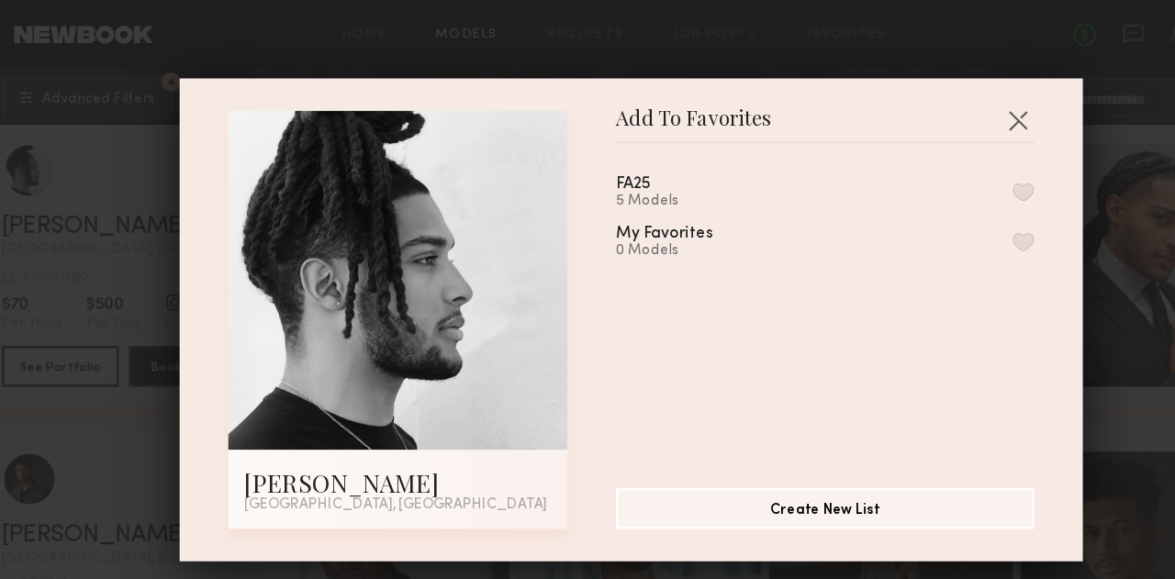
click at [932, 174] on button "button" at bounding box center [941, 174] width 19 height 17
click at [832, 462] on button "Create New List" at bounding box center [763, 459] width 378 height 37
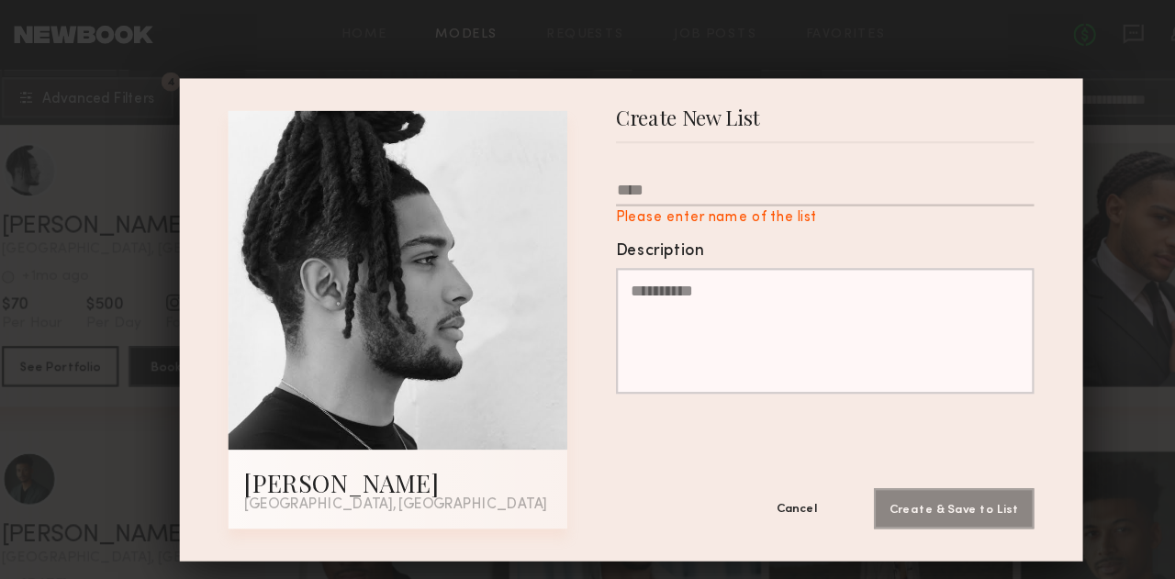
click at [720, 462] on button "Cancel" at bounding box center [737, 459] width 110 height 37
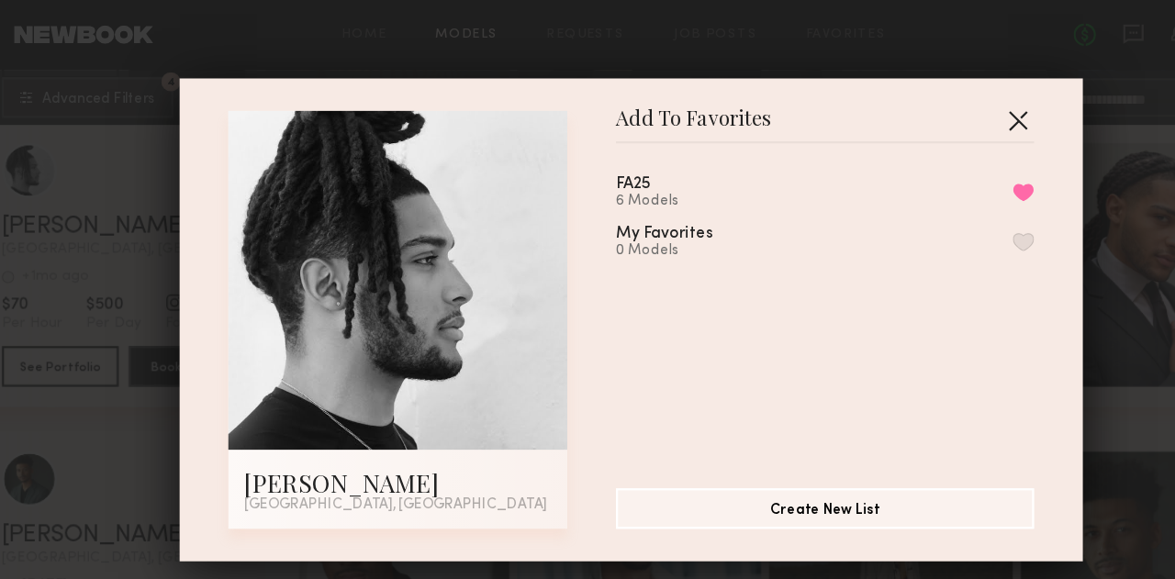
click at [931, 105] on button "button" at bounding box center [936, 109] width 29 height 29
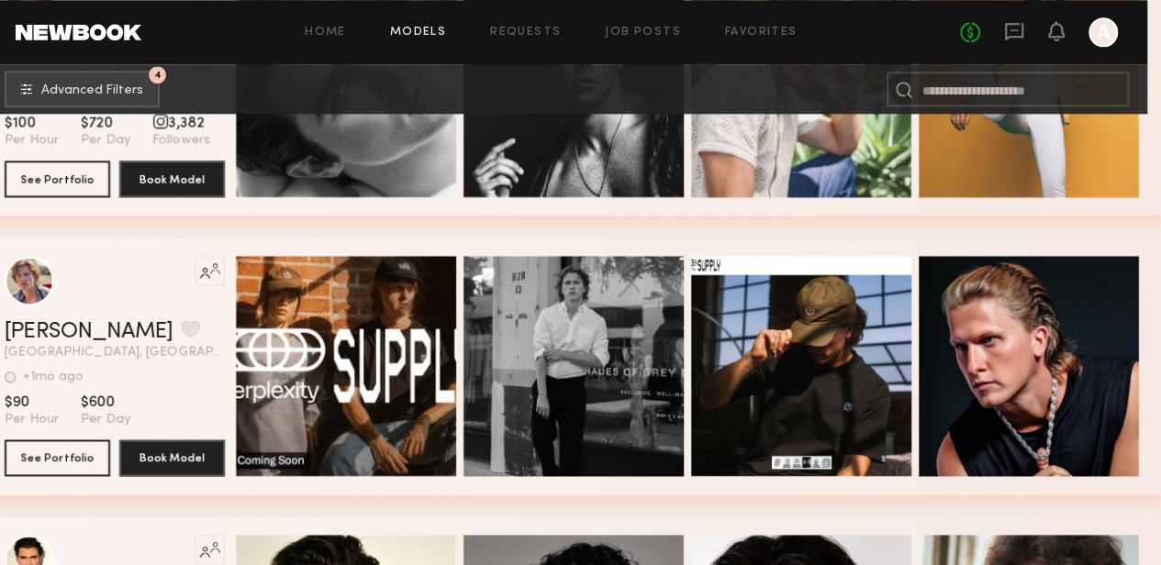
scroll to position [28925, 14]
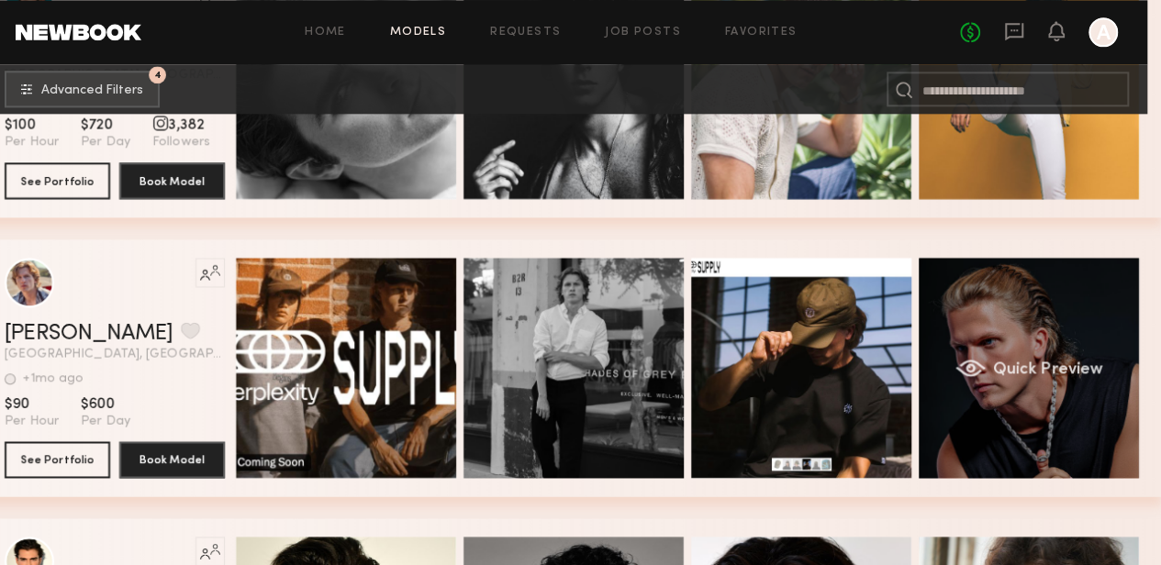
click at [988, 297] on div "Quick Preview" at bounding box center [1029, 368] width 220 height 220
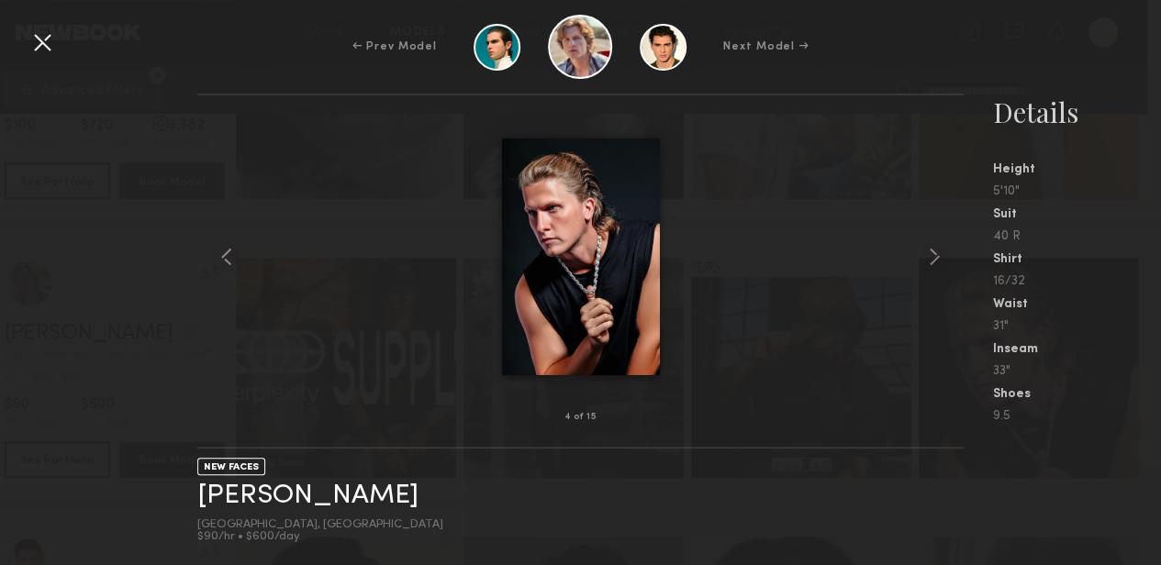
click at [32, 36] on div at bounding box center [42, 42] width 29 height 29
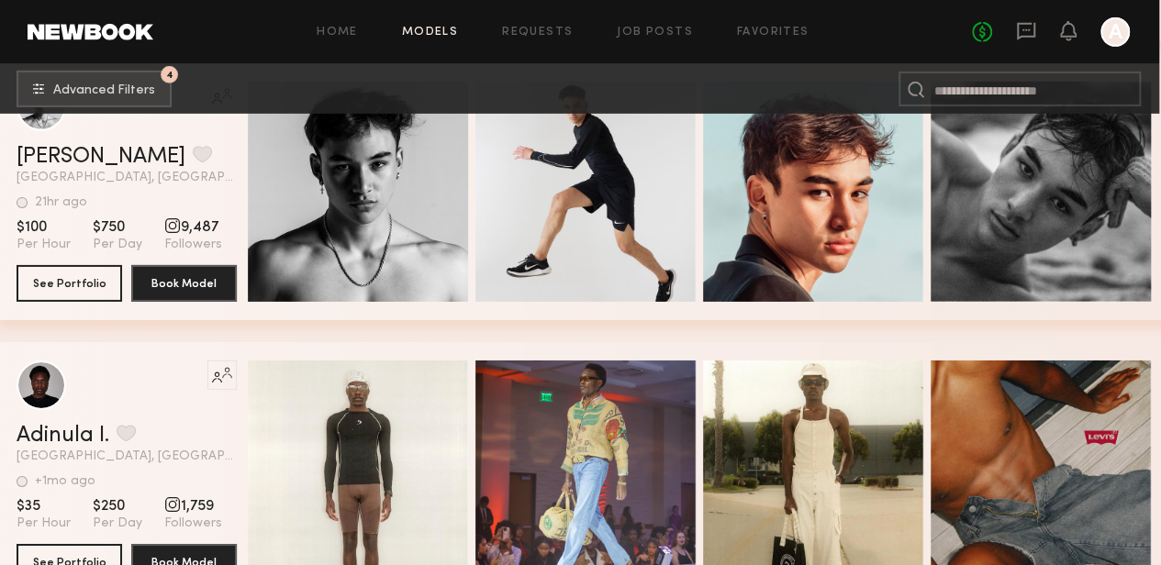
scroll to position [30709, 0]
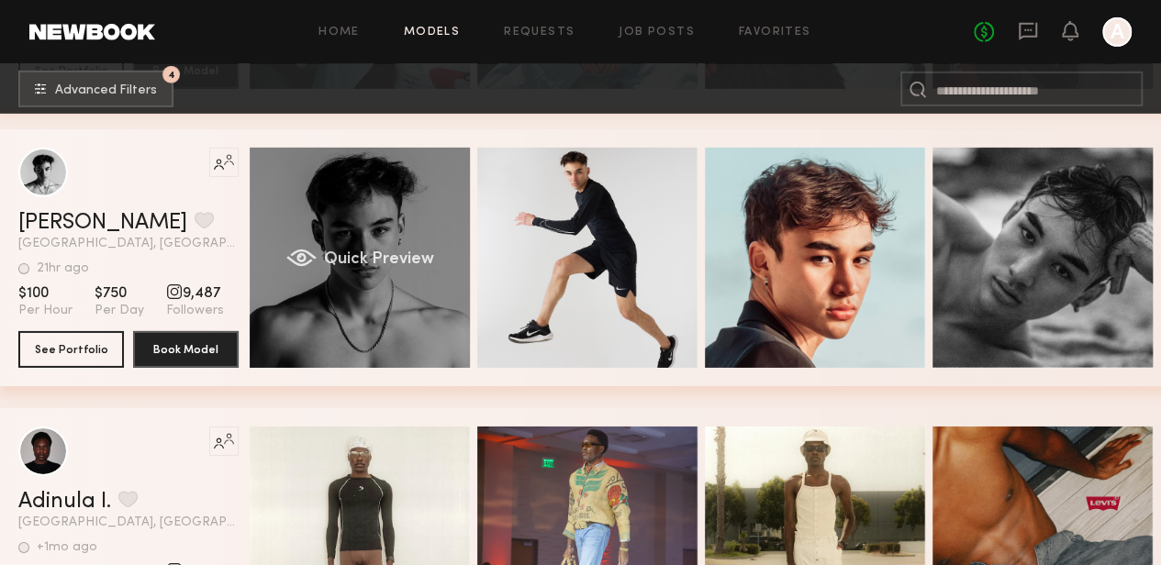
click at [373, 195] on div "Quick Preview" at bounding box center [360, 258] width 220 height 220
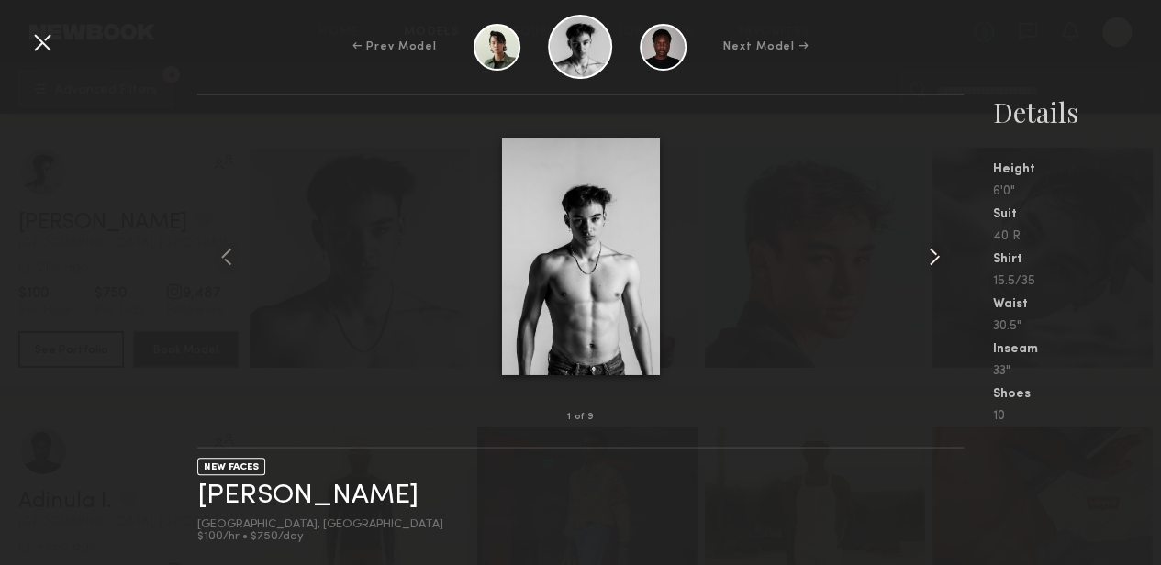
click at [923, 258] on common-icon at bounding box center [934, 256] width 29 height 29
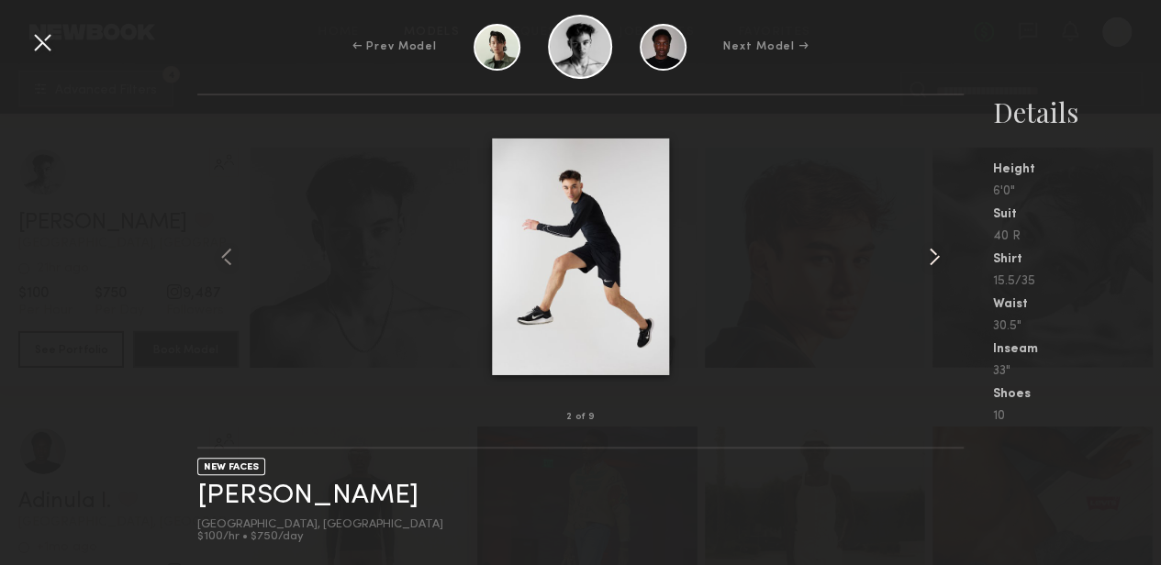
click at [923, 258] on common-icon at bounding box center [934, 256] width 29 height 29
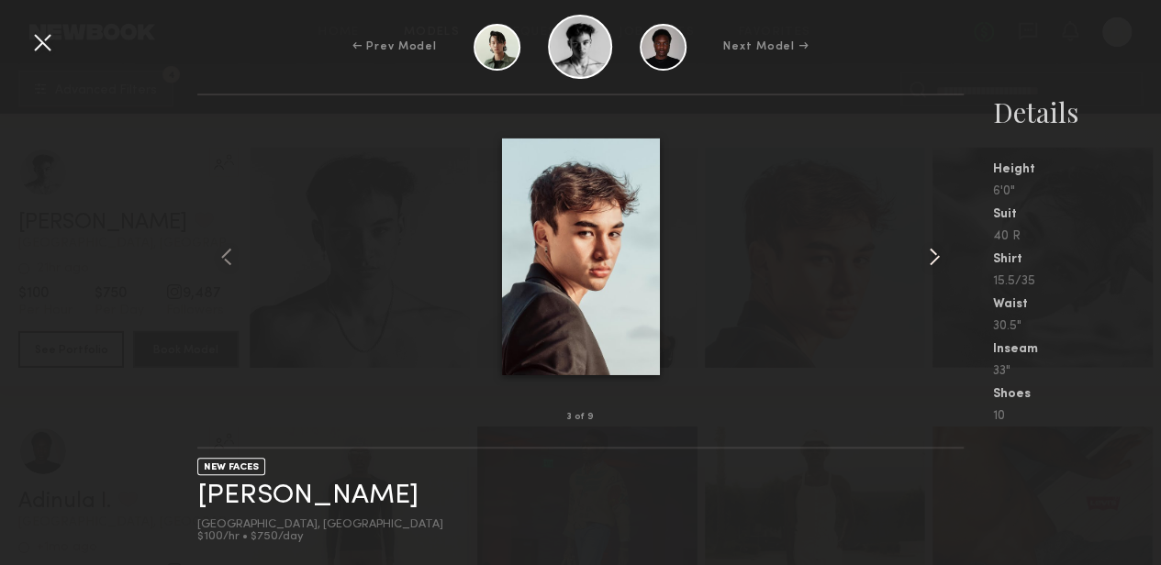
click at [923, 258] on common-icon at bounding box center [934, 256] width 29 height 29
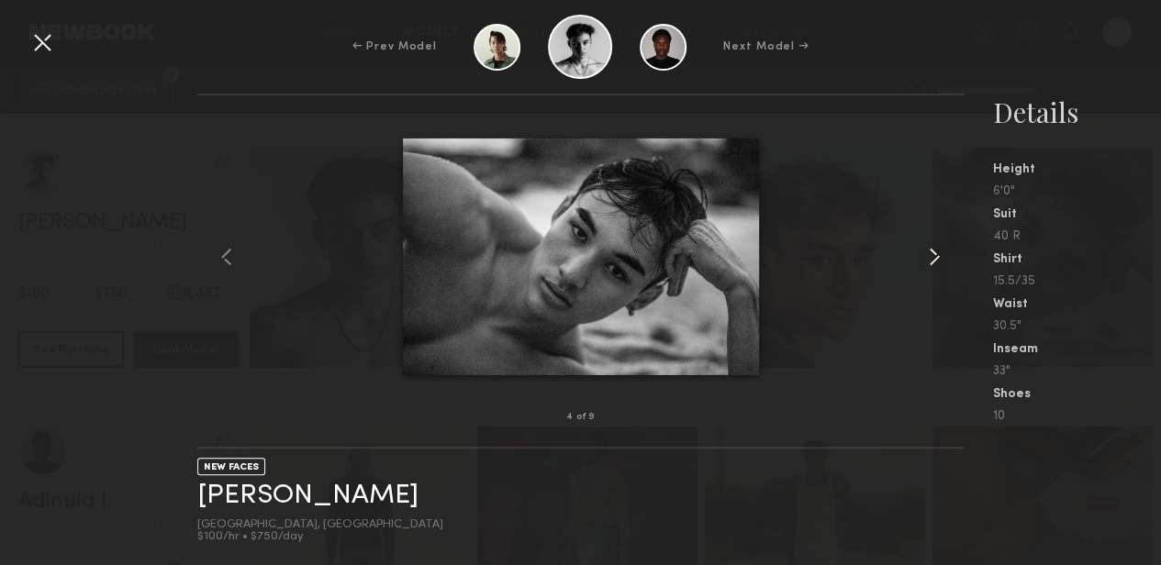
click at [923, 258] on common-icon at bounding box center [934, 256] width 29 height 29
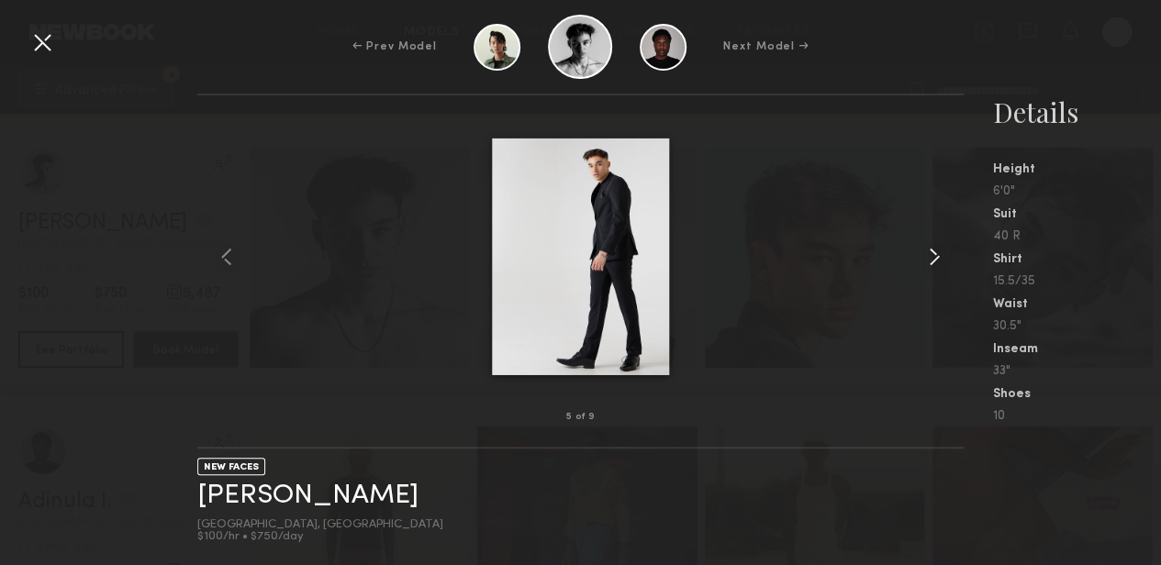
click at [923, 258] on common-icon at bounding box center [934, 256] width 29 height 29
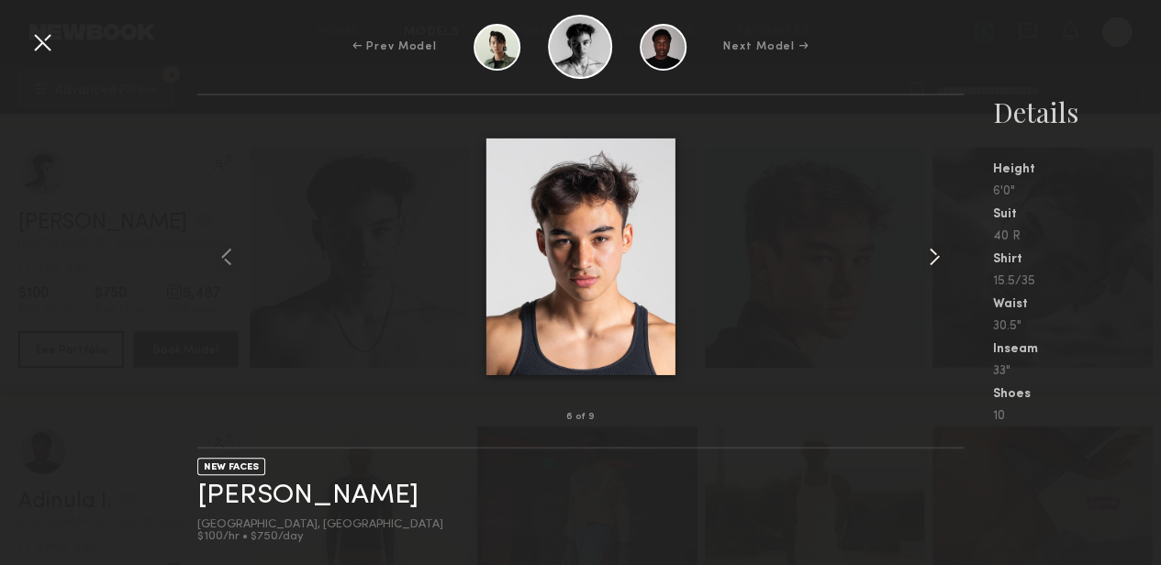
click at [923, 258] on common-icon at bounding box center [934, 256] width 29 height 29
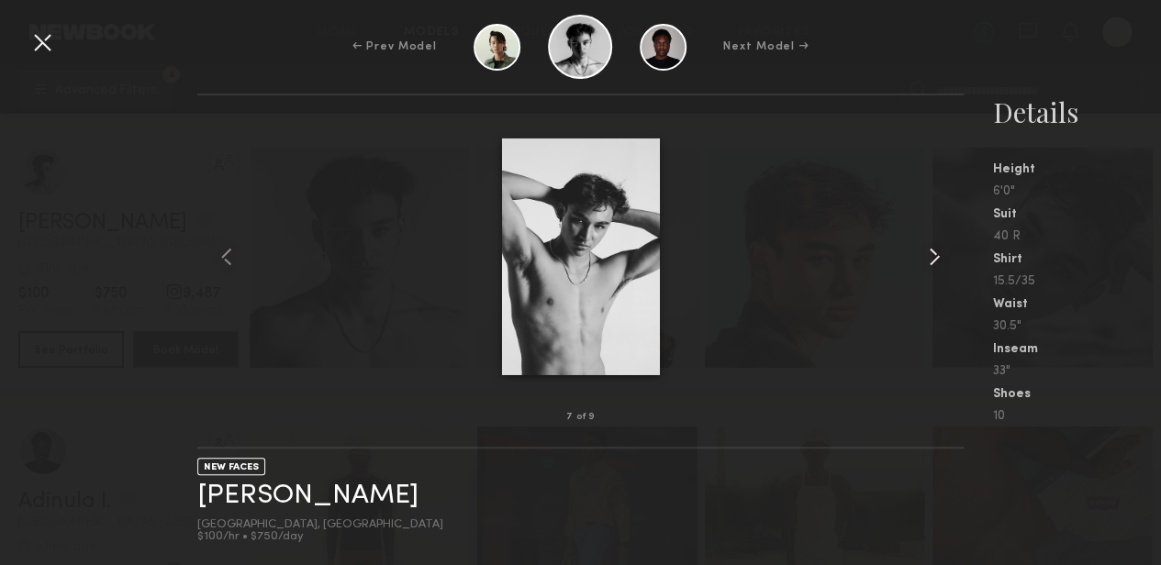
click at [923, 258] on common-icon at bounding box center [934, 256] width 29 height 29
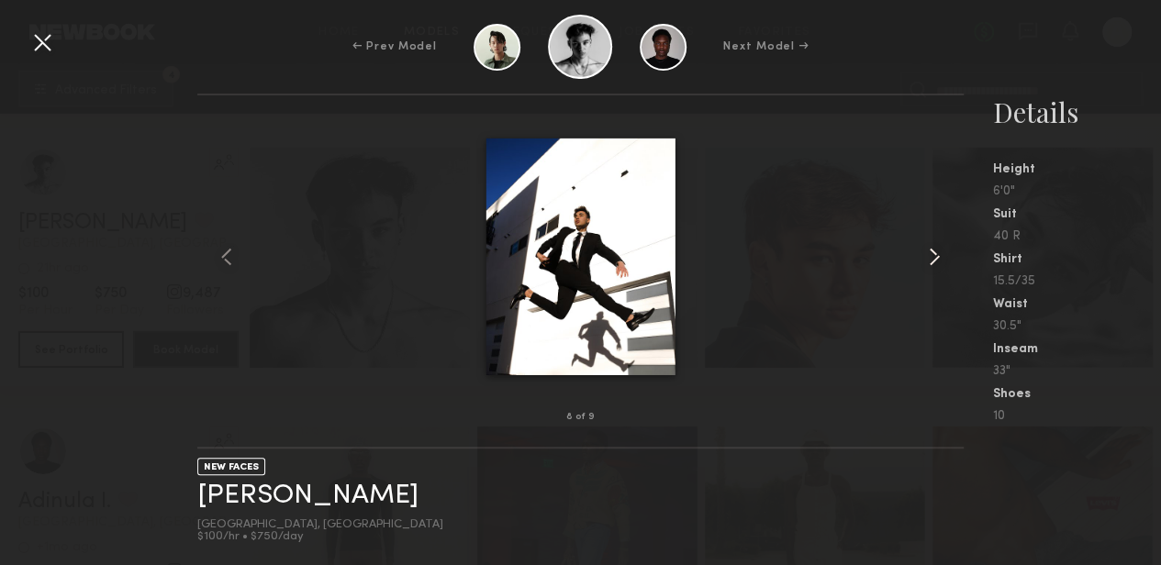
click at [923, 258] on common-icon at bounding box center [934, 256] width 29 height 29
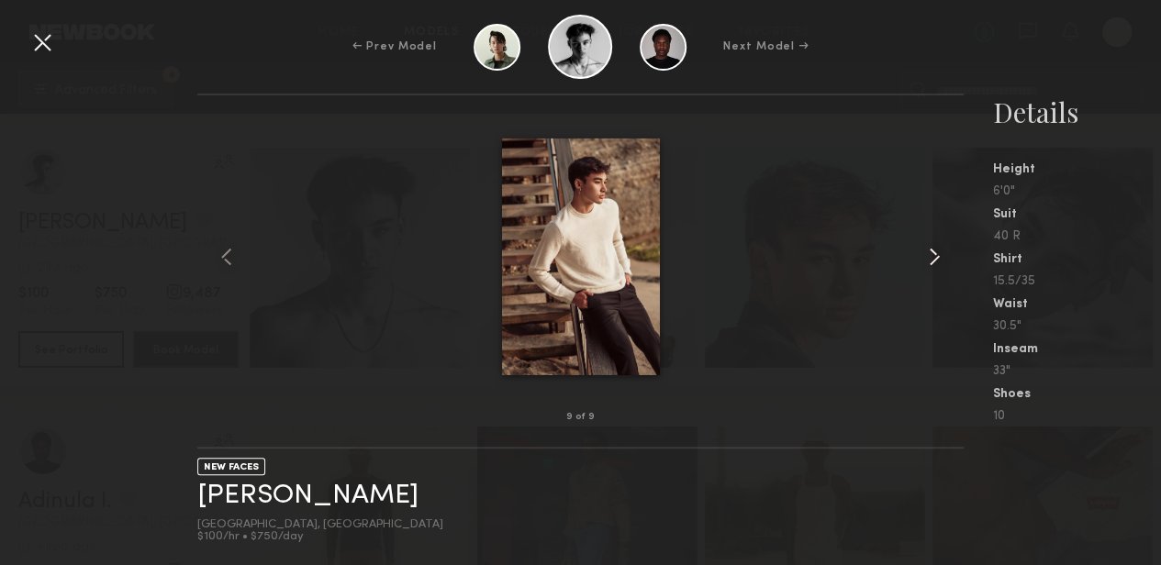
click at [923, 258] on common-icon at bounding box center [934, 256] width 29 height 29
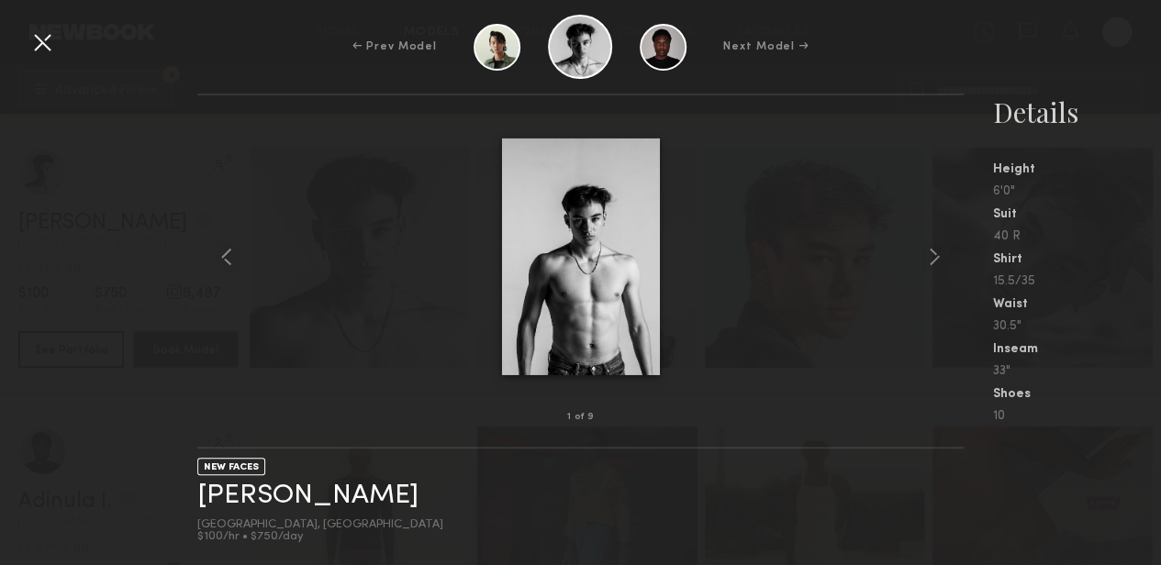
click at [42, 41] on div at bounding box center [42, 42] width 29 height 29
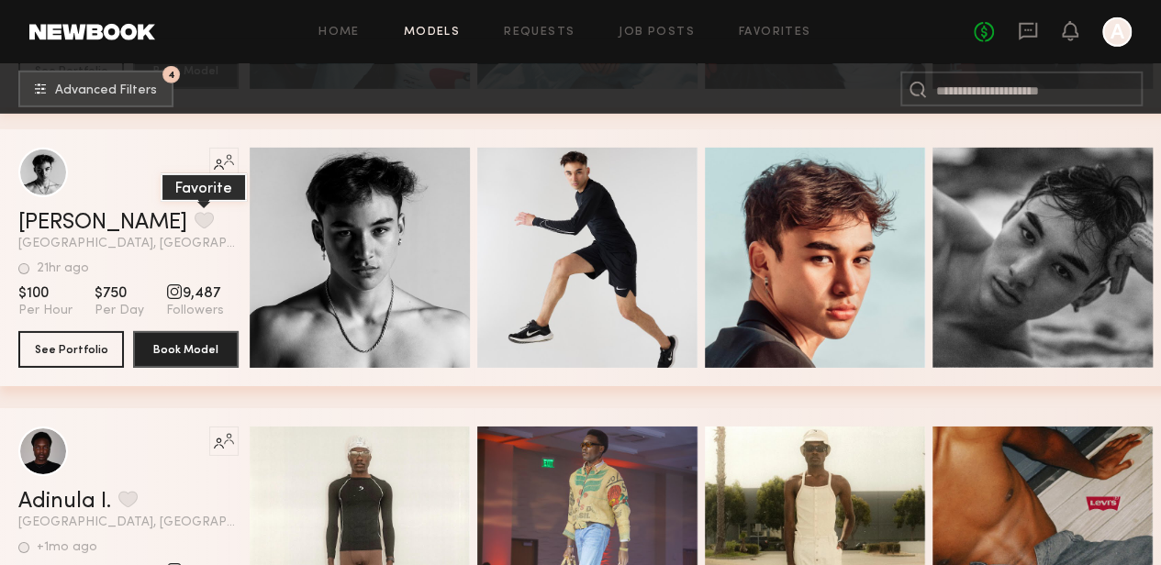
click at [195, 229] on button "grid" at bounding box center [204, 220] width 19 height 17
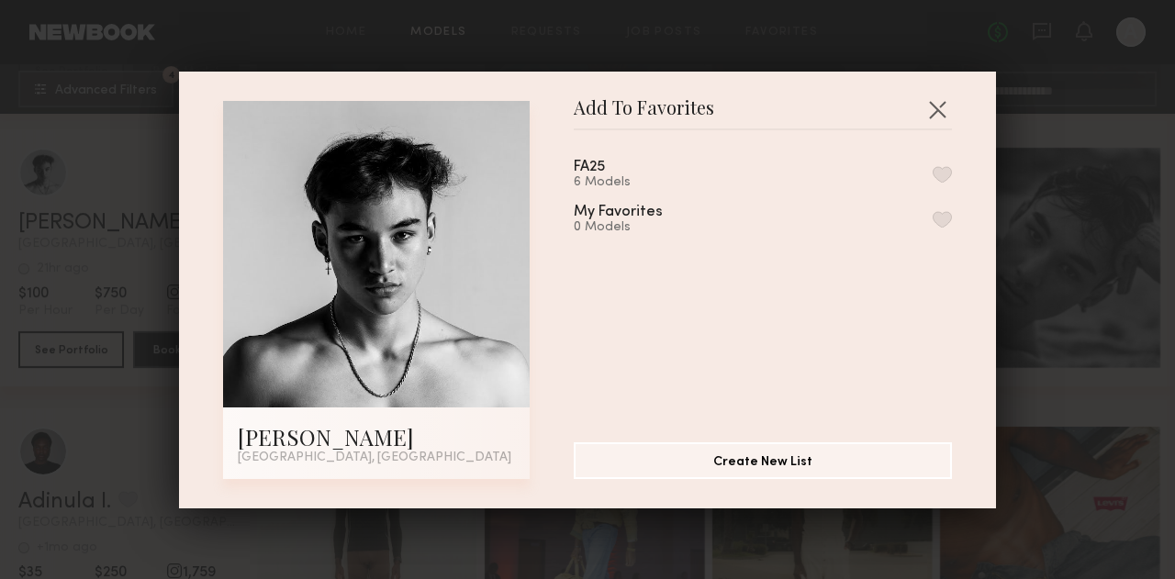
click at [932, 176] on button "button" at bounding box center [941, 174] width 19 height 17
click at [934, 111] on button "button" at bounding box center [936, 109] width 29 height 29
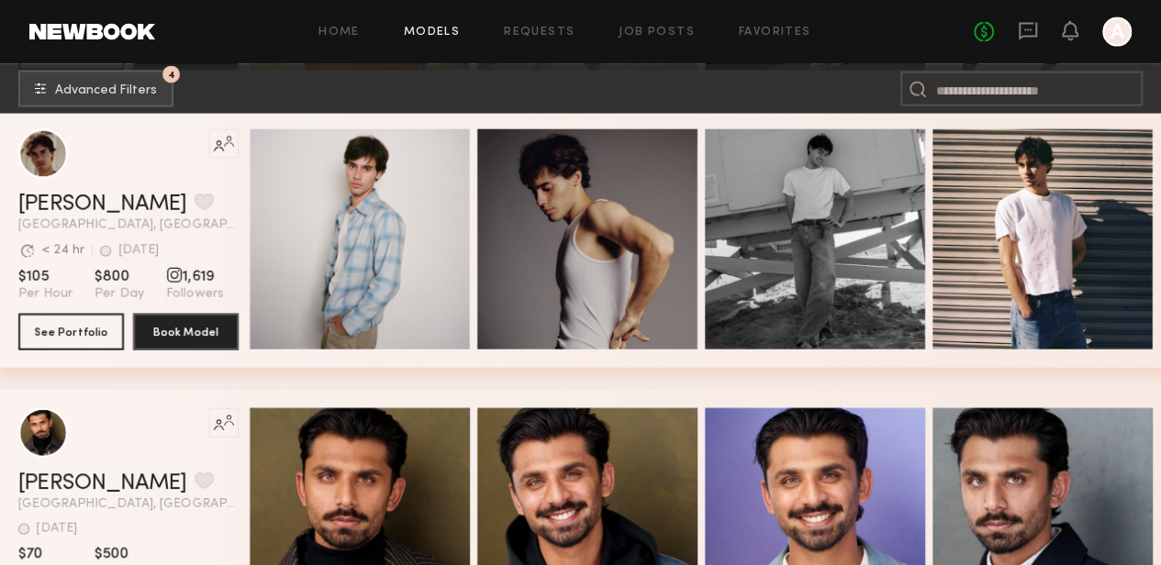
scroll to position [32904, 0]
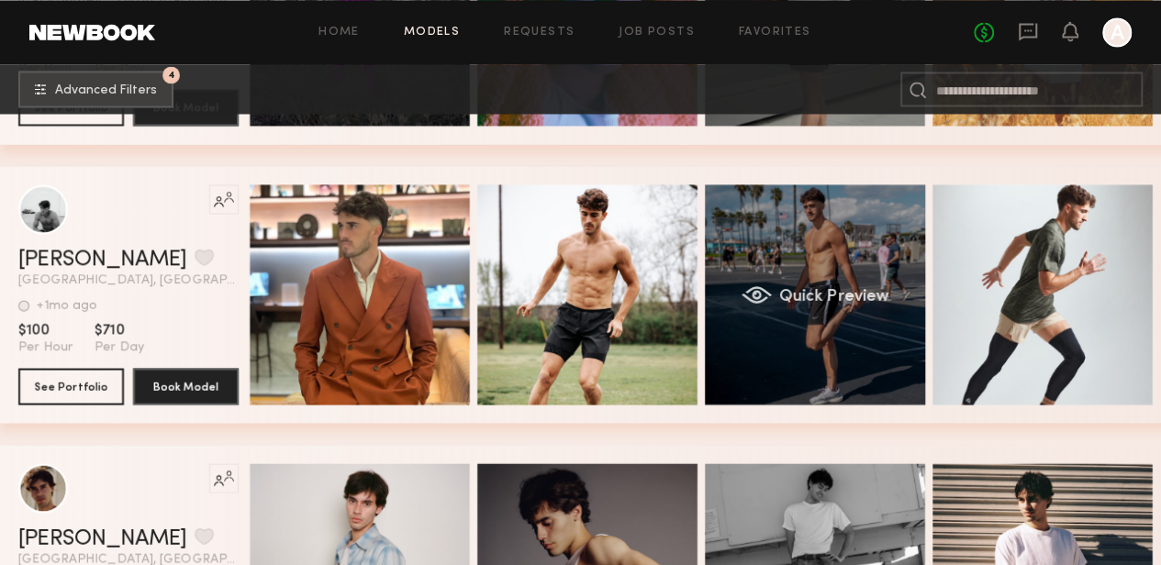
click at [811, 232] on div "Quick Preview" at bounding box center [815, 294] width 220 height 220
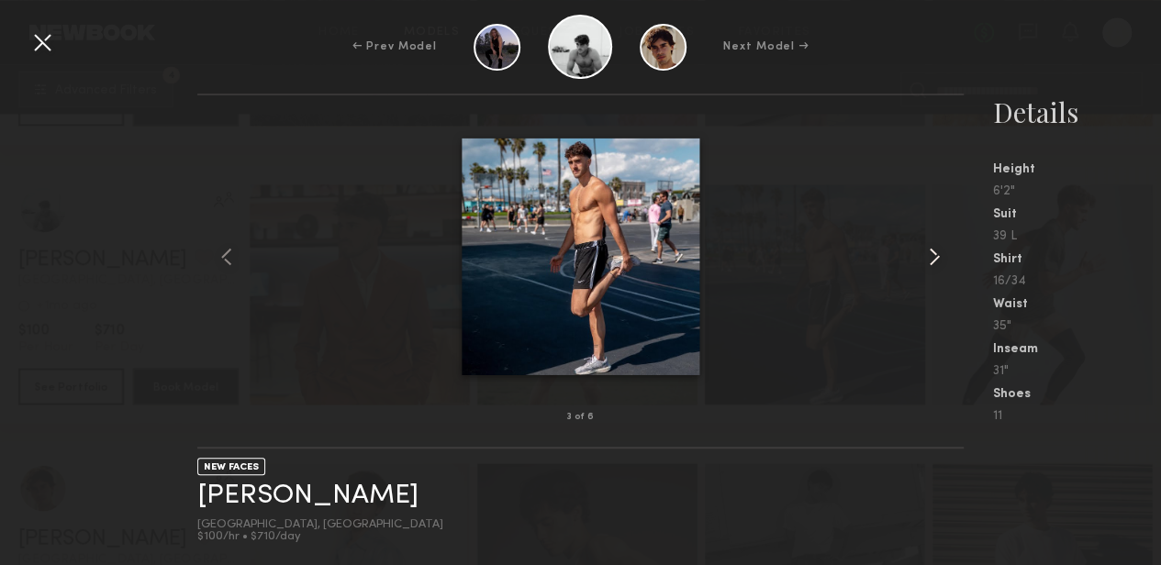
click at [937, 266] on common-icon at bounding box center [934, 256] width 29 height 29
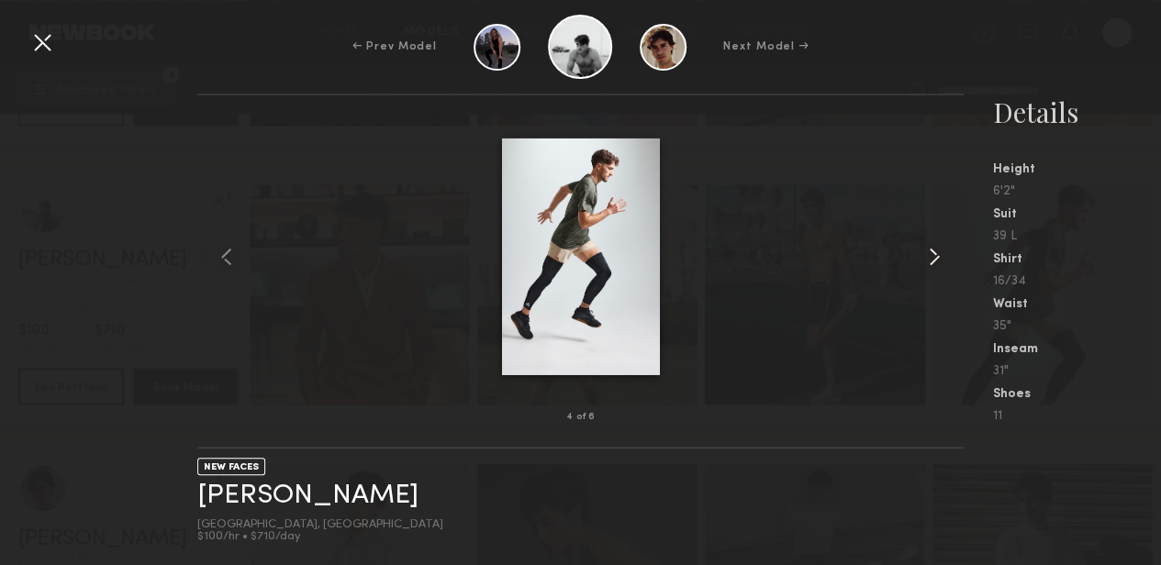
click at [937, 266] on common-icon at bounding box center [934, 256] width 29 height 29
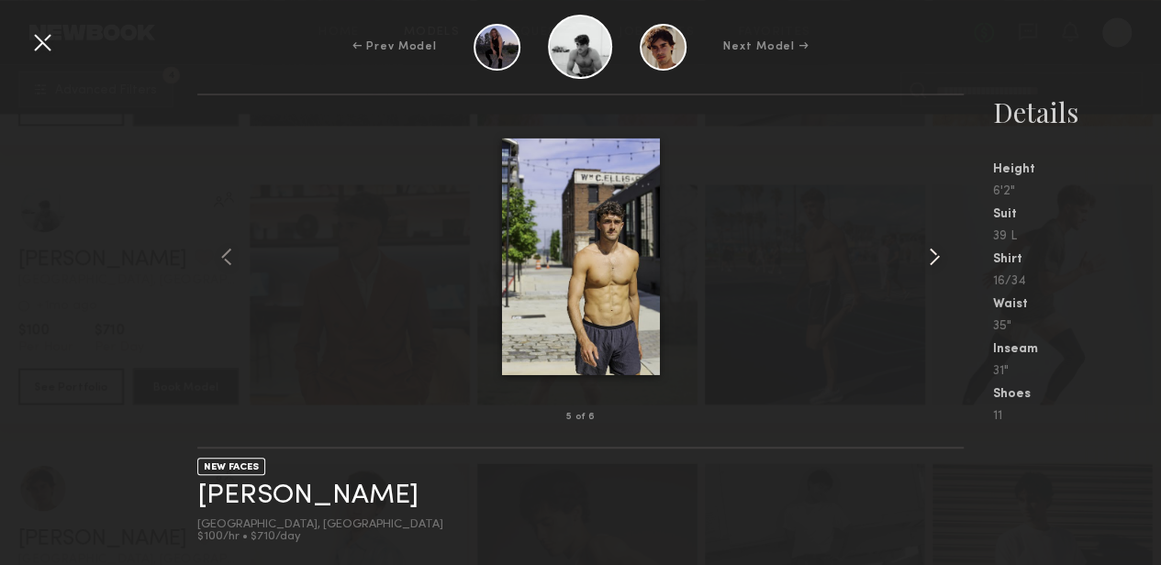
click at [937, 266] on common-icon at bounding box center [934, 256] width 29 height 29
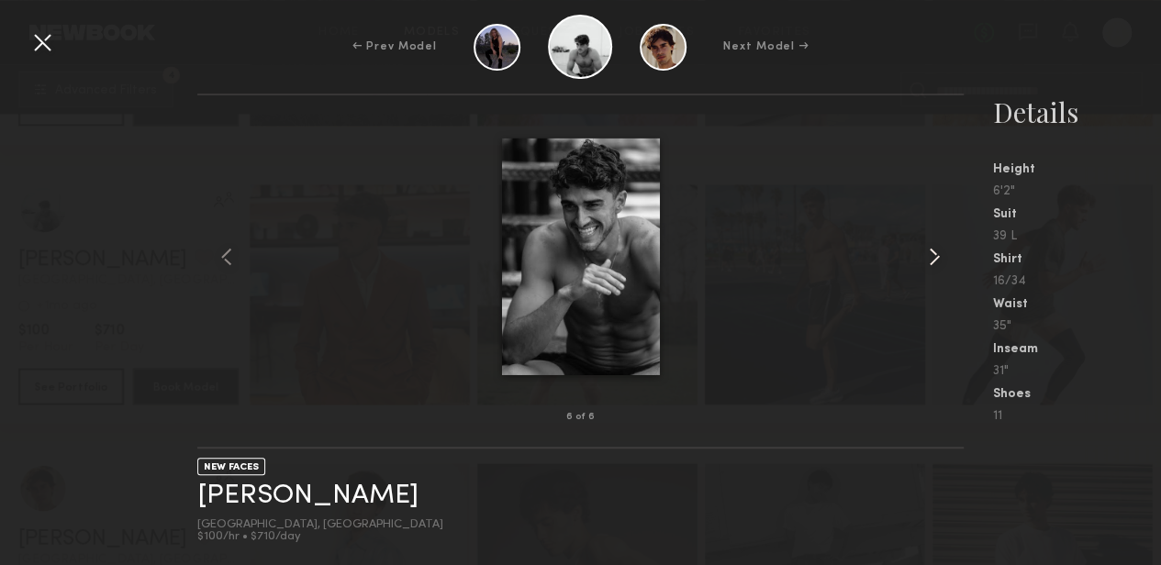
click at [937, 266] on common-icon at bounding box center [934, 256] width 29 height 29
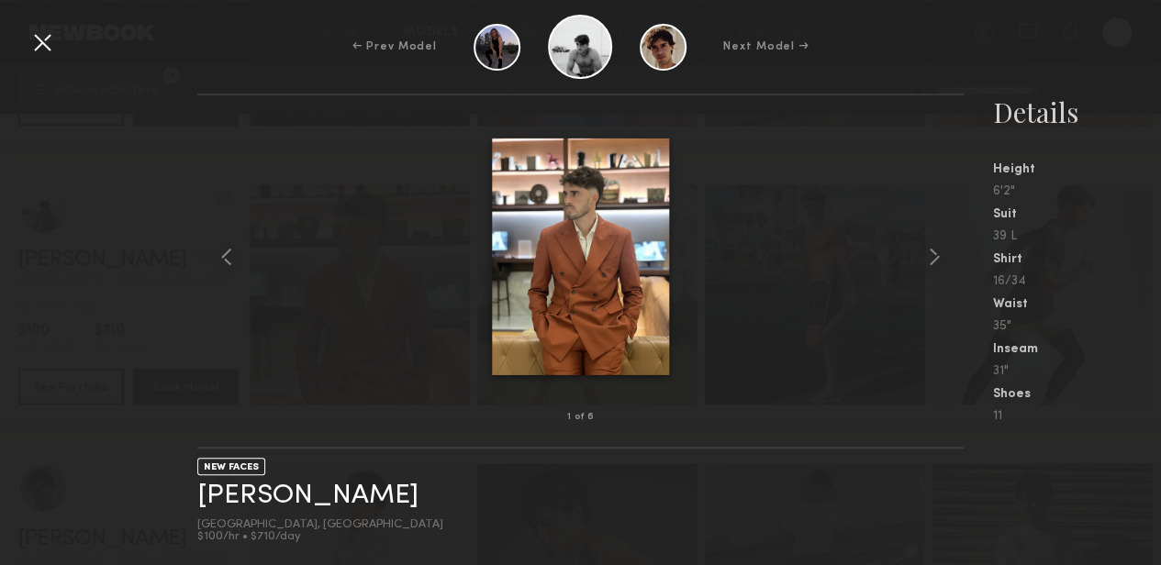
click at [38, 51] on div at bounding box center [42, 42] width 29 height 29
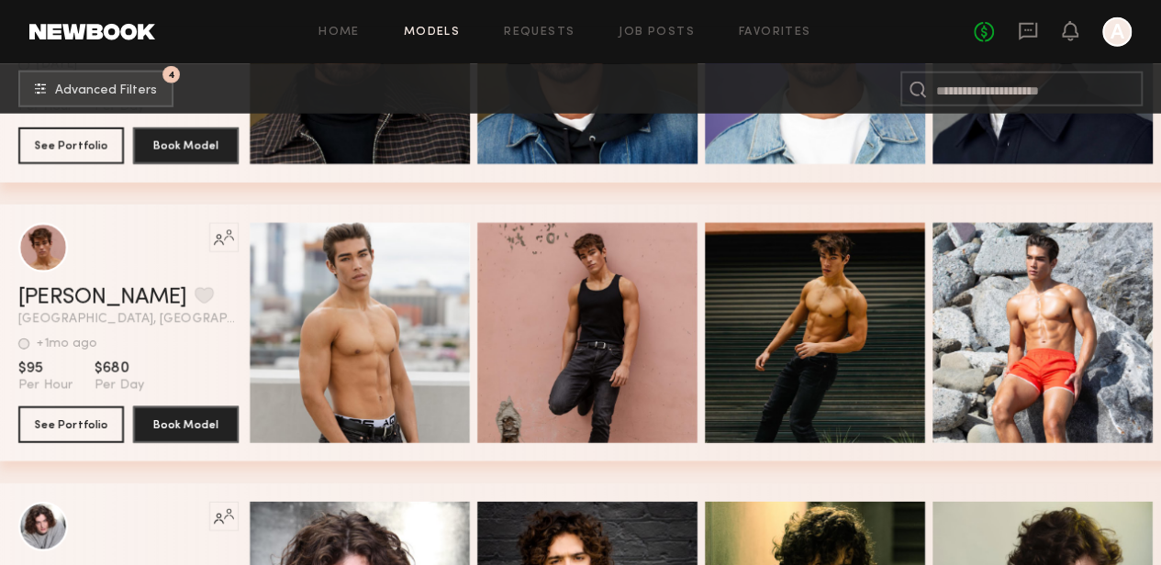
scroll to position [33703, 0]
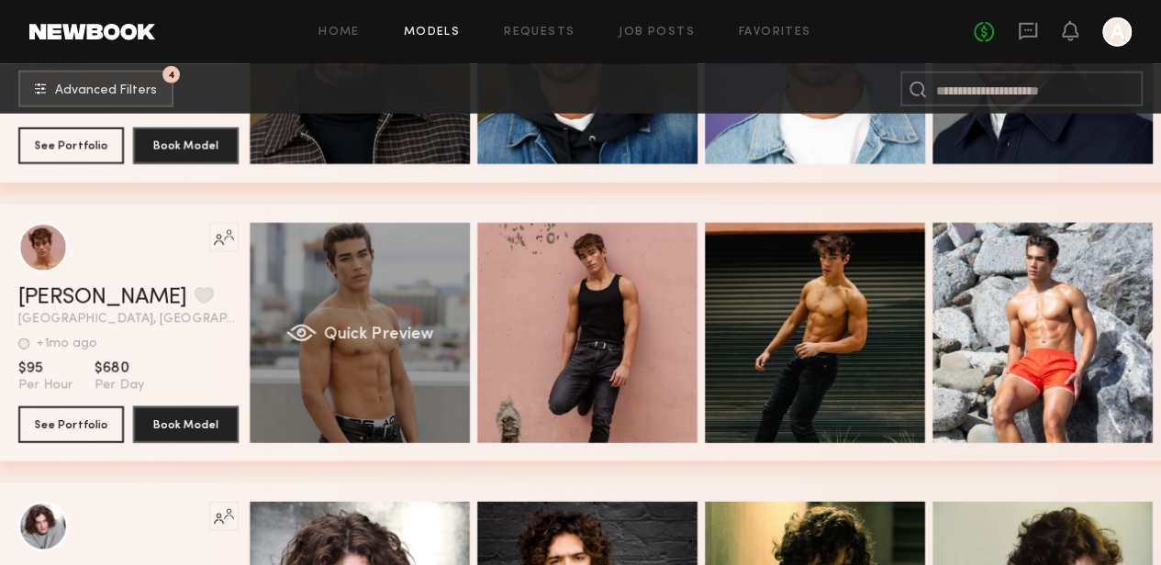
click at [339, 295] on div "Quick Preview" at bounding box center [360, 333] width 220 height 220
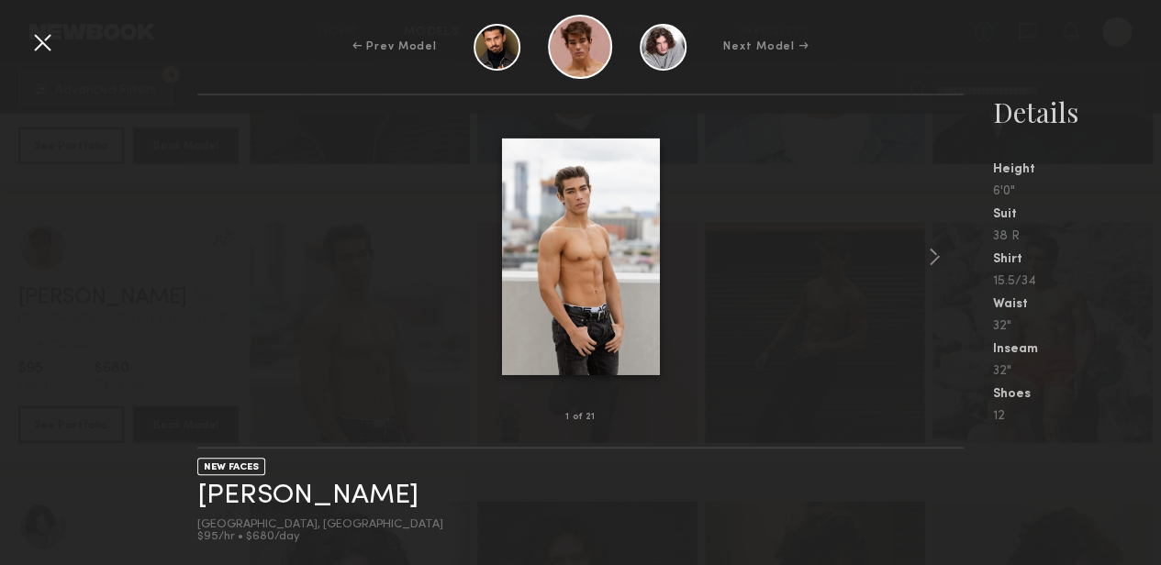
click at [36, 39] on div at bounding box center [42, 42] width 29 height 29
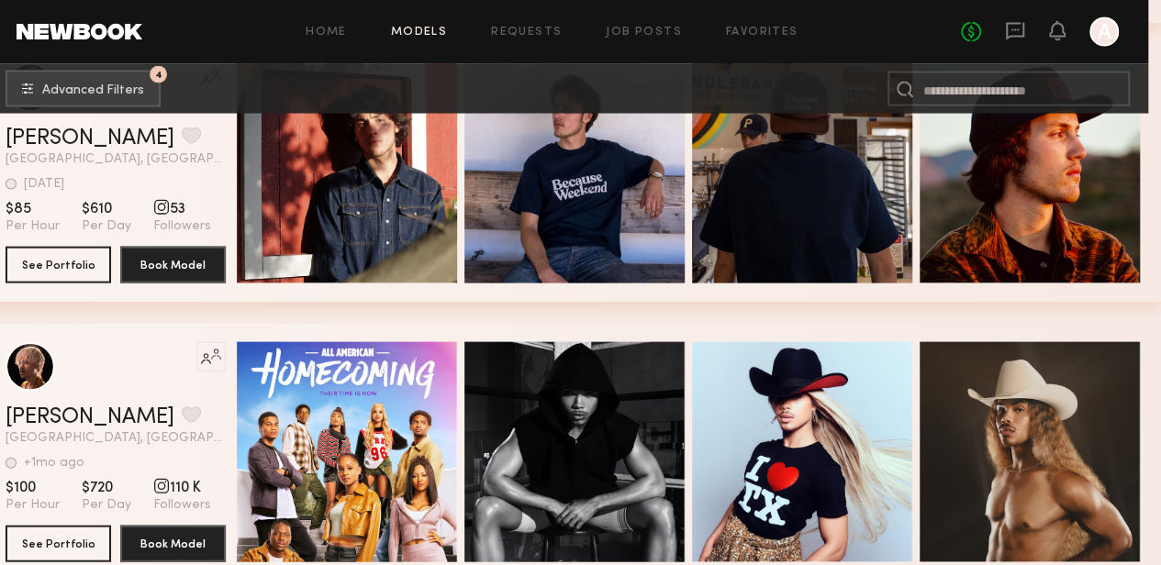
scroll to position [36650, 13]
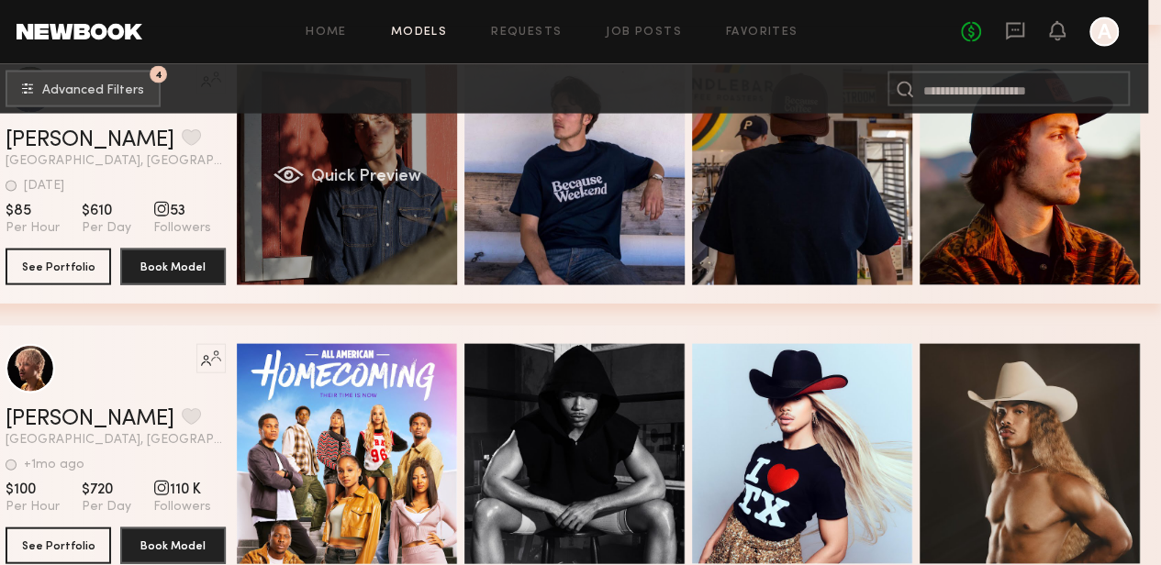
click at [331, 146] on div "Quick Preview" at bounding box center [347, 175] width 220 height 220
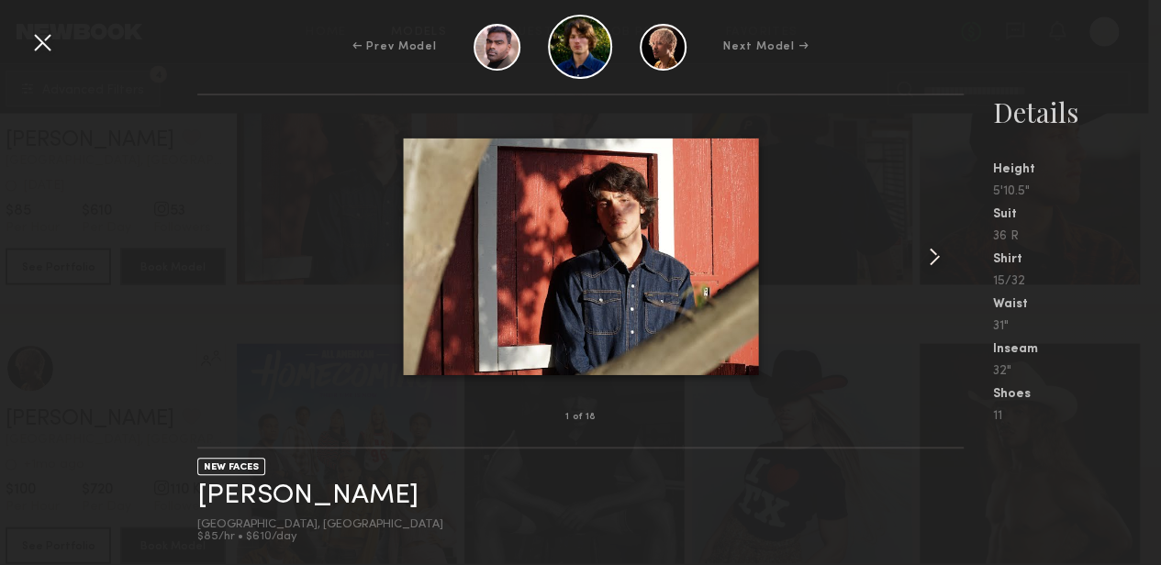
click at [935, 249] on common-icon at bounding box center [934, 256] width 29 height 29
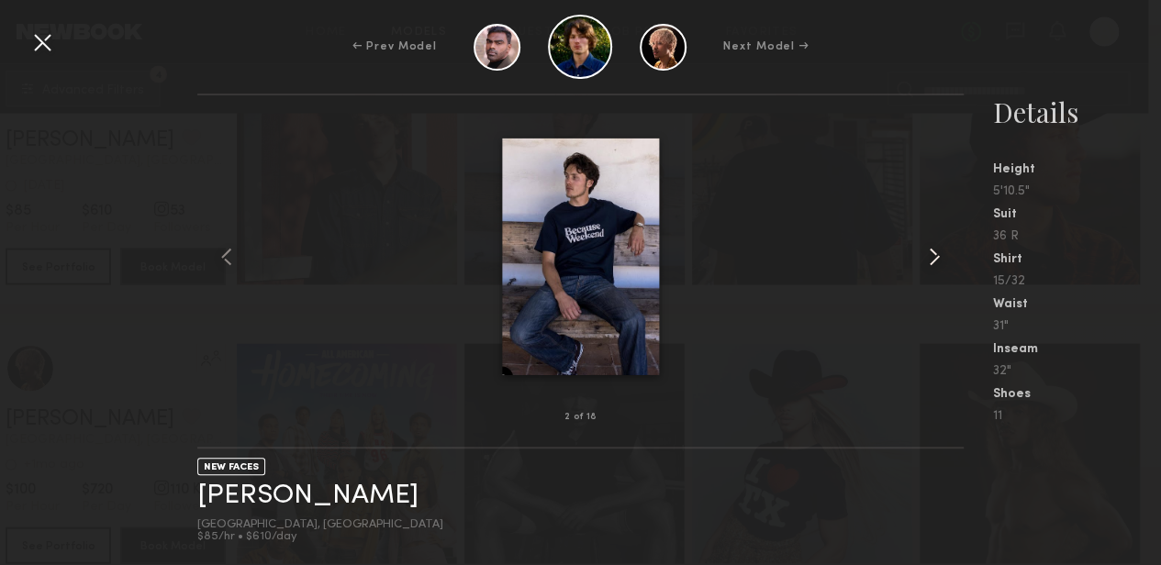
click at [935, 249] on common-icon at bounding box center [934, 256] width 29 height 29
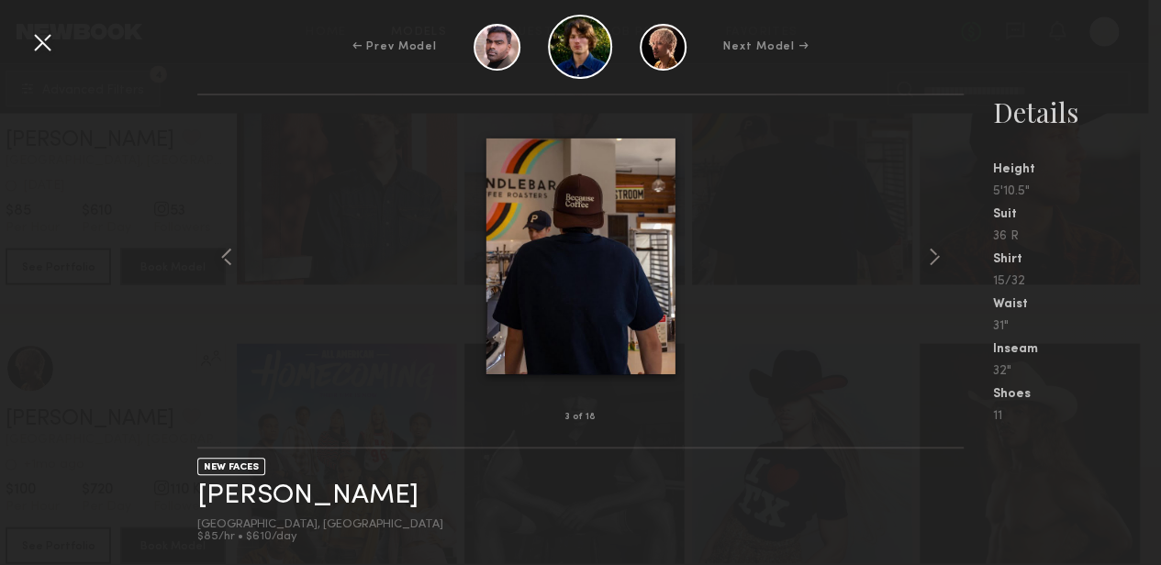
click at [42, 35] on div at bounding box center [42, 42] width 29 height 29
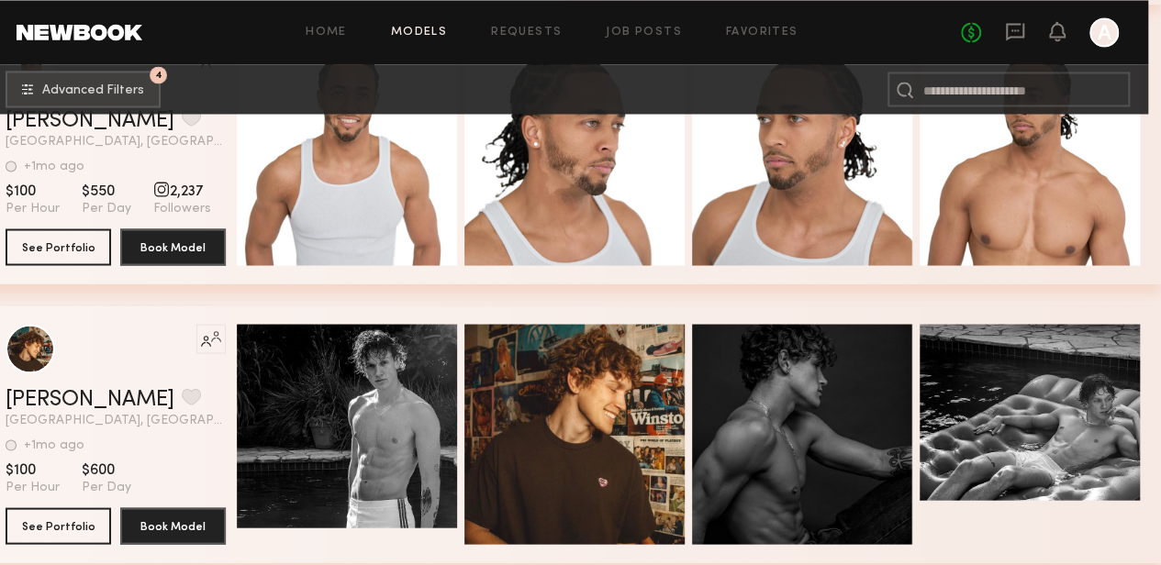
scroll to position [43364, 13]
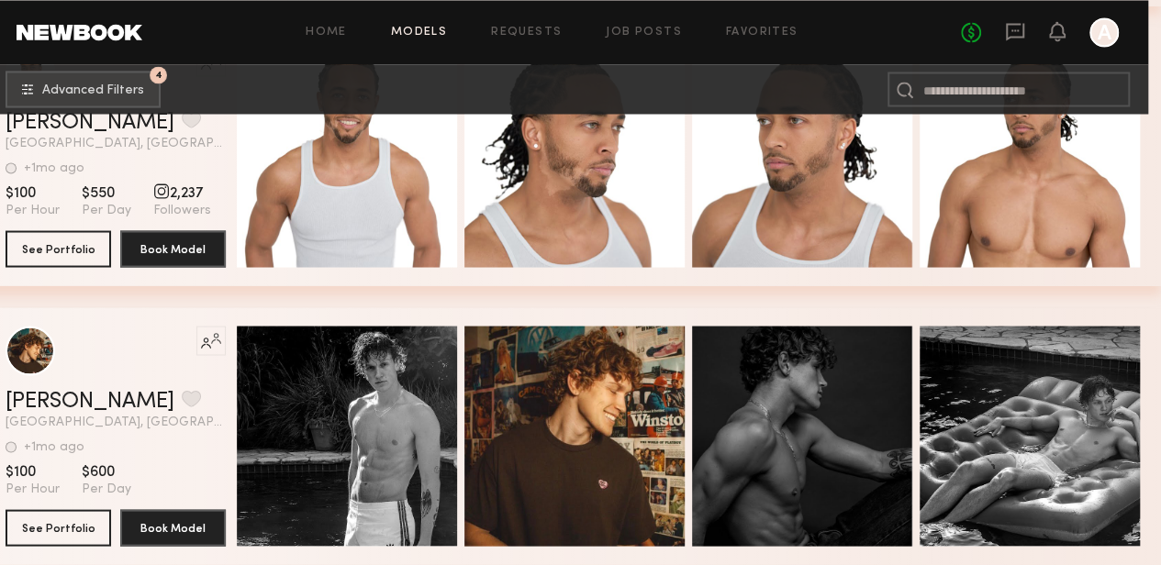
click at [1106, 20] on div at bounding box center [1103, 31] width 29 height 29
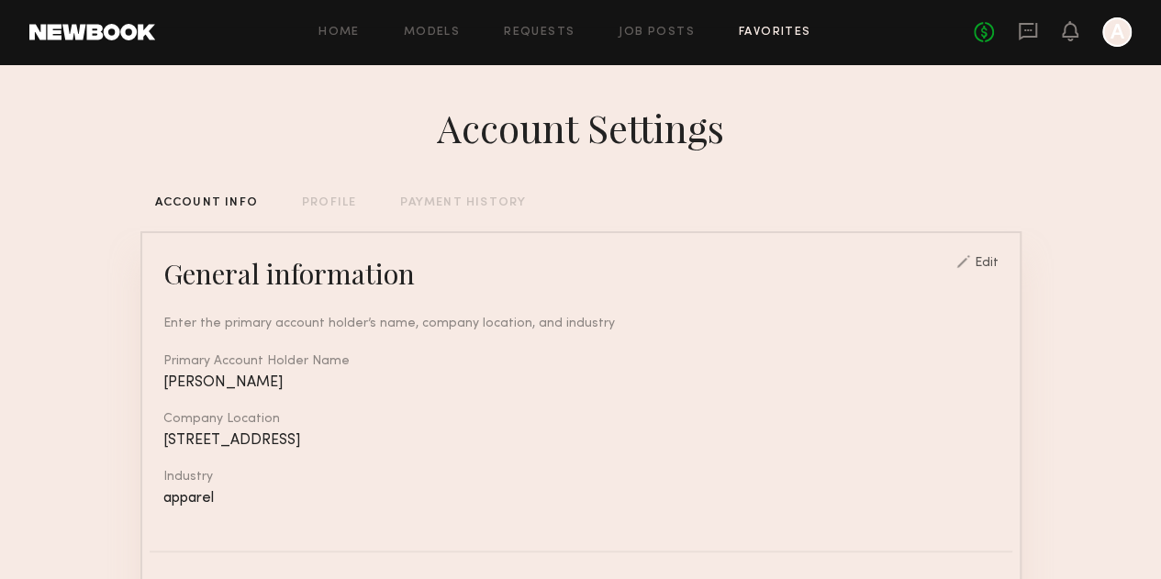
click at [766, 27] on link "Favorites" at bounding box center [775, 33] width 73 height 12
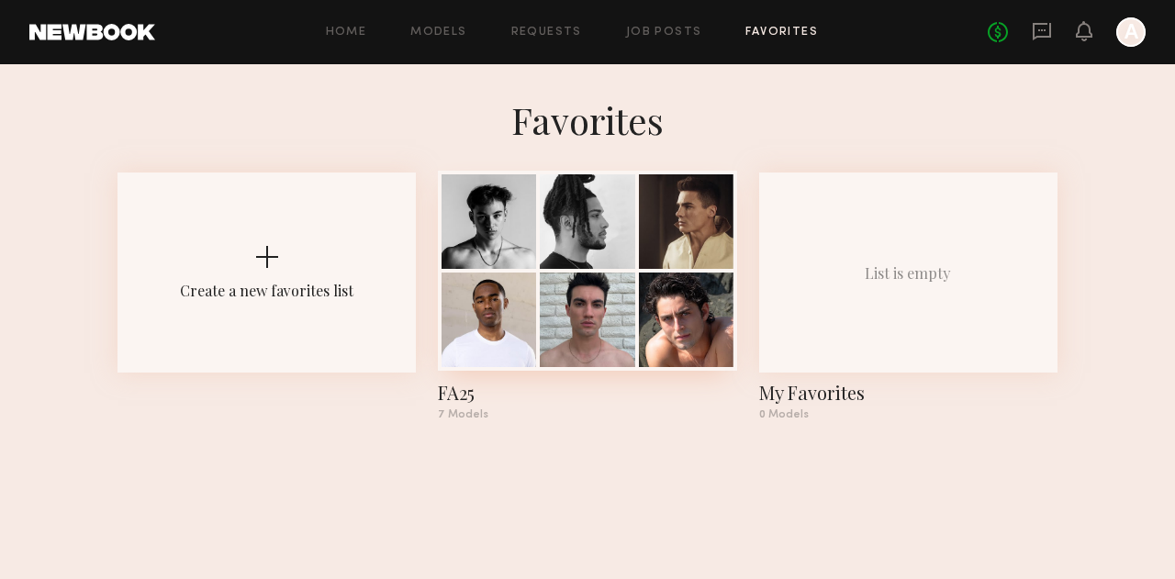
click at [590, 324] on div at bounding box center [587, 320] width 95 height 95
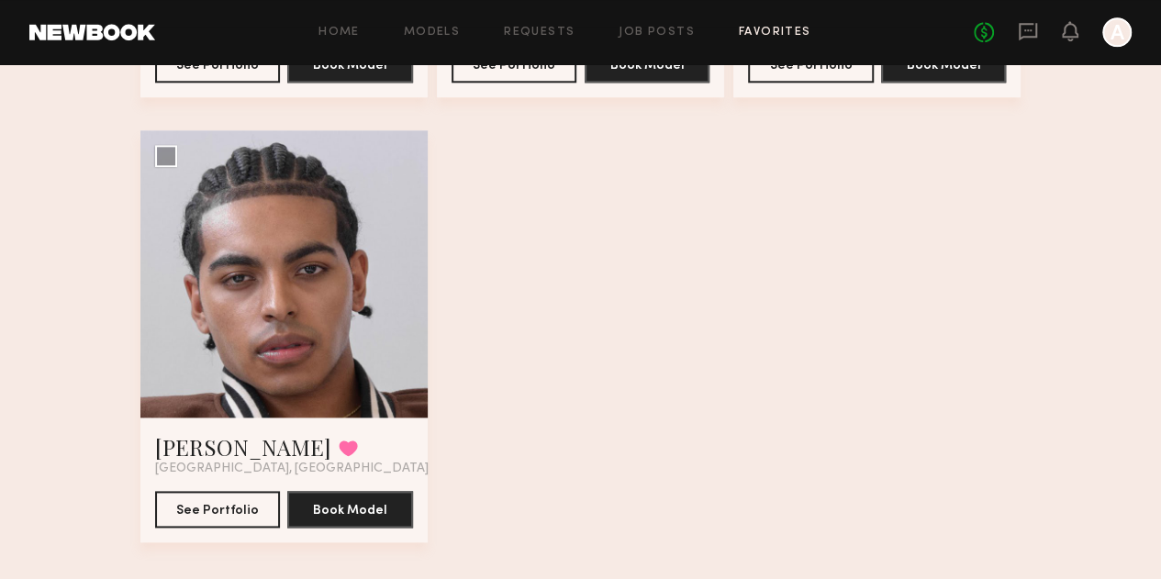
scroll to position [973, 0]
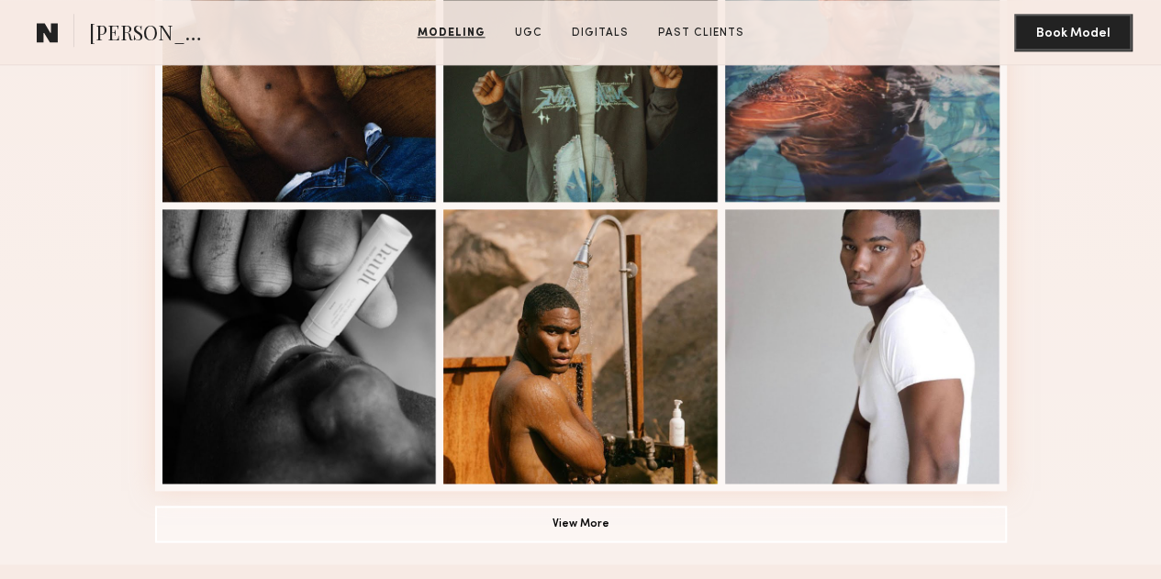
scroll to position [1142, 0]
